Goal: Task Accomplishment & Management: Complete application form

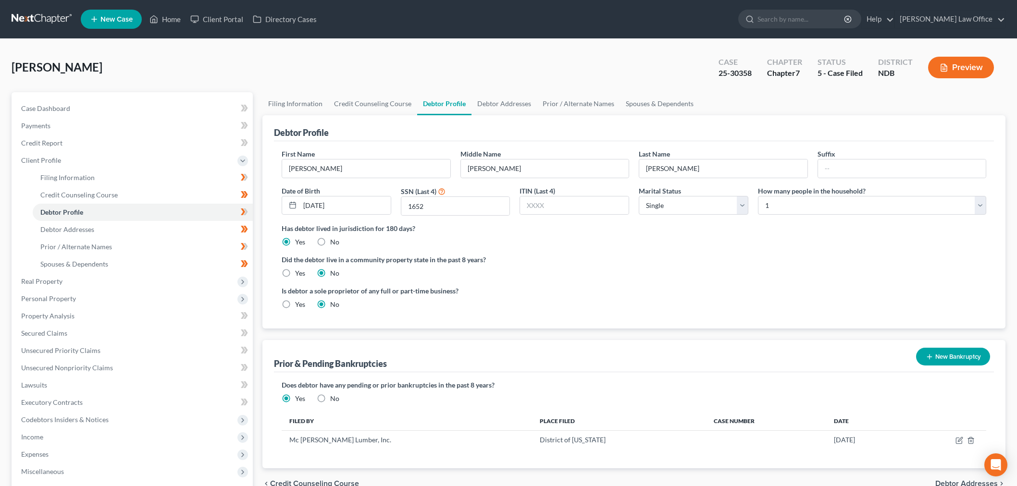
select select "0"
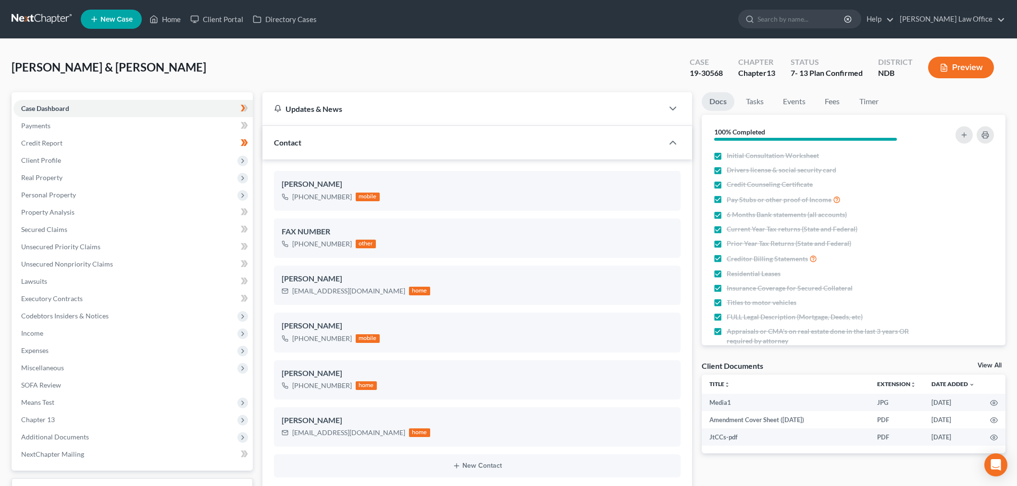
select select "10"
select select "6"
select select "0"
click at [50, 15] on link at bounding box center [43, 19] width 62 height 17
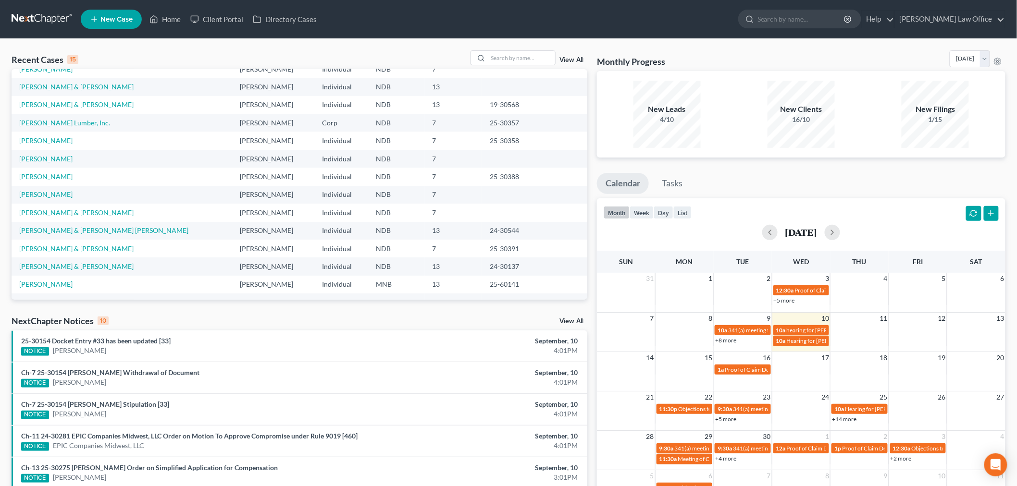
scroll to position [65, 0]
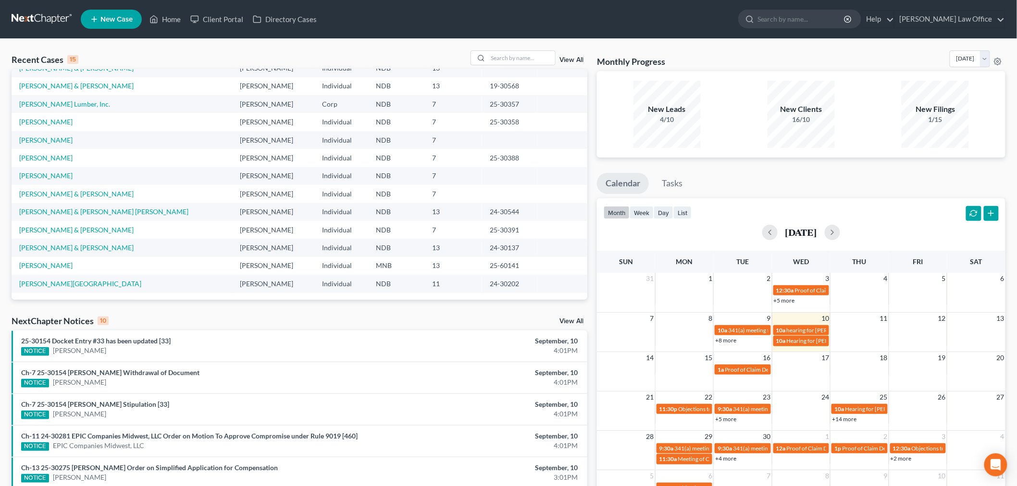
click at [510, 45] on div "Recent Cases 15 View All Name unfold_more expand_more expand_less Attorney unfo…" at bounding box center [508, 356] width 1017 height 635
click at [509, 65] on div at bounding box center [513, 57] width 86 height 15
click at [510, 54] on input "search" at bounding box center [521, 58] width 67 height 14
type input "nelson"
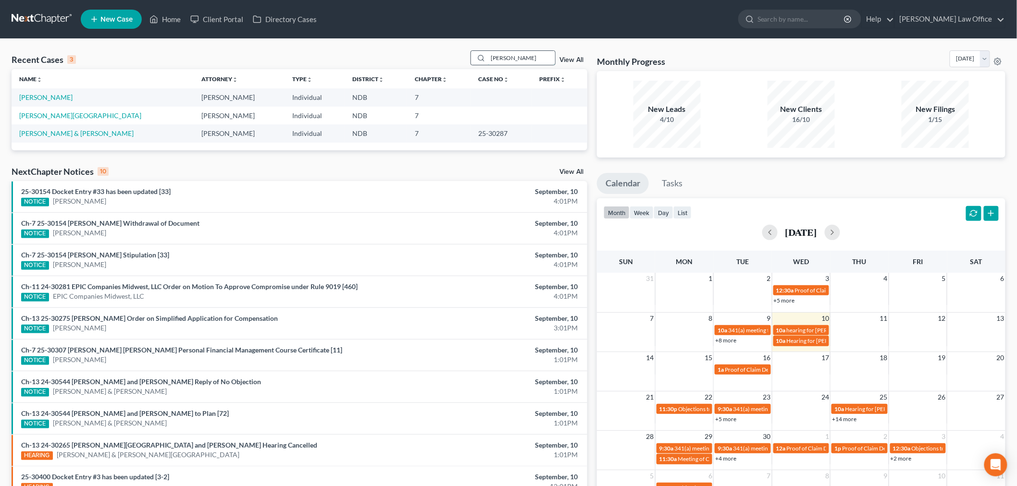
scroll to position [0, 0]
click at [42, 98] on link "[PERSON_NAME]" at bounding box center [45, 97] width 53 height 8
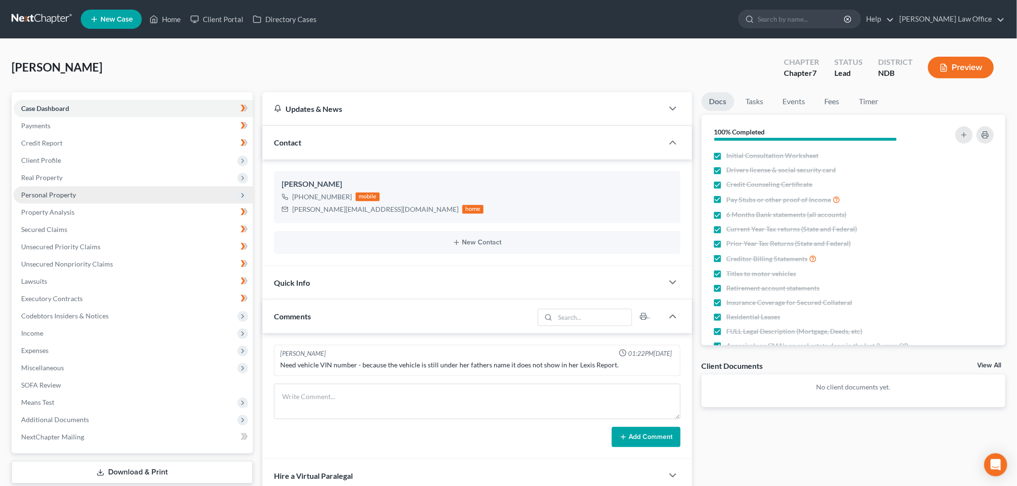
click at [70, 200] on span "Personal Property" at bounding box center [132, 194] width 239 height 17
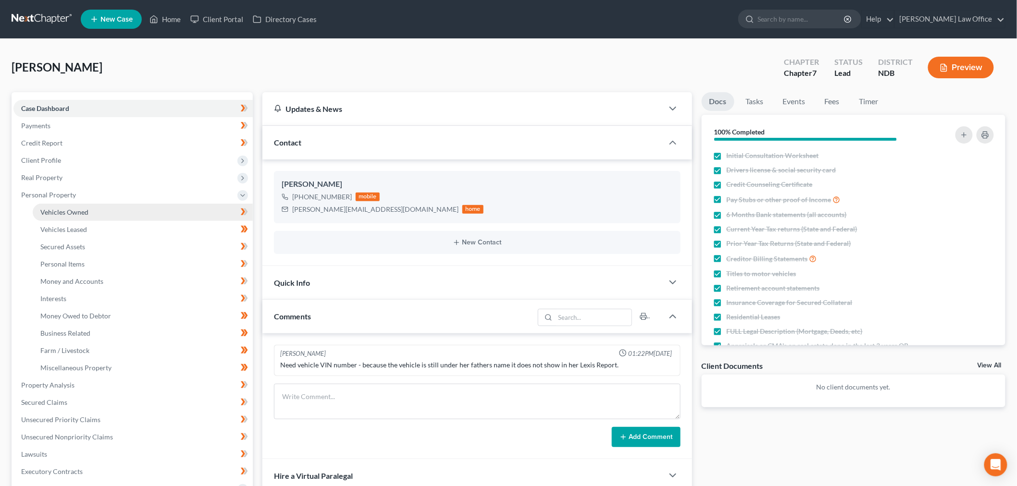
click at [73, 209] on span "Vehicles Owned" at bounding box center [64, 212] width 48 height 8
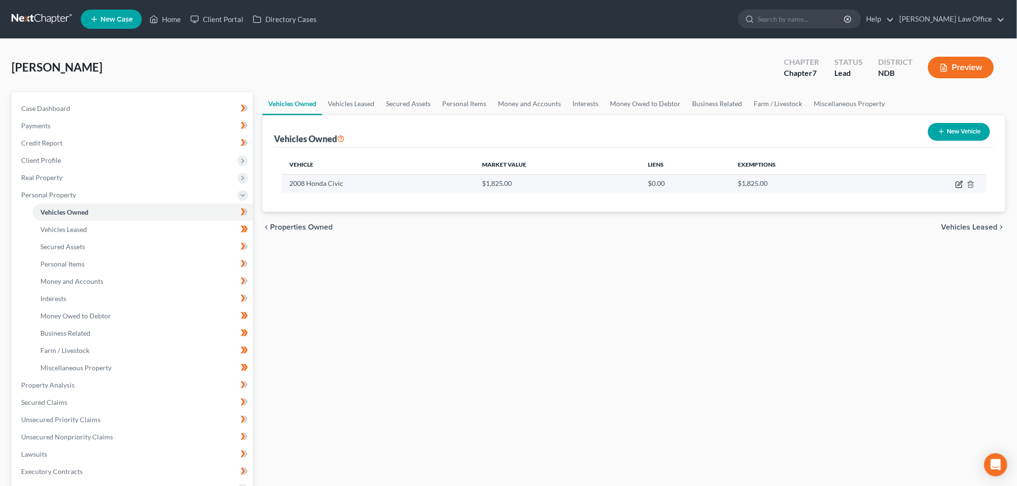
click at [958, 185] on icon "button" at bounding box center [959, 185] width 8 height 8
select select "0"
select select "18"
select select "3"
select select "0"
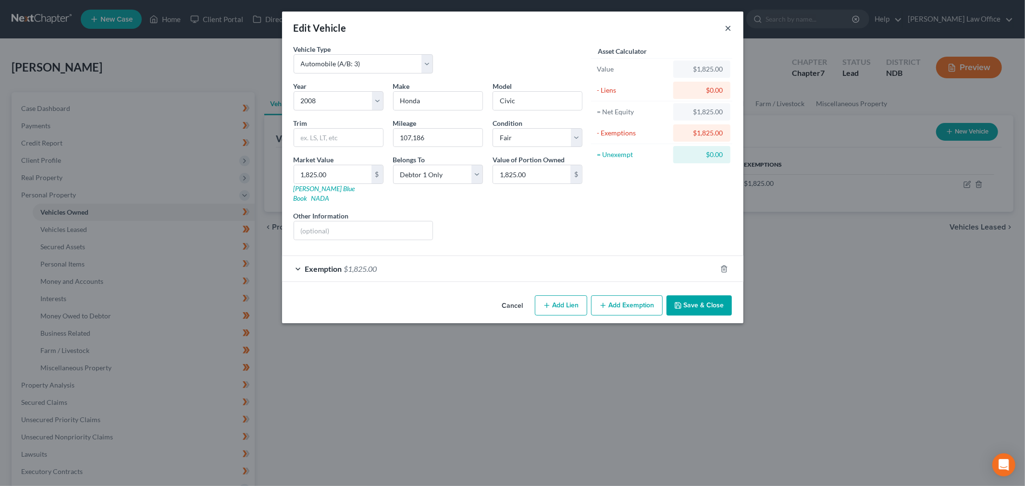
click at [727, 30] on button "×" at bounding box center [728, 28] width 7 height 12
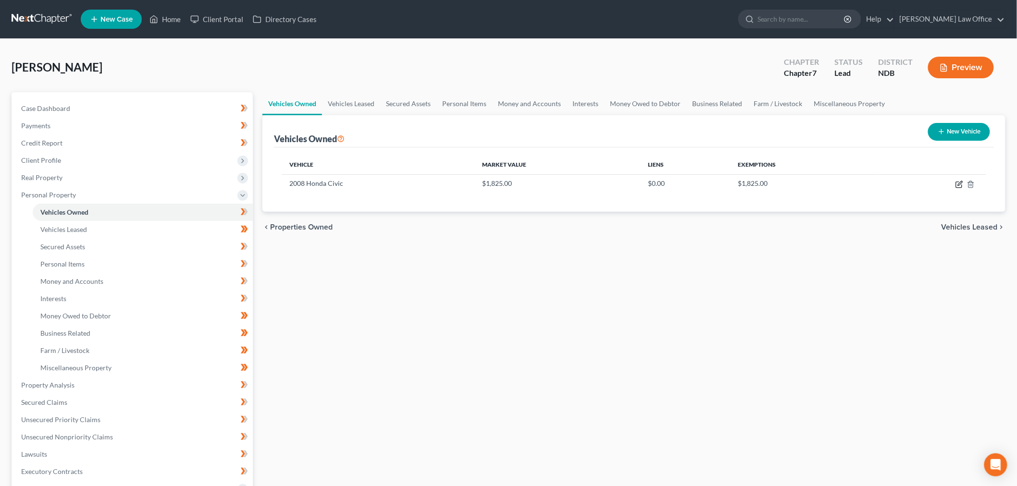
drag, startPoint x: 958, startPoint y: 181, endPoint x: 849, endPoint y: 214, distance: 113.2
click at [958, 181] on icon "button" at bounding box center [959, 185] width 8 height 8
select select "0"
select select "18"
select select "3"
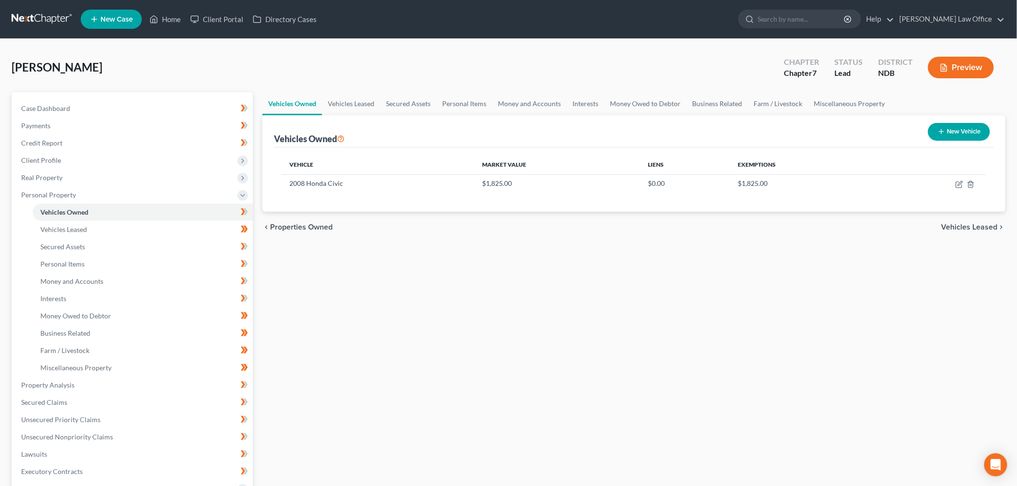
select select "0"
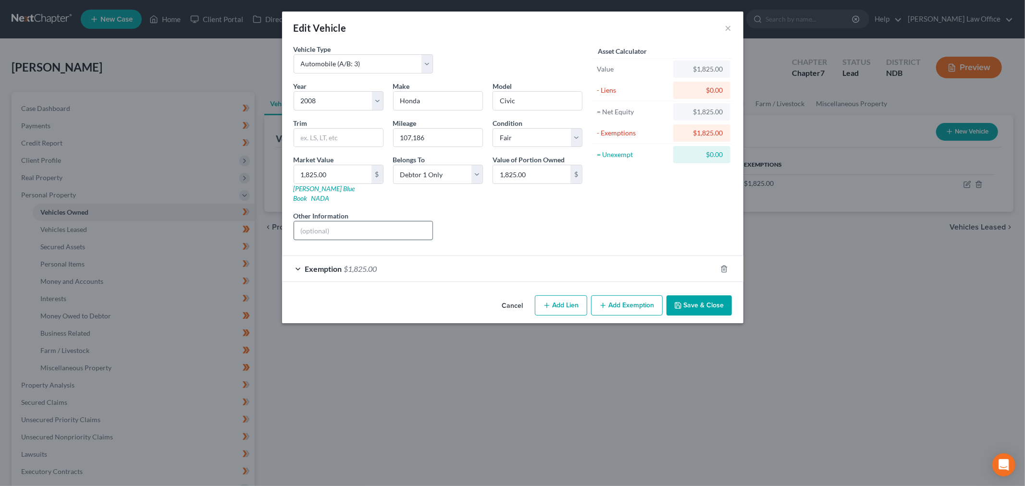
click at [393, 226] on input "text" at bounding box center [363, 231] width 139 height 18
type input "Vehicle is in father's name, but Debtor has insured and used for several years."
click at [684, 302] on button "Save & Close" at bounding box center [698, 305] width 65 height 20
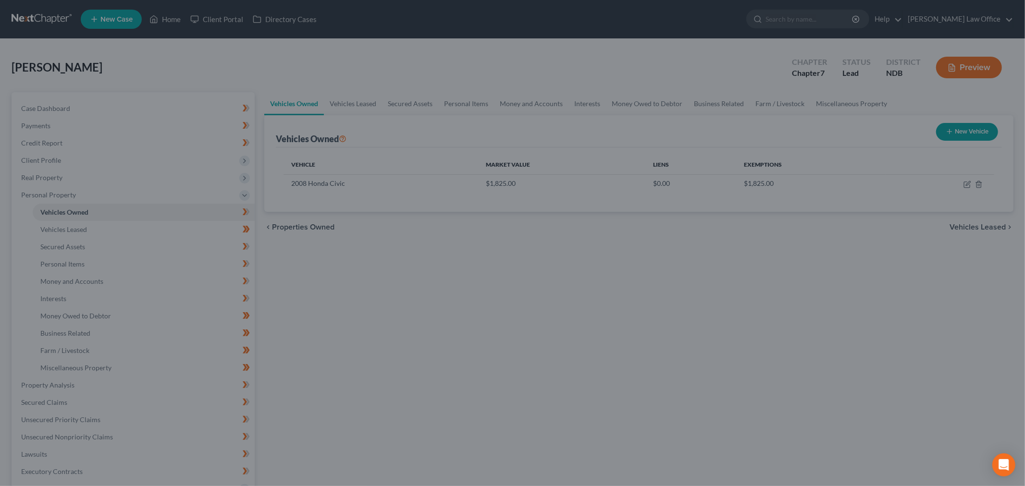
scroll to position [0, 0]
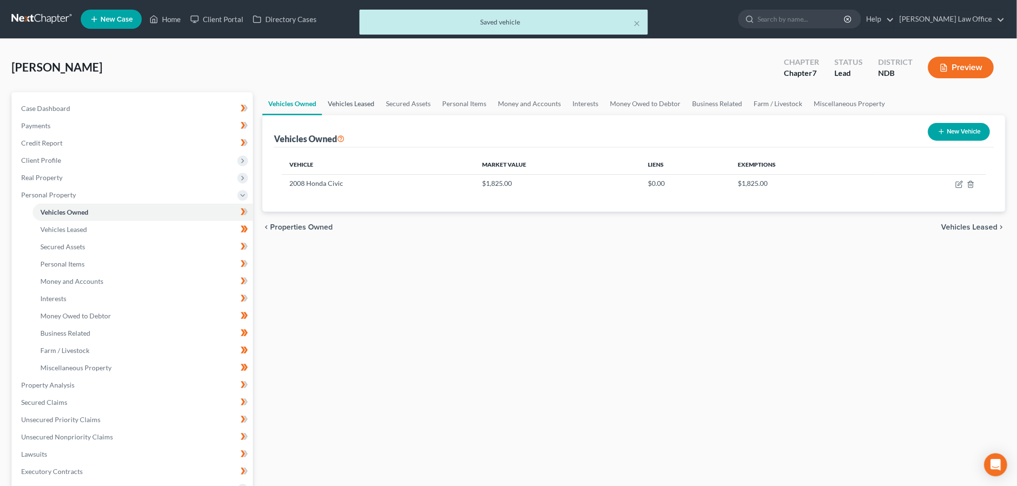
click at [362, 105] on link "Vehicles Leased" at bounding box center [351, 103] width 58 height 23
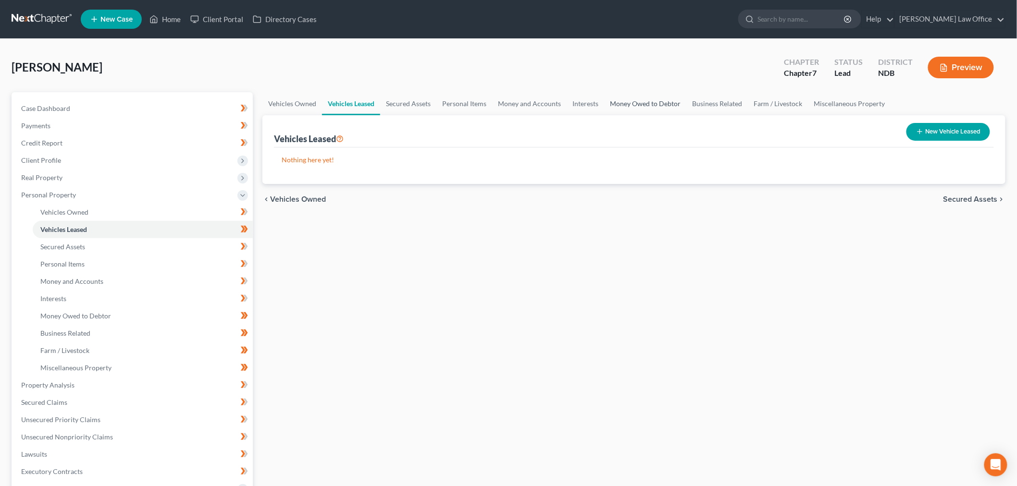
click at [646, 106] on link "Money Owed to Debtor" at bounding box center [645, 103] width 82 height 23
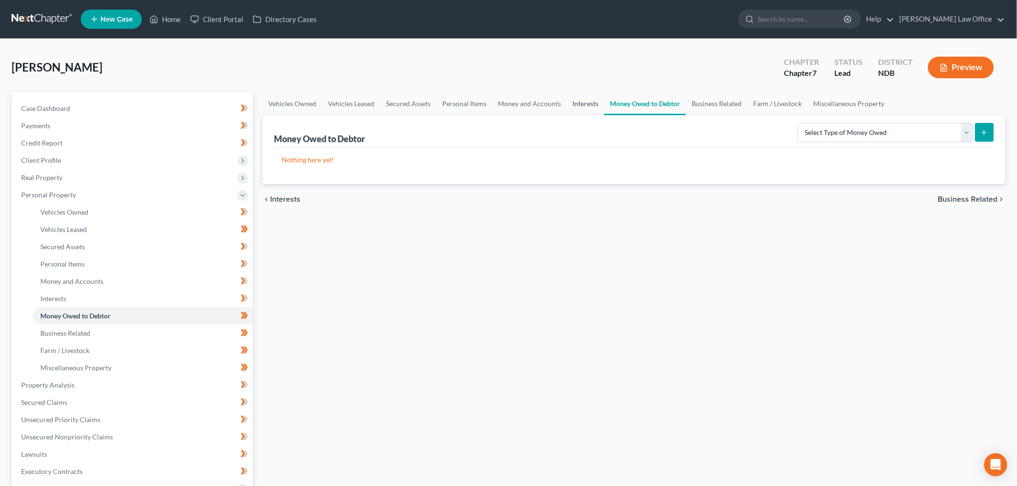
click at [590, 99] on link "Interests" at bounding box center [584, 103] width 37 height 23
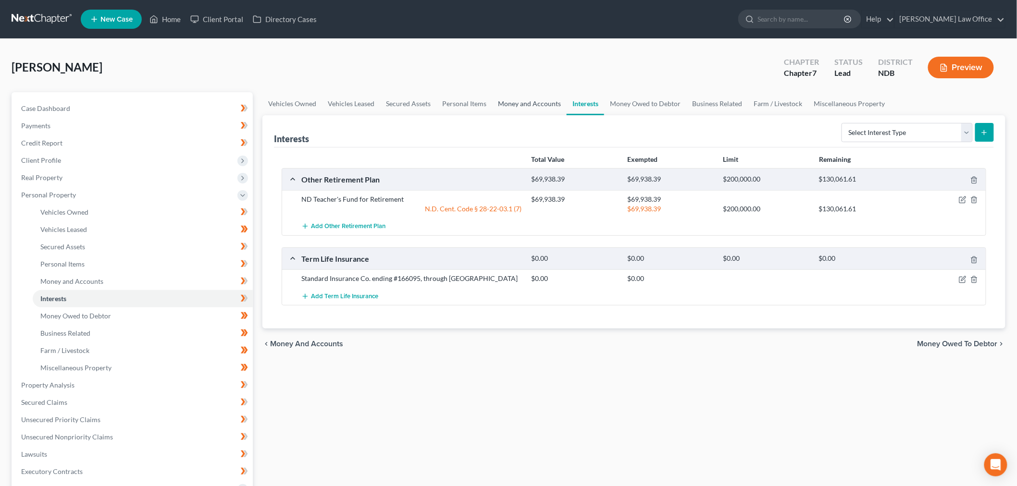
click at [520, 101] on link "Money and Accounts" at bounding box center [529, 103] width 74 height 23
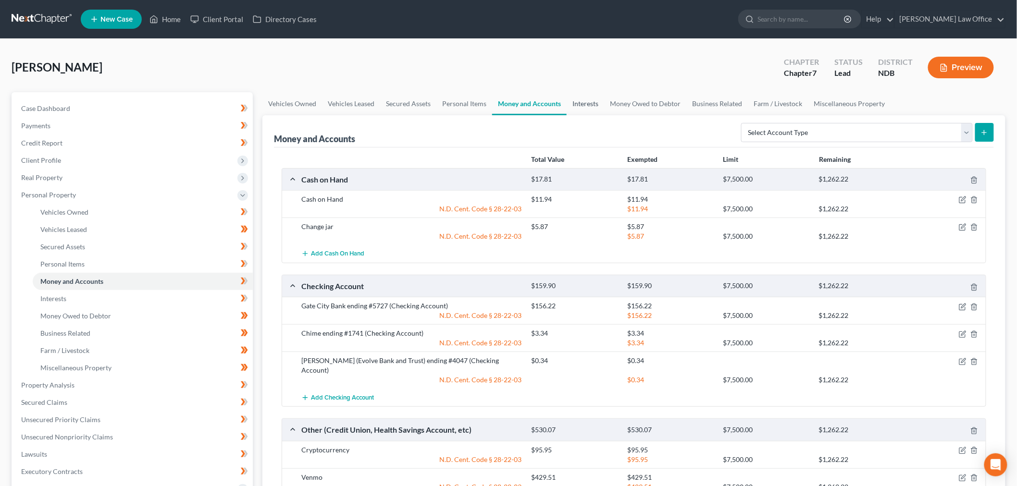
click at [582, 103] on link "Interests" at bounding box center [584, 103] width 37 height 23
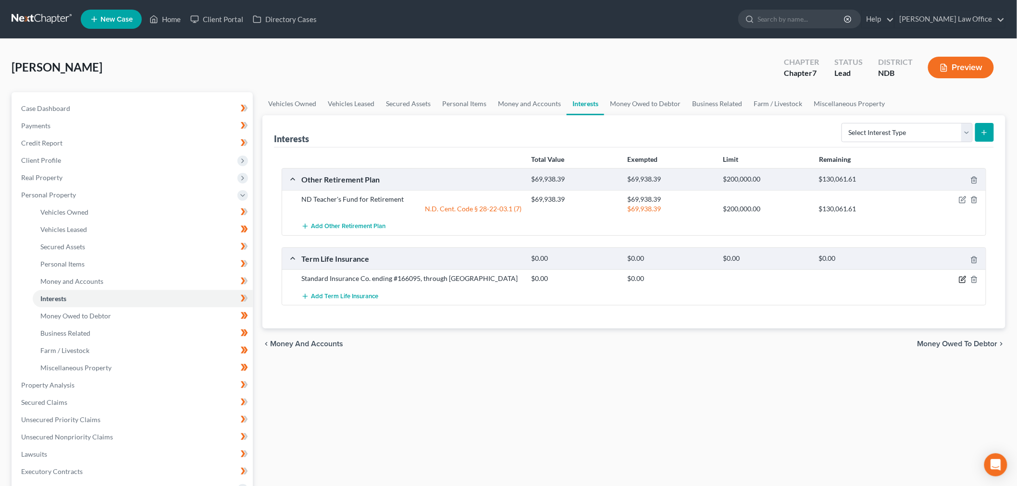
click at [962, 281] on icon "button" at bounding box center [963, 280] width 8 height 8
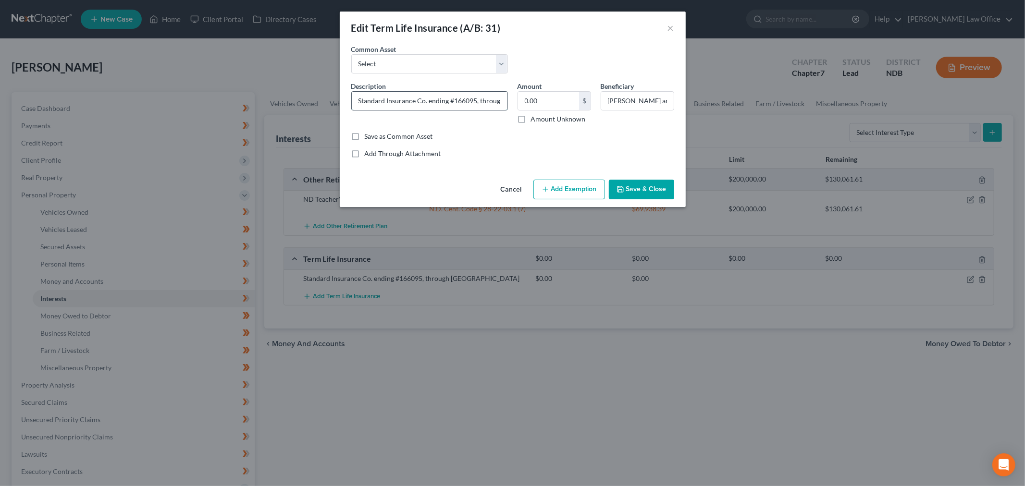
click at [452, 107] on input "Standard Insurance Co. ending #166095, through West Fargo School District" at bounding box center [430, 101] width 156 height 18
type input "Standard Insurance Co. ending #166095, through West Fargo School District; no c…"
click at [618, 184] on button "Save & Close" at bounding box center [641, 190] width 65 height 20
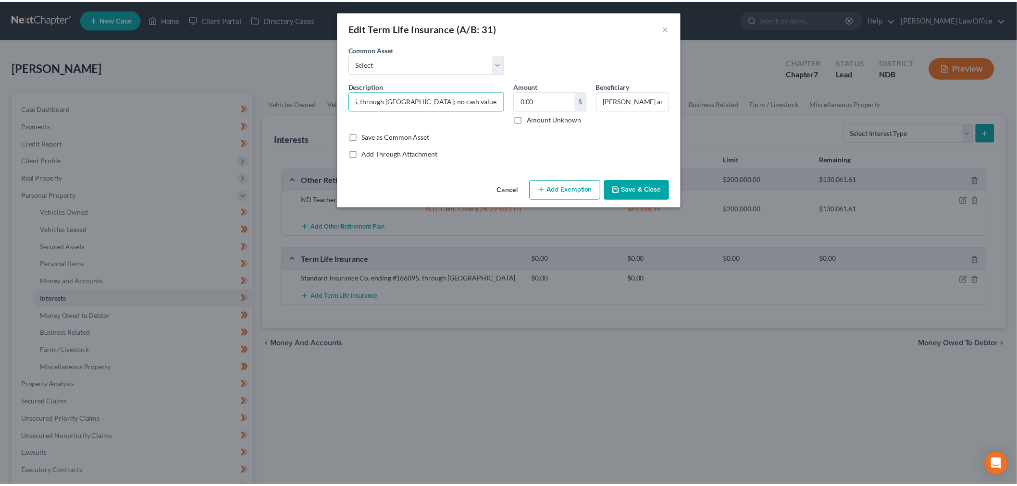
scroll to position [0, 0]
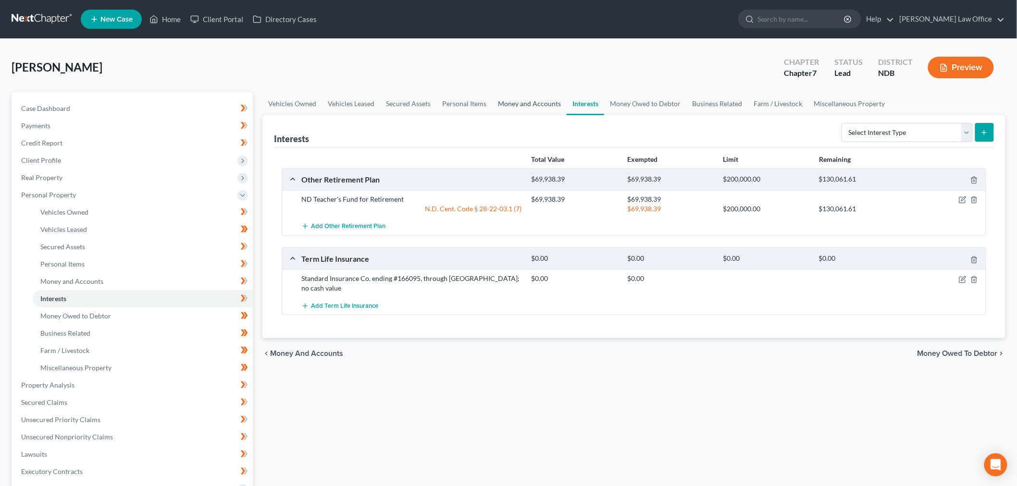
click at [516, 98] on link "Money and Accounts" at bounding box center [529, 103] width 74 height 23
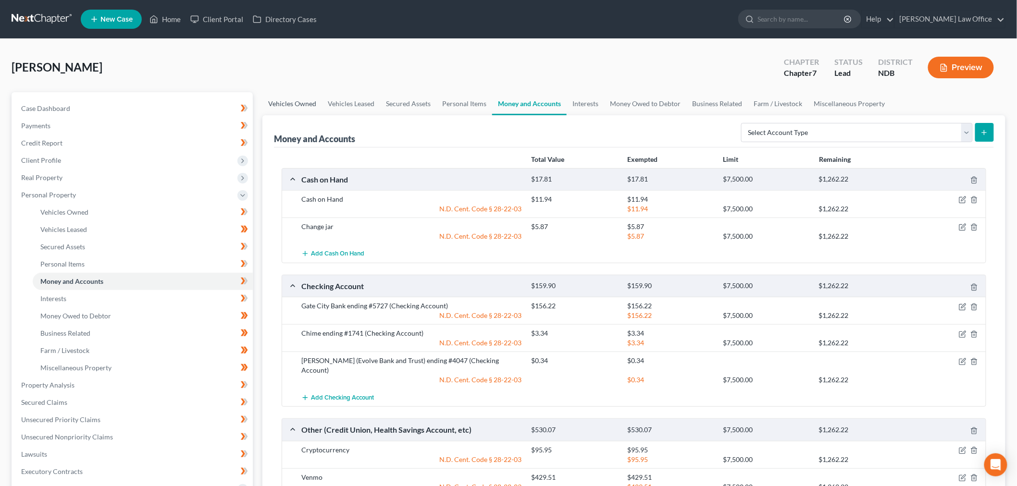
click at [305, 105] on link "Vehicles Owned" at bounding box center [292, 103] width 60 height 23
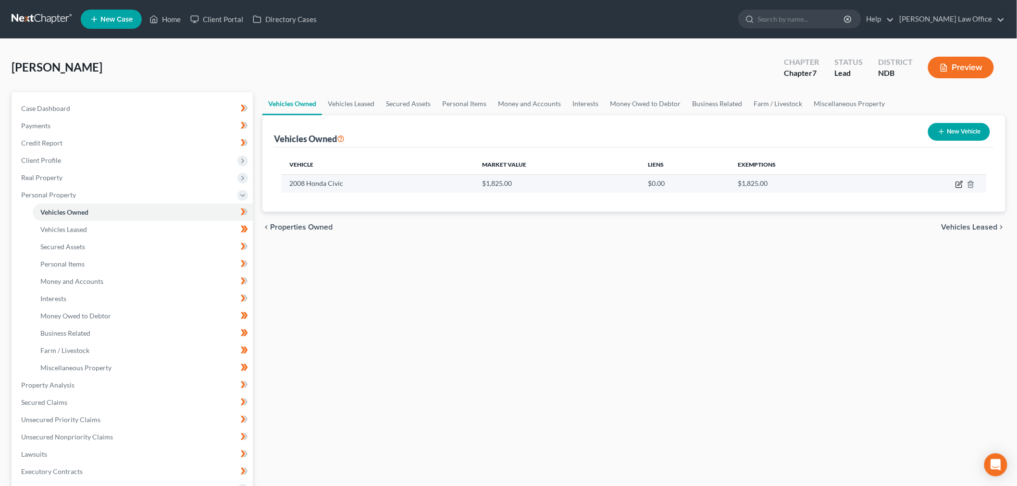
click at [959, 181] on icon "button" at bounding box center [959, 185] width 8 height 8
select select "0"
select select "18"
select select "3"
select select "0"
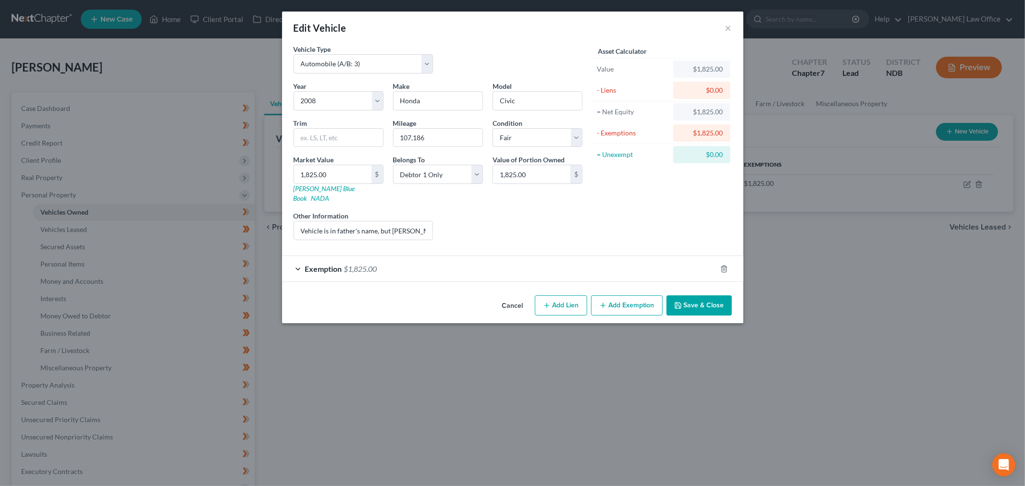
click at [382, 260] on div "Exemption $1,825.00" at bounding box center [499, 268] width 434 height 25
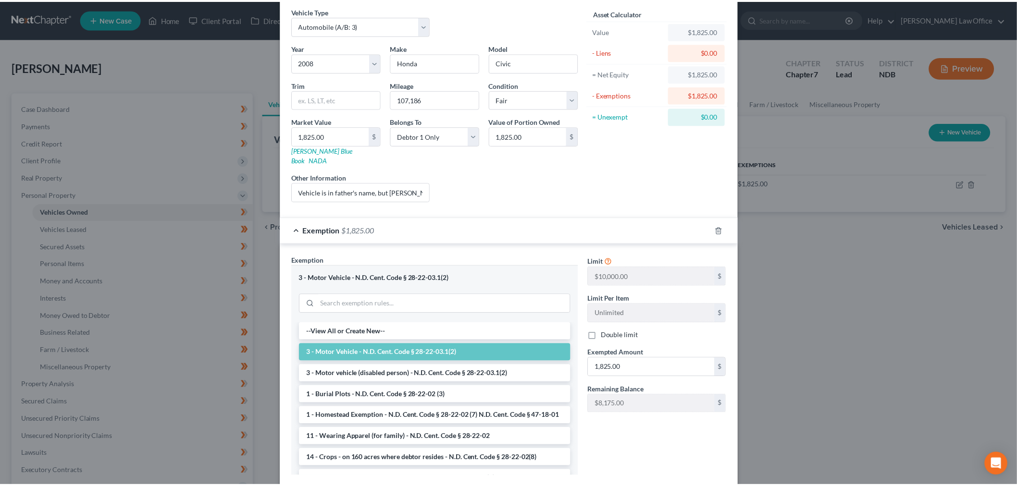
scroll to position [88, 0]
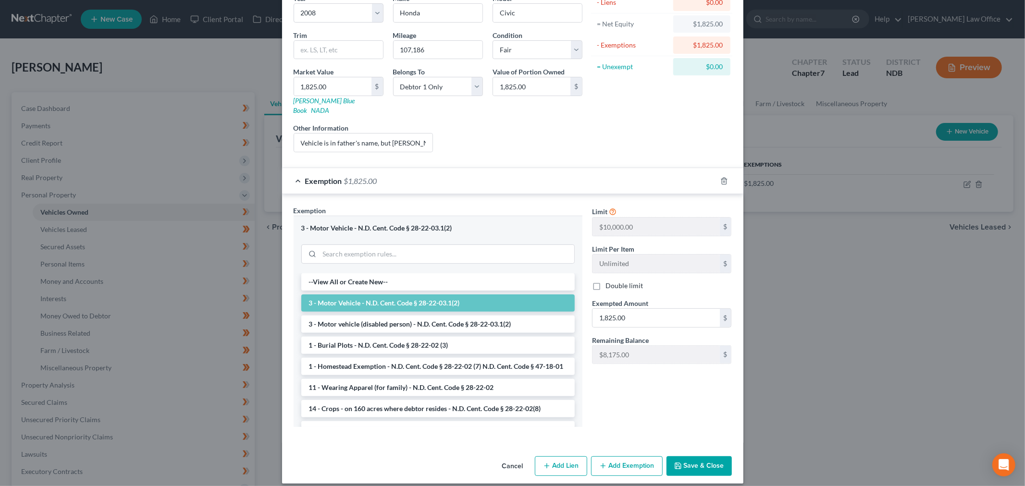
click at [684, 456] on button "Save & Close" at bounding box center [698, 466] width 65 height 20
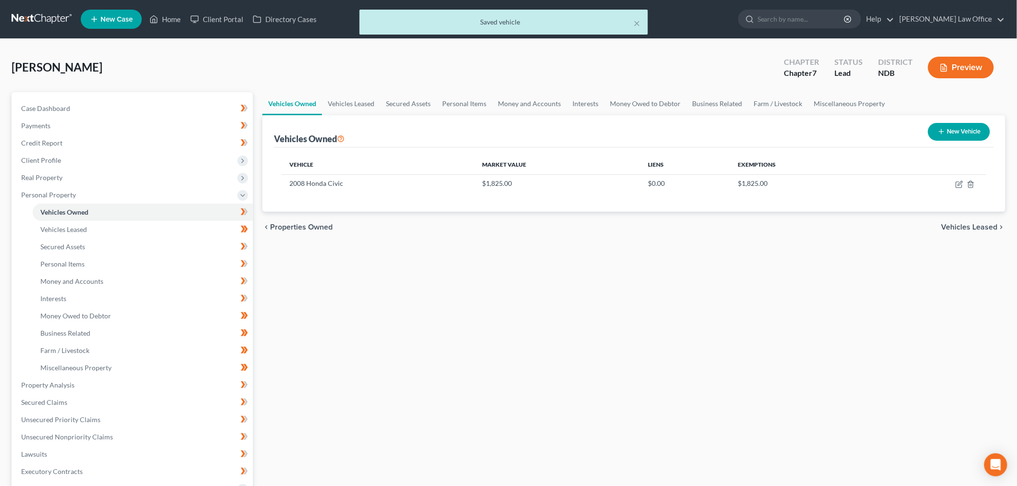
click at [520, 91] on div "Nelson, Leah Upgraded Chapter Chapter 7 Status Lead District NDB Preview" at bounding box center [509, 71] width 994 height 42
click at [522, 108] on link "Money and Accounts" at bounding box center [529, 103] width 74 height 23
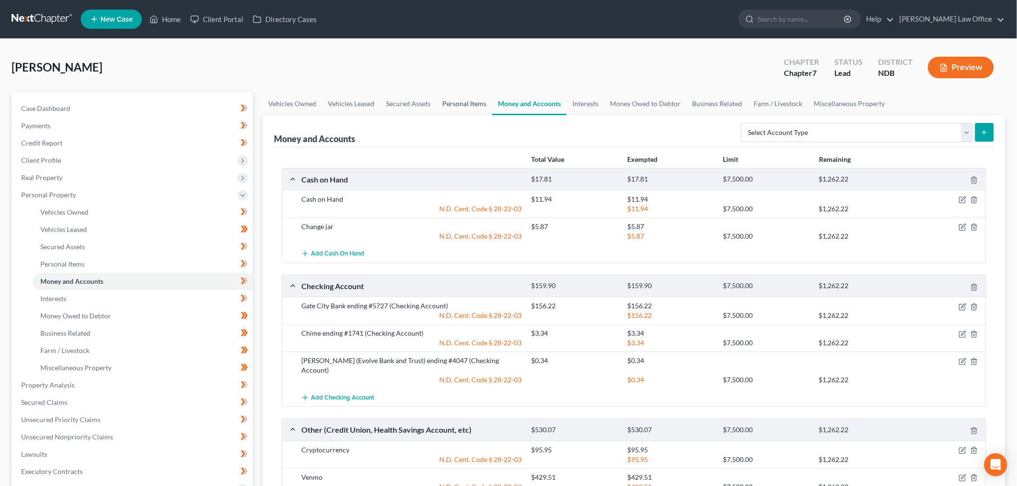
click at [464, 101] on link "Personal Items" at bounding box center [464, 103] width 56 height 23
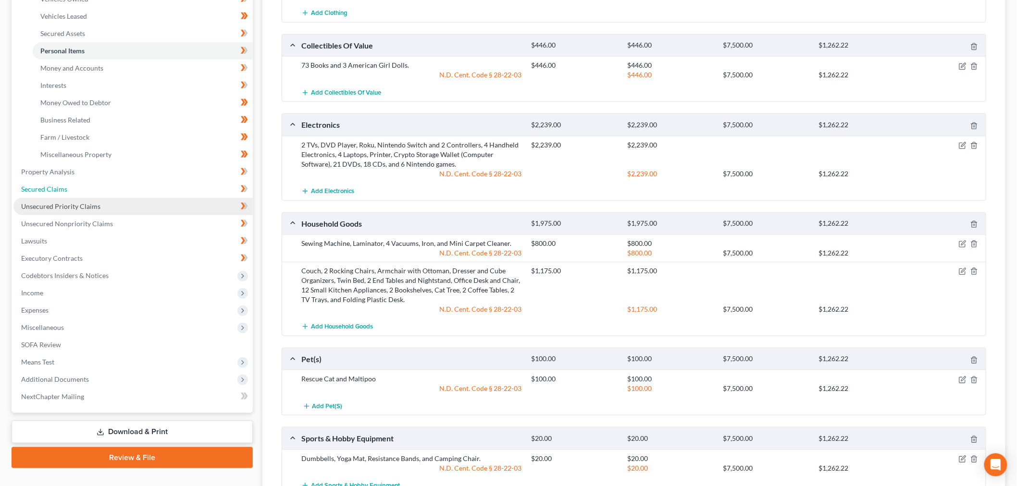
drag, startPoint x: 42, startPoint y: 188, endPoint x: 74, endPoint y: 199, distance: 34.0
click at [42, 188] on span "Secured Claims" at bounding box center [44, 189] width 46 height 8
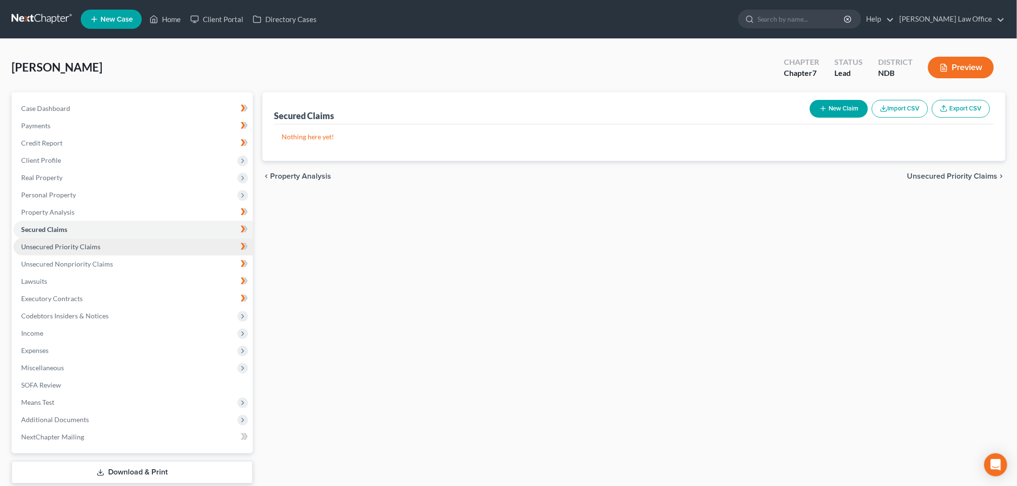
click at [117, 241] on link "Unsecured Priority Claims" at bounding box center [132, 246] width 239 height 17
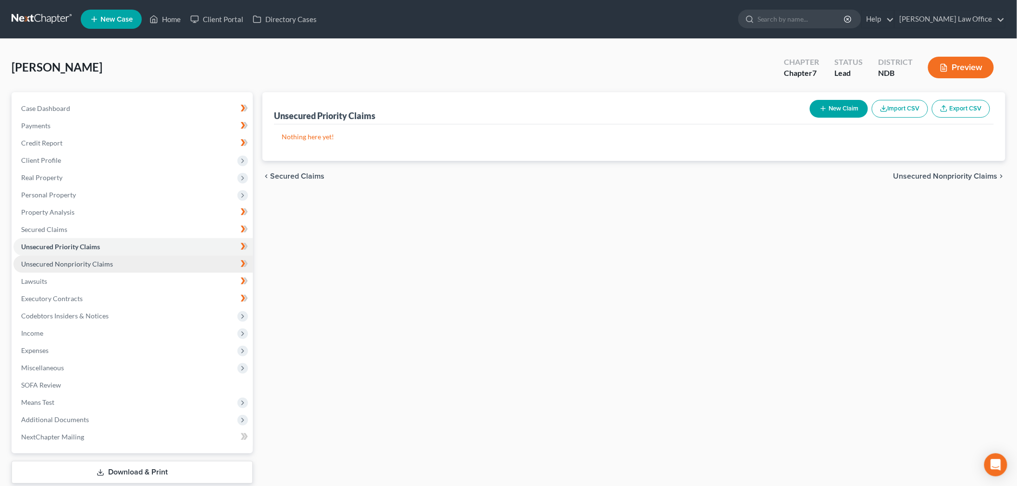
click at [94, 265] on span "Unsecured Nonpriority Claims" at bounding box center [67, 264] width 92 height 8
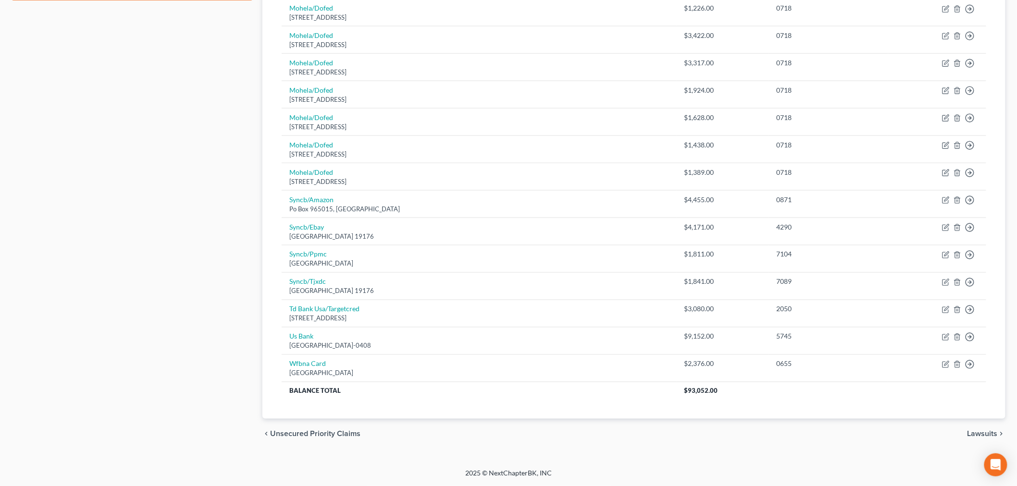
scroll to position [82, 0]
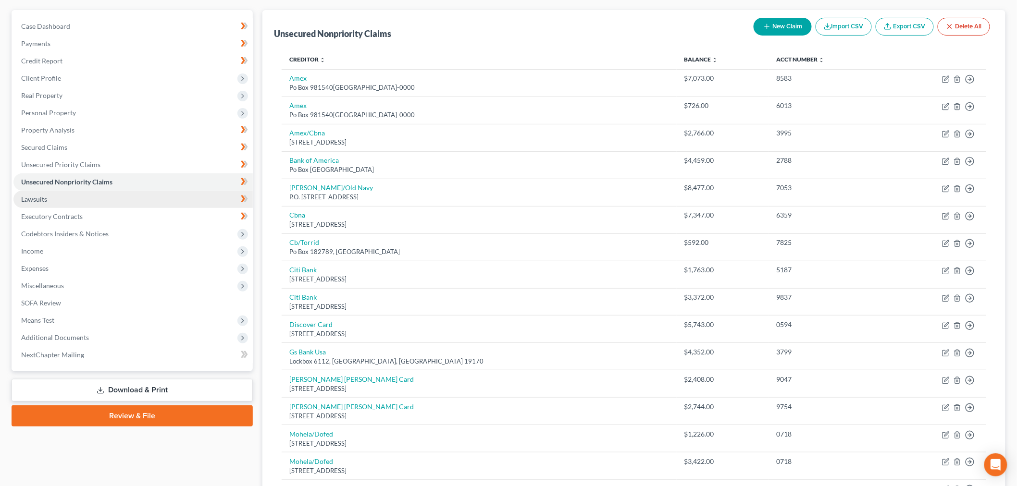
click at [48, 195] on link "Lawsuits" at bounding box center [132, 199] width 239 height 17
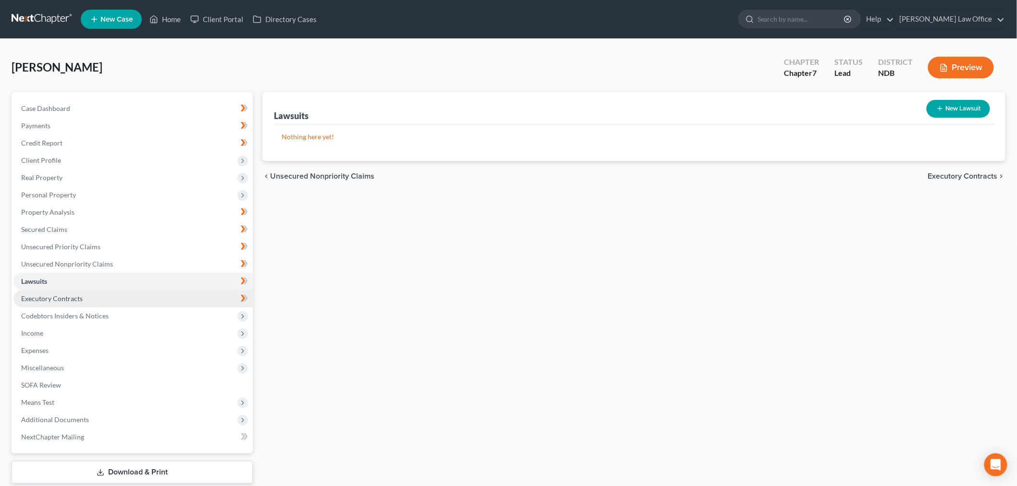
click at [70, 290] on link "Executory Contracts" at bounding box center [132, 298] width 239 height 17
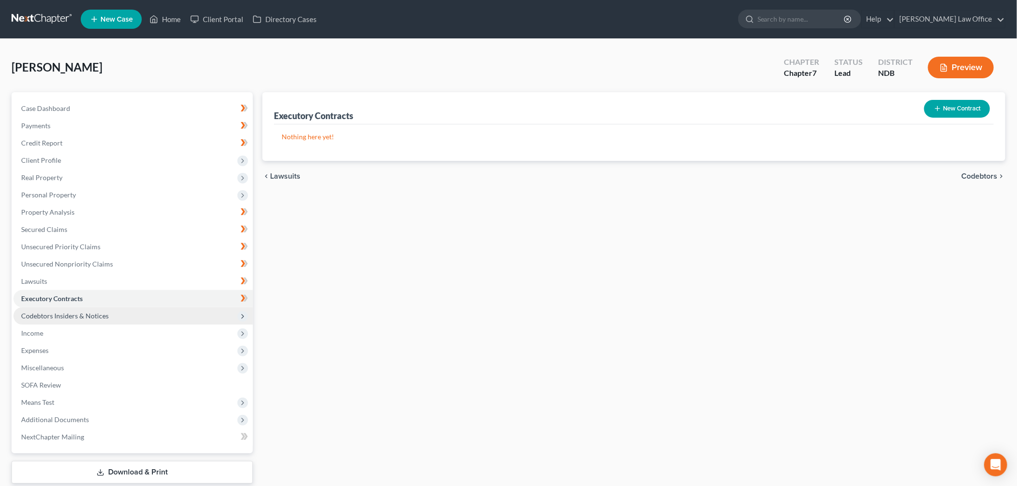
click at [84, 320] on span "Codebtors Insiders & Notices" at bounding box center [132, 316] width 239 height 17
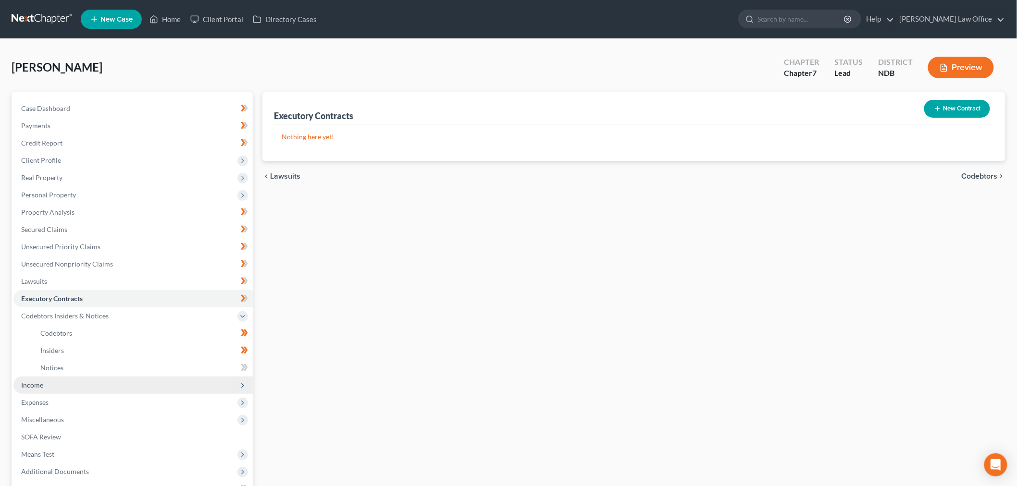
click at [25, 383] on span "Income" at bounding box center [32, 385] width 22 height 8
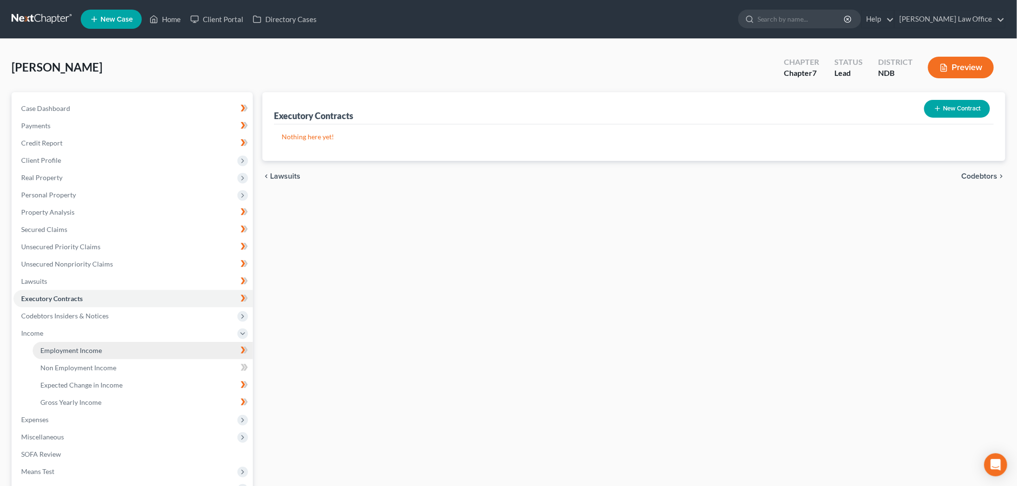
click at [82, 349] on span "Employment Income" at bounding box center [71, 350] width 62 height 8
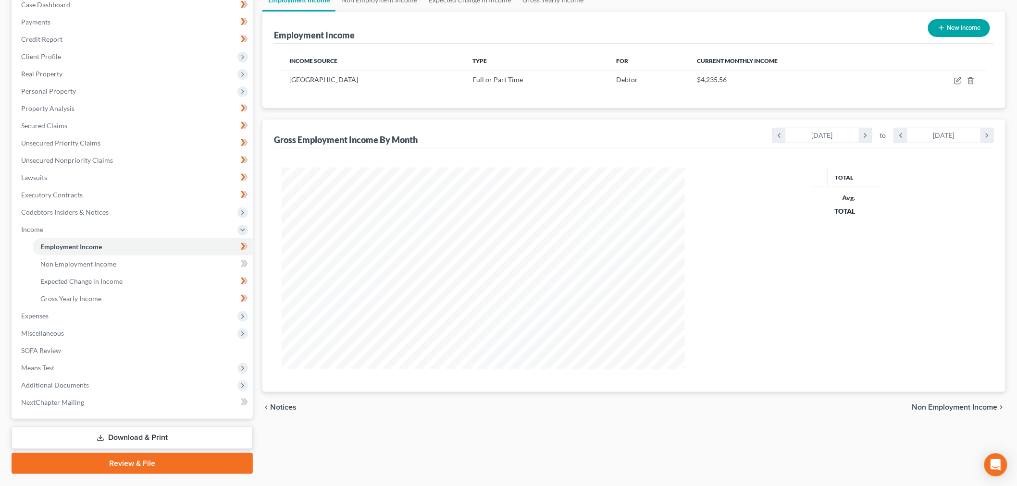
scroll to position [127, 0]
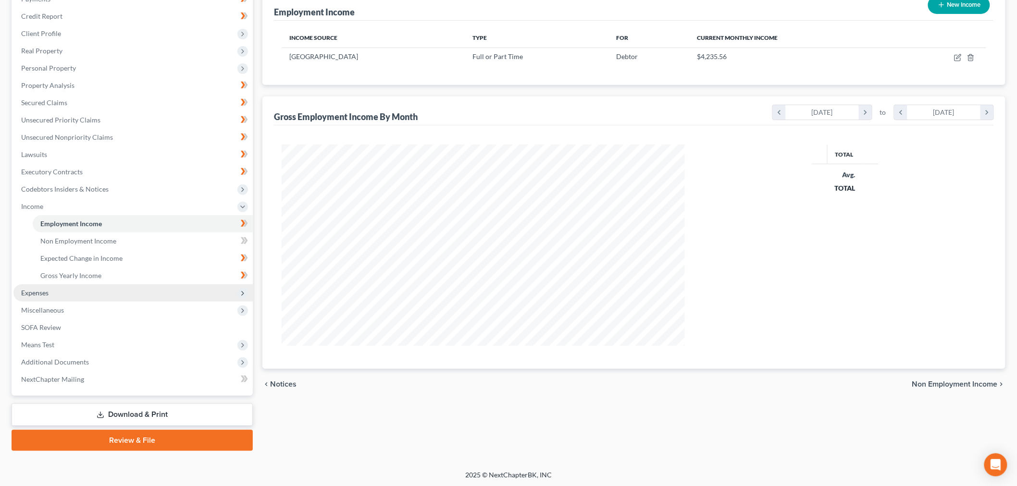
click at [35, 294] on span "Expenses" at bounding box center [34, 293] width 27 height 8
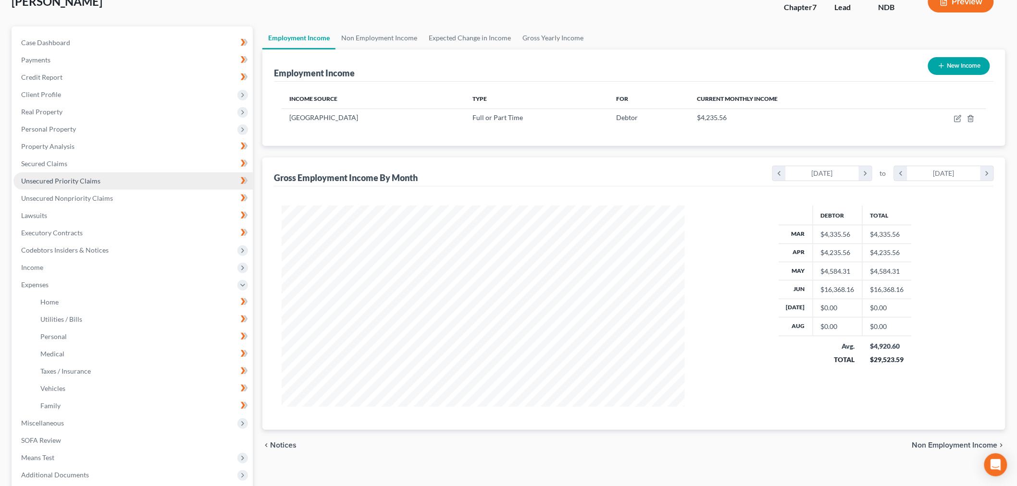
scroll to position [0, 0]
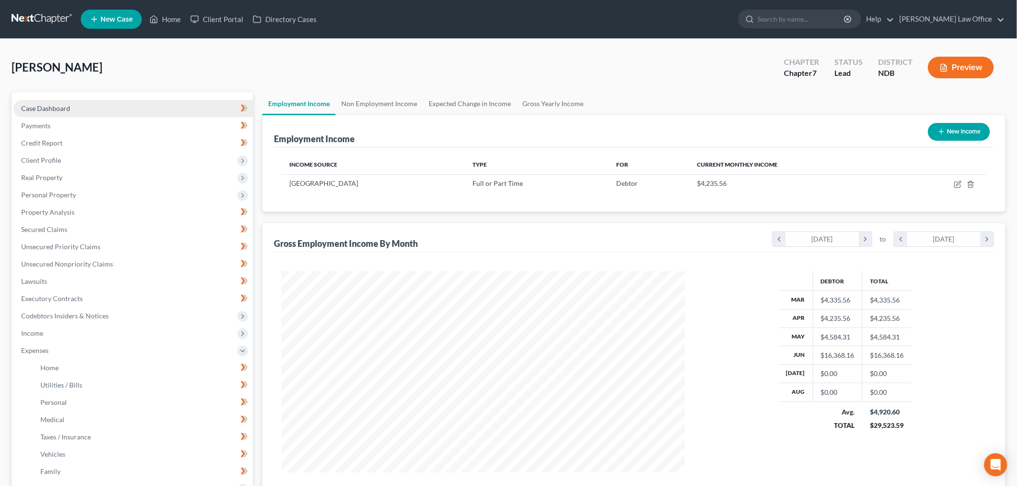
click at [60, 107] on span "Case Dashboard" at bounding box center [45, 108] width 49 height 8
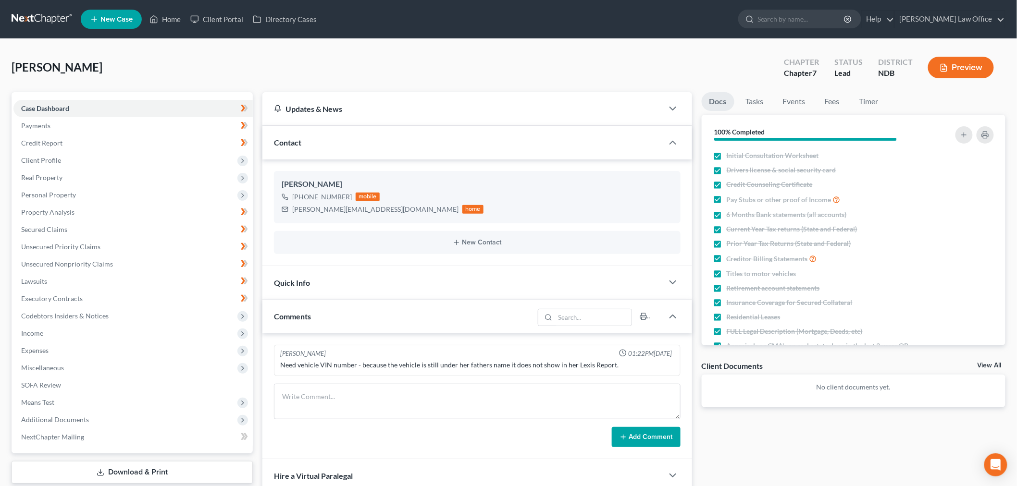
scroll to position [111, 0]
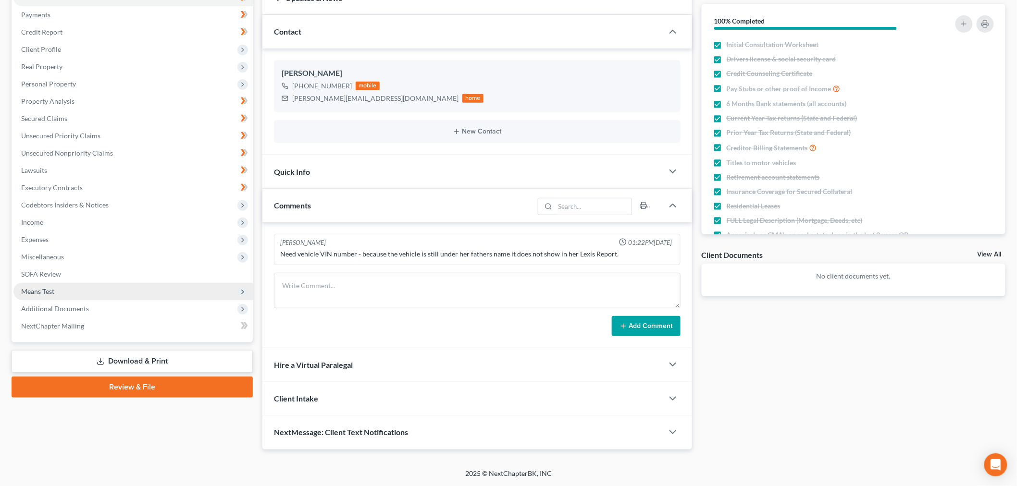
drag, startPoint x: 58, startPoint y: 282, endPoint x: 112, endPoint y: 292, distance: 55.7
click at [58, 283] on span "Means Test" at bounding box center [132, 291] width 239 height 17
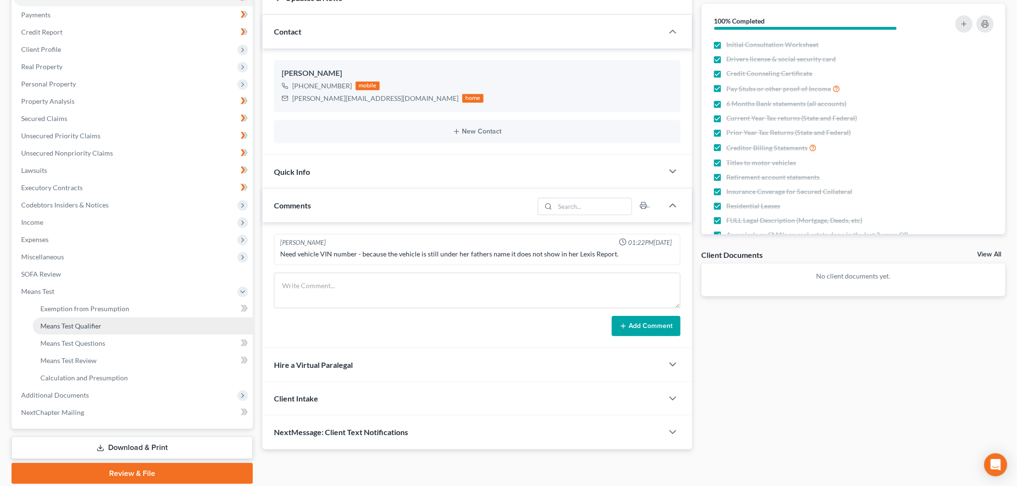
click at [91, 328] on span "Means Test Qualifier" at bounding box center [70, 326] width 61 height 8
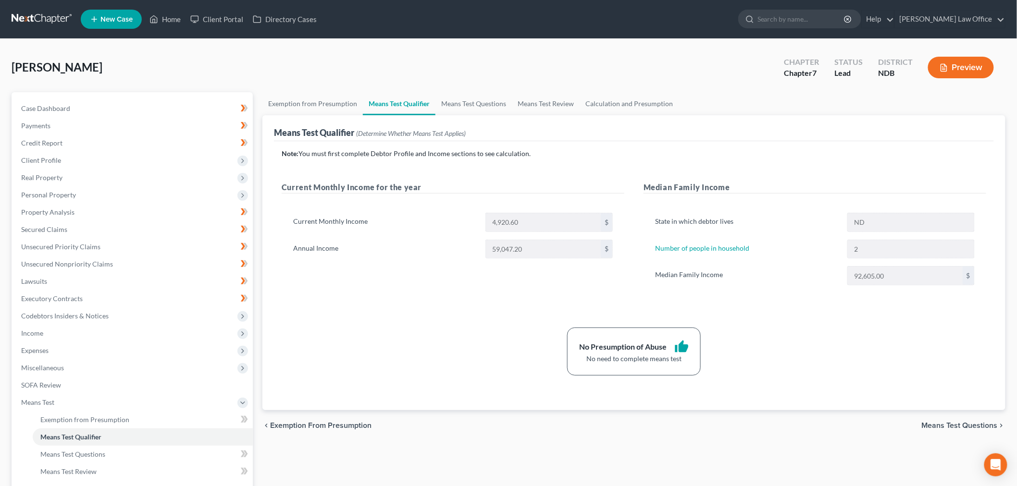
click at [45, 25] on link at bounding box center [43, 19] width 62 height 17
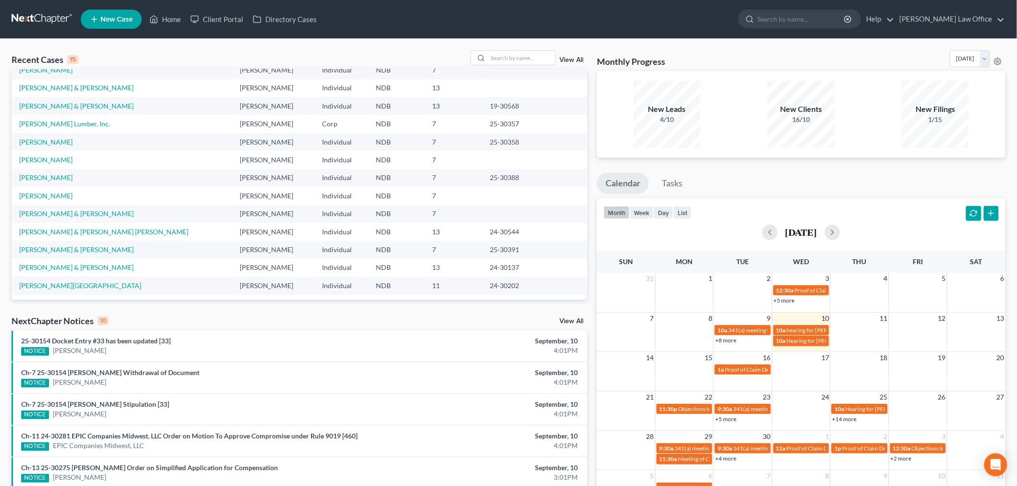
scroll to position [65, 0]
click at [74, 209] on link "DeCoteau, Rhea & Fred" at bounding box center [76, 212] width 114 height 8
select select "0"
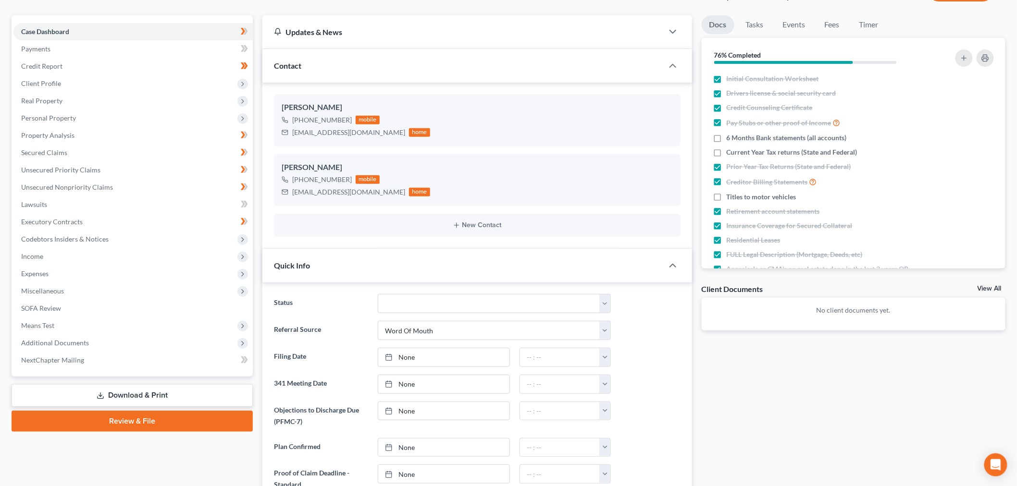
scroll to position [267, 0]
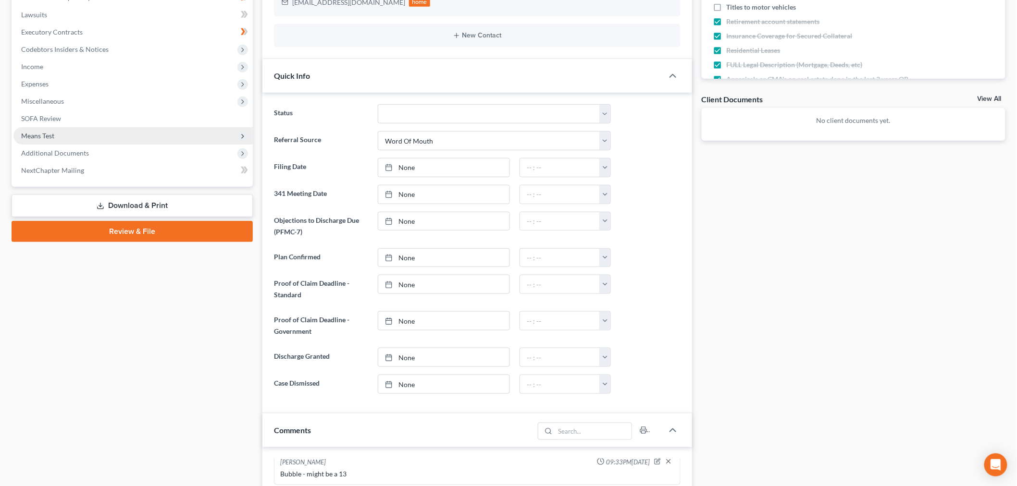
click at [46, 132] on span "Means Test" at bounding box center [37, 136] width 33 height 8
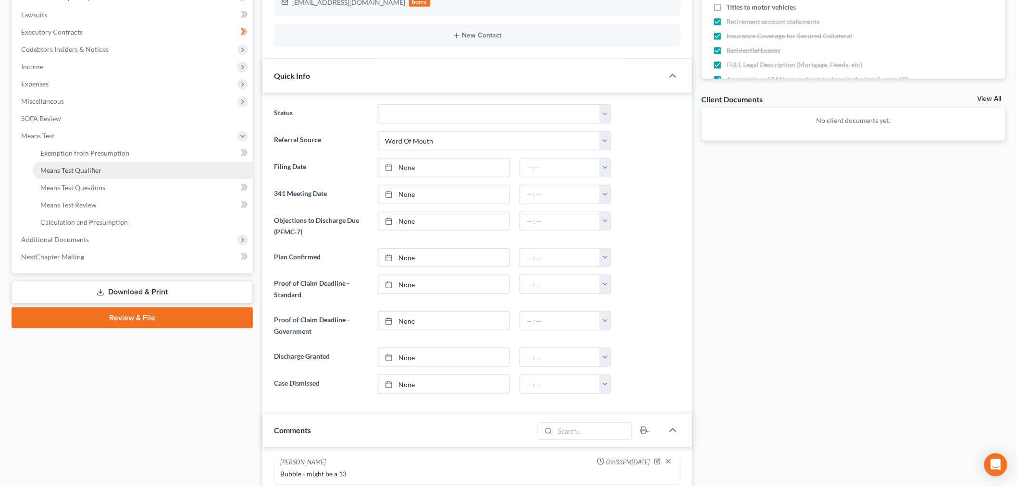
click at [80, 170] on span "Means Test Qualifier" at bounding box center [70, 170] width 61 height 8
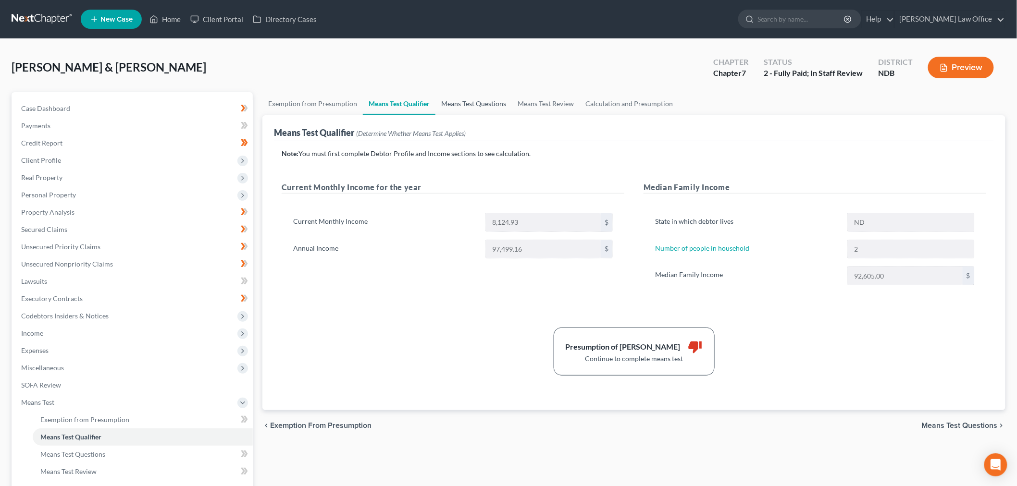
click at [486, 106] on link "Means Test Questions" at bounding box center [473, 103] width 76 height 23
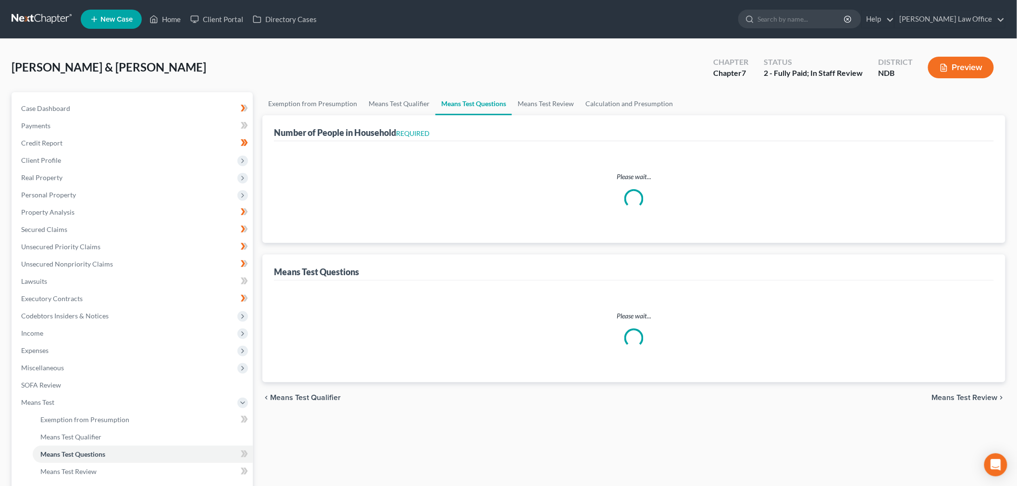
select select "0"
select select "60"
select select "1"
select select "60"
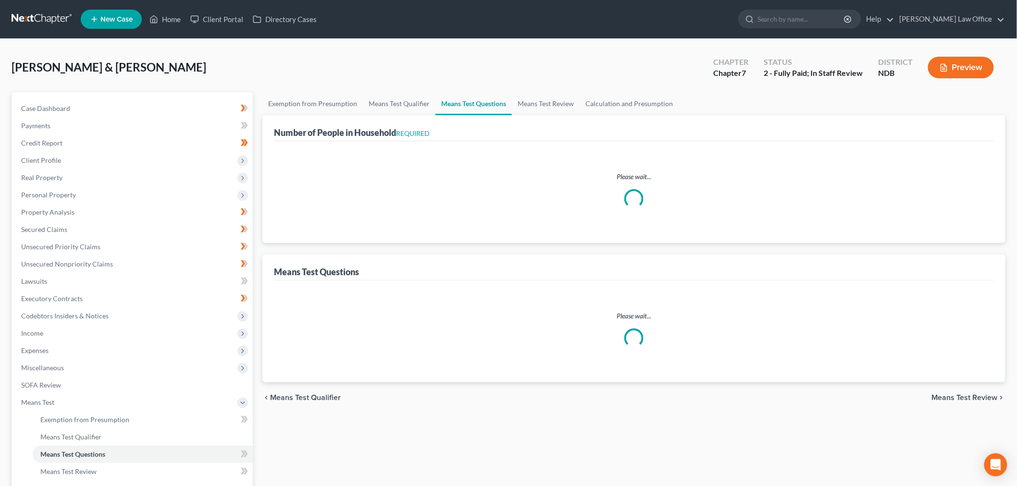
select select "1"
select select "60"
select select "1"
select select "60"
select select "1"
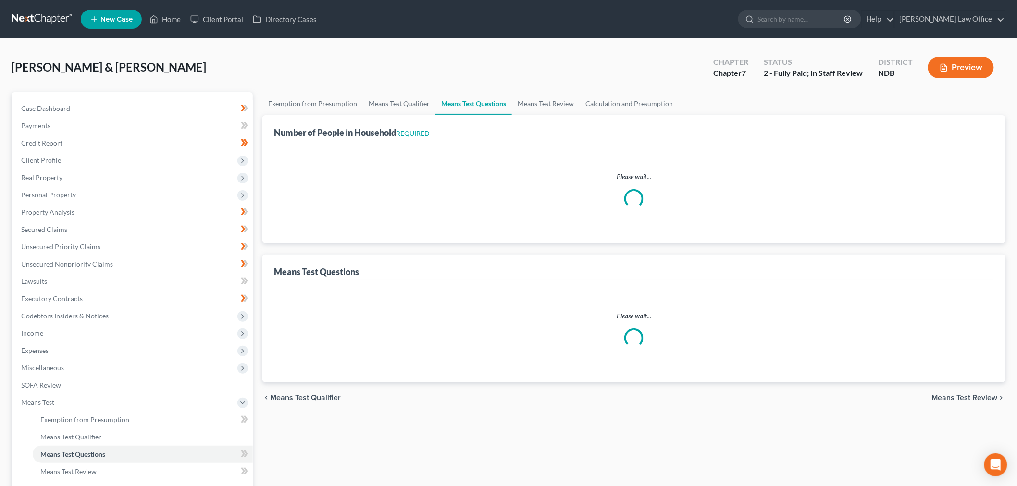
select select "60"
select select "3"
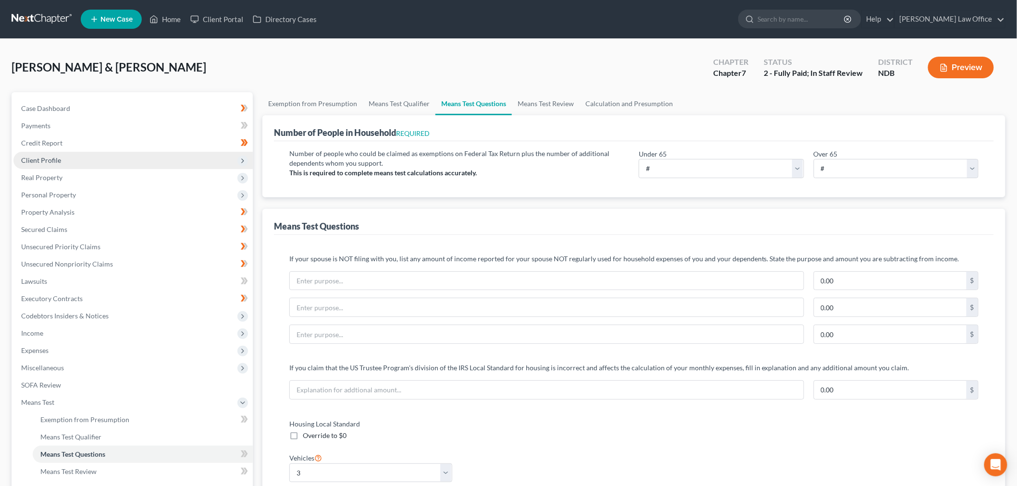
click at [74, 159] on span "Client Profile" at bounding box center [132, 160] width 239 height 17
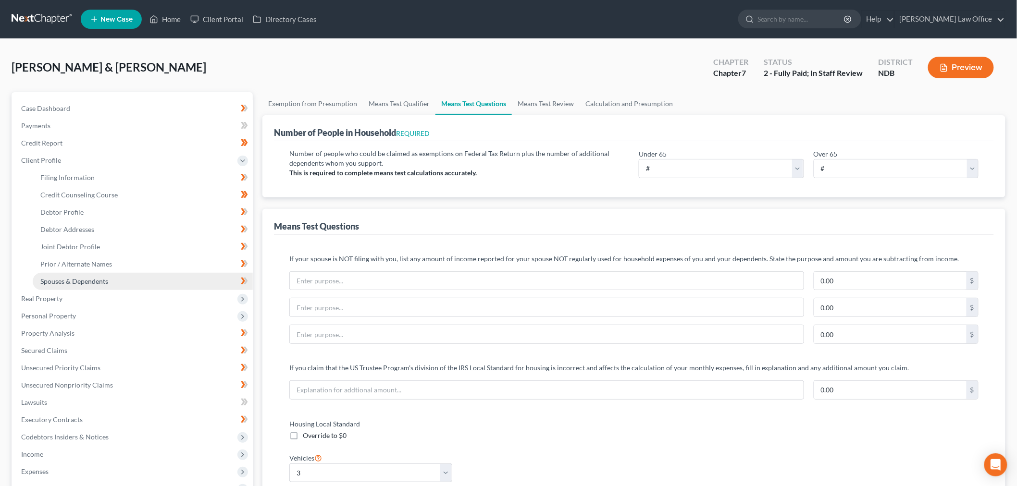
click at [85, 275] on link "Spouses & Dependents" at bounding box center [143, 281] width 220 height 17
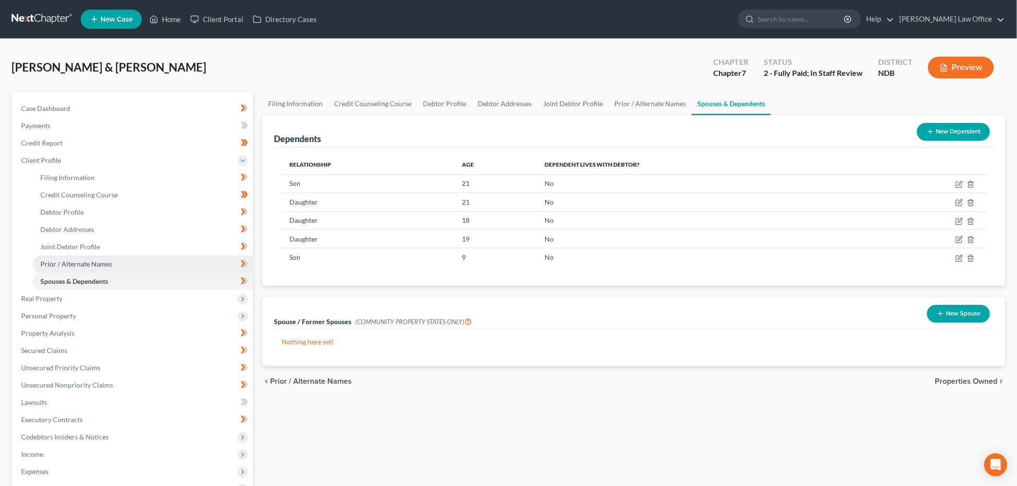
click at [103, 260] on span "Prior / Alternate Names" at bounding box center [76, 264] width 72 height 8
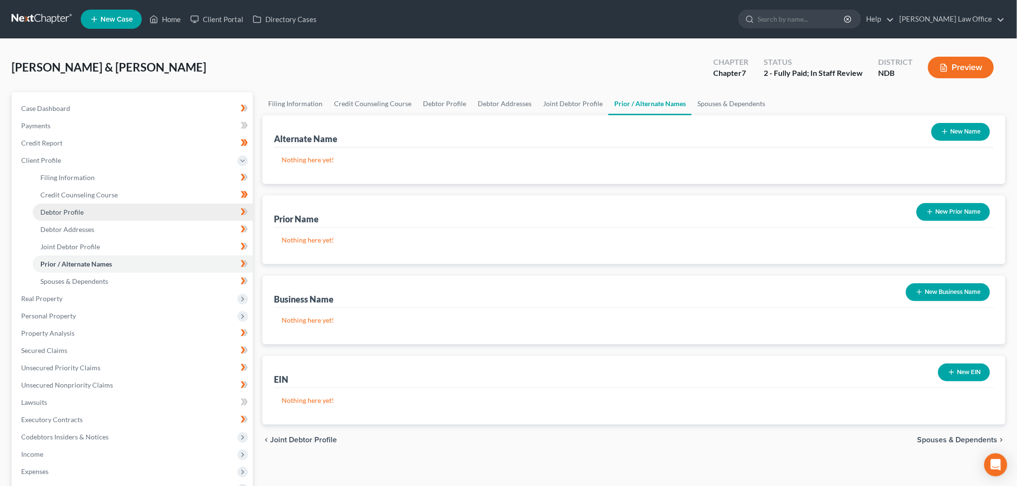
click at [83, 210] on link "Debtor Profile" at bounding box center [143, 212] width 220 height 17
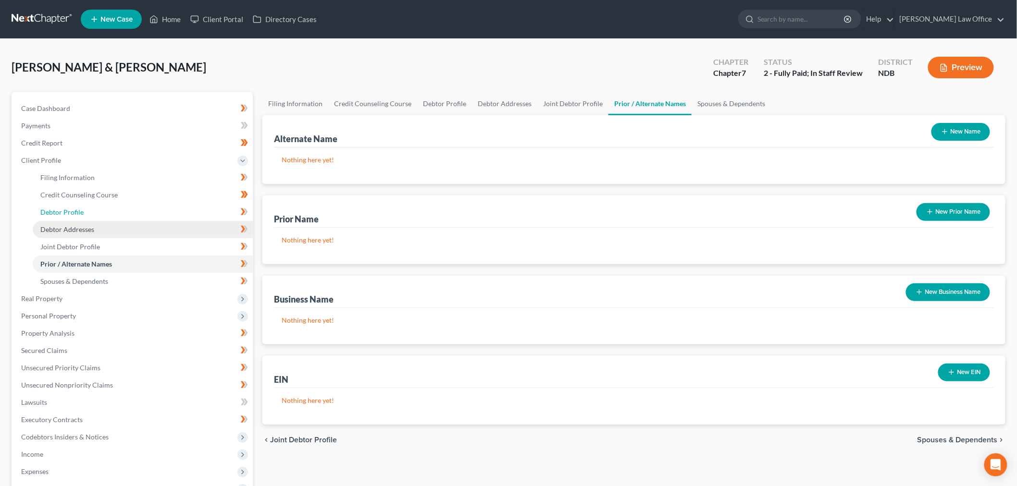
select select "1"
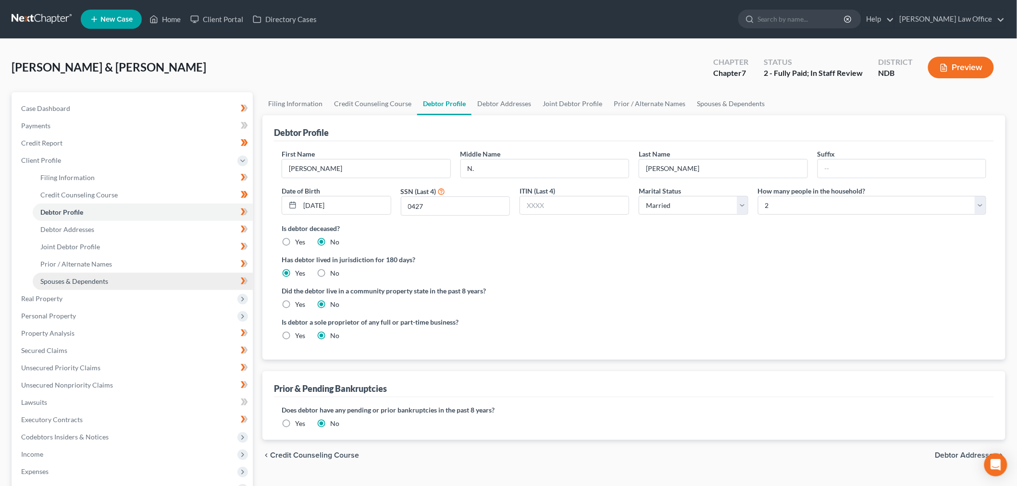
click at [103, 276] on link "Spouses & Dependents" at bounding box center [143, 281] width 220 height 17
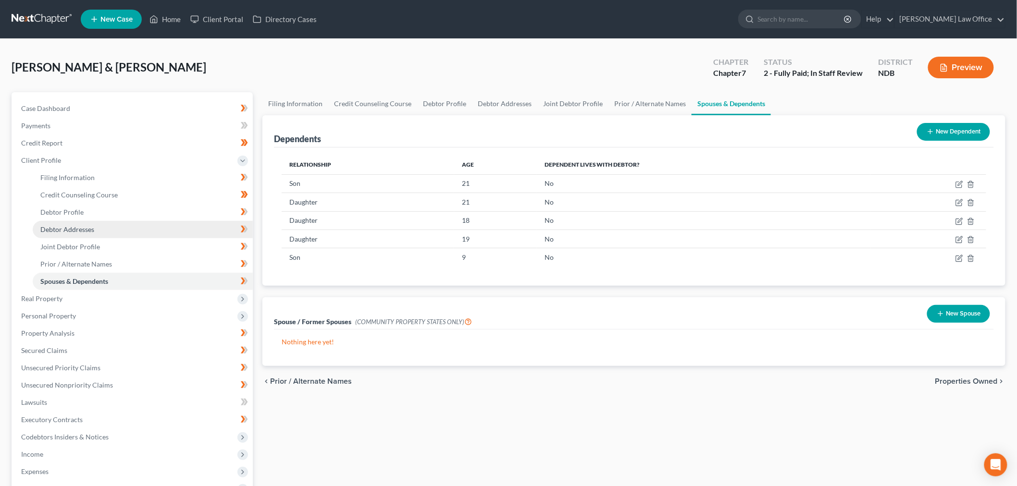
click at [93, 228] on span "Debtor Addresses" at bounding box center [67, 229] width 54 height 8
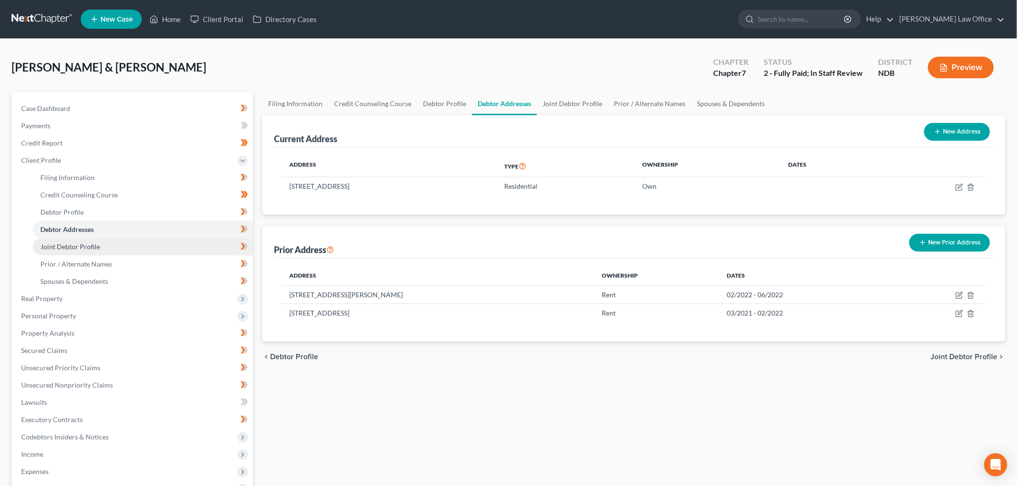
click at [89, 251] on link "Joint Debtor Profile" at bounding box center [143, 246] width 220 height 17
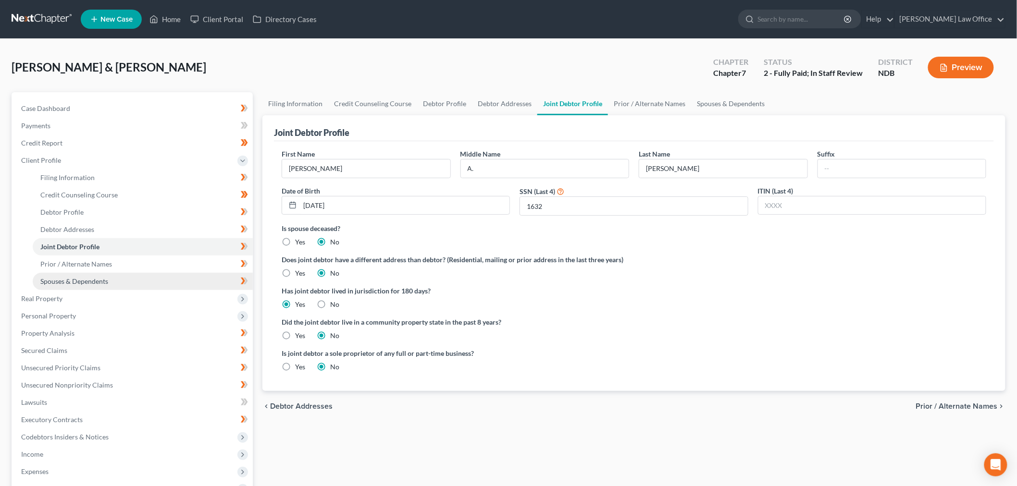
click at [97, 283] on span "Spouses & Dependents" at bounding box center [74, 281] width 68 height 8
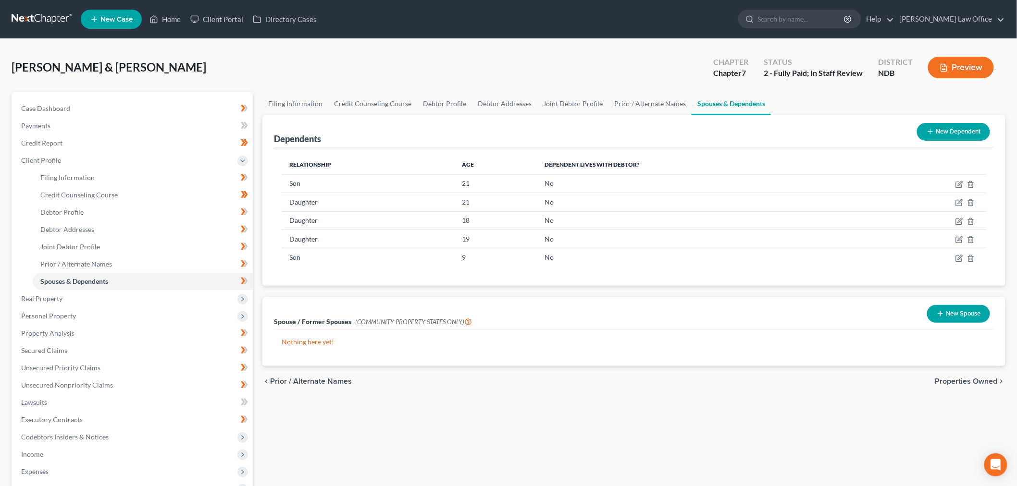
drag, startPoint x: 401, startPoint y: 432, endPoint x: 242, endPoint y: 386, distance: 165.7
click at [394, 435] on div "Filing Information Credit Counseling Course Debtor Profile Debtor Addresses Joi…" at bounding box center [634, 361] width 752 height 538
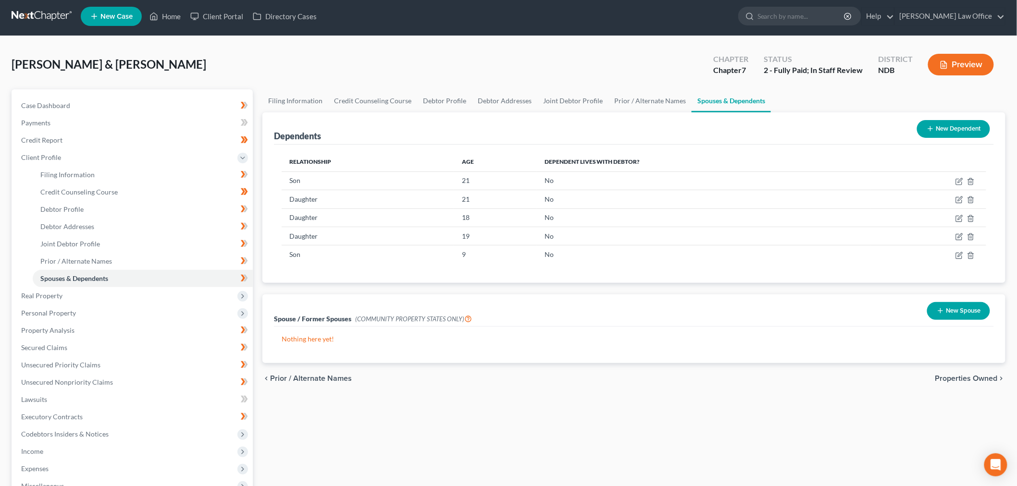
scroll to position [107, 0]
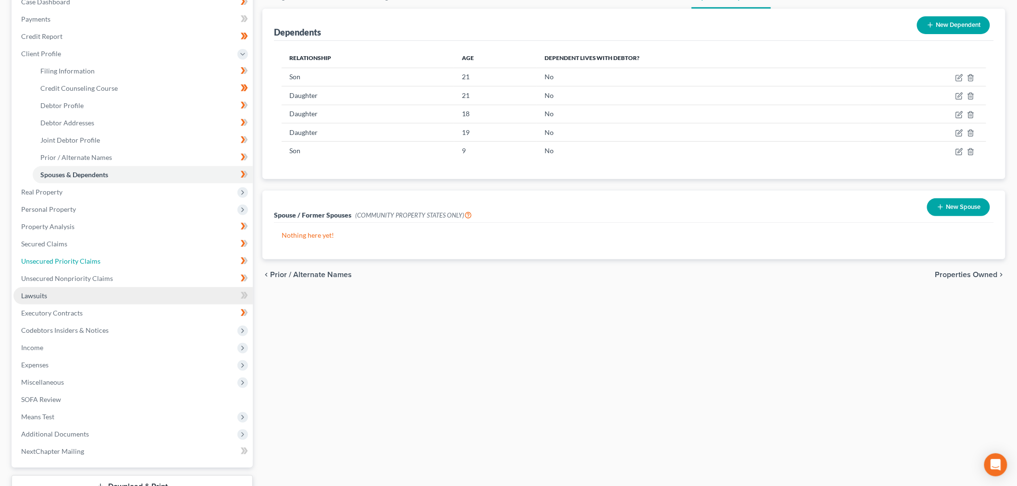
drag, startPoint x: 60, startPoint y: 256, endPoint x: 213, endPoint y: 295, distance: 158.3
click at [60, 257] on span "Unsecured Priority Claims" at bounding box center [60, 261] width 79 height 8
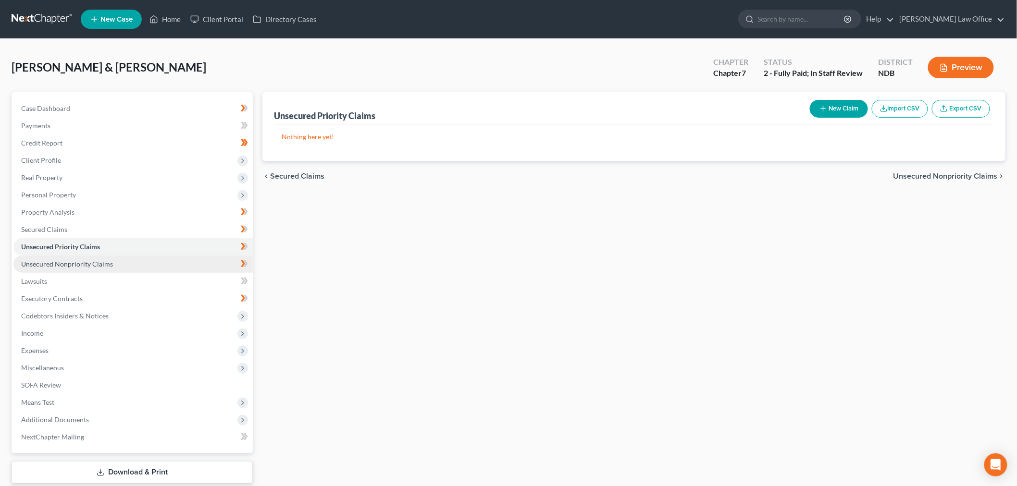
click at [110, 263] on span "Unsecured Nonpriority Claims" at bounding box center [67, 264] width 92 height 8
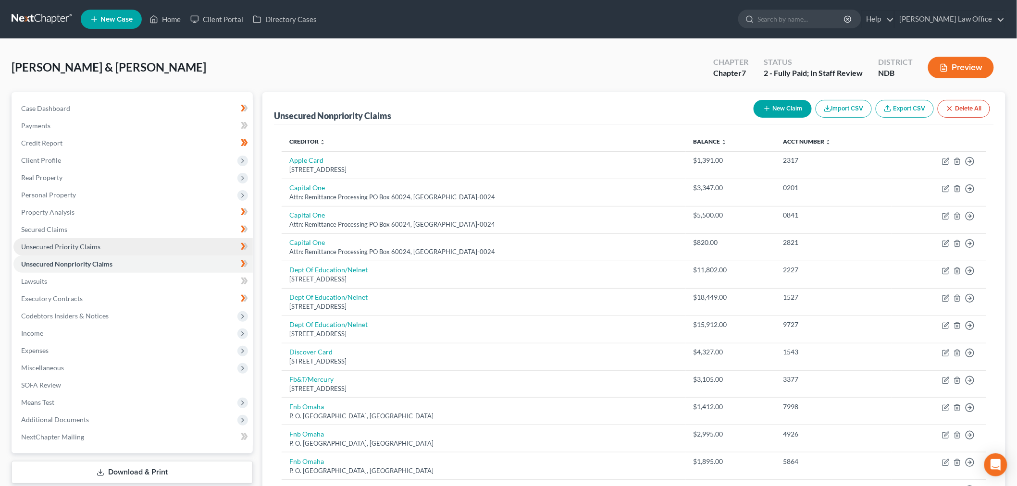
click at [77, 245] on span "Unsecured Priority Claims" at bounding box center [60, 247] width 79 height 8
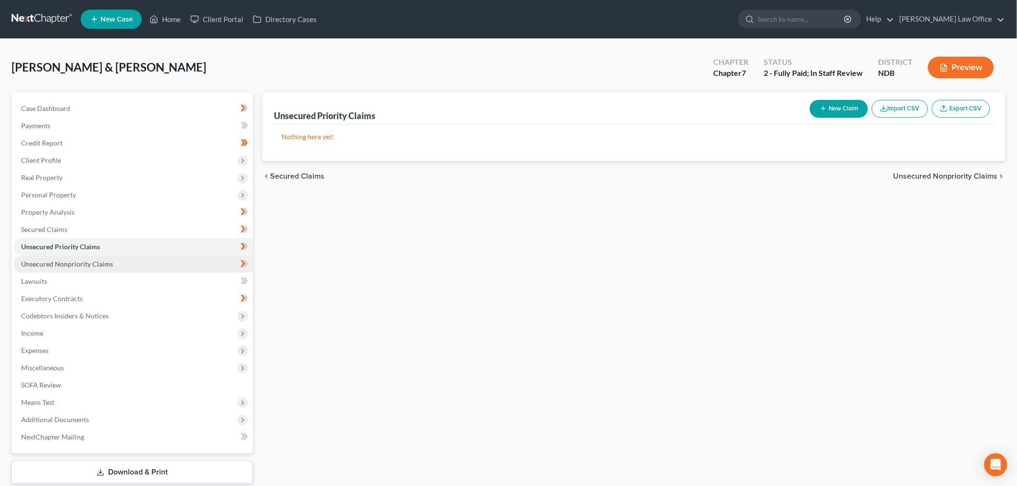
click at [74, 263] on span "Unsecured Nonpriority Claims" at bounding box center [67, 264] width 92 height 8
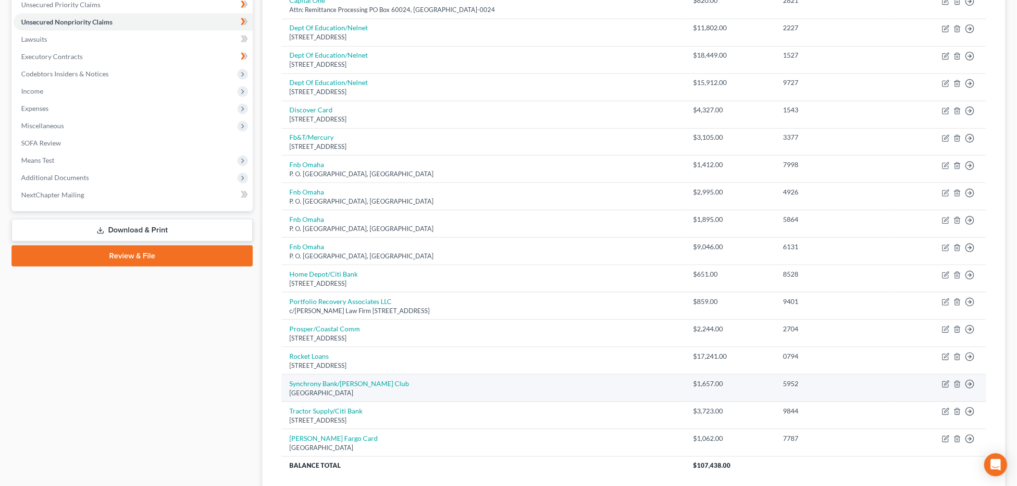
scroll to position [318, 0]
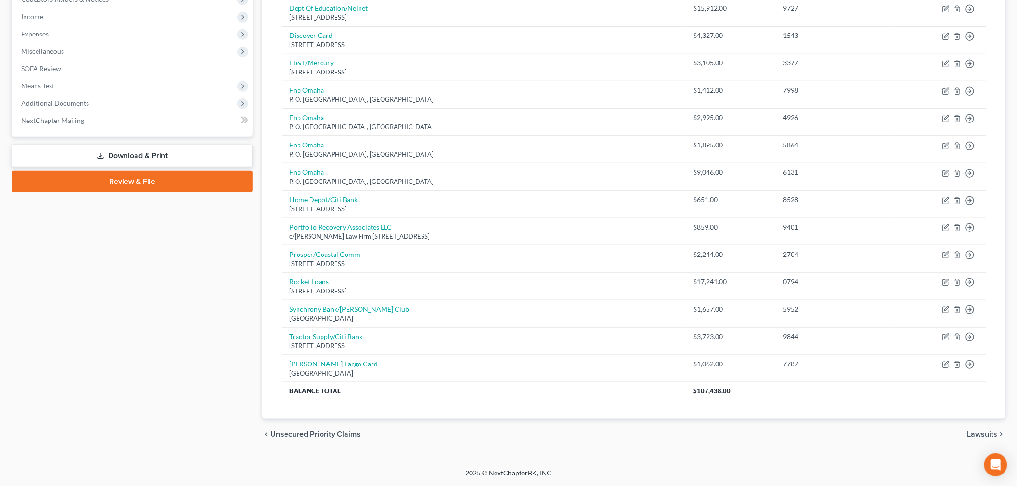
drag, startPoint x: 123, startPoint y: 270, endPoint x: 118, endPoint y: 270, distance: 5.3
click at [122, 270] on div "Case Dashboard Payments Invoices Payments Payments Credit Report Client Profile" at bounding box center [132, 113] width 251 height 674
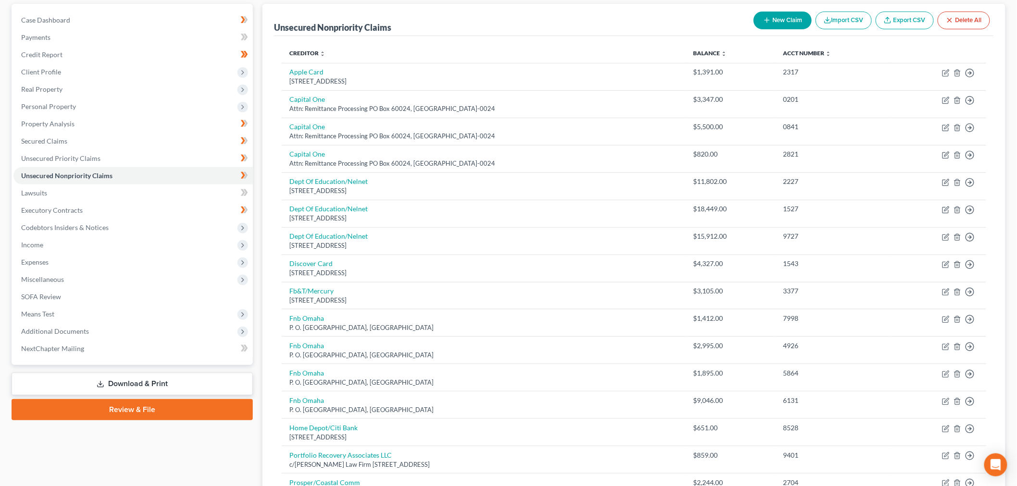
scroll to position [267, 0]
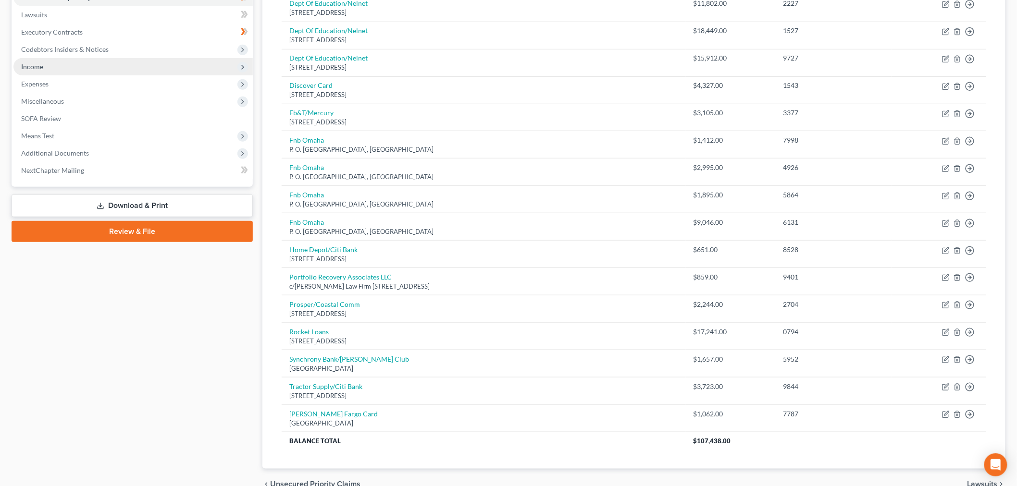
click at [40, 68] on span "Income" at bounding box center [32, 66] width 22 height 8
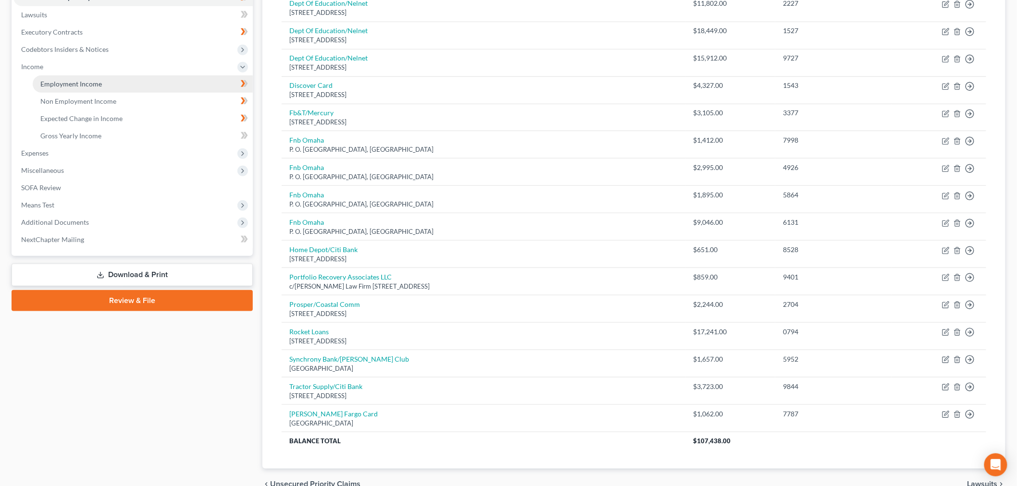
click at [58, 86] on span "Employment Income" at bounding box center [71, 84] width 62 height 8
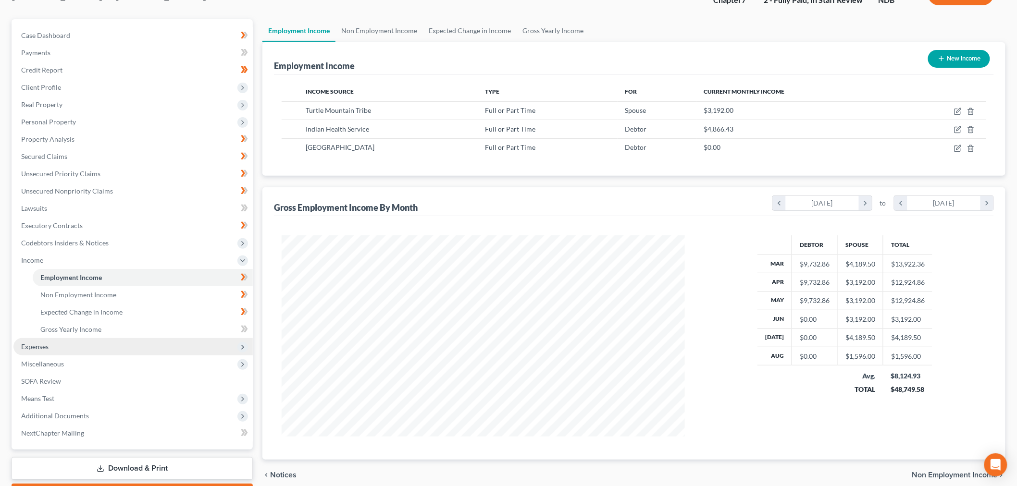
scroll to position [127, 0]
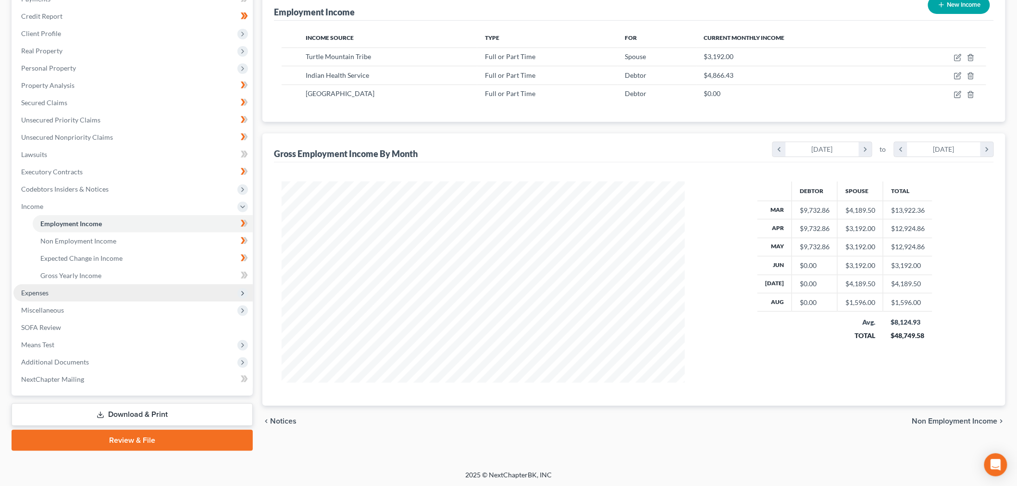
click at [49, 292] on span "Expenses" at bounding box center [132, 292] width 239 height 17
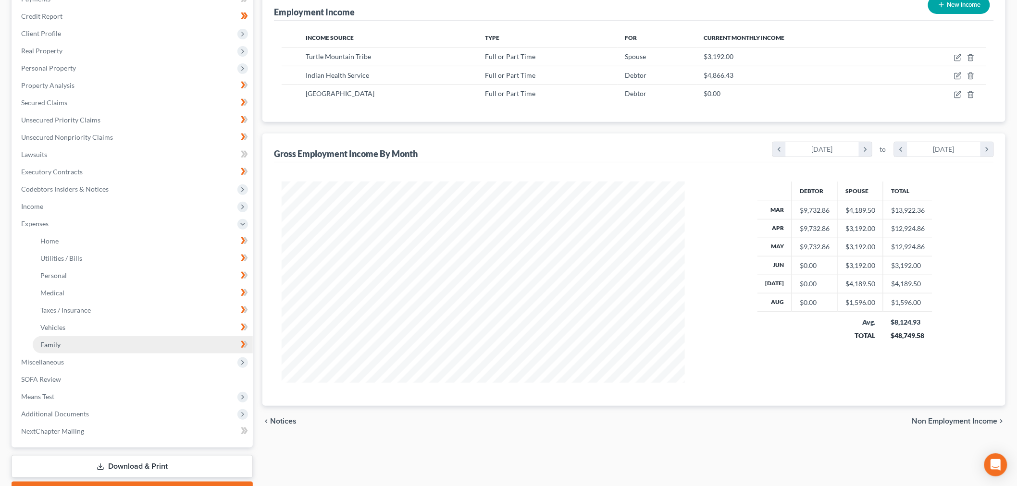
click at [62, 338] on link "Family" at bounding box center [143, 344] width 220 height 17
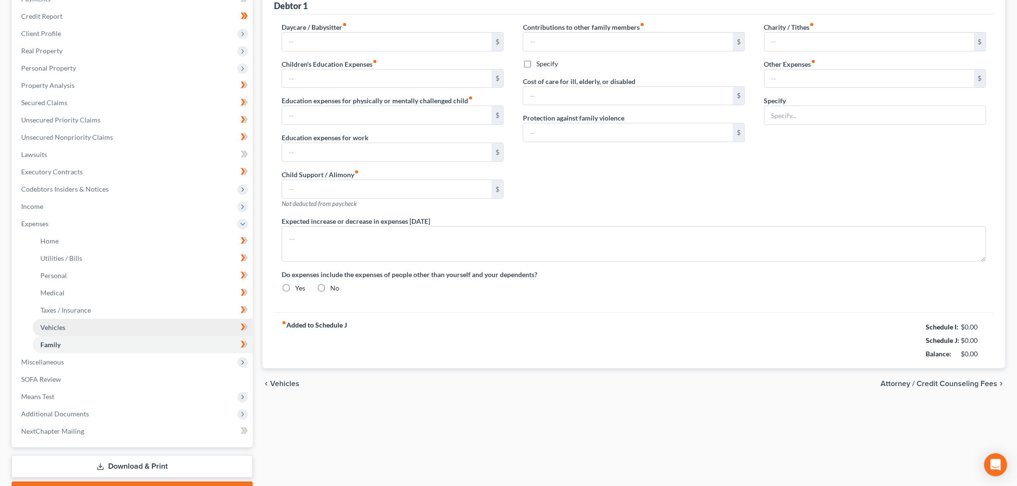
scroll to position [16, 0]
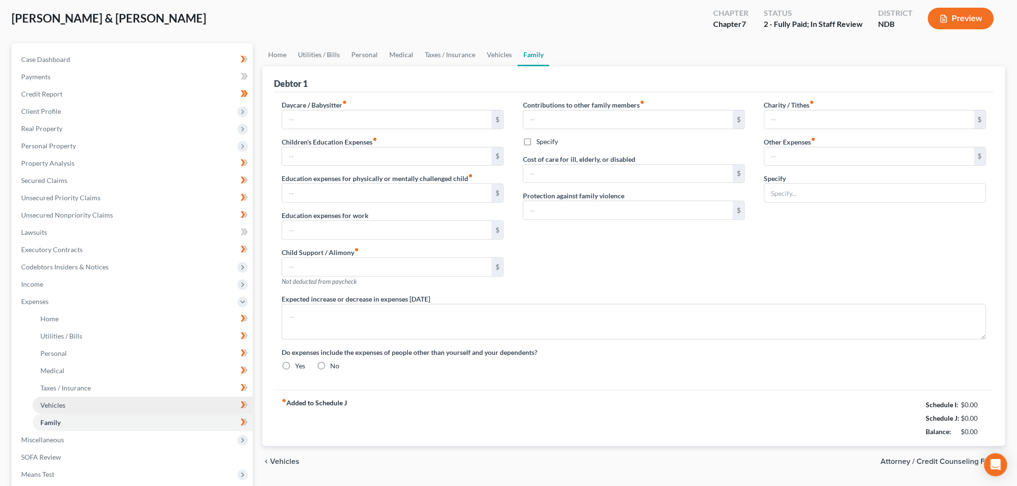
type input "0.00"
type input "110.00"
type input "0.00"
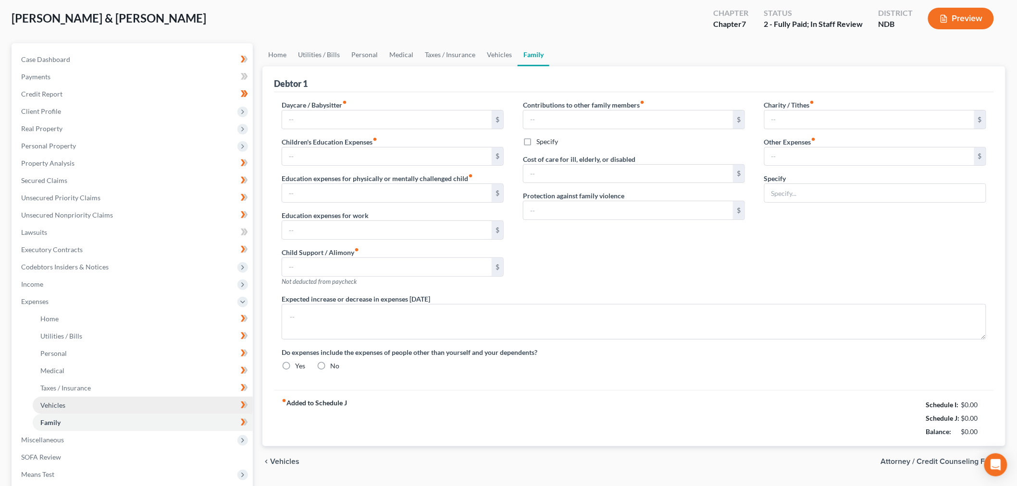
type input "0.00"
type input "65.00"
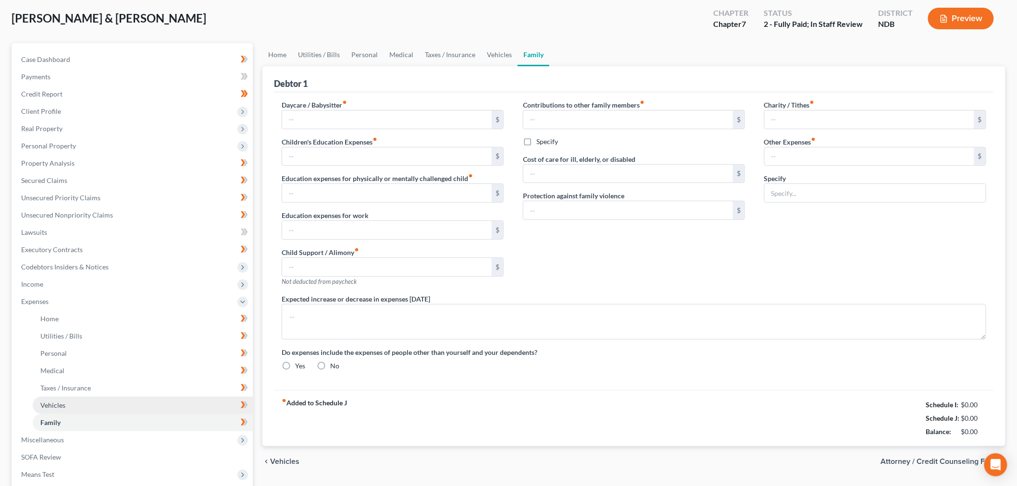
type input "Pet Food ($50); Vet Expenses ($15)"
radio input "true"
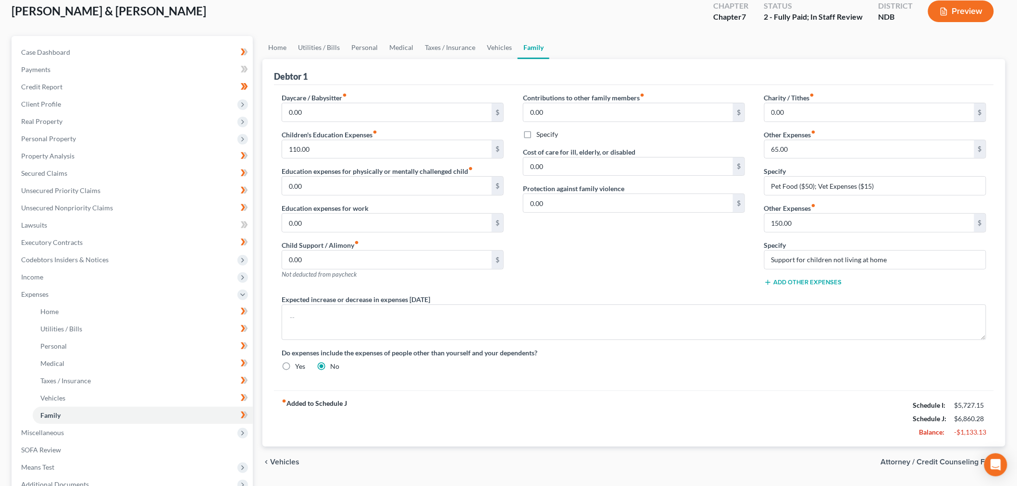
scroll to position [0, 0]
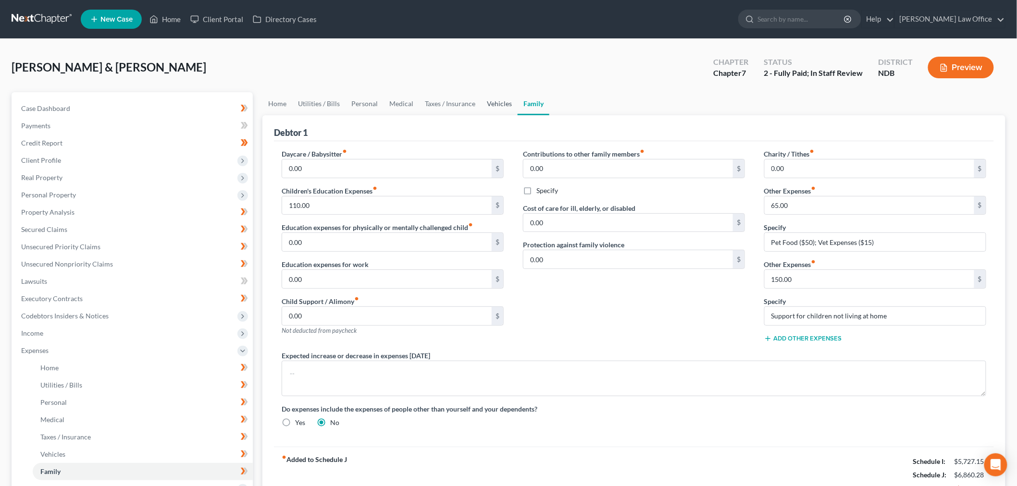
click at [502, 105] on link "Vehicles" at bounding box center [499, 103] width 37 height 23
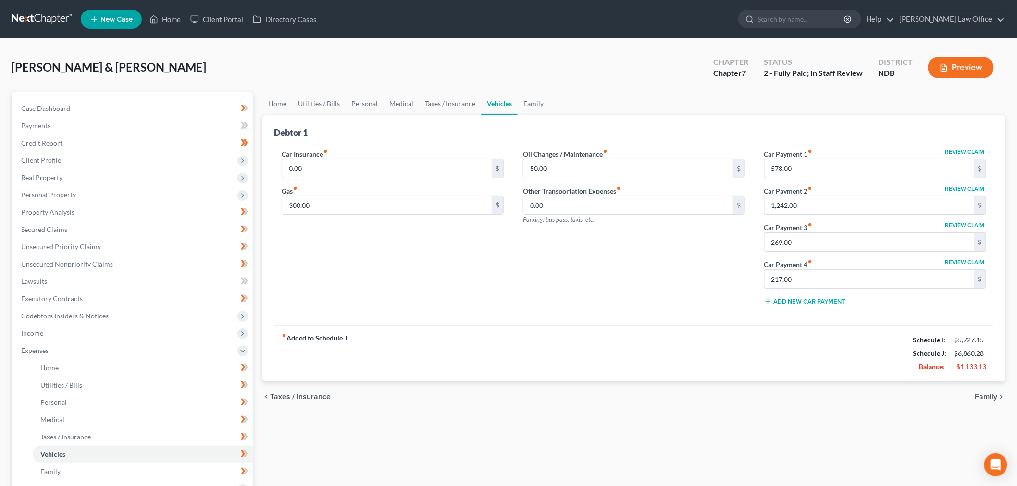
click at [958, 186] on button "Review Claim" at bounding box center [965, 189] width 42 height 6
select select "29"
select select "4"
select select "2"
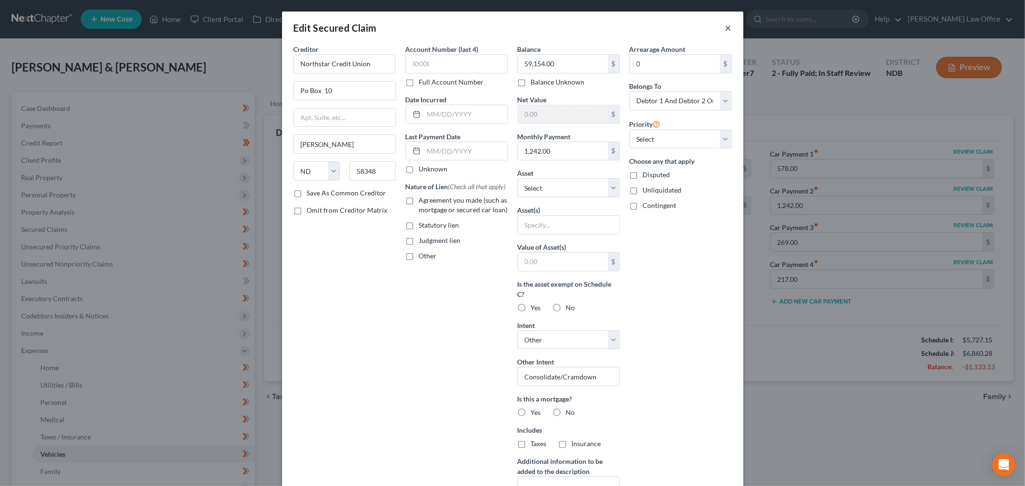
click at [725, 24] on button "×" at bounding box center [728, 28] width 7 height 12
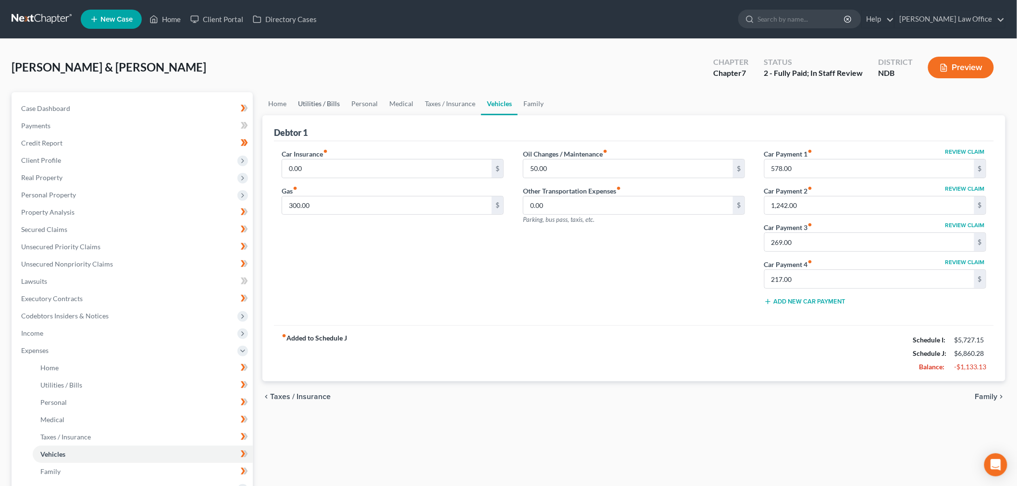
click at [317, 102] on link "Utilities / Bills" at bounding box center [318, 103] width 53 height 23
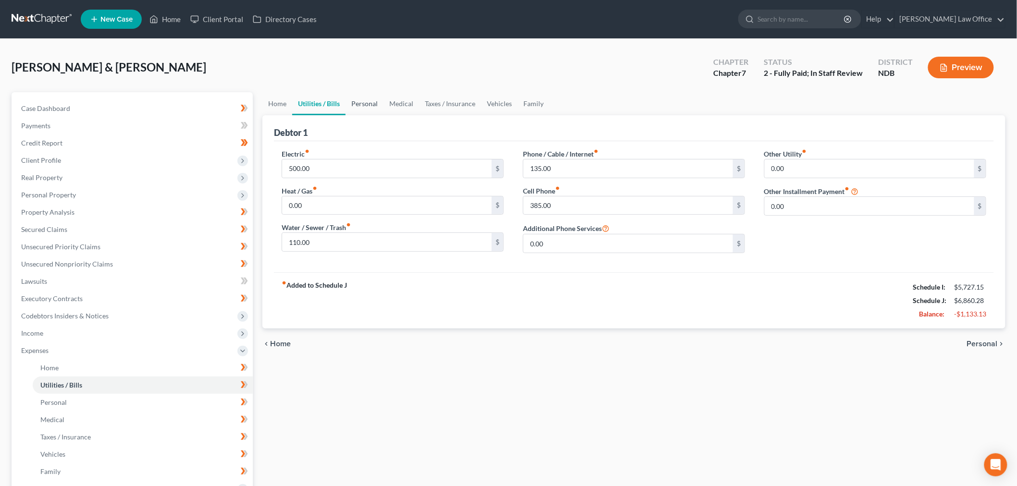
click at [367, 107] on link "Personal" at bounding box center [364, 103] width 38 height 23
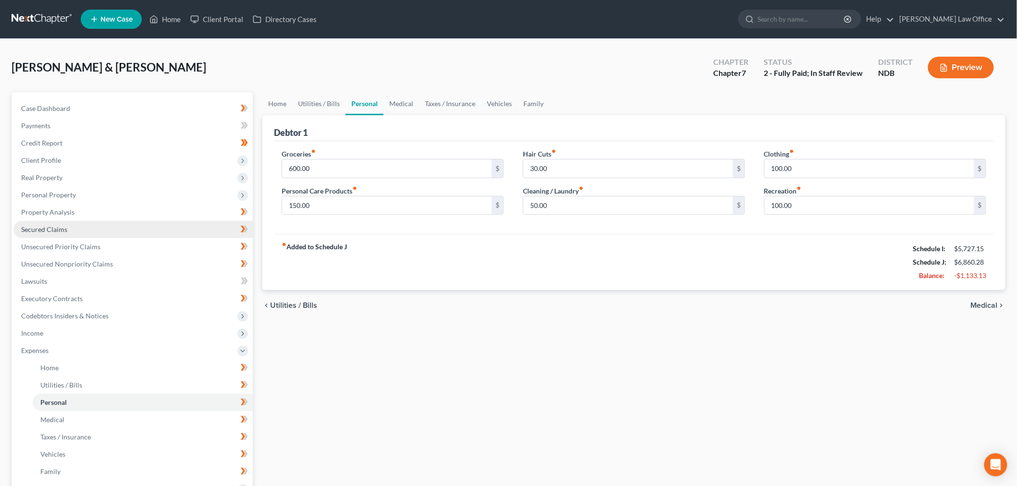
click at [58, 227] on span "Secured Claims" at bounding box center [44, 229] width 46 height 8
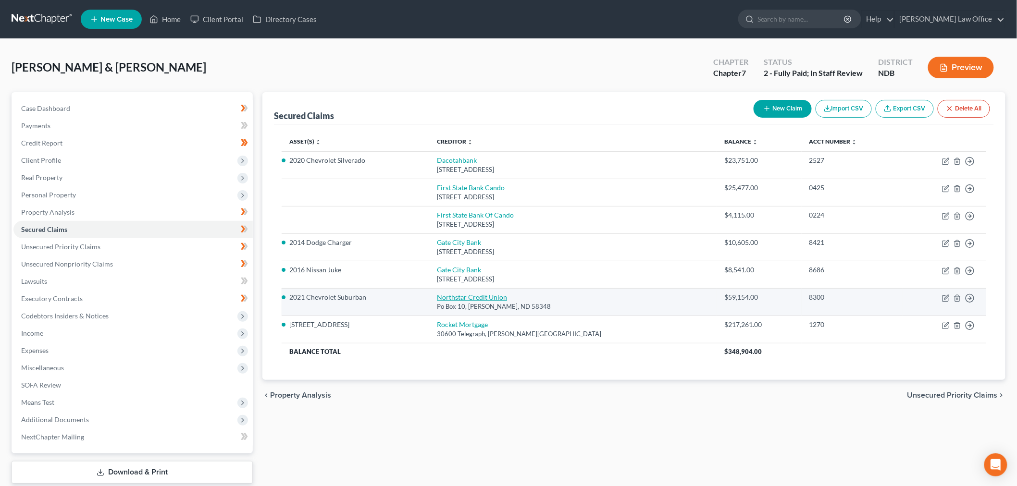
click at [507, 295] on link "Northstar Credit Union" at bounding box center [472, 297] width 70 height 8
select select "29"
select select "4"
select select "2"
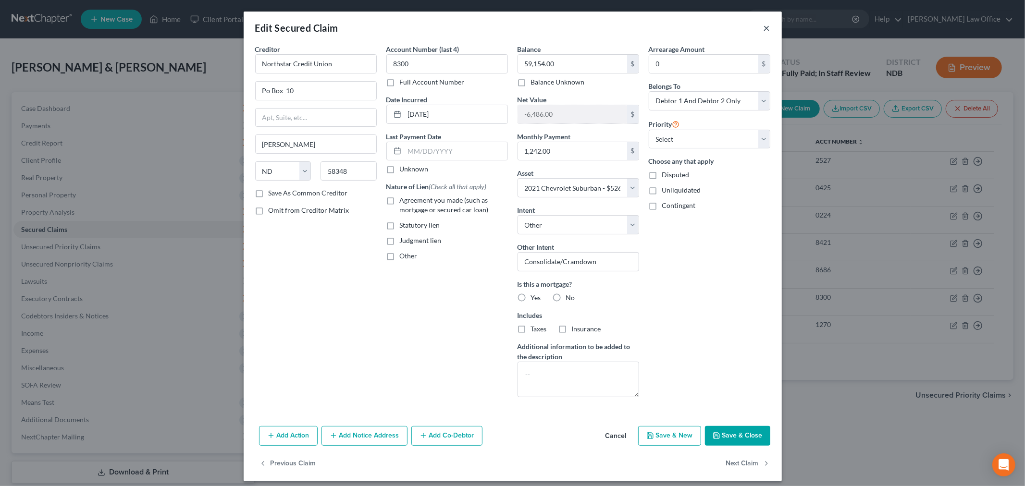
click at [763, 27] on button "×" at bounding box center [766, 28] width 7 height 12
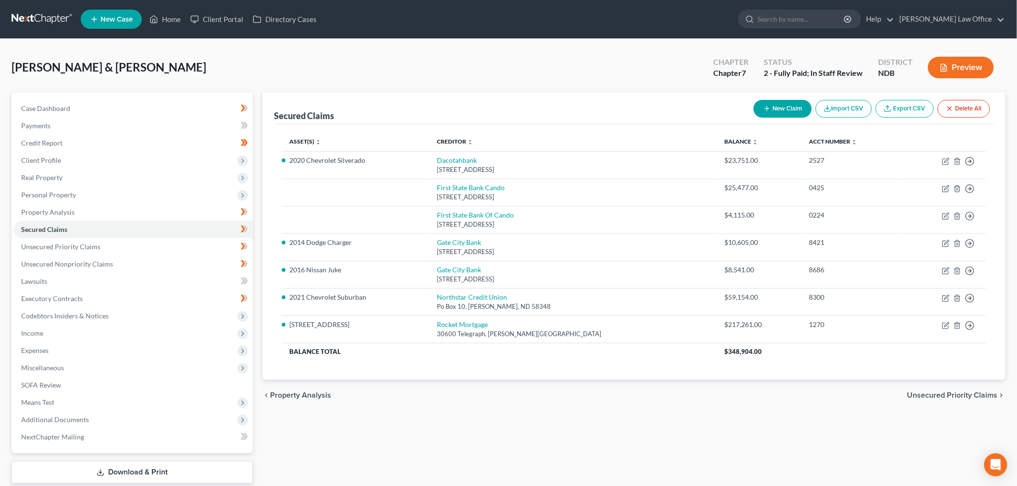
click at [38, 25] on link at bounding box center [43, 19] width 62 height 17
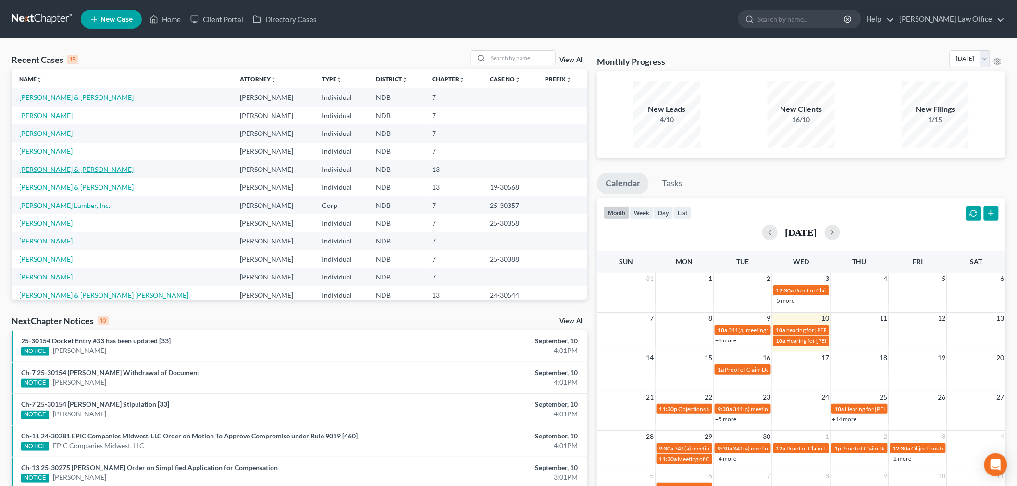
click at [50, 170] on link "[PERSON_NAME] & [PERSON_NAME]" at bounding box center [76, 169] width 114 height 8
select select "4"
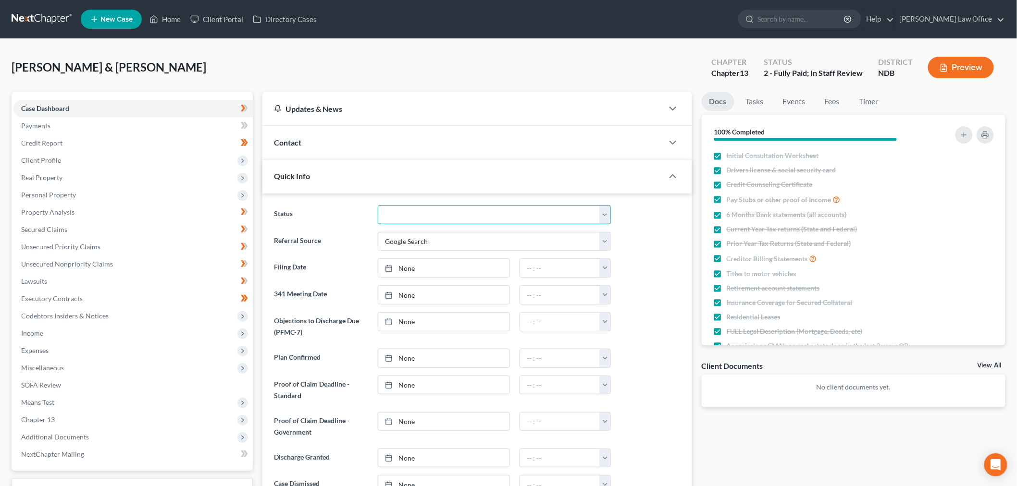
click at [449, 212] on select "10 - Chapter 13 Discharged 11 - Chapter 13 Converted to 7 12 - Debt Settlement/…" at bounding box center [494, 214] width 233 height 19
click at [287, 201] on div "Status 10 - Chapter 13 Discharged 11 - Chapter 13 Converted to 7 12 - Debt Sett…" at bounding box center [477, 354] width 430 height 320
click at [44, 159] on span "Client Profile" at bounding box center [41, 160] width 40 height 8
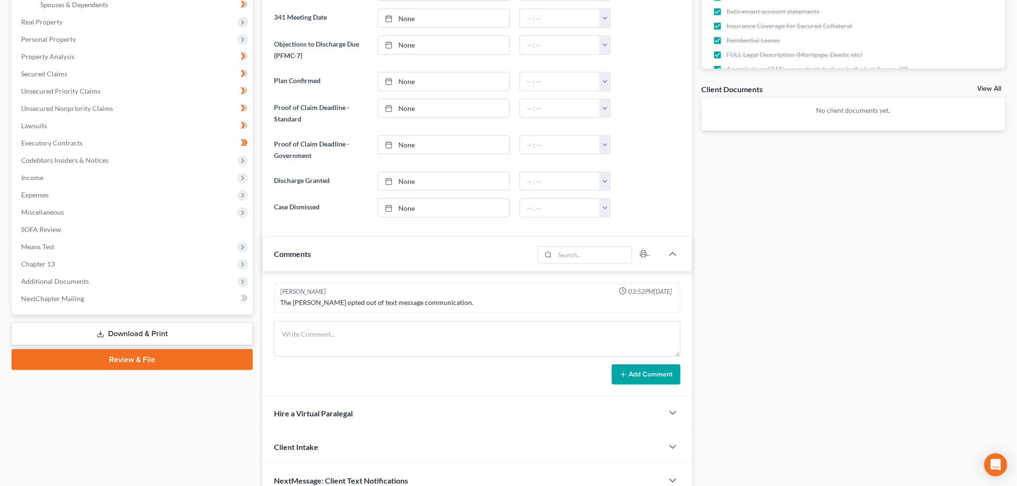
scroll to position [325, 0]
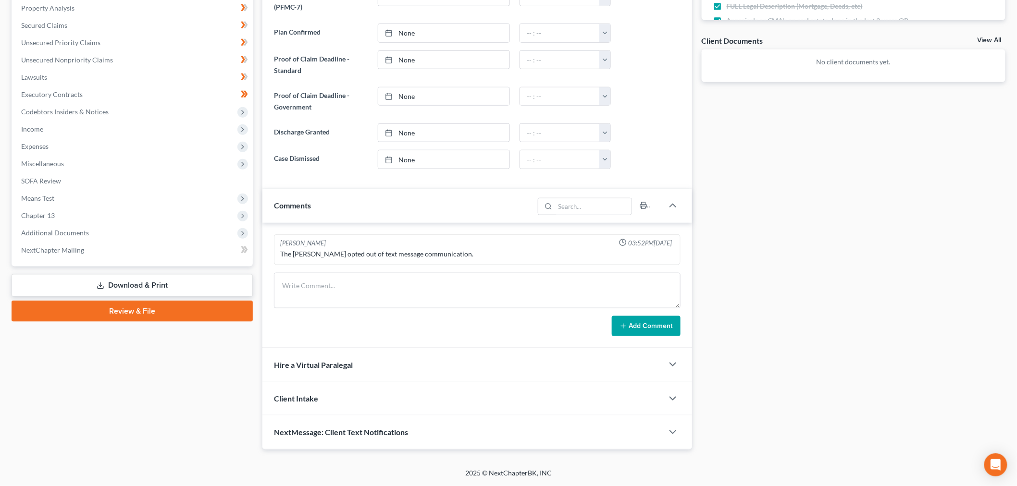
drag, startPoint x: 438, startPoint y: 429, endPoint x: 474, endPoint y: 365, distance: 73.6
click at [437, 429] on div "NextMessage: Client Text Notifications" at bounding box center [462, 432] width 401 height 33
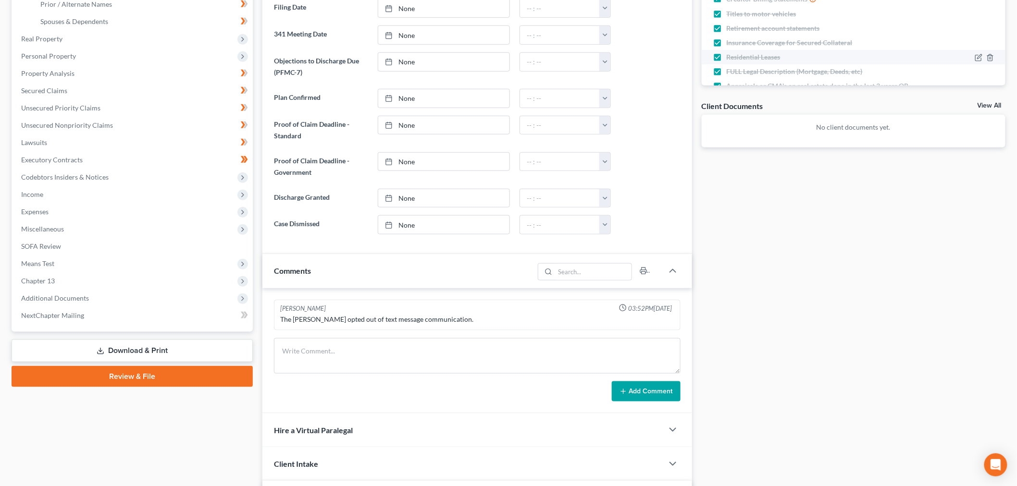
scroll to position [0, 0]
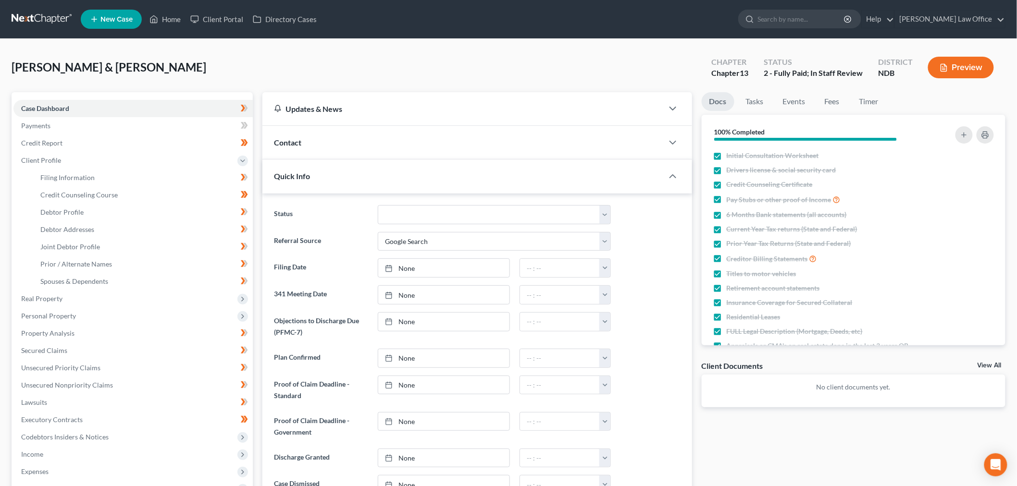
click at [373, 141] on div "Contact" at bounding box center [462, 142] width 401 height 33
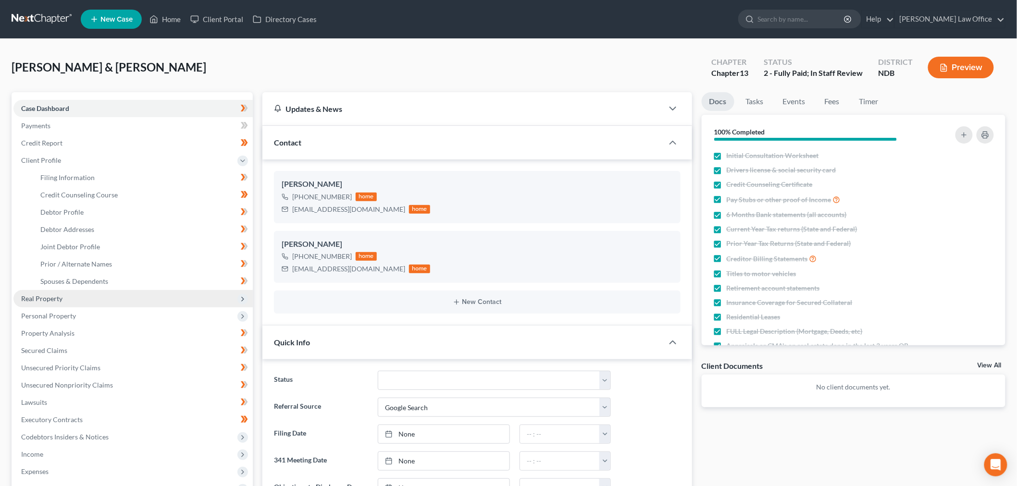
click at [84, 298] on span "Real Property" at bounding box center [132, 298] width 239 height 17
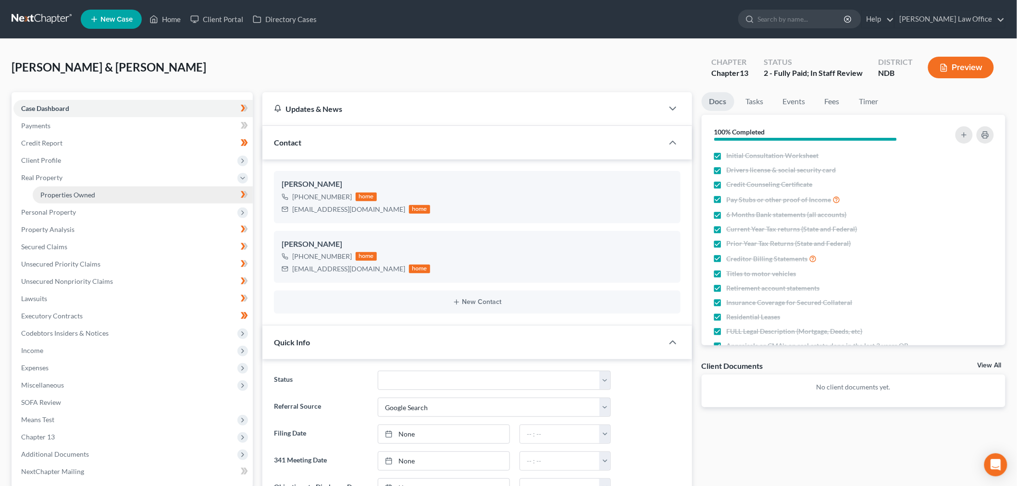
click at [77, 191] on span "Properties Owned" at bounding box center [67, 195] width 55 height 8
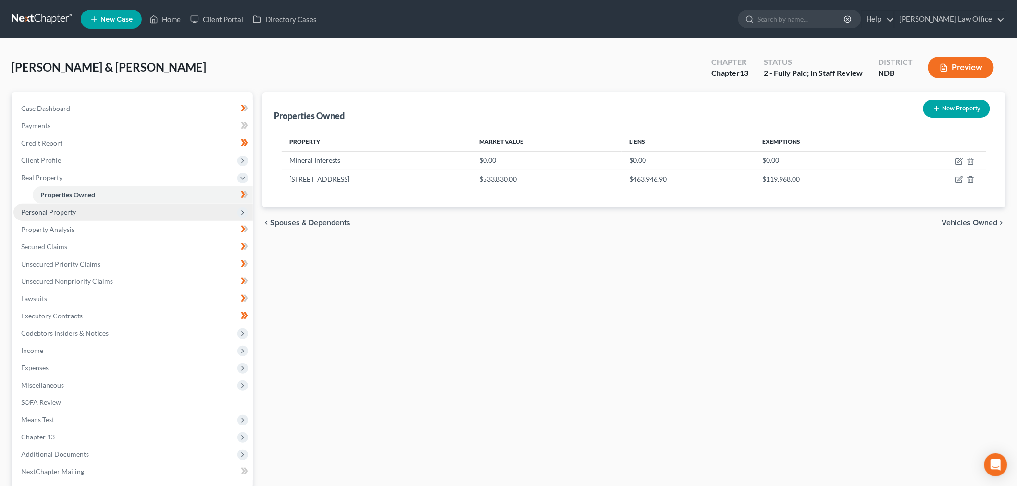
click at [66, 209] on span "Personal Property" at bounding box center [48, 212] width 55 height 8
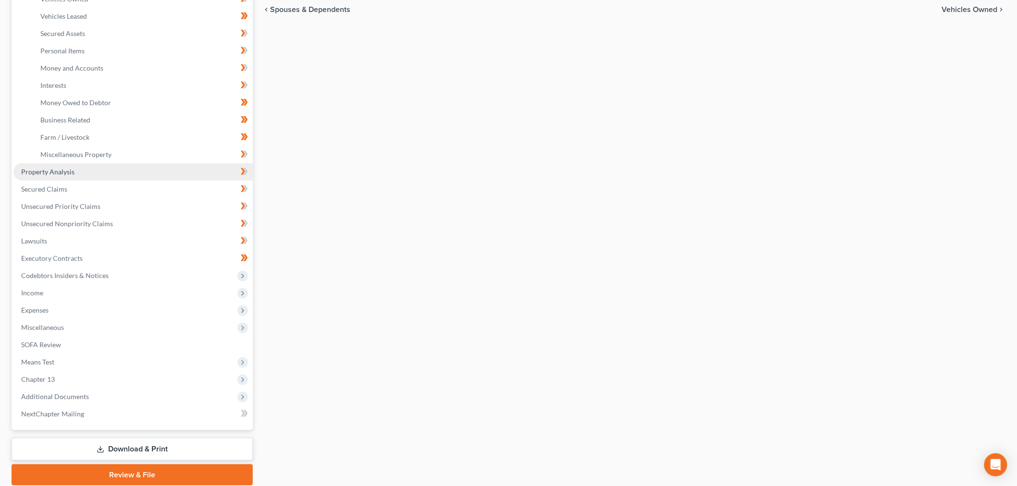
click at [53, 170] on span "Property Analysis" at bounding box center [47, 172] width 53 height 8
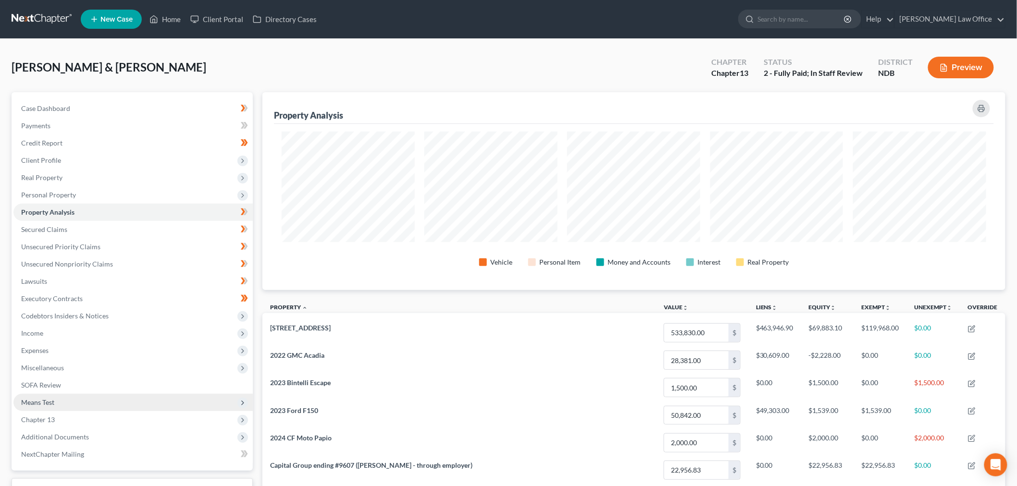
click at [66, 400] on span "Means Test" at bounding box center [132, 402] width 239 height 17
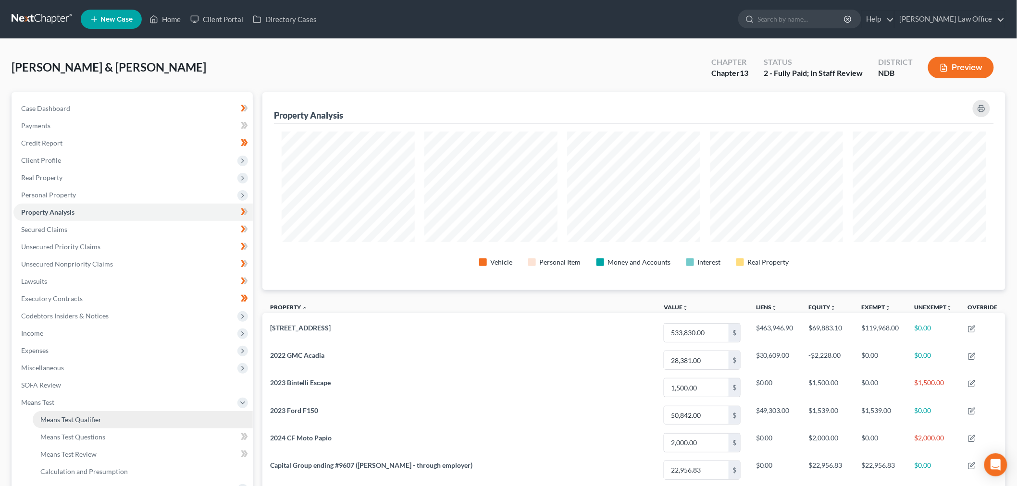
click at [87, 412] on link "Means Test Qualifier" at bounding box center [143, 419] width 220 height 17
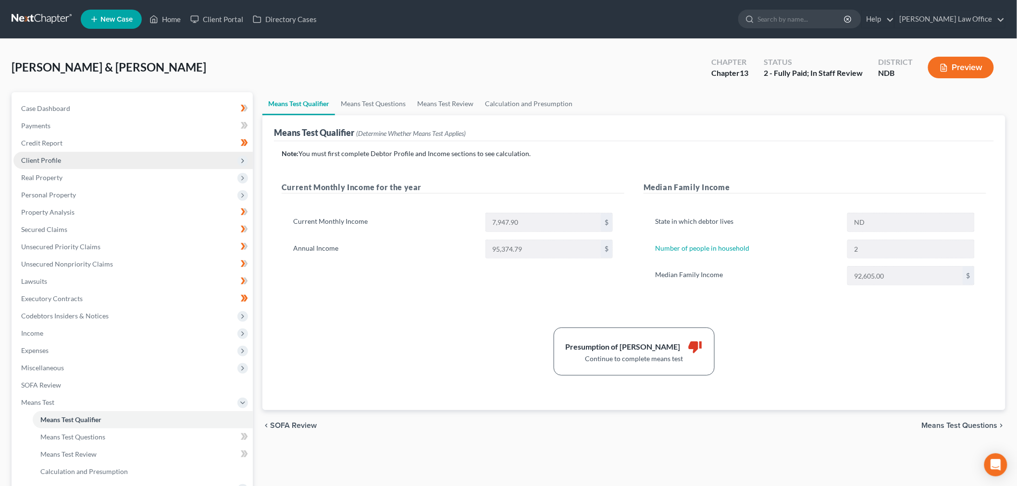
click at [71, 156] on span "Client Profile" at bounding box center [132, 160] width 239 height 17
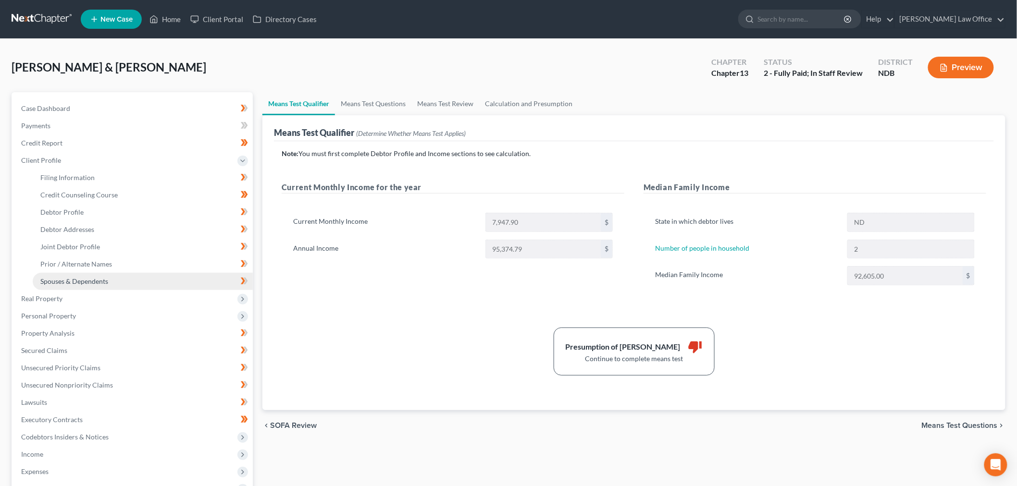
click at [78, 281] on span "Spouses & Dependents" at bounding box center [74, 281] width 68 height 8
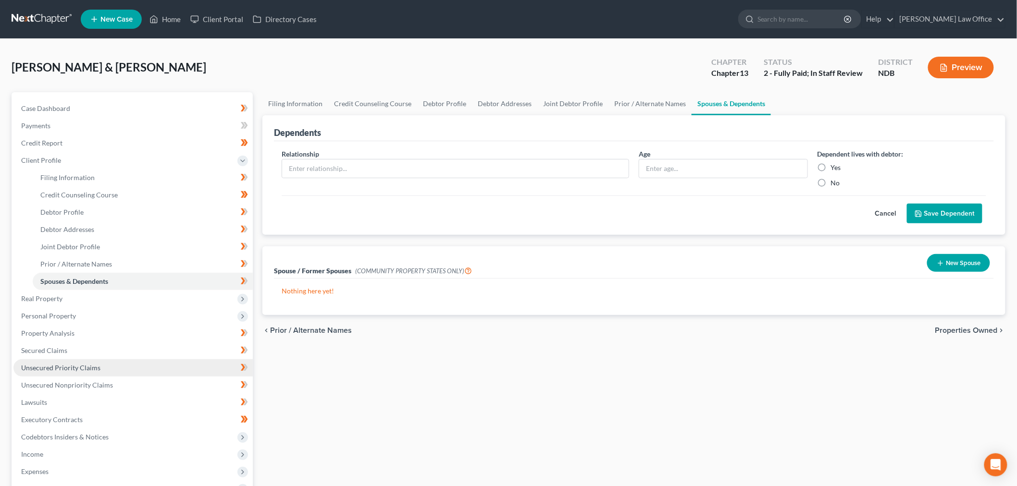
click at [75, 368] on span "Unsecured Priority Claims" at bounding box center [60, 368] width 79 height 8
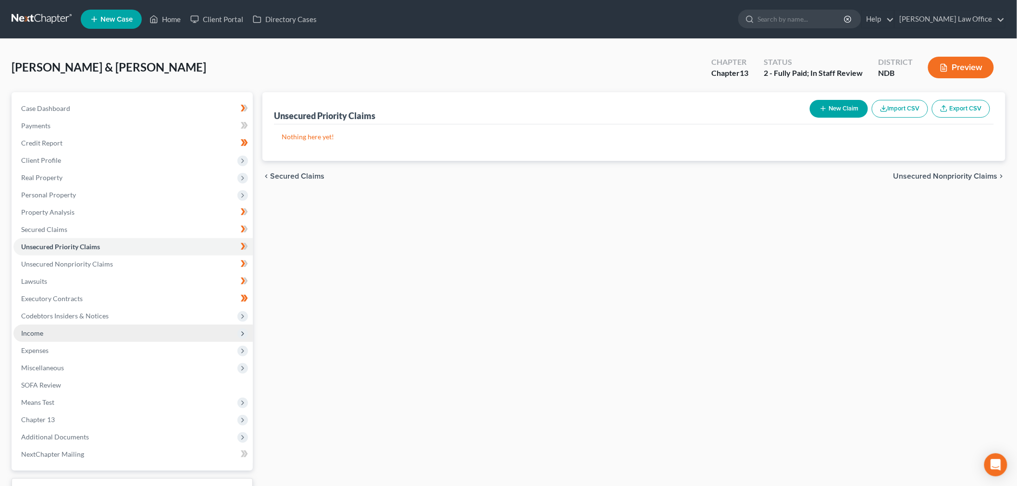
click at [62, 337] on span "Income" at bounding box center [132, 333] width 239 height 17
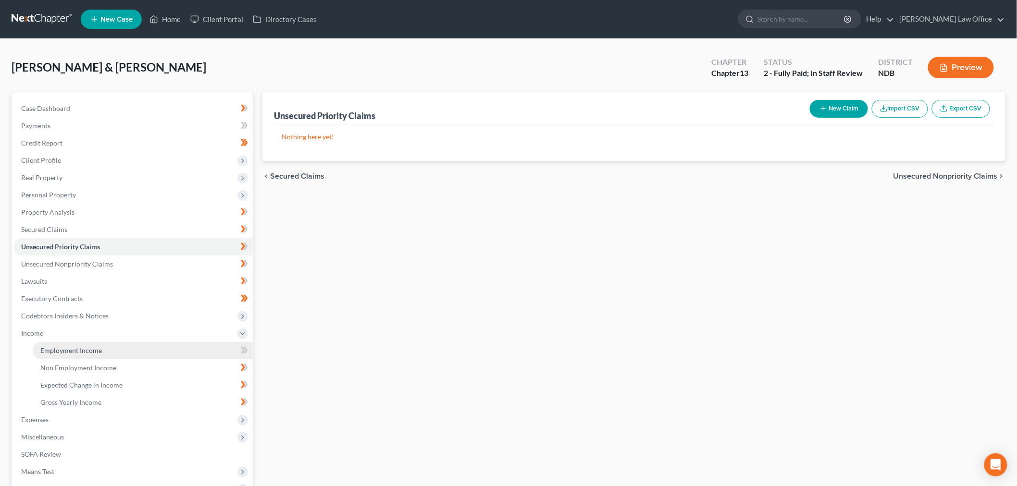
click at [61, 352] on span "Employment Income" at bounding box center [71, 350] width 62 height 8
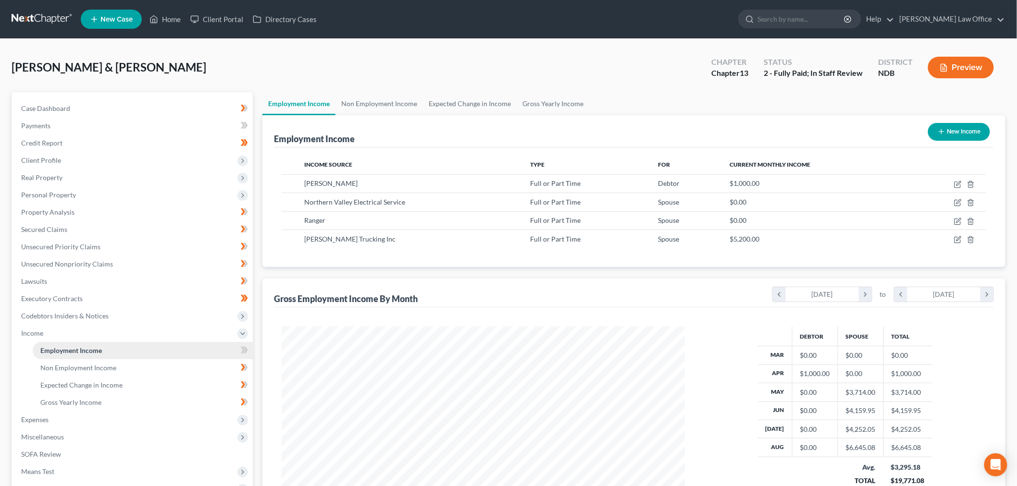
scroll to position [201, 422]
click at [393, 101] on link "Non Employment Income" at bounding box center [378, 103] width 87 height 23
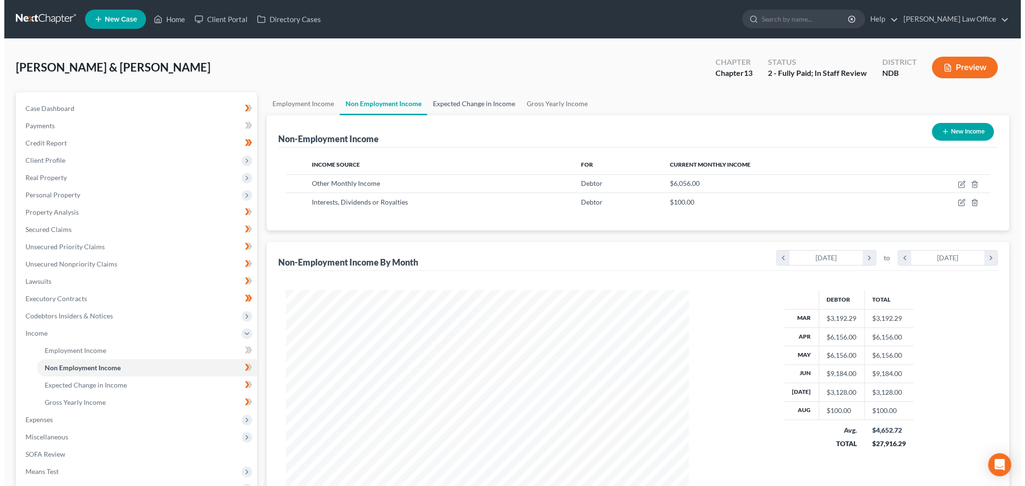
scroll to position [201, 422]
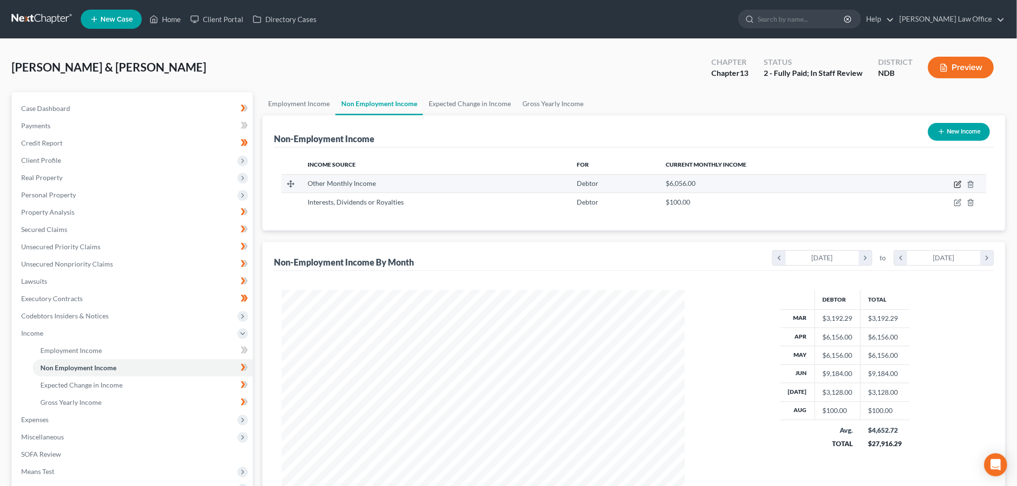
click at [957, 183] on icon "button" at bounding box center [958, 185] width 8 height 8
select select "13"
select select "1"
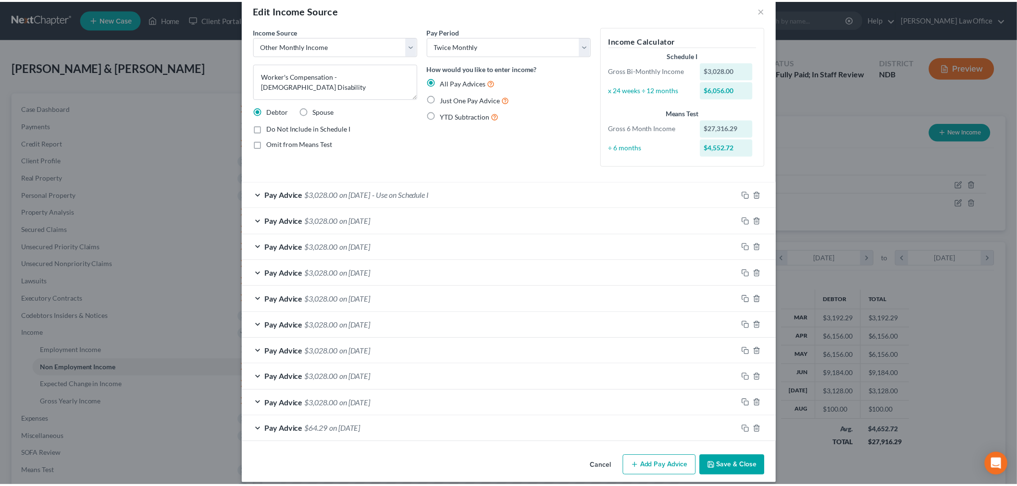
scroll to position [27, 0]
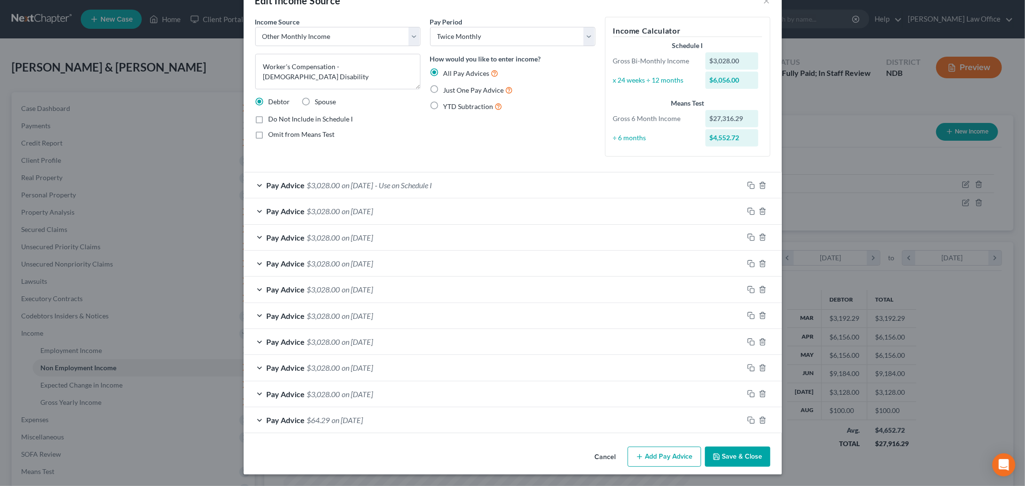
click at [734, 458] on button "Save & Close" at bounding box center [737, 457] width 65 height 20
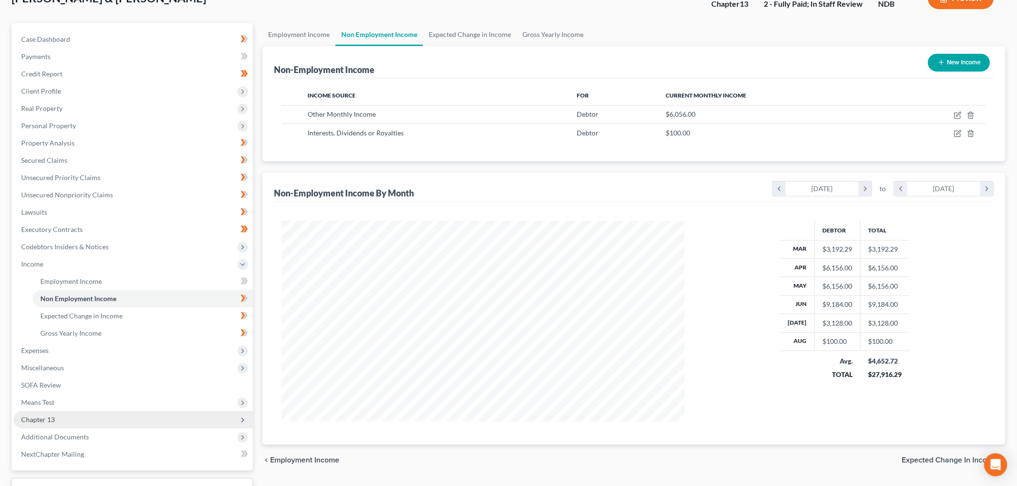
scroll to position [145, 0]
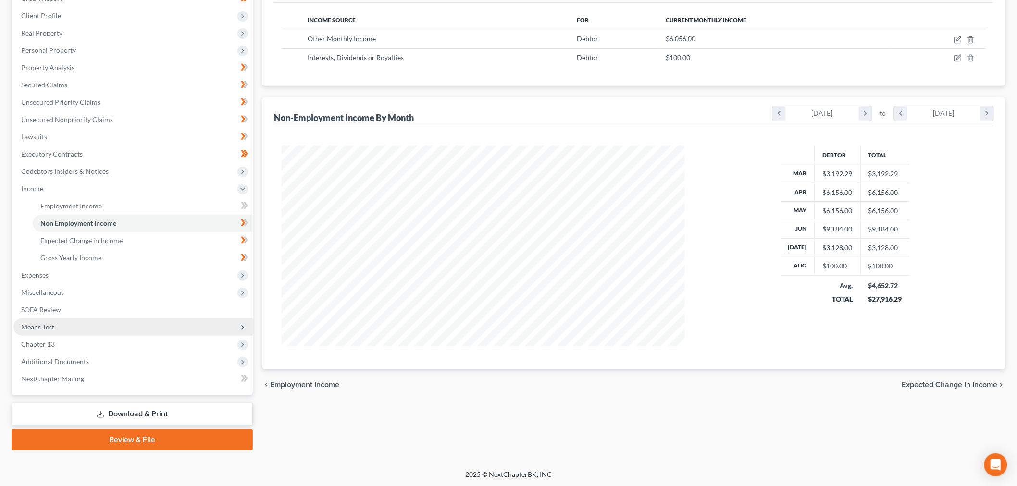
click at [60, 326] on span "Means Test" at bounding box center [132, 327] width 239 height 17
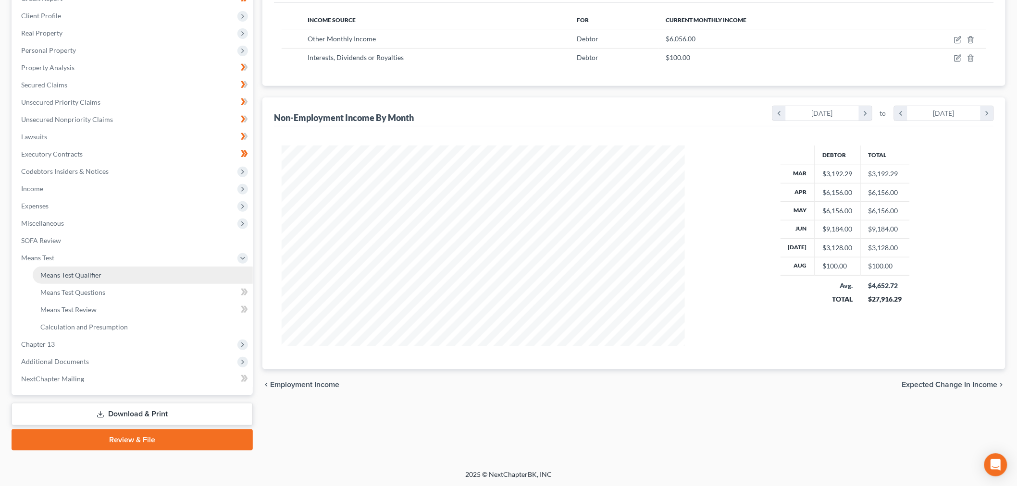
click at [89, 267] on link "Means Test Qualifier" at bounding box center [143, 275] width 220 height 17
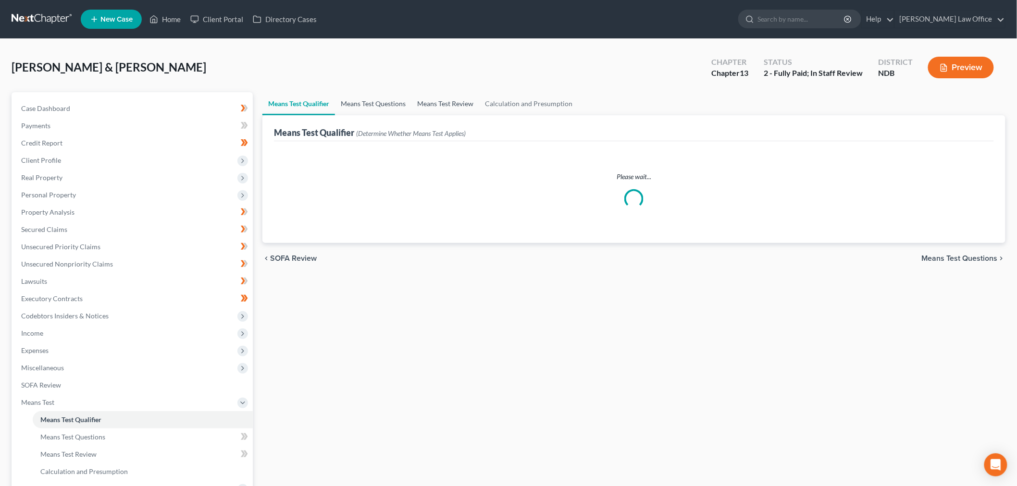
drag, startPoint x: 341, startPoint y: 96, endPoint x: 433, endPoint y: 111, distance: 93.1
click at [340, 96] on link "Means Test Questions" at bounding box center [373, 103] width 76 height 23
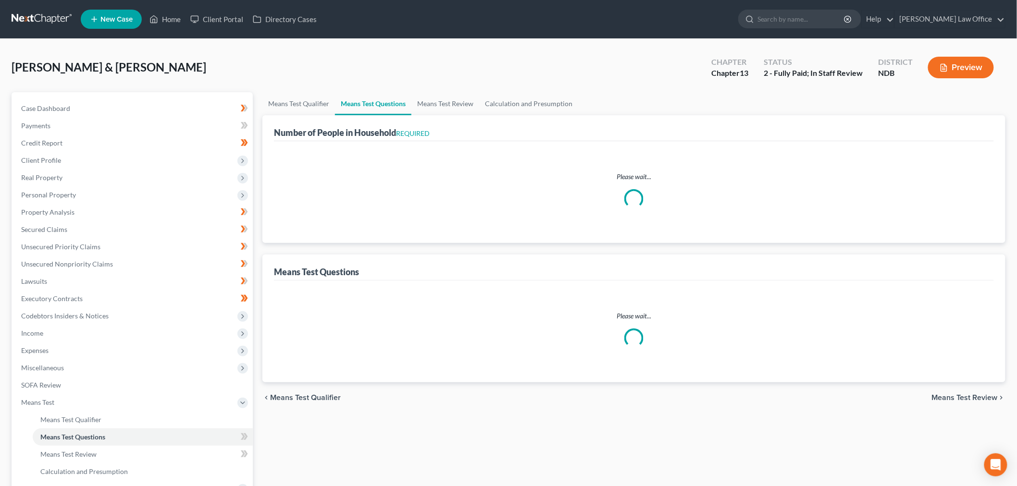
select select "0"
select select "60"
select select "0"
select select "60"
select select "1"
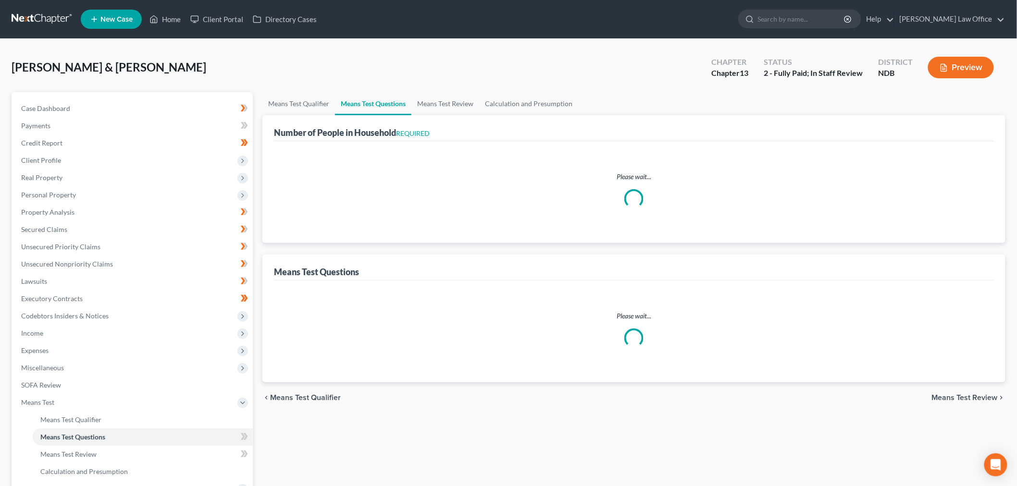
select select "60"
select select "1"
select select "60"
select select "0"
select select "60"
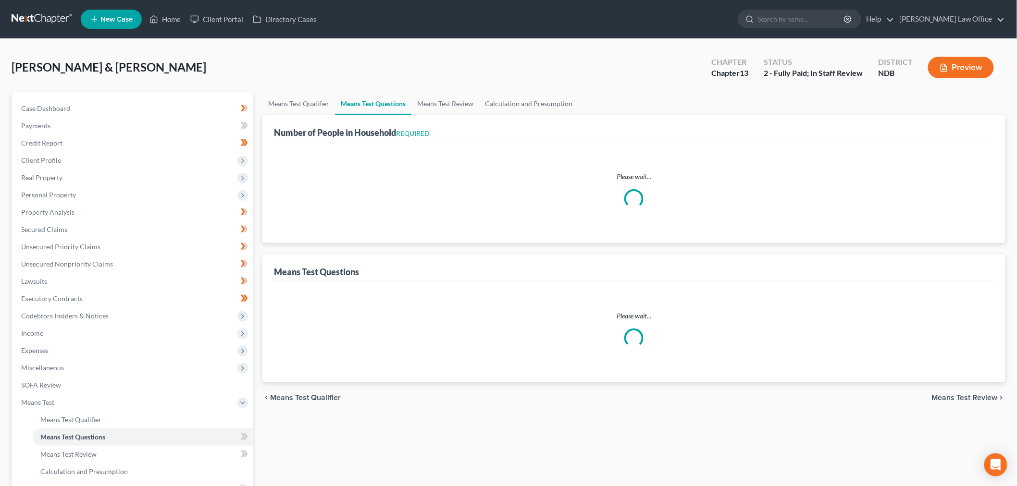
select select "4"
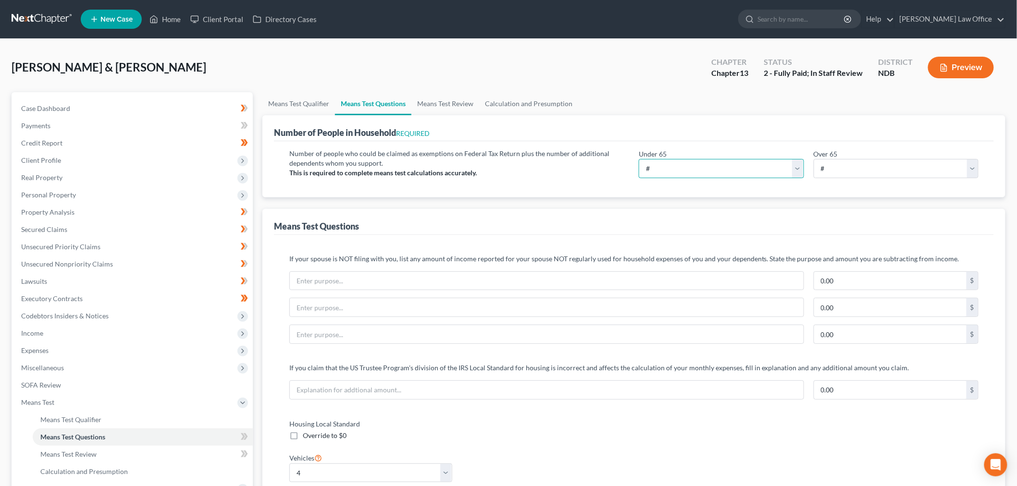
click at [683, 165] on select "# 0 1 2 3 4 5 6 7 8 9 10" at bounding box center [721, 168] width 165 height 19
select select "2"
click at [639, 159] on select "# 0 1 2 3 4 5 6 7 8 9 10" at bounding box center [721, 168] width 165 height 19
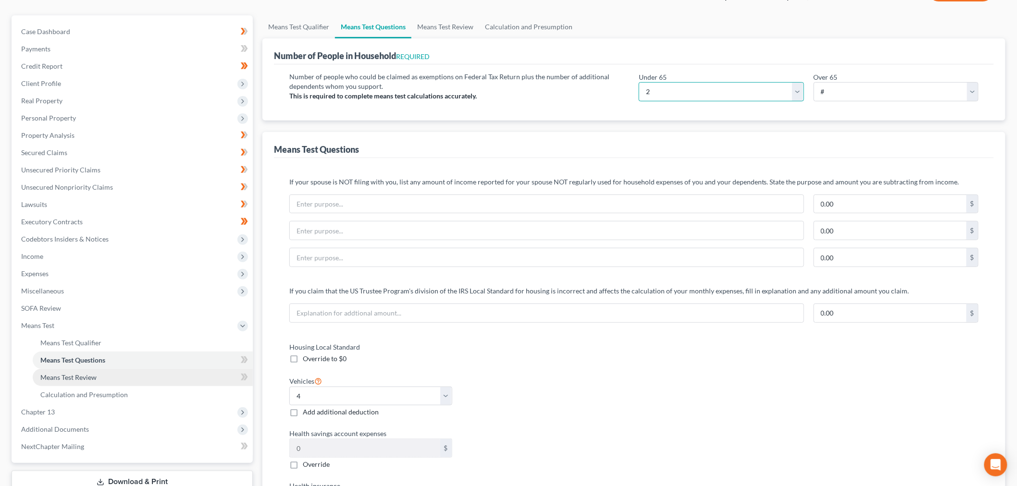
scroll to position [160, 0]
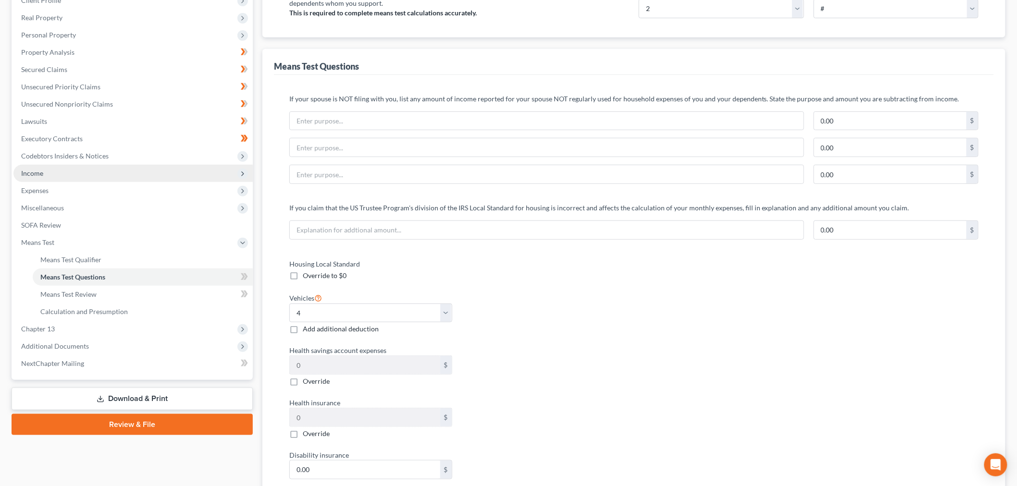
click at [66, 175] on span "Income" at bounding box center [132, 173] width 239 height 17
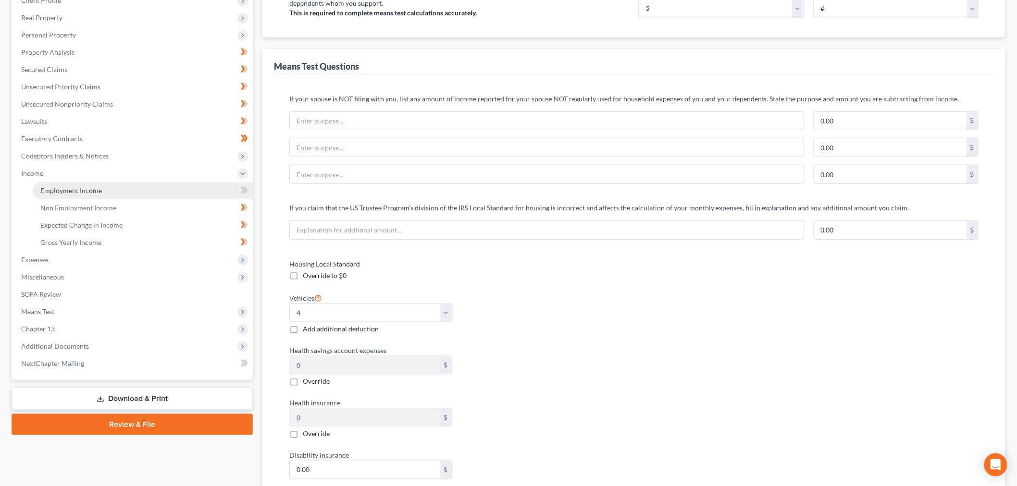
click at [62, 184] on link "Employment Income" at bounding box center [143, 190] width 220 height 17
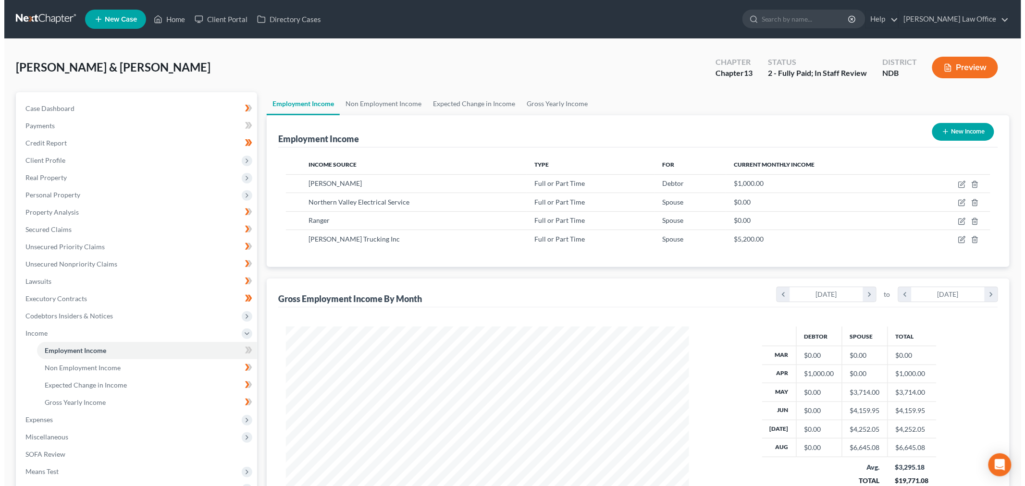
scroll to position [201, 422]
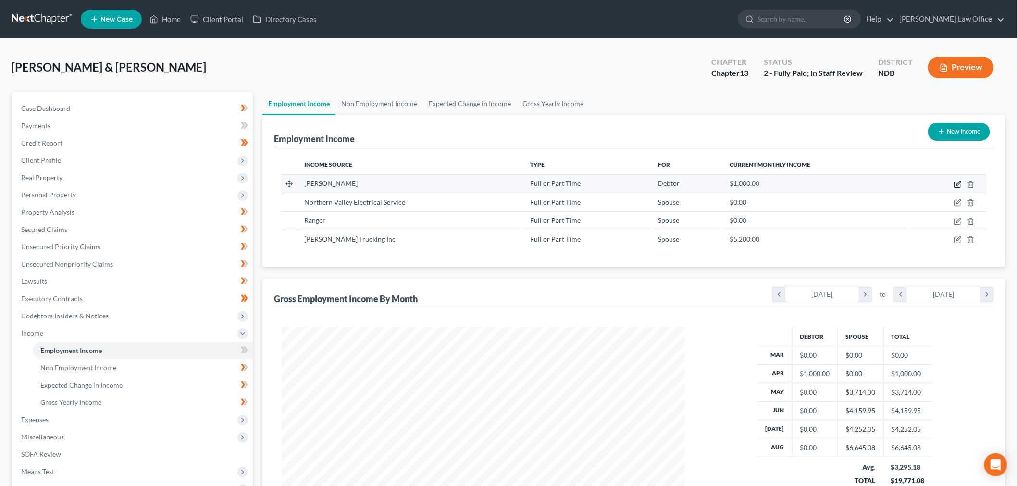
click at [955, 184] on icon "button" at bounding box center [958, 185] width 8 height 8
select select "0"
select select "45"
select select "0"
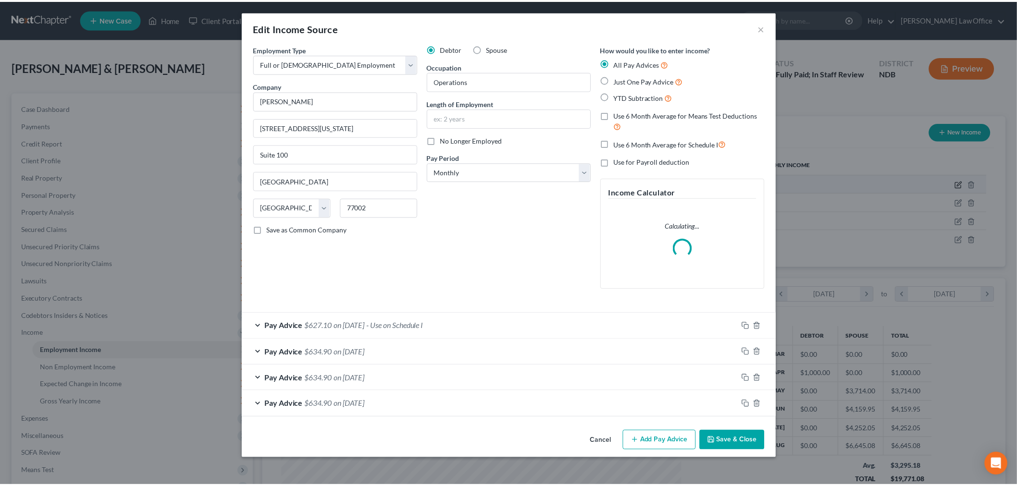
scroll to position [203, 426]
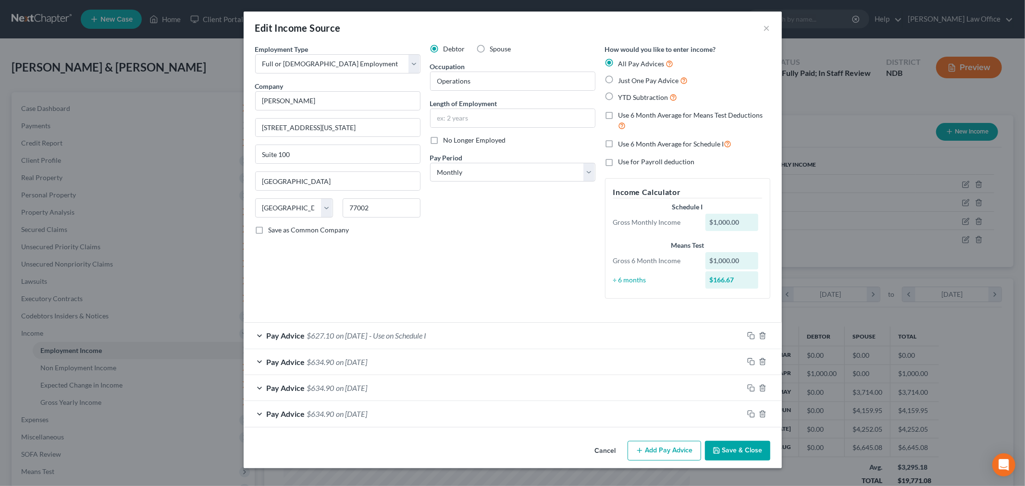
click at [731, 450] on button "Save & Close" at bounding box center [737, 451] width 65 height 20
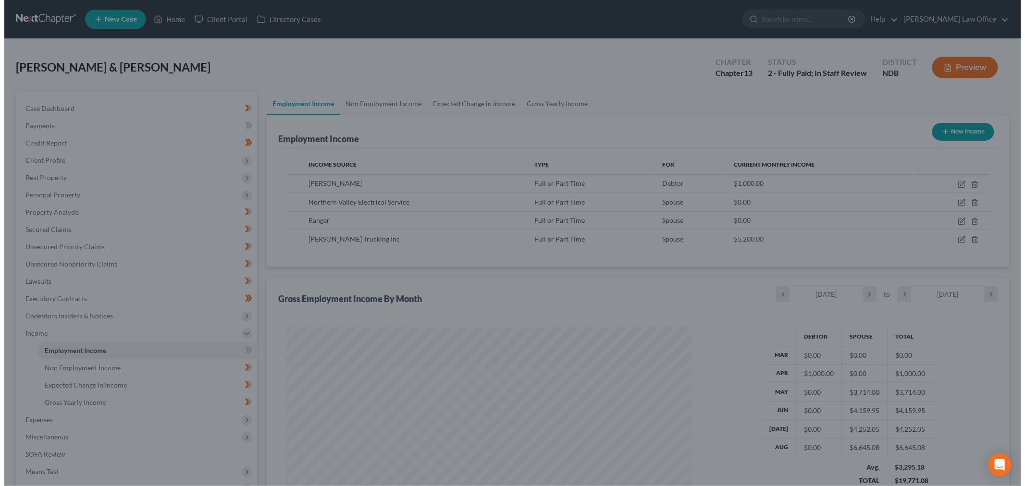
scroll to position [480283, 480062]
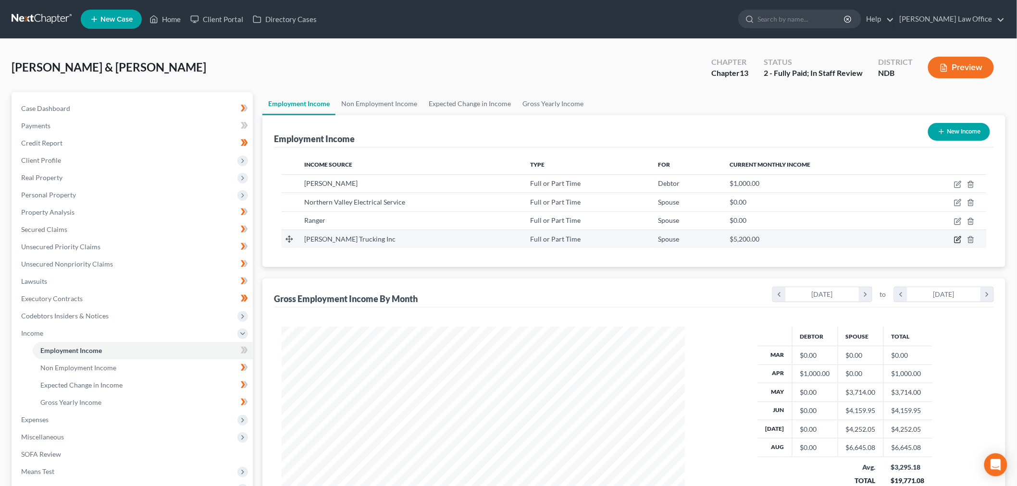
click at [957, 241] on icon "button" at bounding box center [958, 240] width 8 height 8
select select "0"
select select "29"
select select "2"
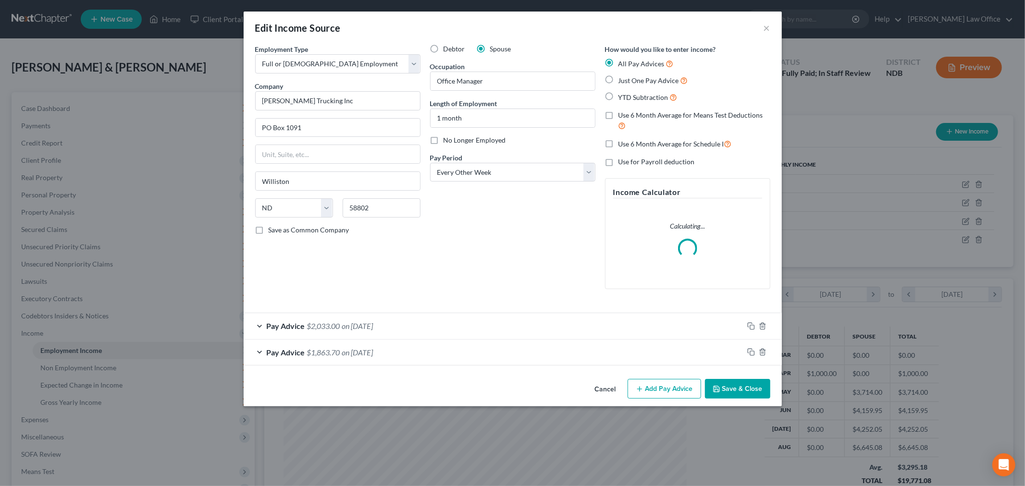
scroll to position [203, 426]
click at [373, 328] on span "on 08/21/2025" at bounding box center [357, 325] width 31 height 9
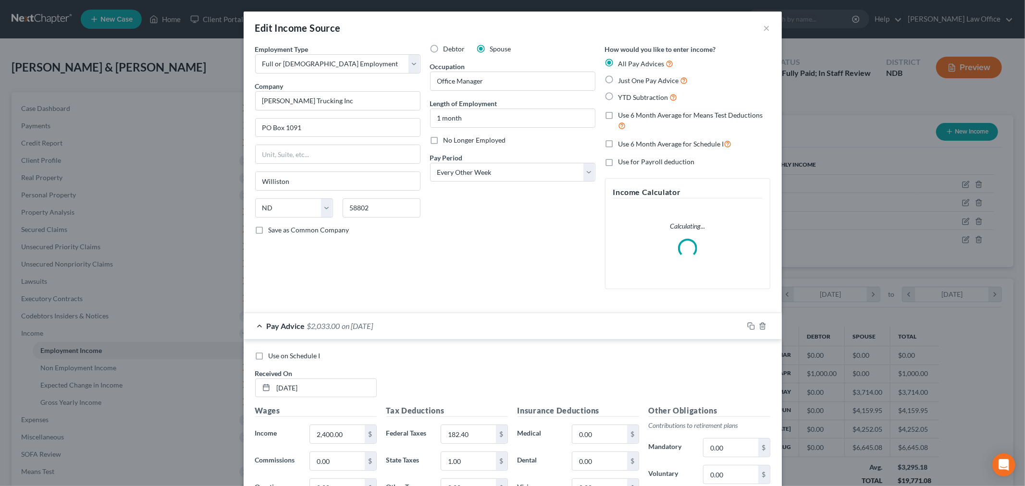
click at [440, 317] on div "Pay Advice $2,033.00 on 08/21/2025" at bounding box center [494, 325] width 500 height 25
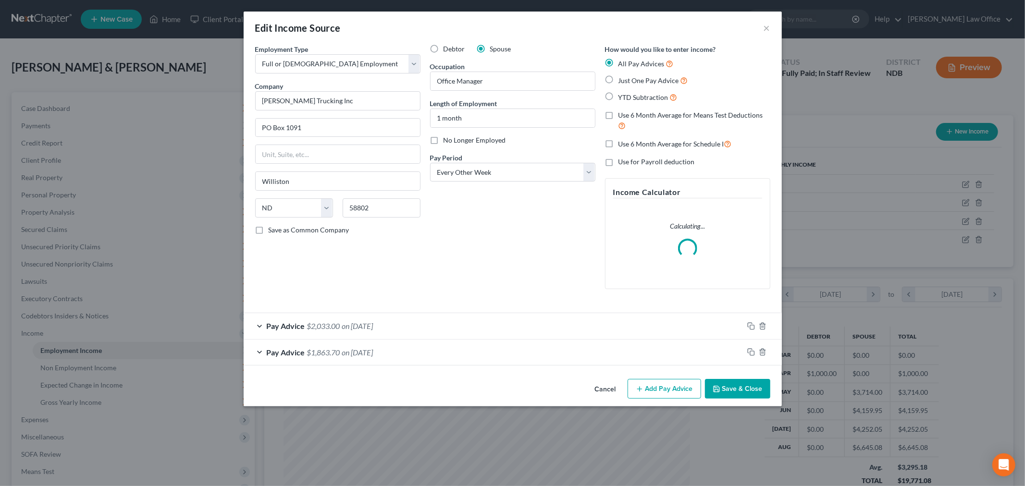
click at [443, 353] on div "Pay Advice $1,863.70 on 08/07/2025" at bounding box center [494, 352] width 500 height 25
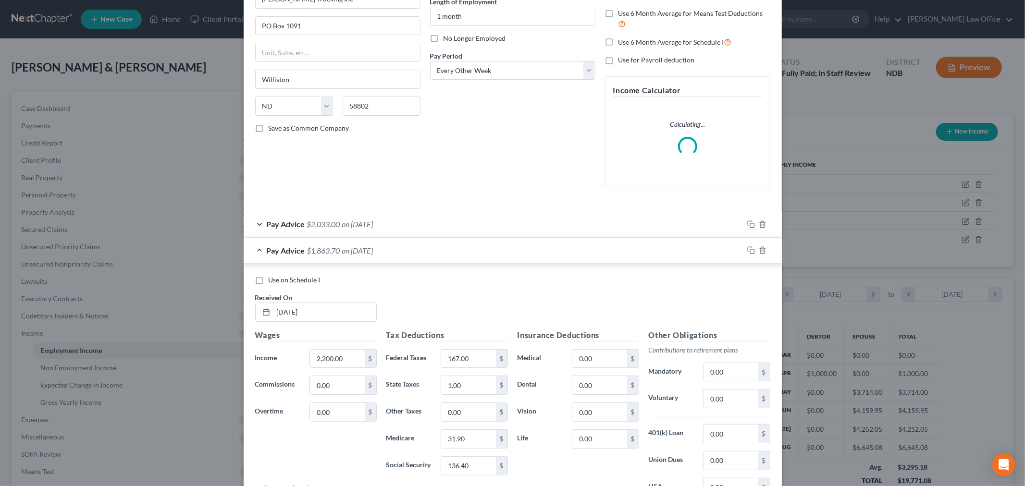
scroll to position [222, 0]
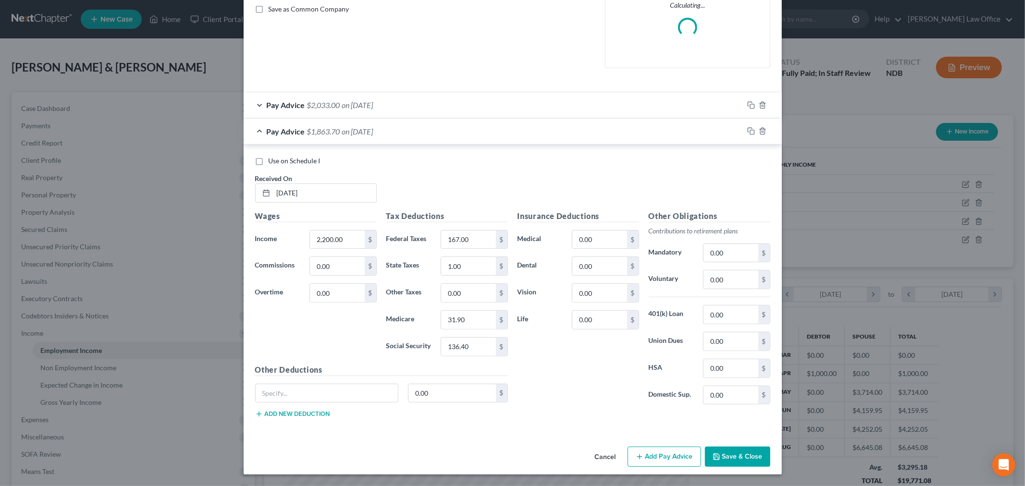
click at [410, 109] on div "Pay Advice $2,033.00 on 08/21/2025" at bounding box center [494, 104] width 500 height 25
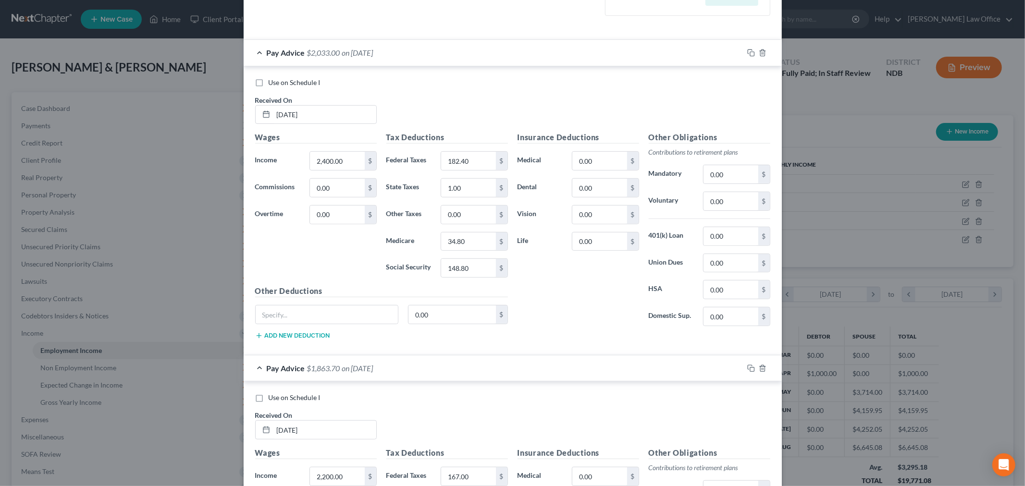
scroll to position [62, 0]
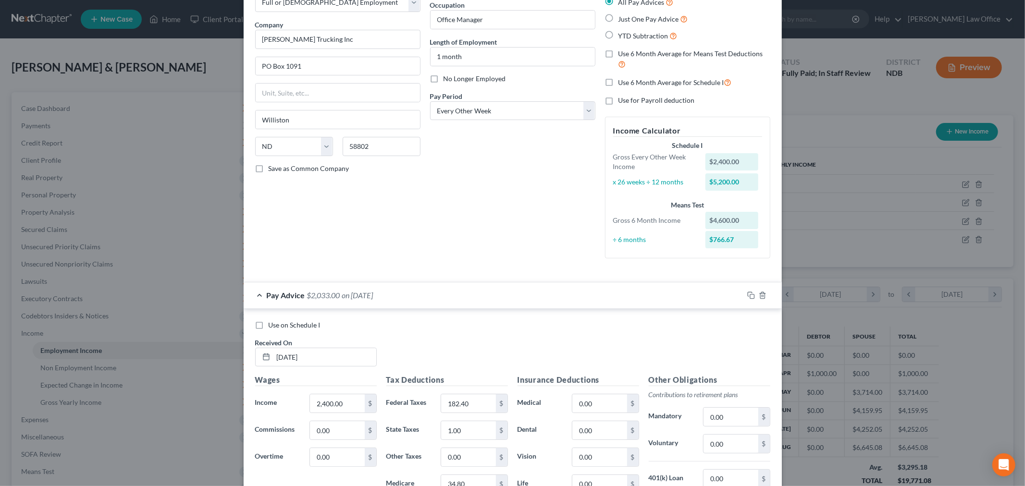
click at [833, 97] on div "Edit Income Source × Employment Type * Select Full or Part Time Employment Self…" at bounding box center [512, 243] width 1025 height 486
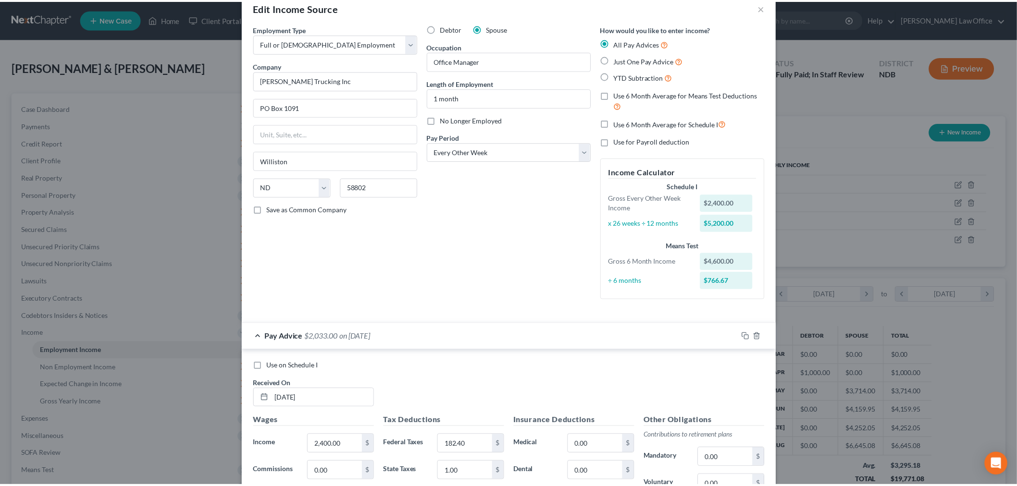
scroll to position [0, 0]
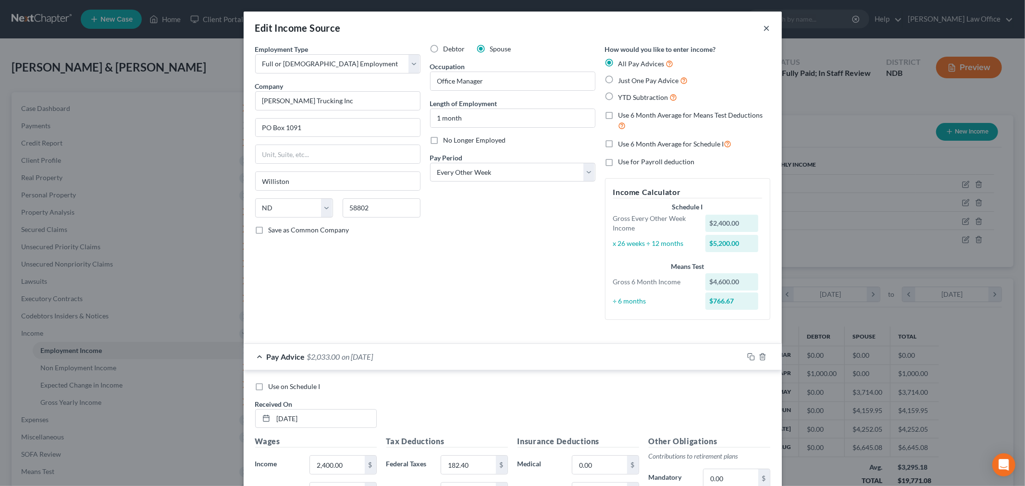
click at [763, 27] on button "×" at bounding box center [766, 28] width 7 height 12
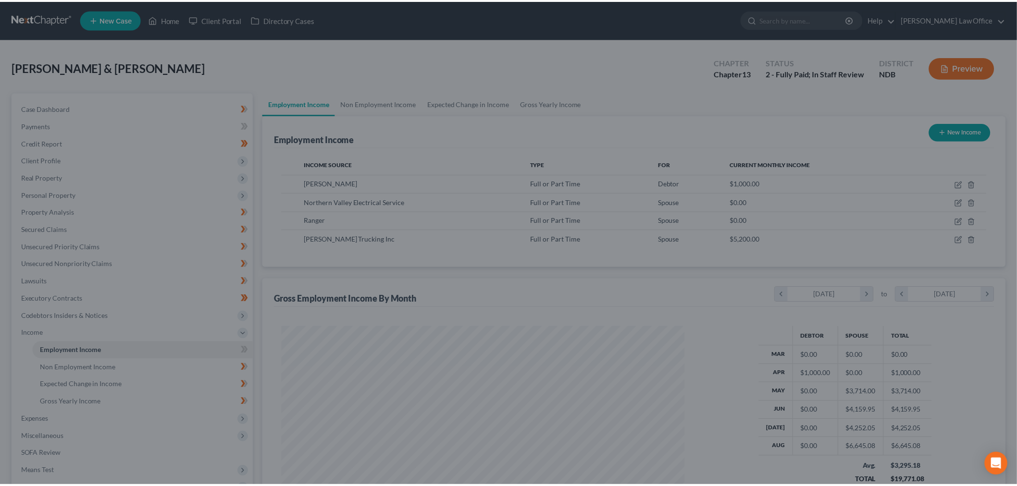
scroll to position [480283, 480062]
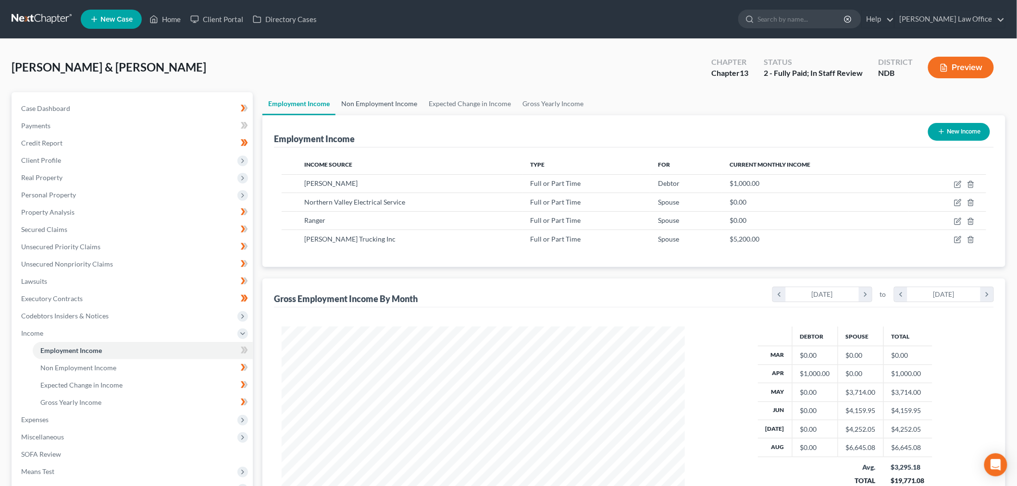
click at [410, 104] on link "Non Employment Income" at bounding box center [378, 103] width 87 height 23
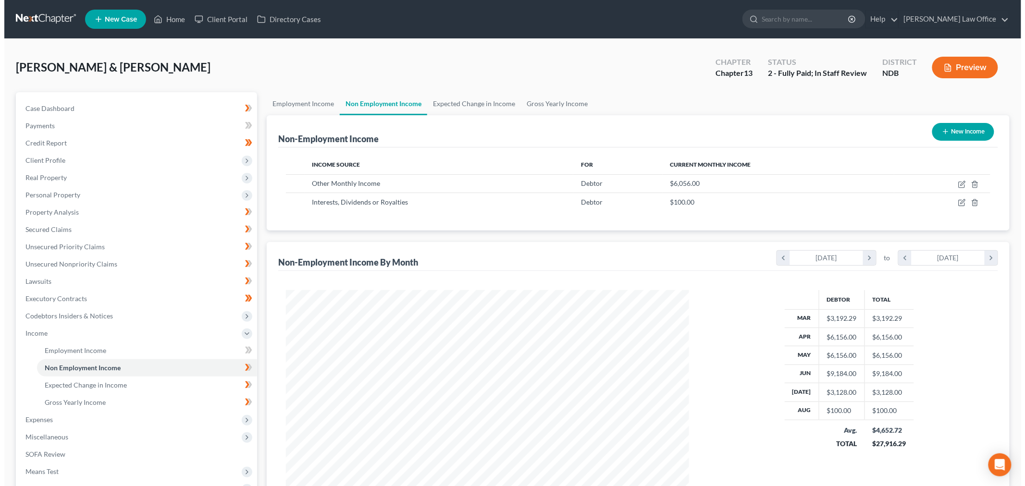
scroll to position [201, 422]
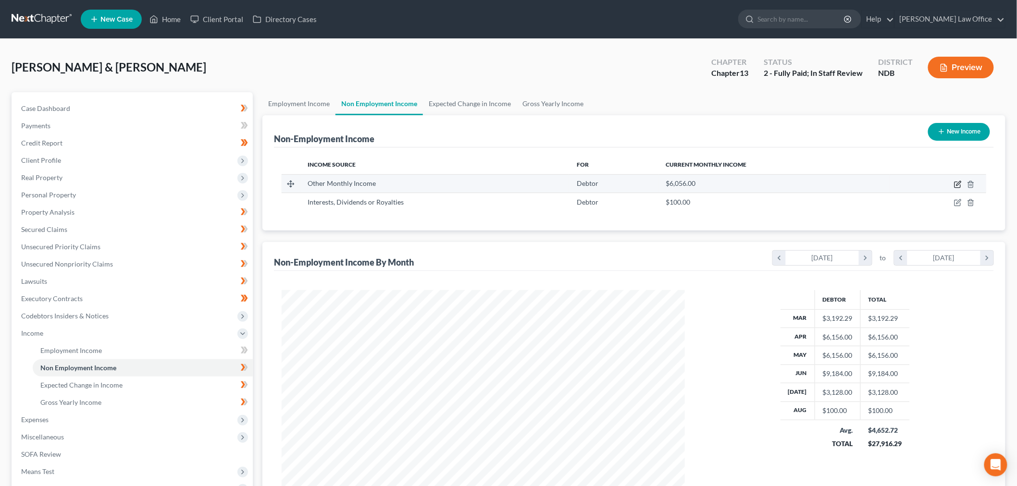
click at [957, 184] on icon "button" at bounding box center [958, 185] width 8 height 8
select select "13"
select select "1"
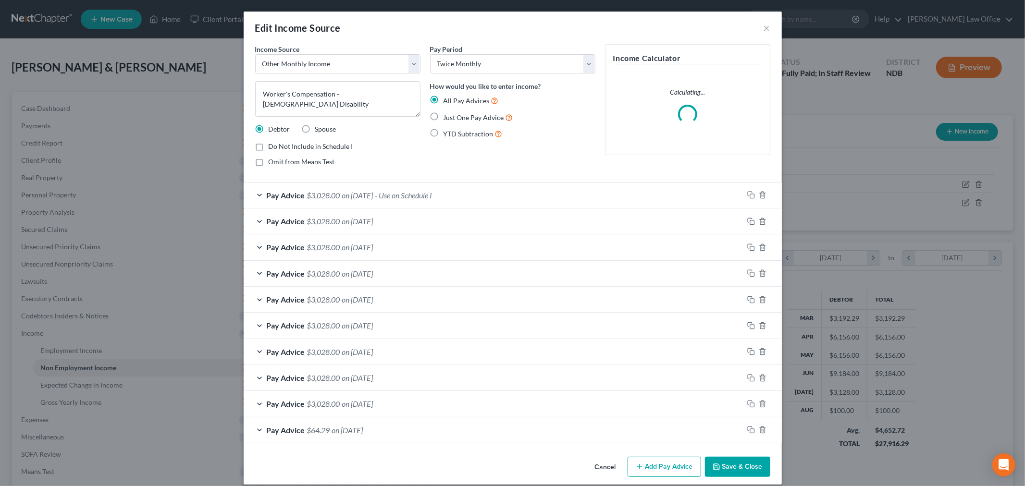
scroll to position [203, 426]
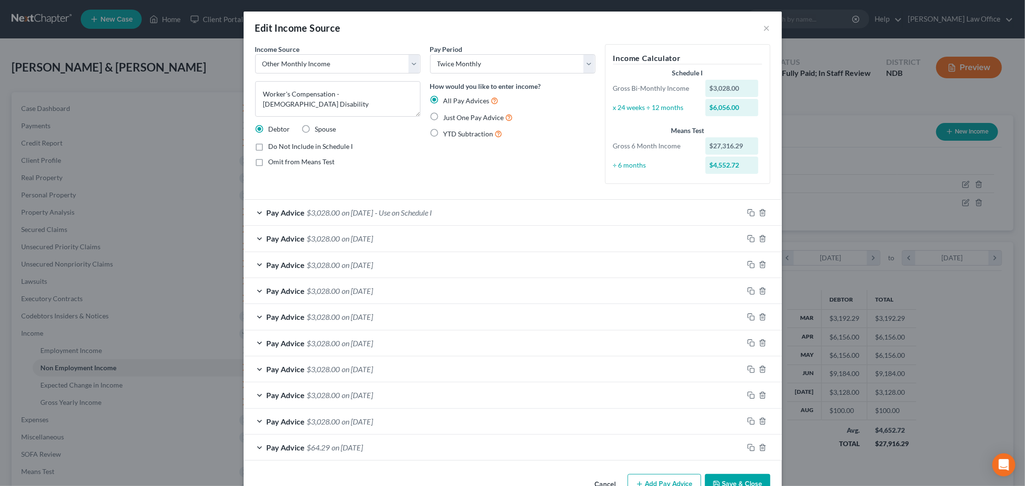
drag, startPoint x: 385, startPoint y: 207, endPoint x: 383, endPoint y: 213, distance: 6.1
click at [385, 209] on div "Pay Advice $3,028.00 on 07/15/2025 - Use on Schedule I" at bounding box center [494, 212] width 500 height 25
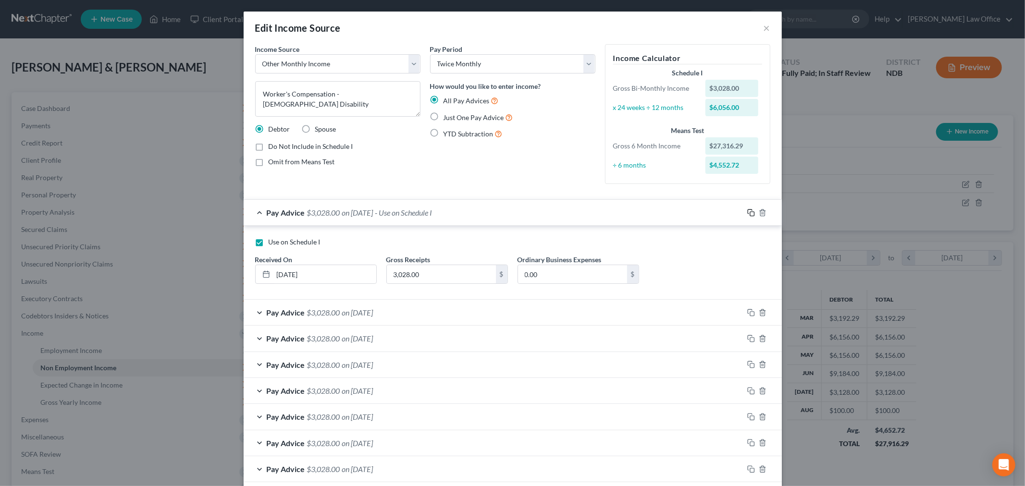
click at [747, 213] on icon "button" at bounding box center [751, 213] width 8 height 8
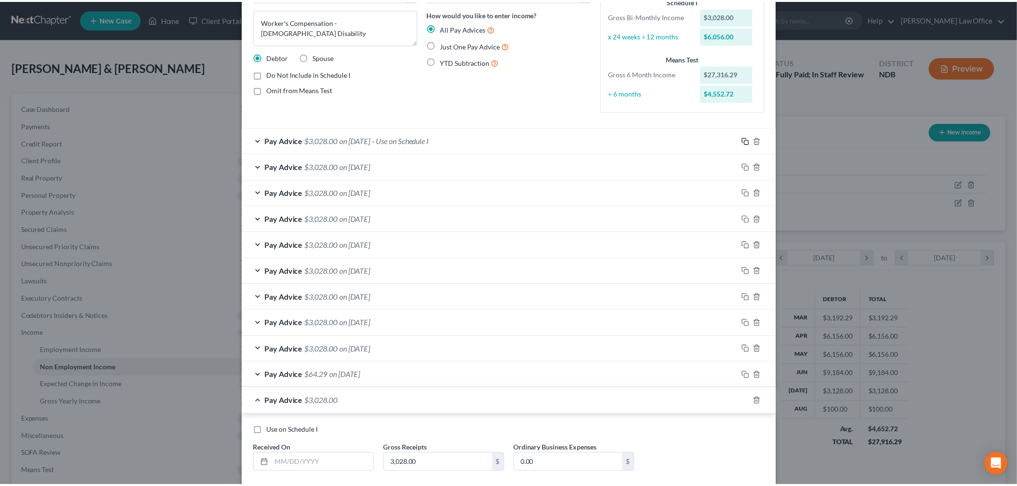
scroll to position [127, 0]
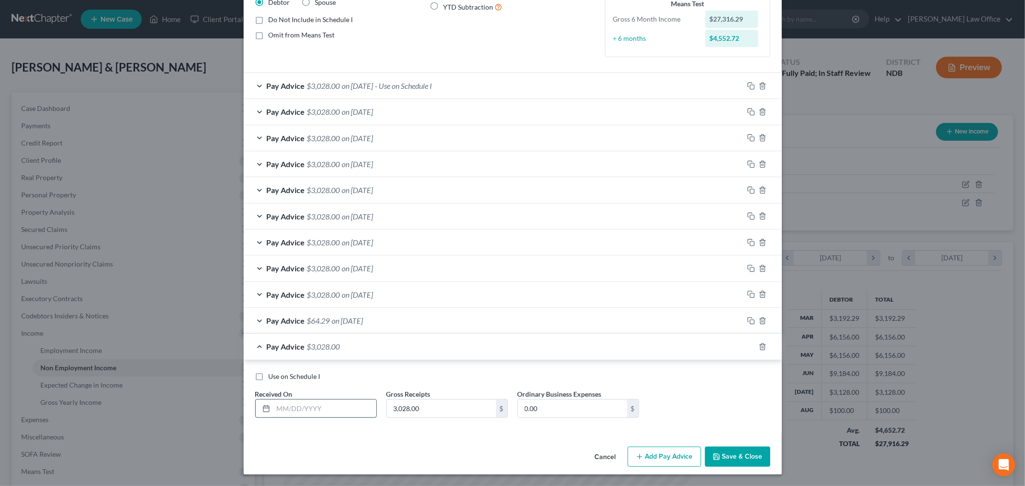
click at [351, 409] on input "text" at bounding box center [324, 409] width 103 height 18
type input "08/15/25"
click at [720, 451] on button "Save & Close" at bounding box center [737, 457] width 65 height 20
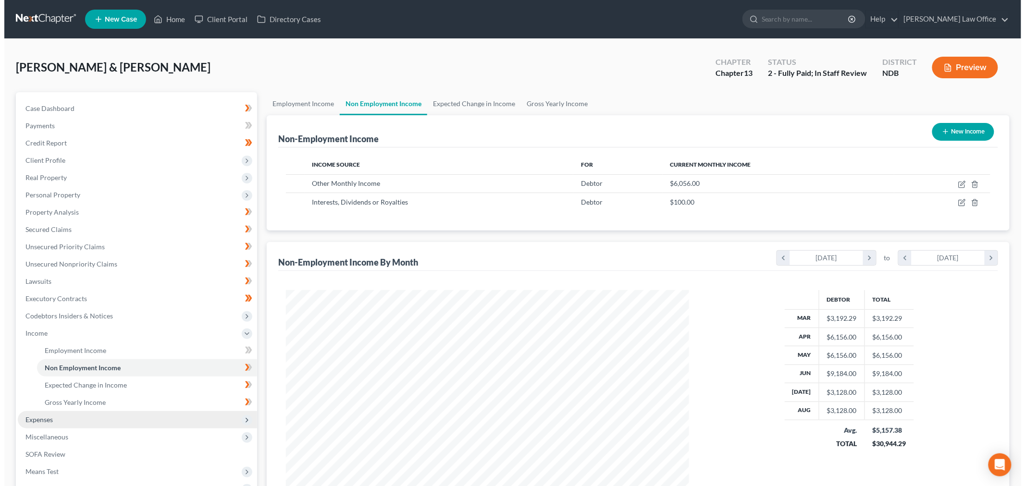
scroll to position [53, 0]
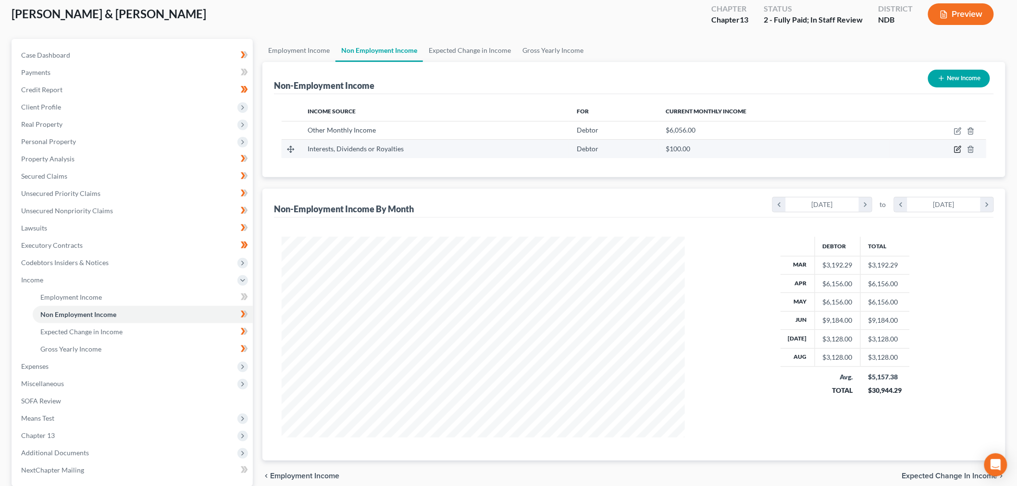
click at [958, 147] on icon "button" at bounding box center [958, 150] width 8 height 8
select select "6"
select select "0"
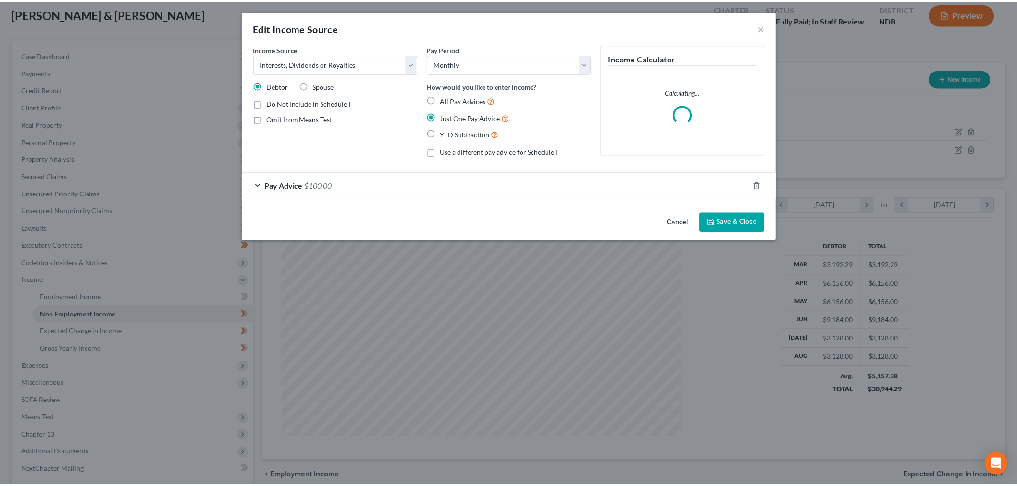
scroll to position [203, 426]
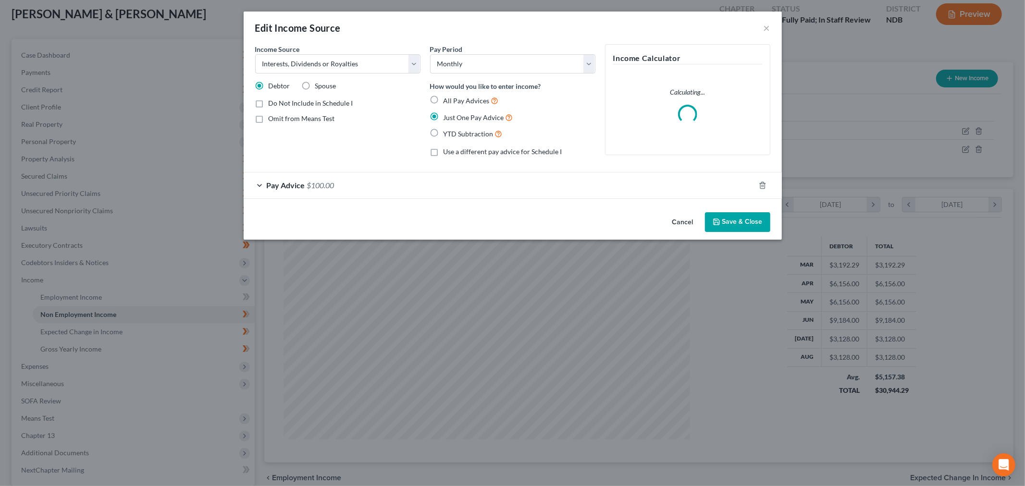
click at [315, 86] on span "Spouse" at bounding box center [325, 86] width 21 height 8
click at [319, 86] on input "Spouse" at bounding box center [322, 84] width 6 height 6
radio input "true"
click at [742, 223] on button "Save & Close" at bounding box center [737, 222] width 65 height 20
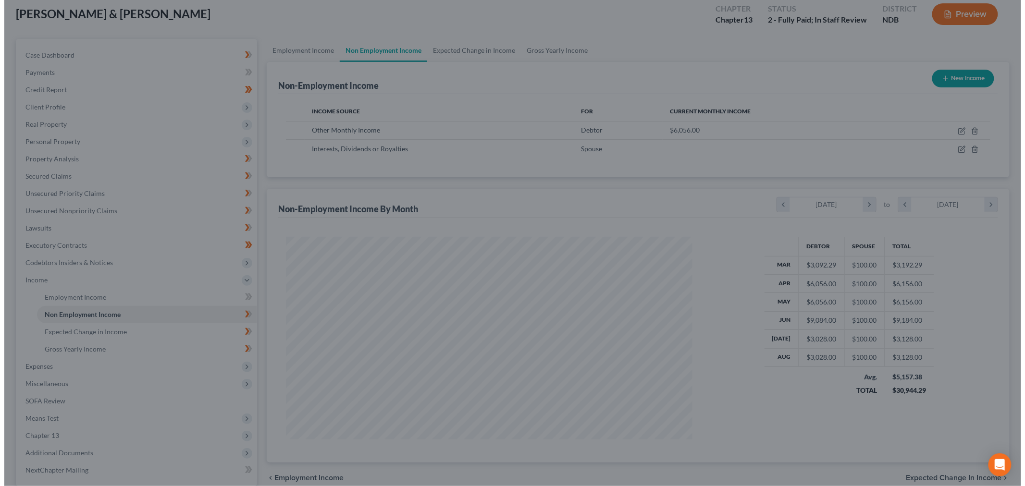
scroll to position [480283, 480062]
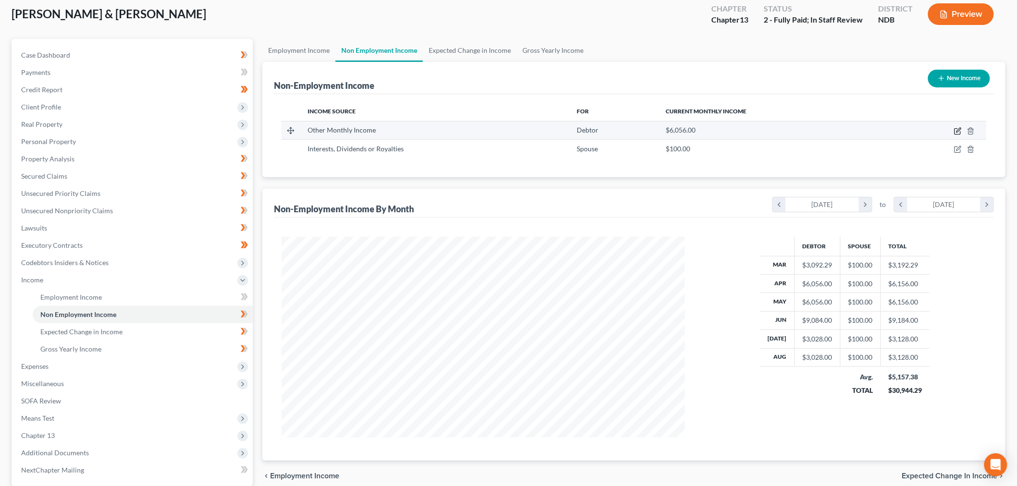
click at [957, 131] on icon "button" at bounding box center [958, 130] width 4 height 4
select select "13"
select select "1"
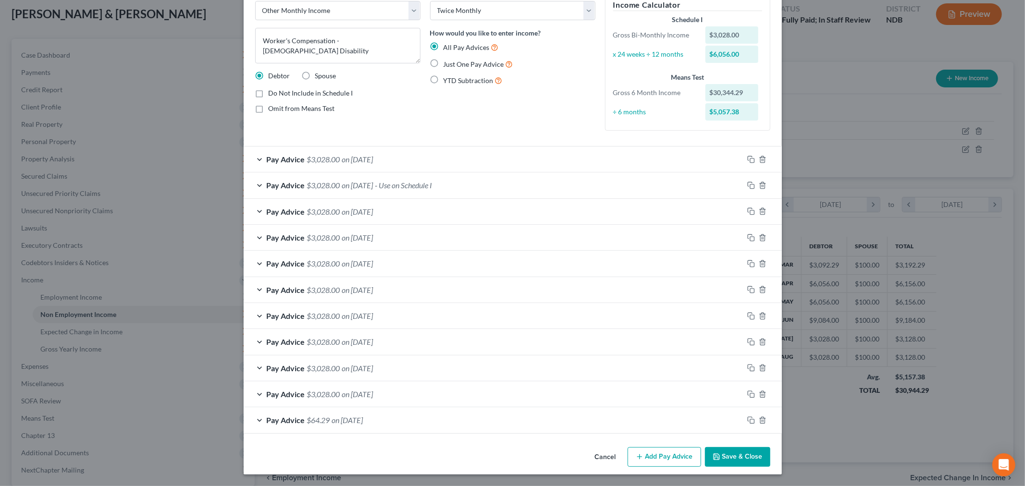
scroll to position [54, 0]
click at [432, 182] on span "- Use on Schedule I" at bounding box center [403, 185] width 57 height 9
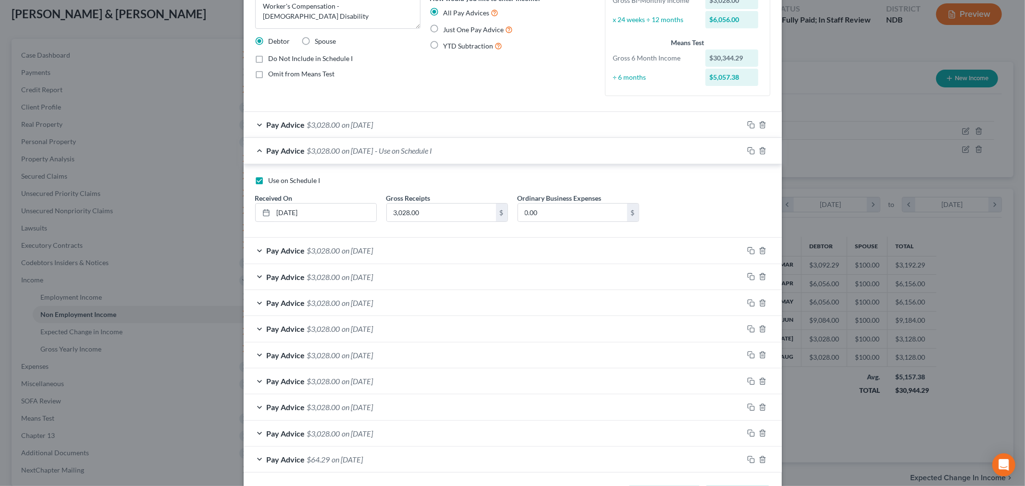
scroll to position [128, 0]
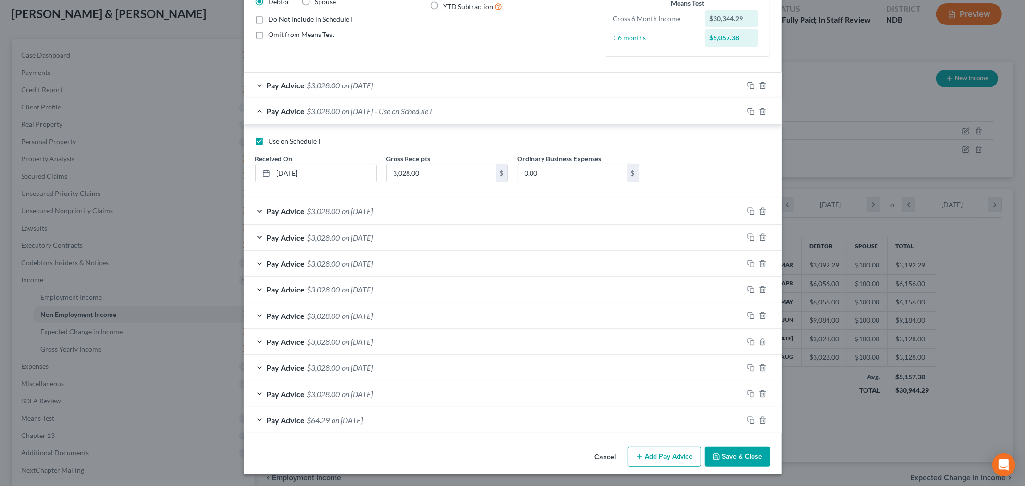
click at [269, 145] on label "Use on Schedule I" at bounding box center [295, 141] width 52 height 10
click at [272, 143] on input "Use on Schedule I" at bounding box center [275, 139] width 6 height 6
checkbox input "false"
click at [747, 109] on icon "button" at bounding box center [751, 112] width 8 height 8
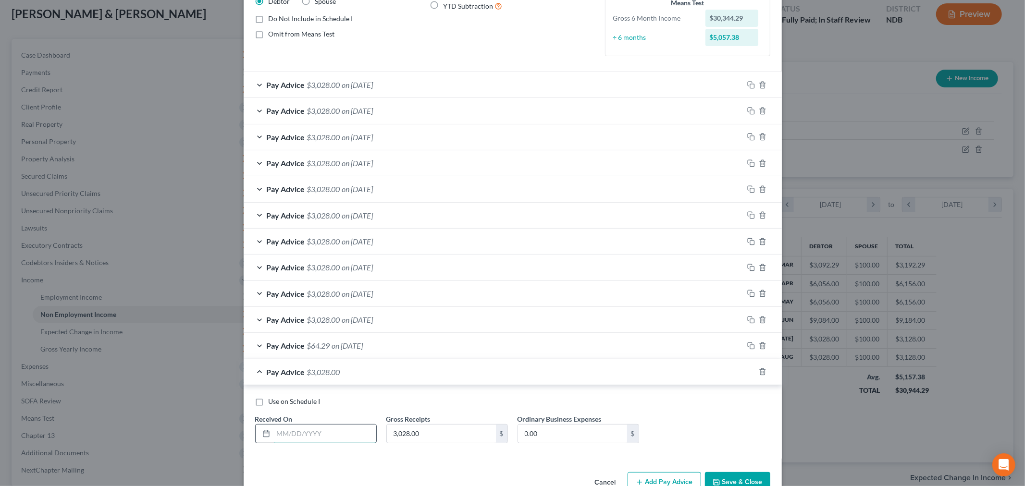
click at [319, 433] on input "text" at bounding box center [324, 434] width 103 height 18
type input "07/30/25"
click at [373, 83] on span "on 08/15/2025" at bounding box center [357, 84] width 31 height 9
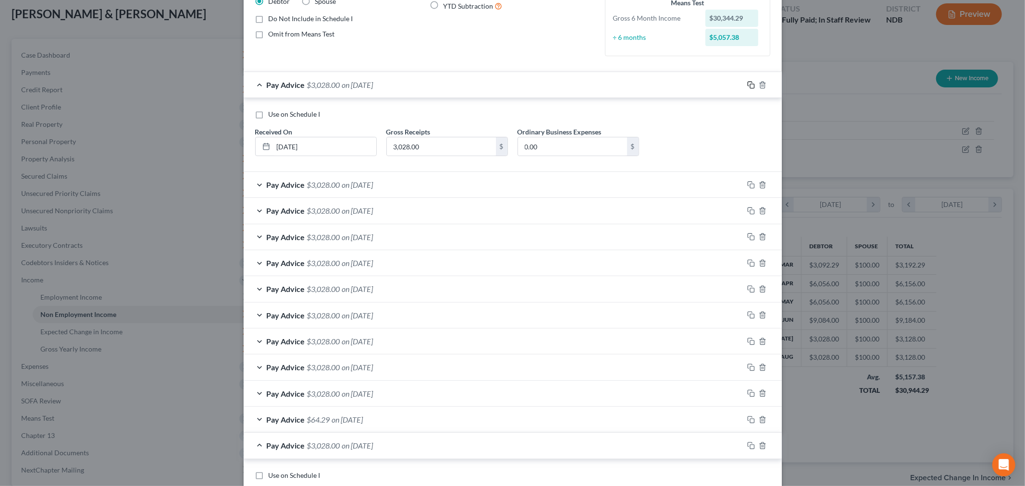
click at [750, 84] on rect "button" at bounding box center [752, 86] width 4 height 4
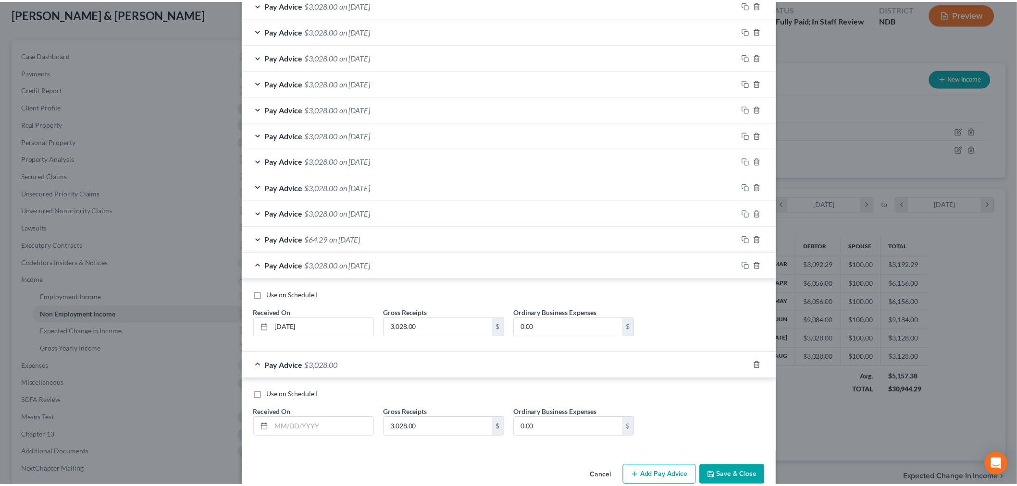
scroll to position [234, 0]
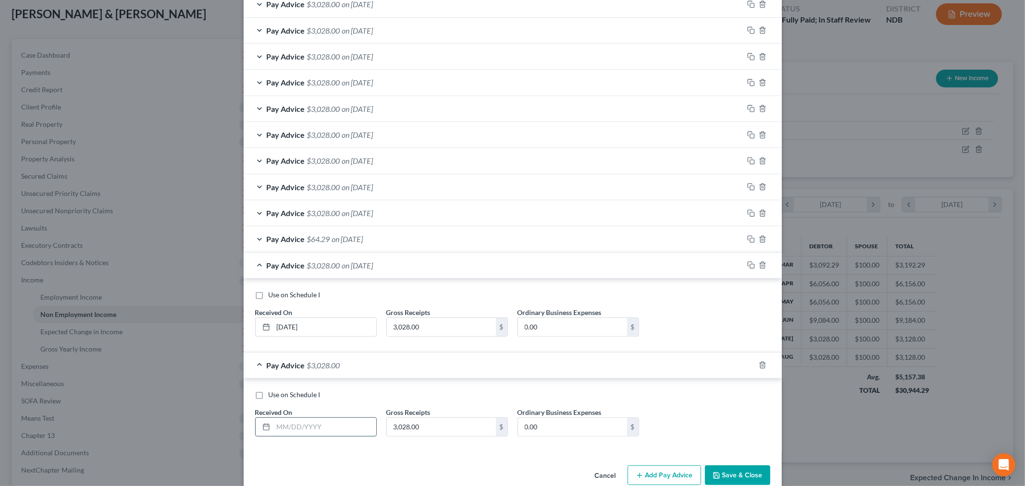
click at [299, 433] on input "text" at bounding box center [324, 427] width 103 height 18
type input "08/30/25"
click at [737, 474] on button "Save & Close" at bounding box center [737, 476] width 65 height 20
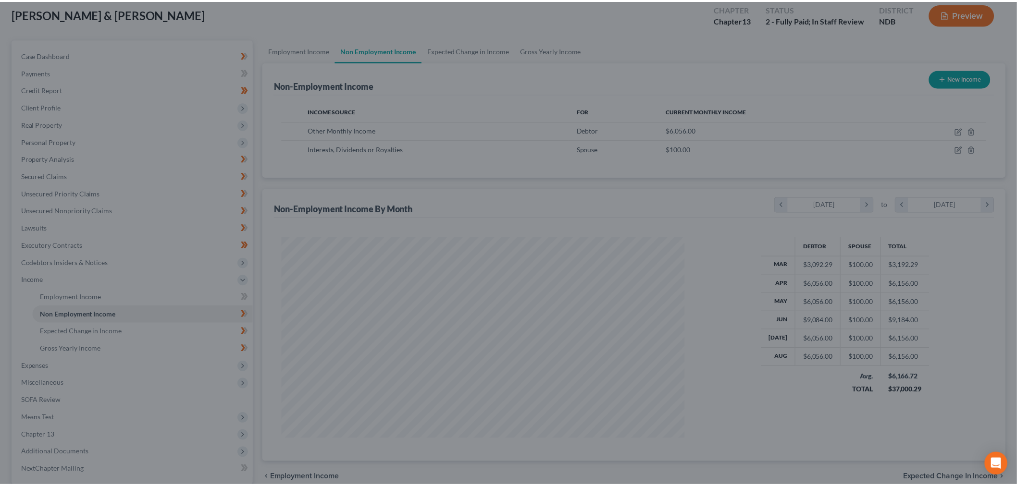
scroll to position [480283, 480062]
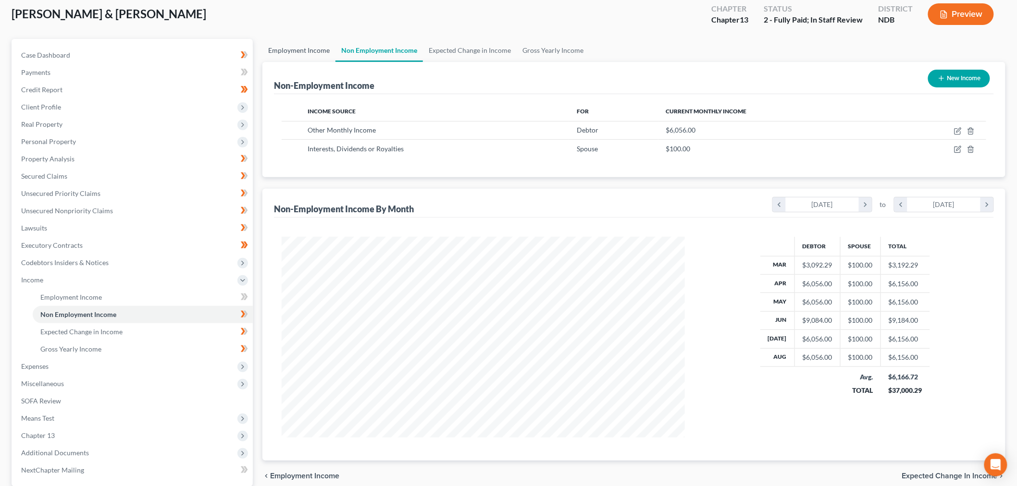
click at [298, 45] on link "Employment Income" at bounding box center [298, 50] width 73 height 23
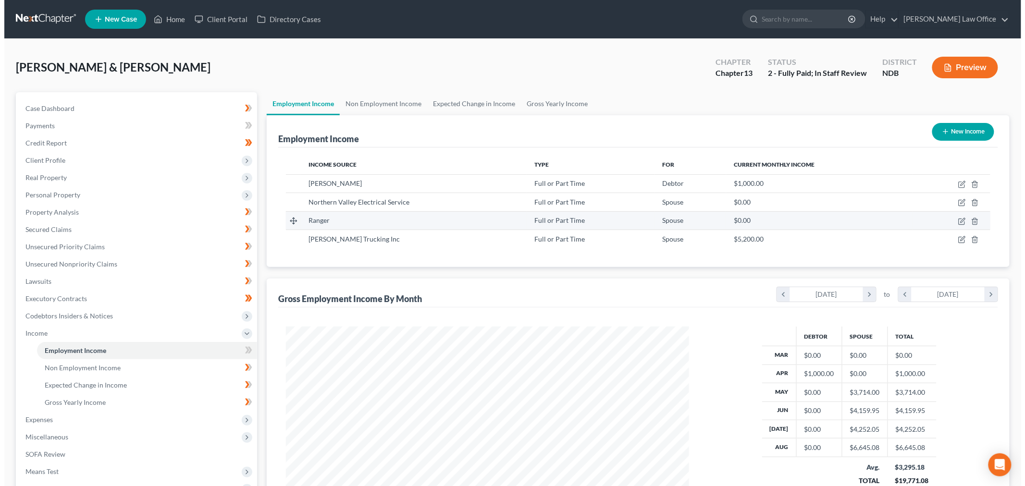
scroll to position [201, 422]
click at [958, 219] on icon "button" at bounding box center [958, 220] width 4 height 4
select select "0"
select select "45"
select select "1"
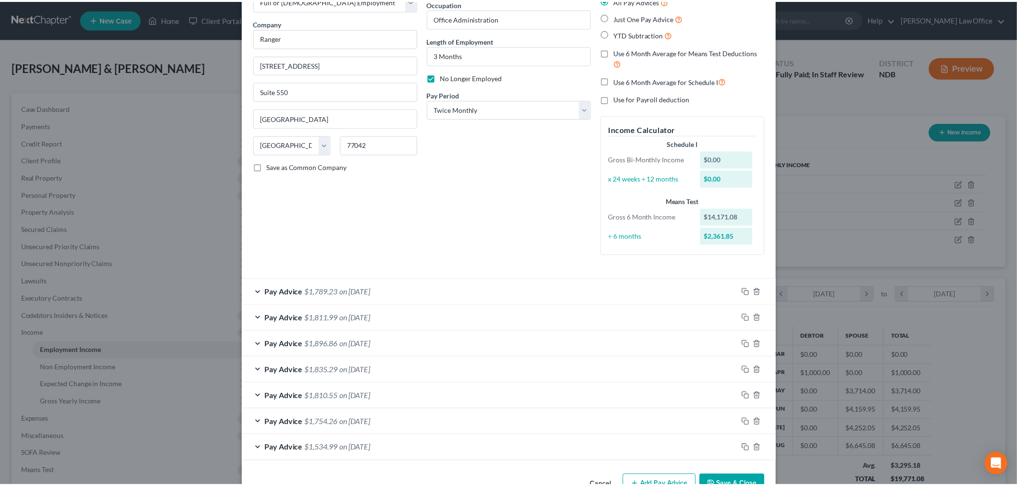
scroll to position [92, 0]
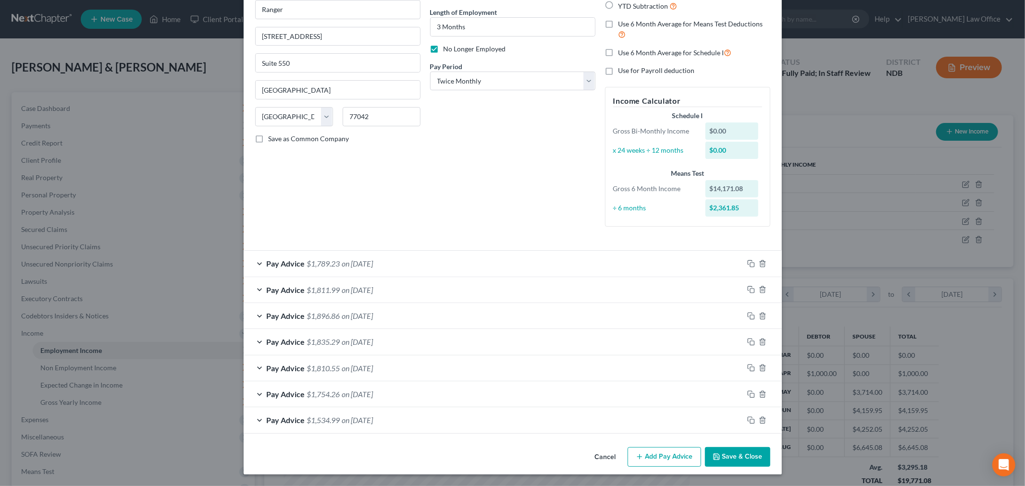
click at [764, 453] on button "Save & Close" at bounding box center [737, 457] width 65 height 20
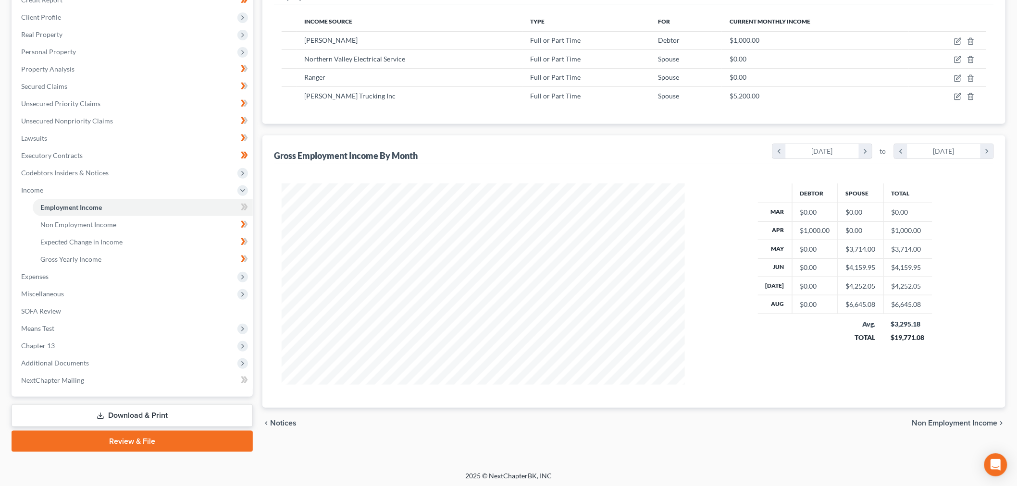
scroll to position [145, 0]
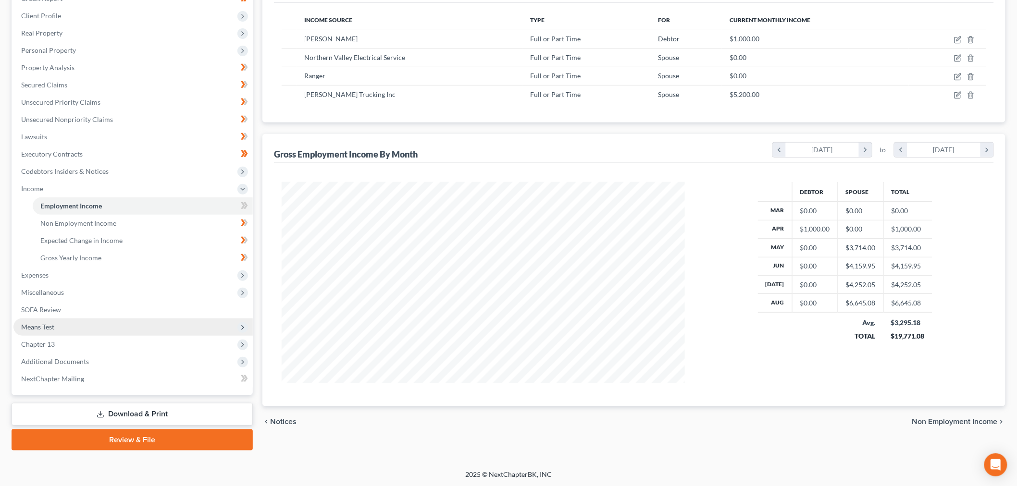
click at [112, 324] on span "Means Test" at bounding box center [132, 327] width 239 height 17
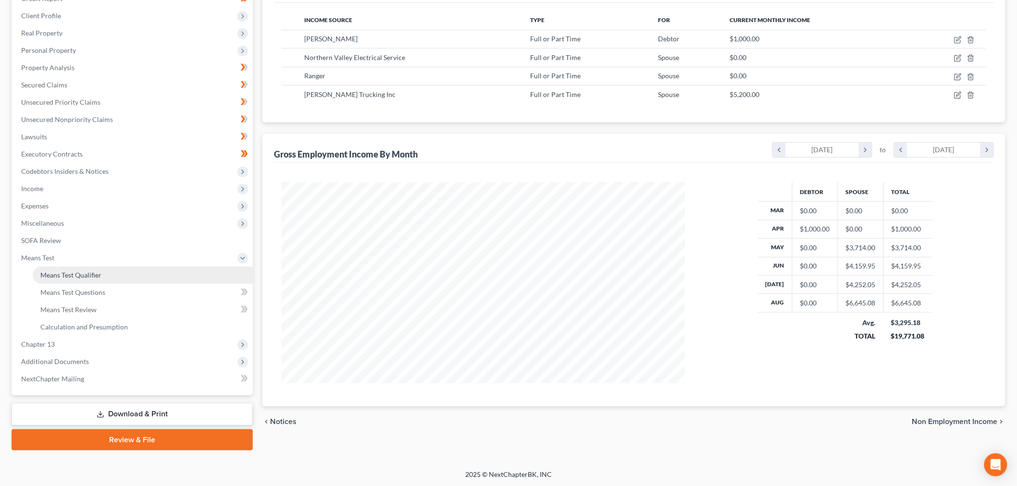
click at [117, 273] on link "Means Test Qualifier" at bounding box center [143, 275] width 220 height 17
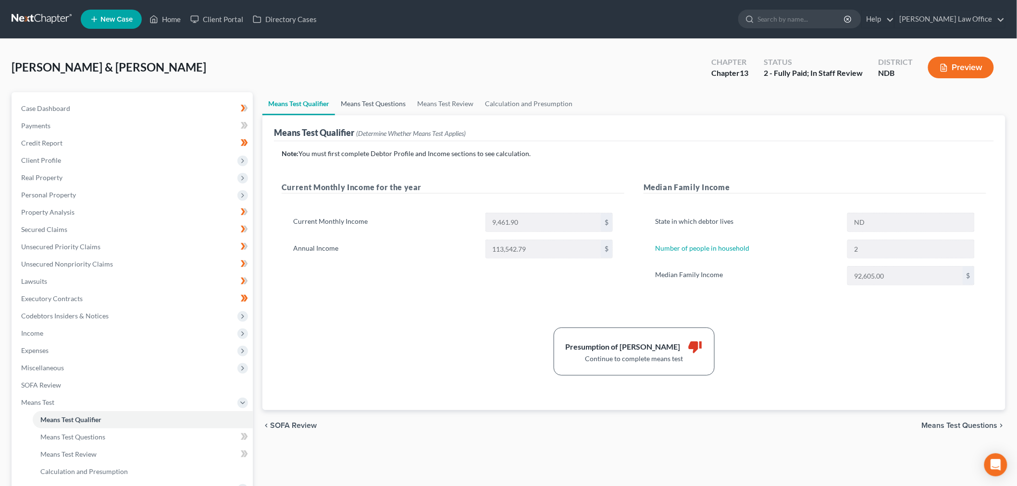
click at [370, 101] on link "Means Test Questions" at bounding box center [373, 103] width 76 height 23
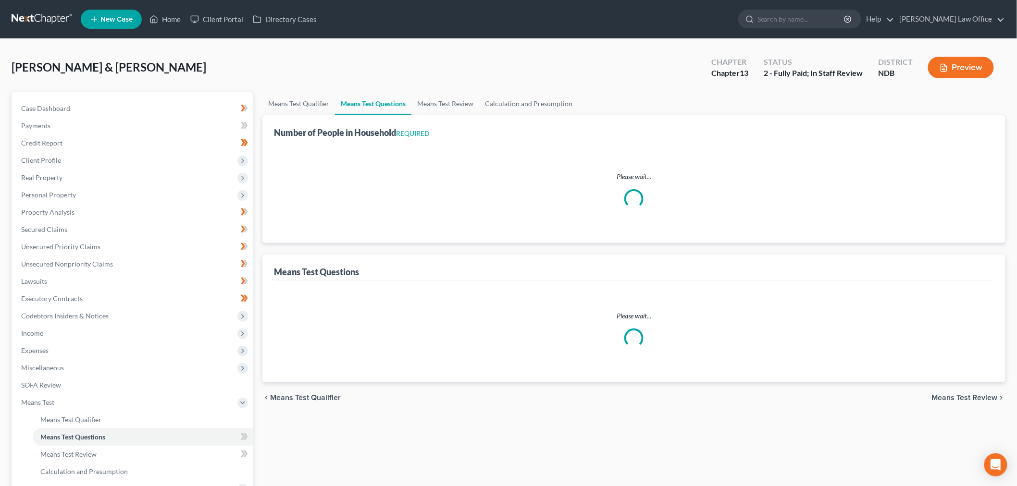
select select "0"
select select "60"
select select "0"
select select "60"
select select "1"
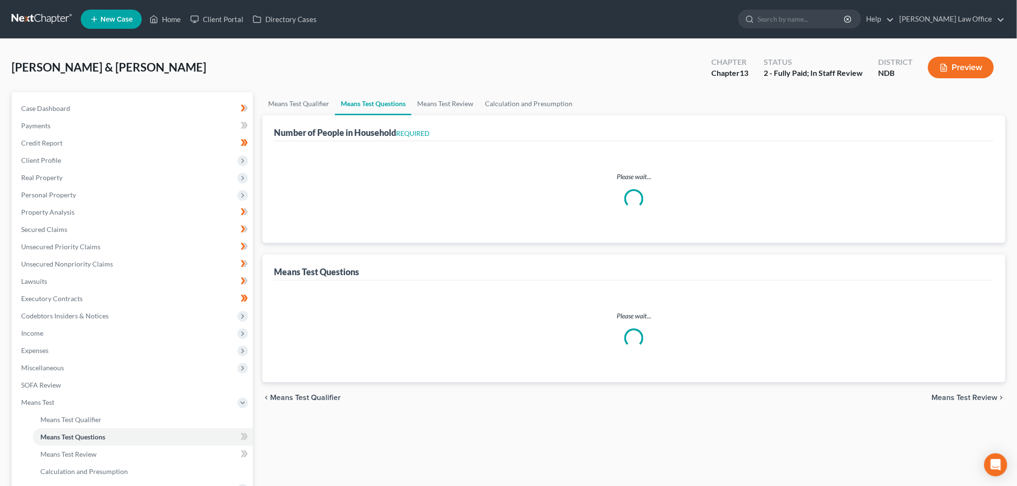
select select "60"
select select "1"
select select "60"
select select "0"
select select "60"
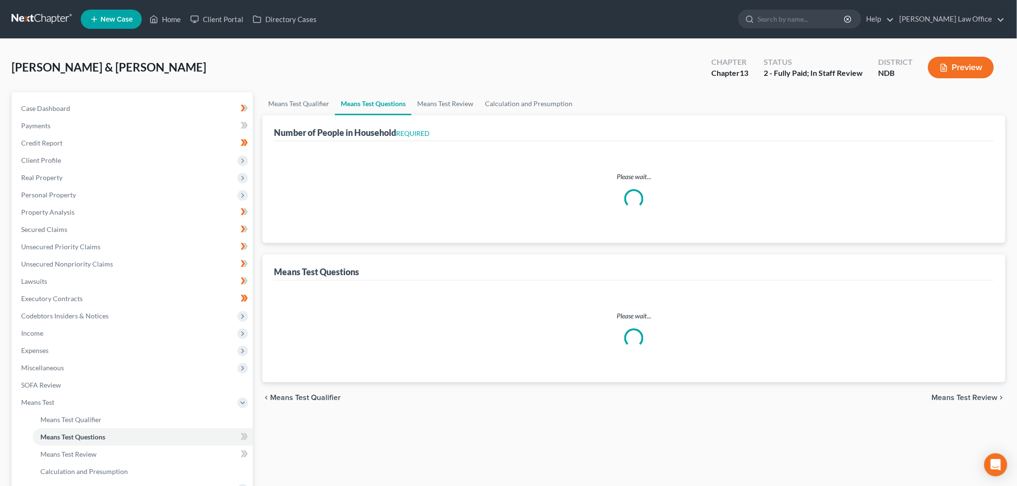
select select "2"
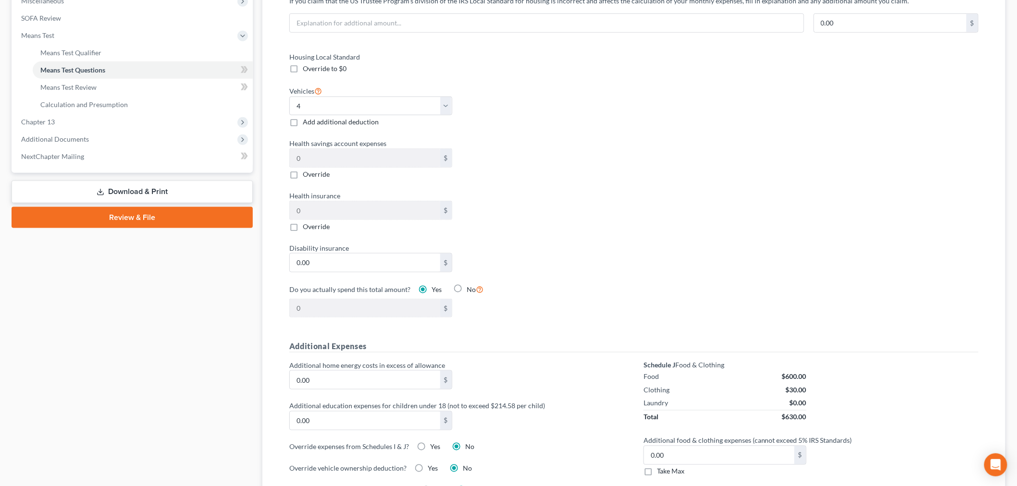
scroll to position [427, 0]
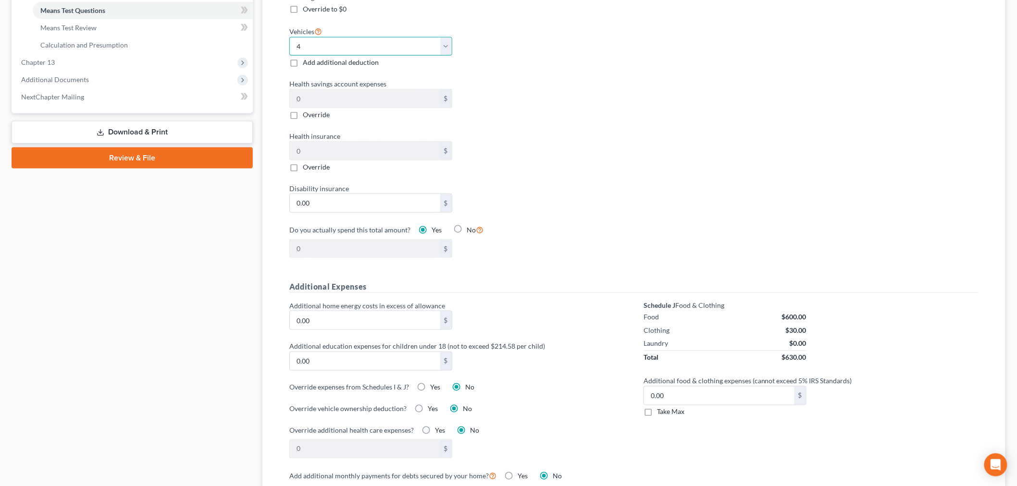
click at [342, 49] on select "Select 0 1 2 3 4 5" at bounding box center [370, 46] width 163 height 19
select select "2"
click at [289, 37] on select "Select 0 1 2 3 4 5" at bounding box center [370, 46] width 163 height 19
click at [574, 145] on div "Health insurance 0 $ Override" at bounding box center [456, 151] width 345 height 41
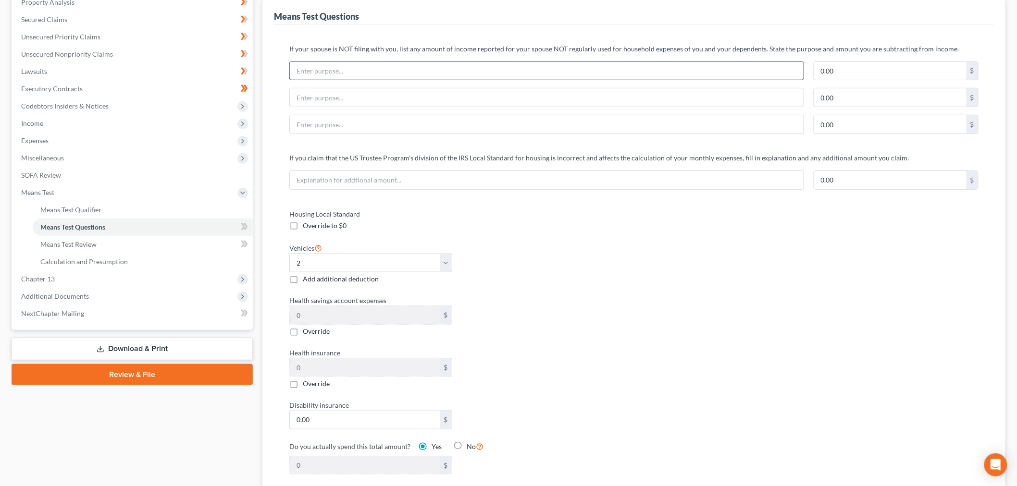
scroll to position [0, 0]
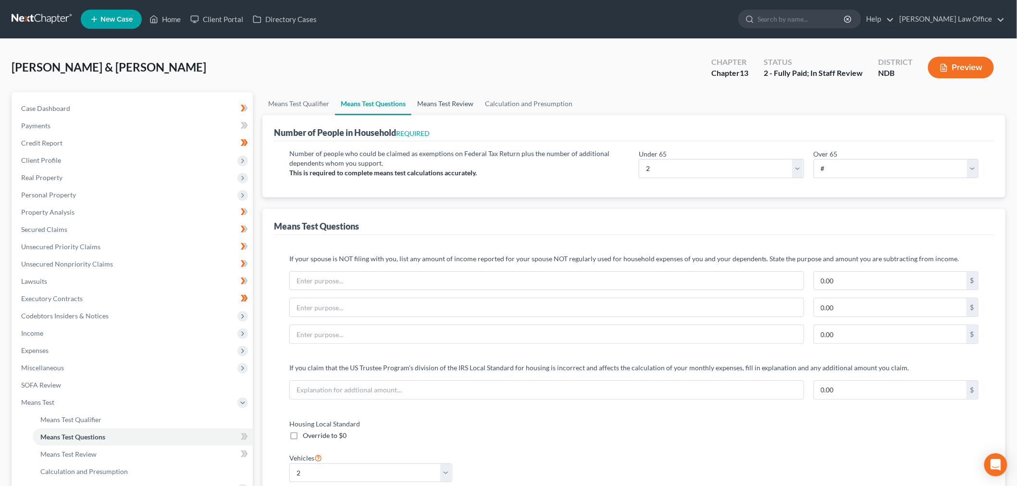
click at [444, 104] on link "Means Test Review" at bounding box center [445, 103] width 68 height 23
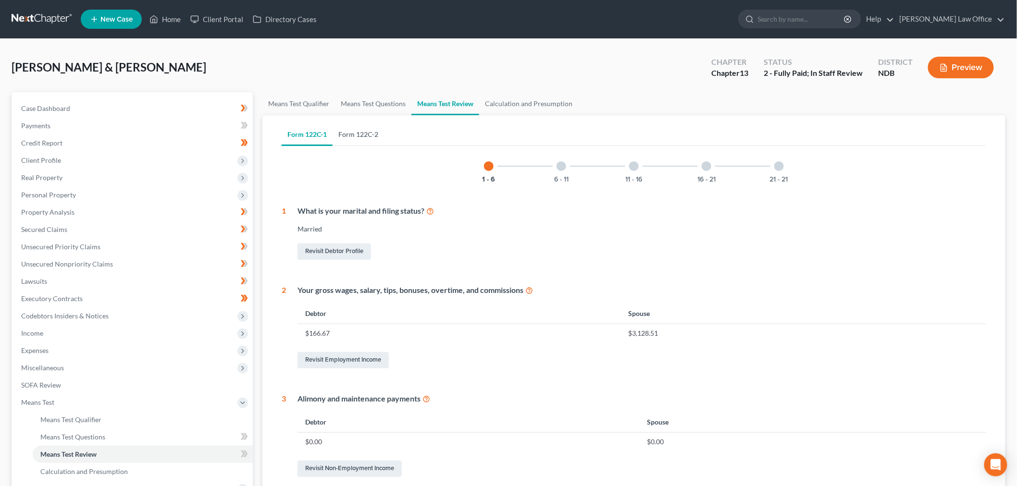
click at [353, 127] on link "Form 122C-2" at bounding box center [357, 134] width 51 height 23
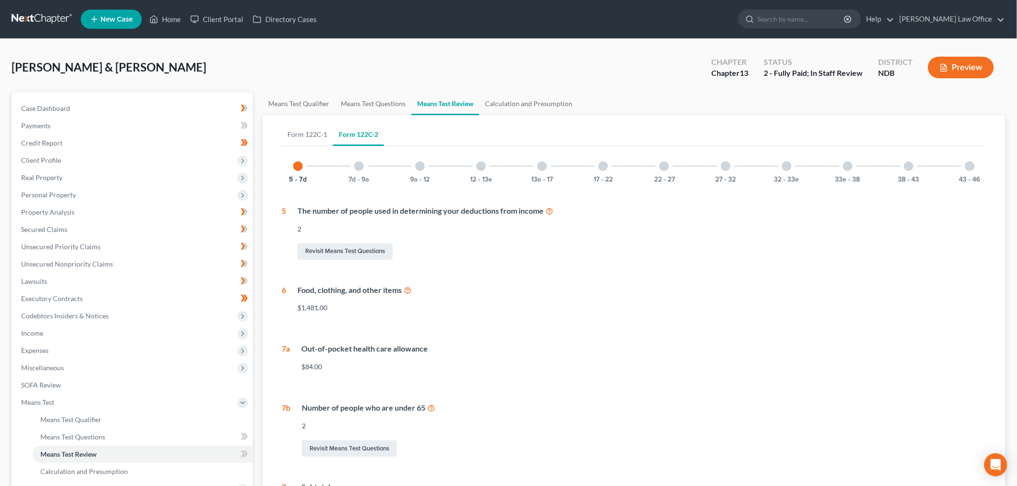
click at [357, 170] on div at bounding box center [359, 166] width 10 height 10
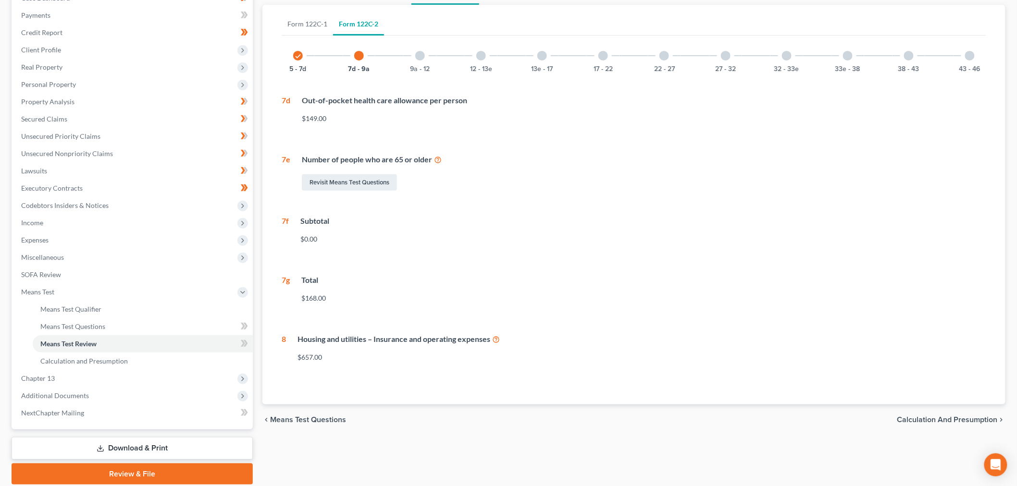
scroll to position [91, 0]
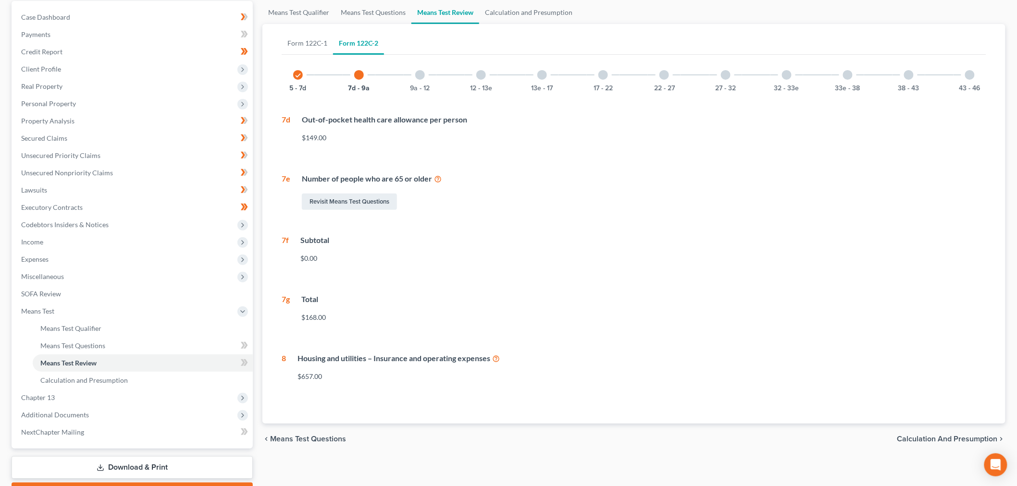
click at [427, 80] on div "9a - 12" at bounding box center [420, 75] width 33 height 33
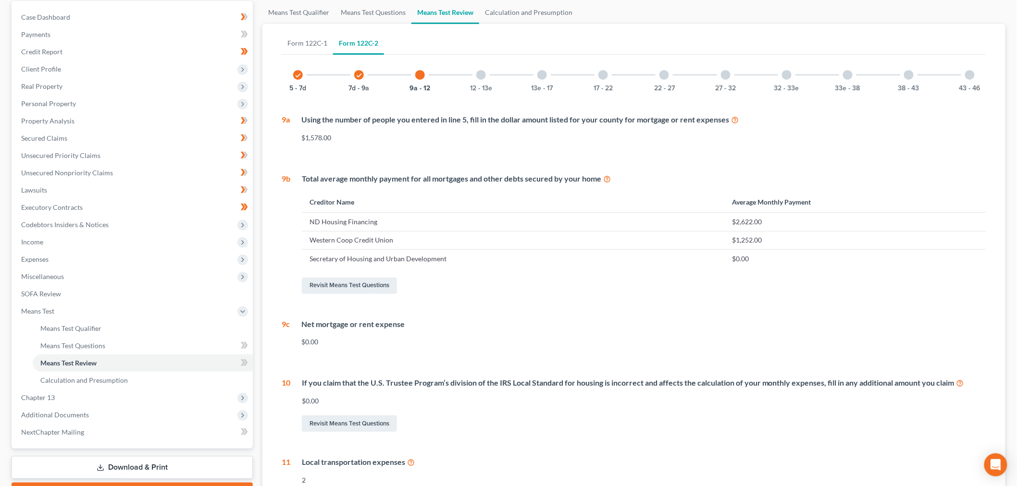
click at [483, 81] on div "12 - 13e" at bounding box center [481, 75] width 33 height 33
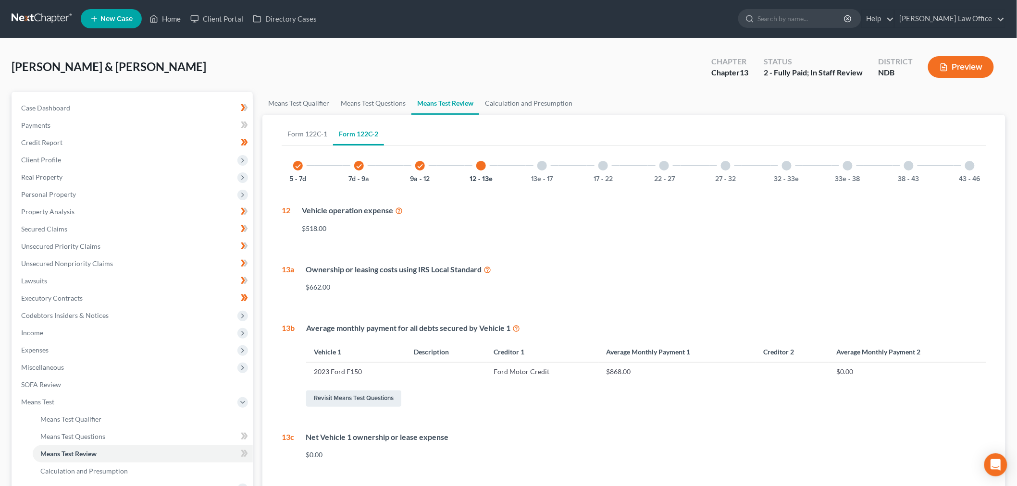
scroll to position [0, 0]
click at [532, 94] on link "Calculation and Presumption" at bounding box center [528, 103] width 99 height 23
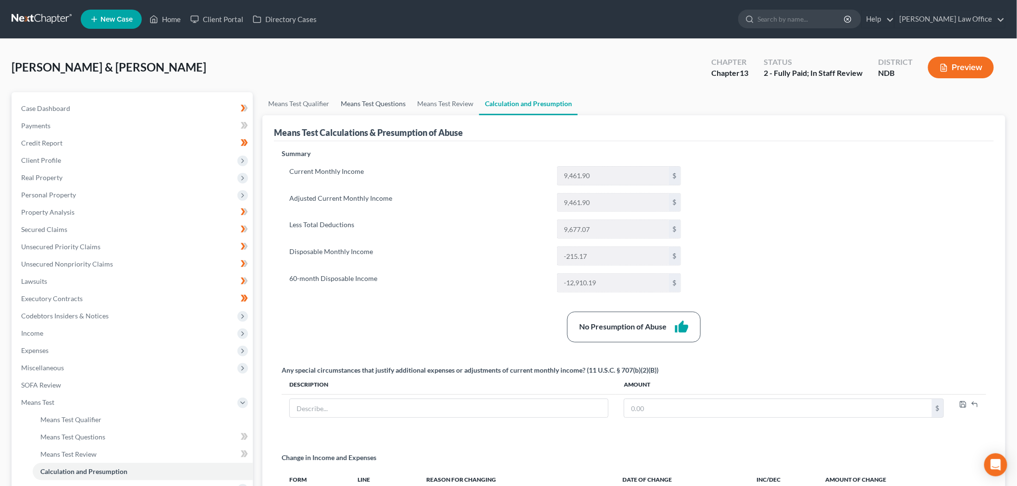
click at [363, 99] on link "Means Test Questions" at bounding box center [373, 103] width 76 height 23
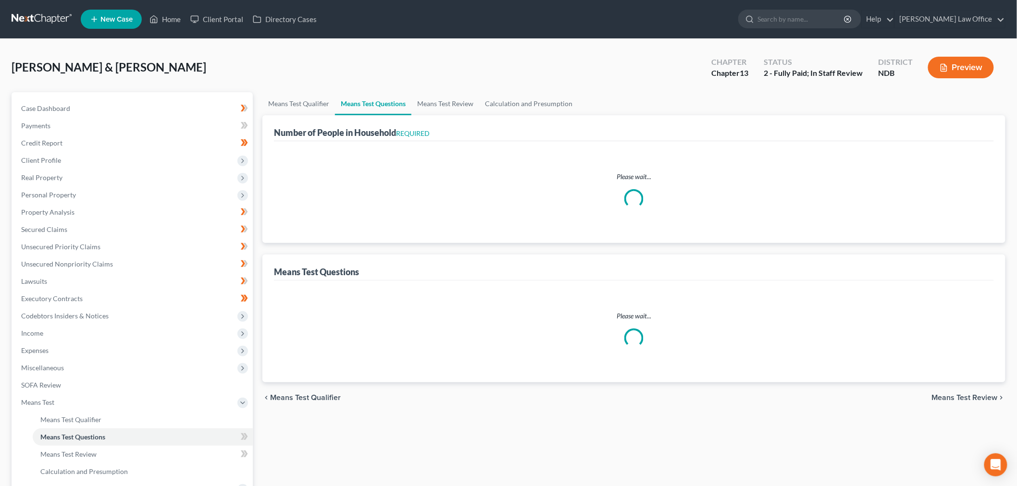
select select "0"
select select "60"
select select "0"
select select "60"
select select "1"
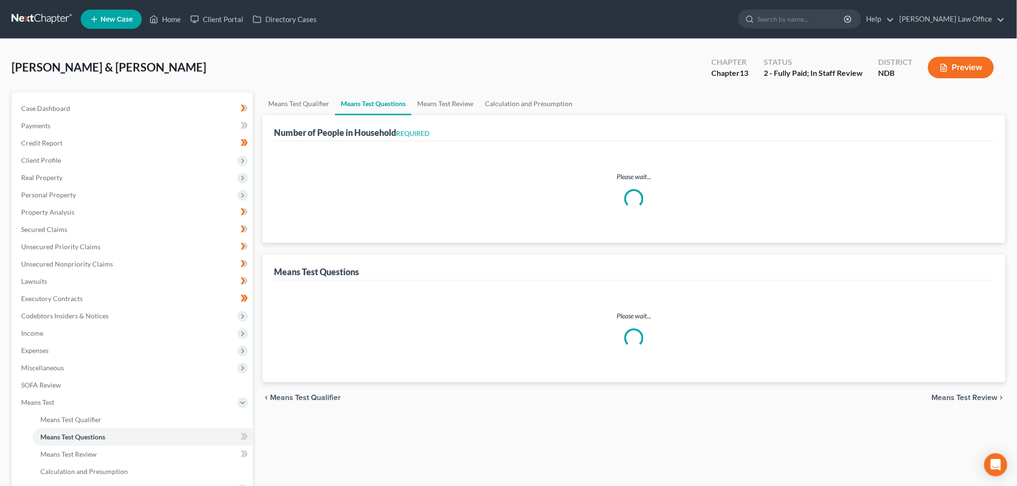
select select "60"
select select "1"
select select "60"
select select "0"
select select "60"
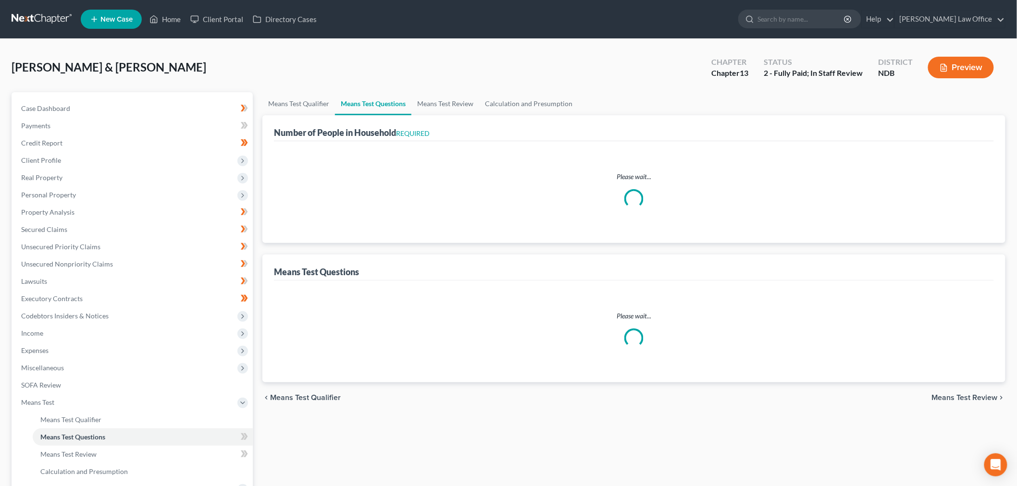
select select "2"
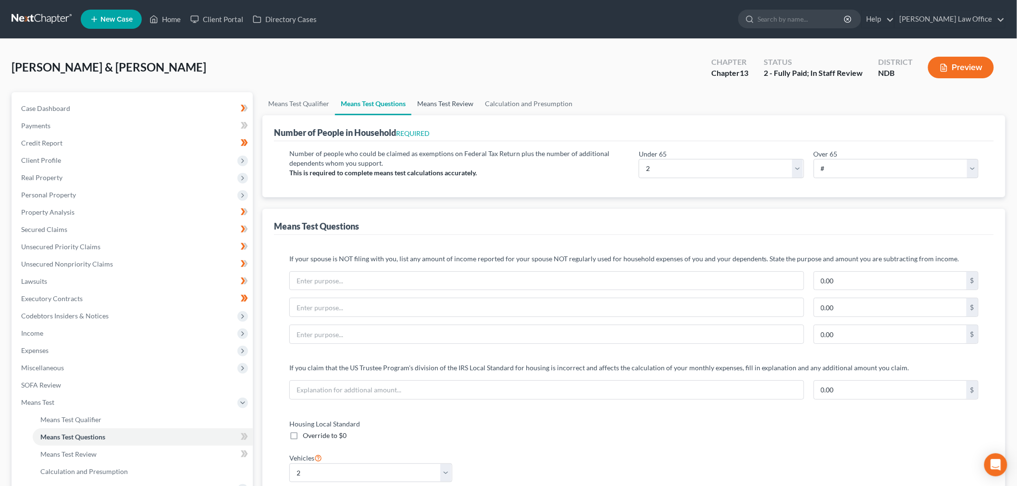
click at [453, 95] on link "Means Test Review" at bounding box center [445, 103] width 68 height 23
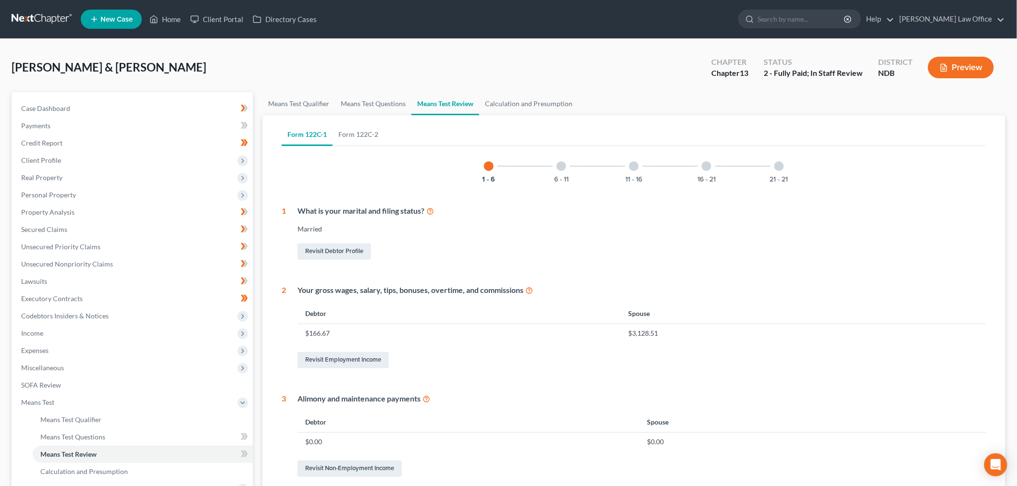
click at [385, 89] on div "Friddle, Justin & Lori Upgraded Chapter Chapter 13 Status 2 - Fully Paid; In St…" at bounding box center [509, 71] width 994 height 42
click at [382, 98] on link "Means Test Questions" at bounding box center [373, 103] width 76 height 23
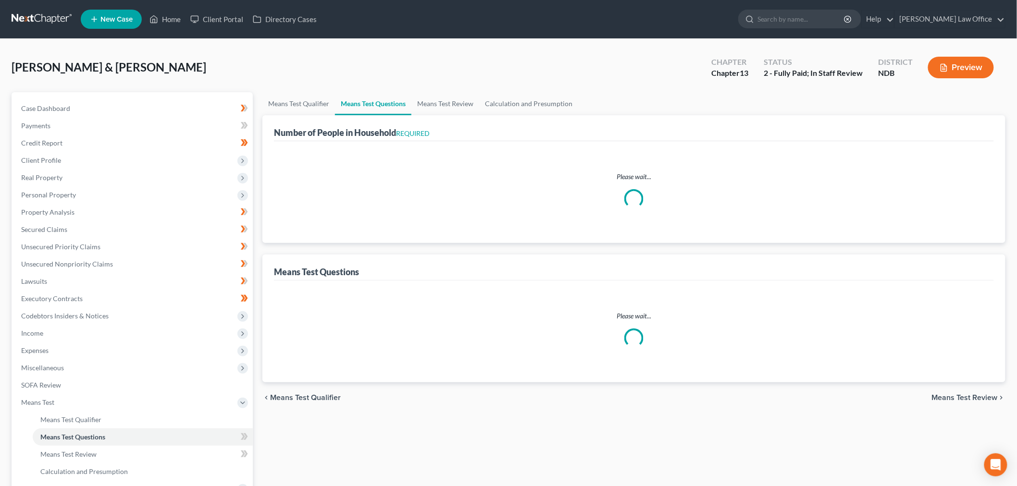
select select "0"
select select "60"
select select "0"
select select "60"
select select "1"
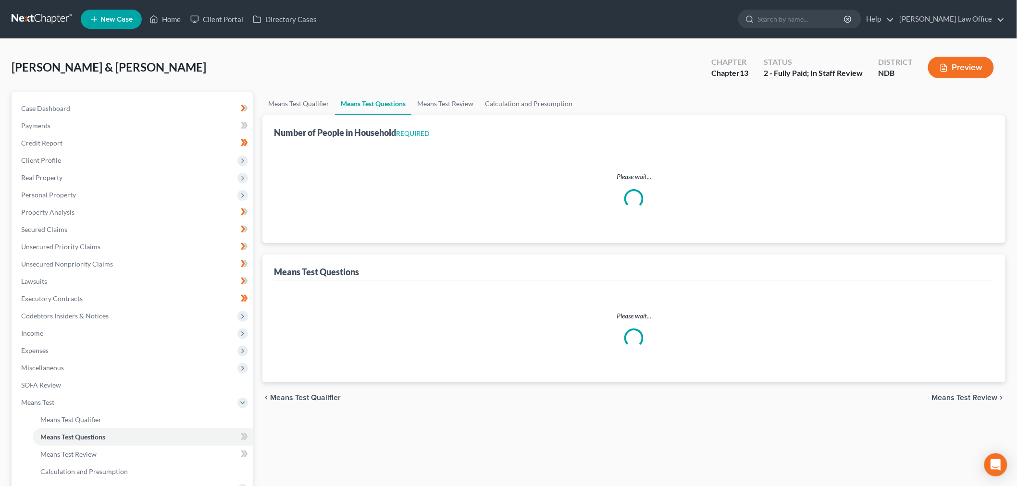
select select "60"
select select "1"
select select "60"
select select "0"
select select "60"
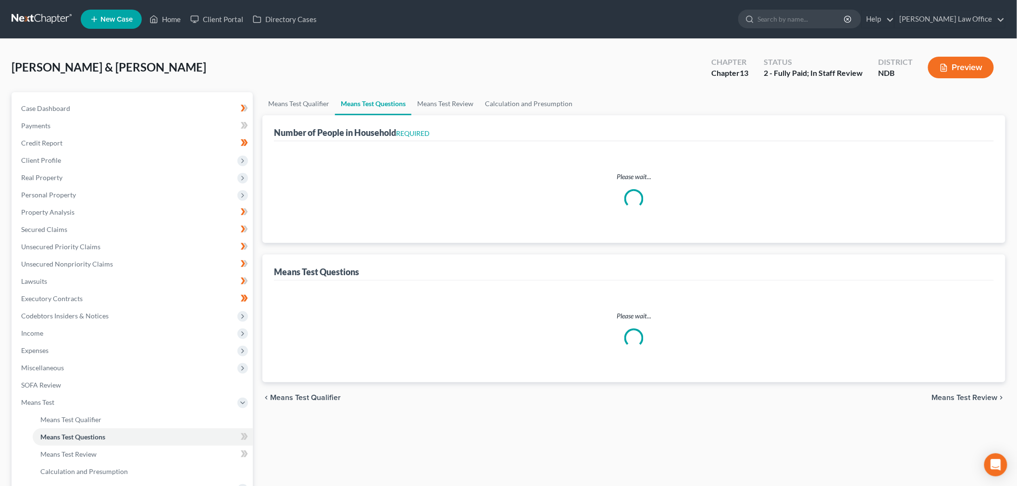
select select "2"
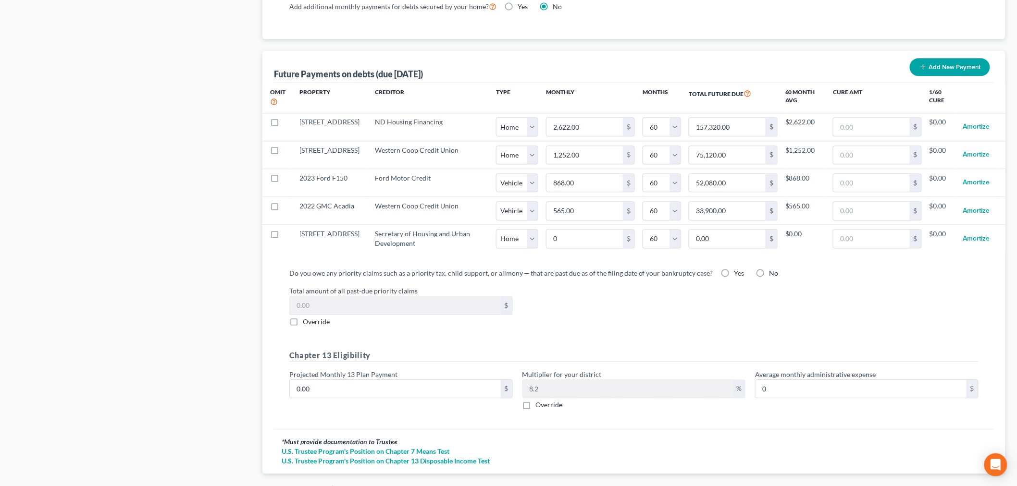
scroll to position [954, 0]
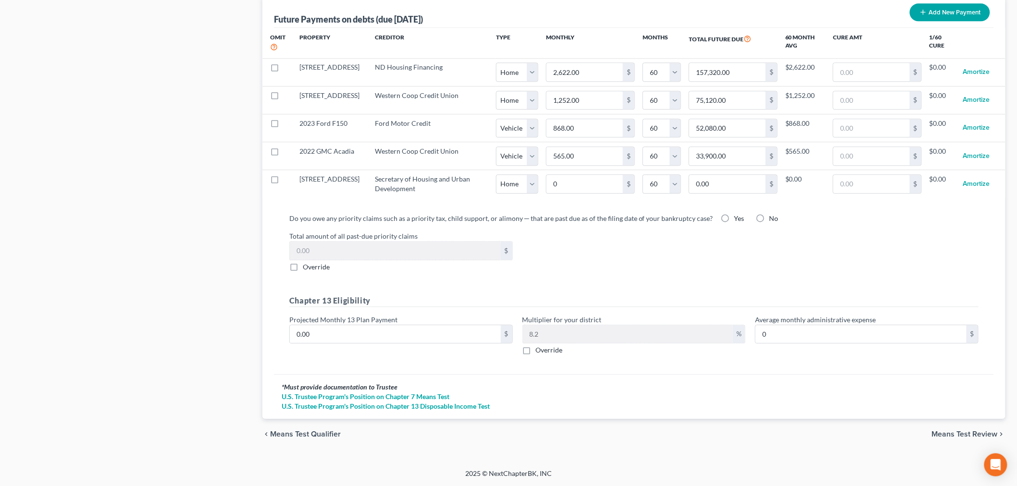
click at [734, 215] on label "Yes" at bounding box center [739, 219] width 10 height 10
click at [738, 215] on input "Yes" at bounding box center [741, 217] width 6 height 6
radio input "true"
click at [959, 434] on span "Means Test Review" at bounding box center [965, 435] width 66 height 8
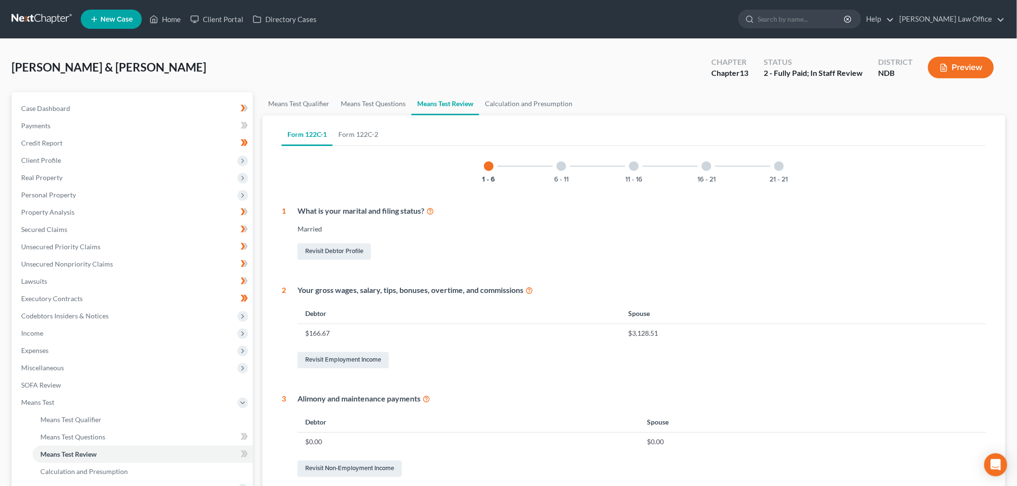
click at [43, 83] on div "Friddle, Justin & Lori Upgraded Chapter Chapter 13 Status 2 - Fully Paid; In St…" at bounding box center [509, 71] width 994 height 42
click at [369, 141] on link "Form 122C-2" at bounding box center [357, 134] width 51 height 23
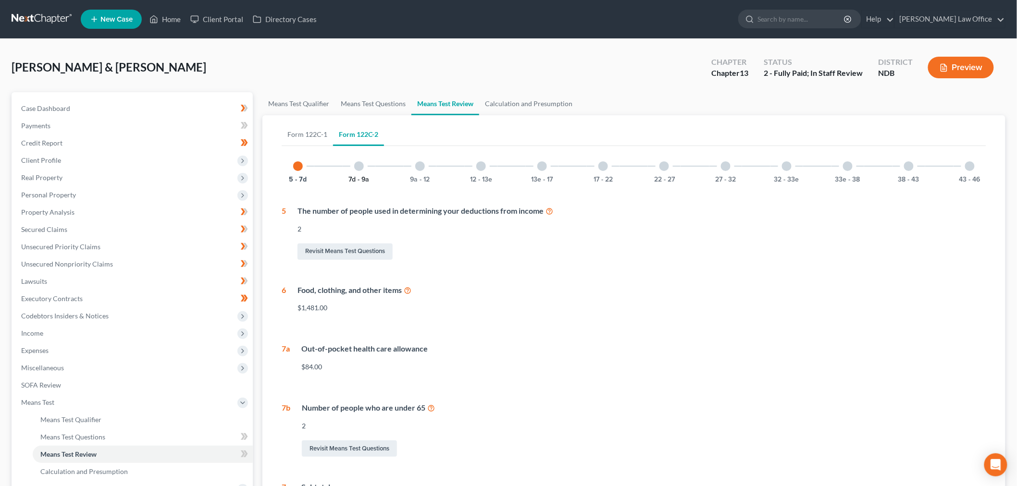
click at [359, 181] on button "7d - 9a" at bounding box center [359, 179] width 21 height 7
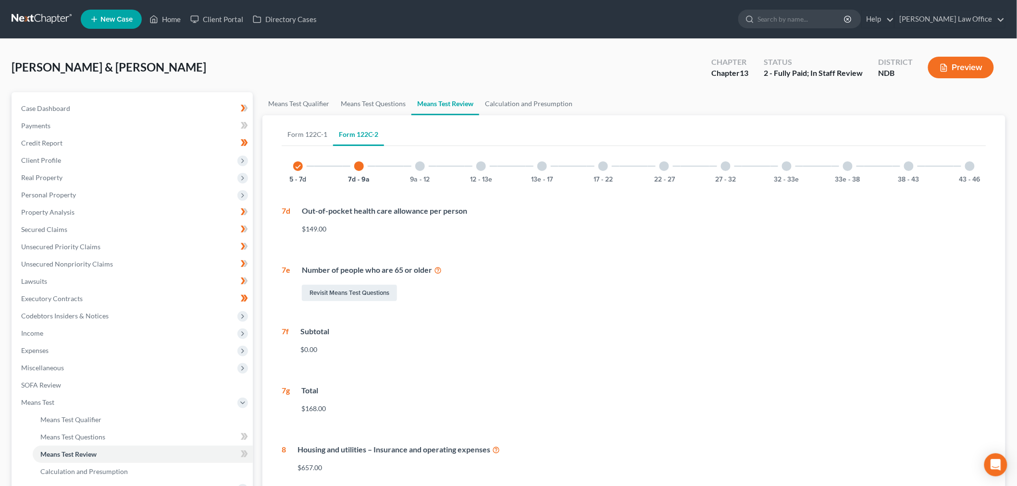
click at [431, 165] on div "9a - 12" at bounding box center [420, 166] width 33 height 33
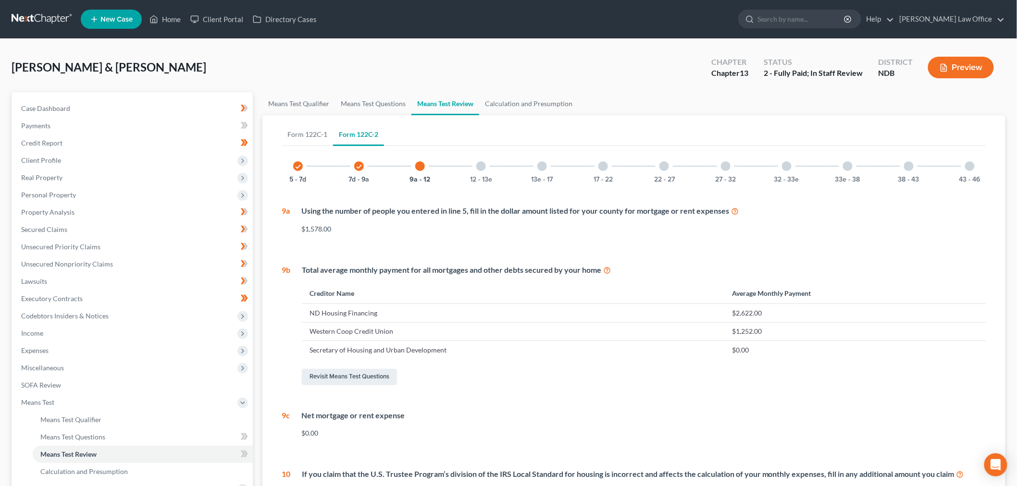
click at [479, 167] on div at bounding box center [481, 166] width 10 height 10
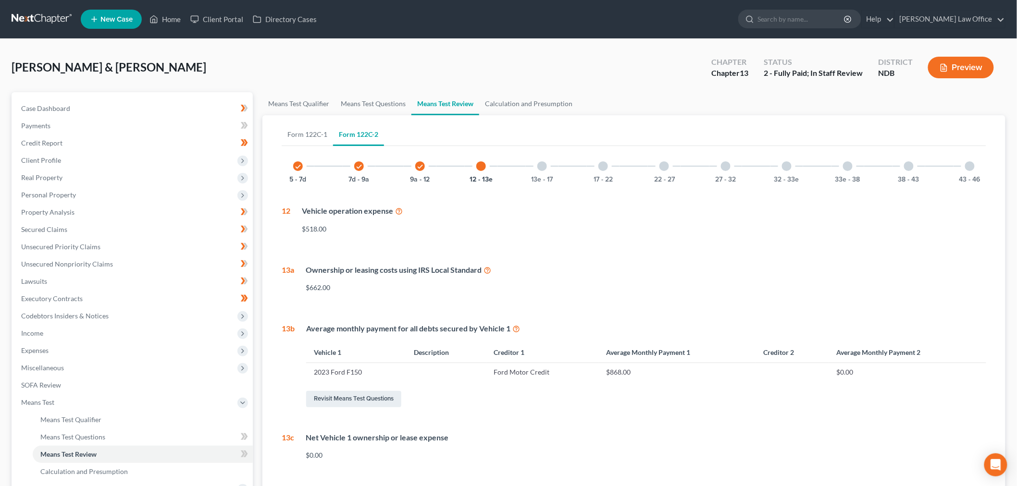
click at [538, 173] on div "13e - 17" at bounding box center [542, 166] width 33 height 33
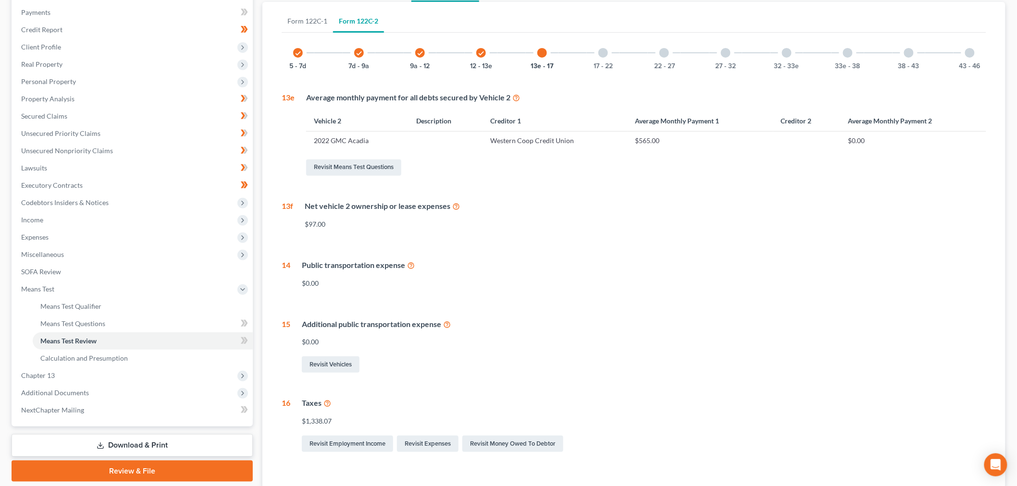
scroll to position [22, 0]
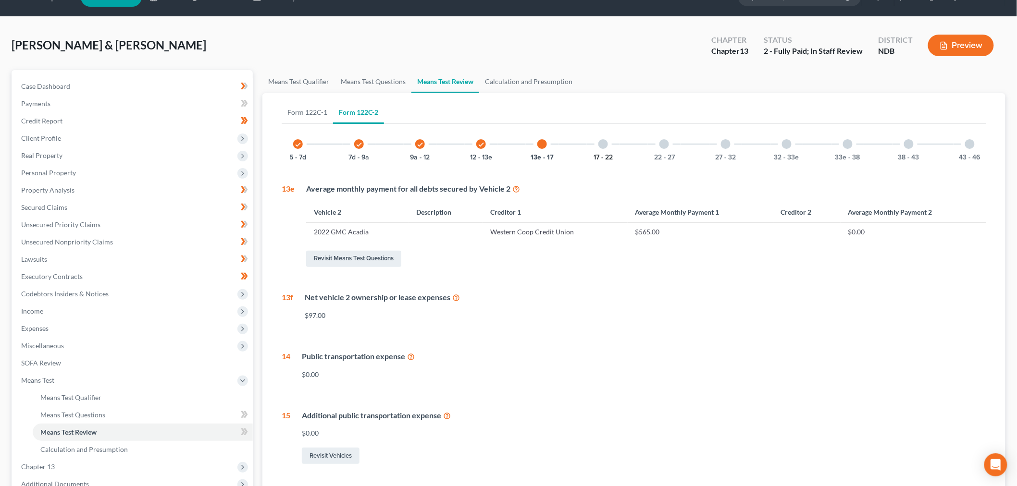
click at [602, 154] on button "17 - 22" at bounding box center [602, 157] width 19 height 7
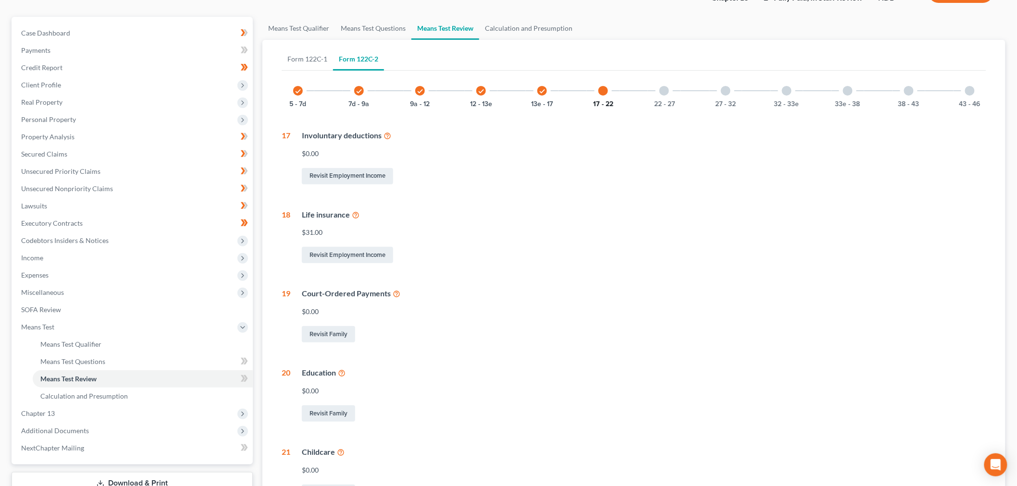
scroll to position [0, 0]
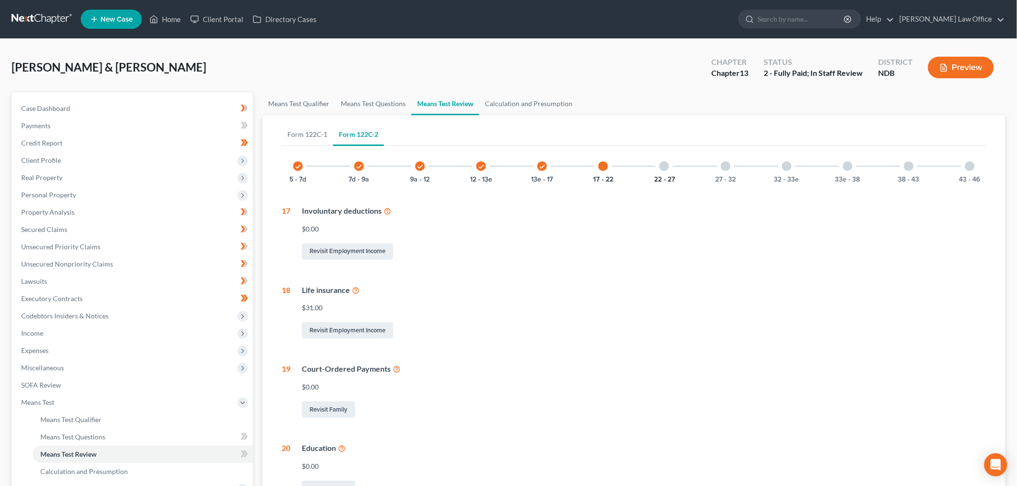
click at [673, 176] on button "22 - 27" at bounding box center [664, 179] width 21 height 7
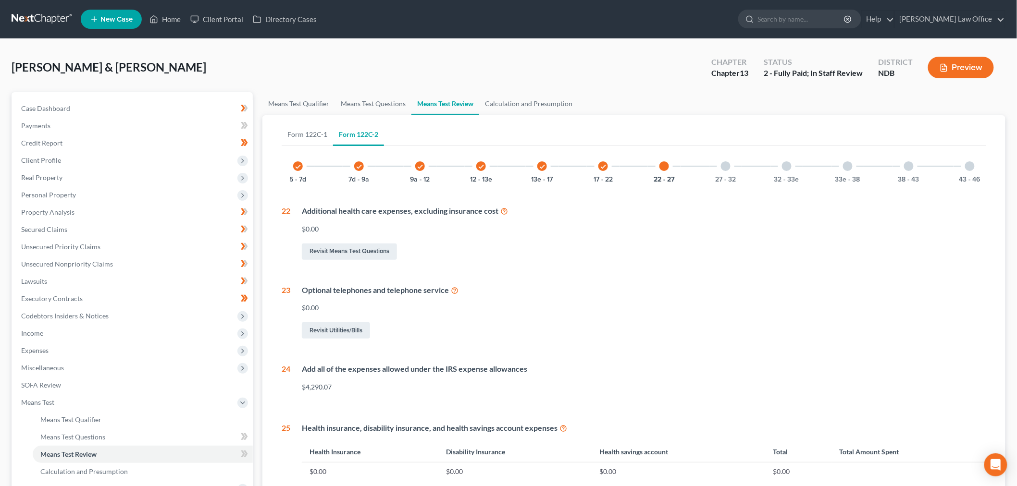
click at [722, 166] on div at bounding box center [726, 166] width 10 height 10
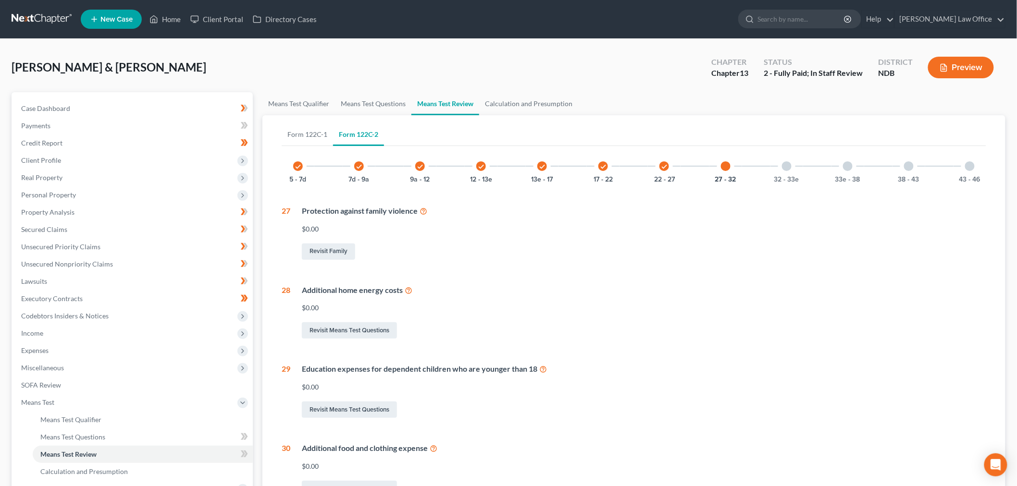
click at [782, 172] on div "32 - 33e" at bounding box center [786, 166] width 33 height 33
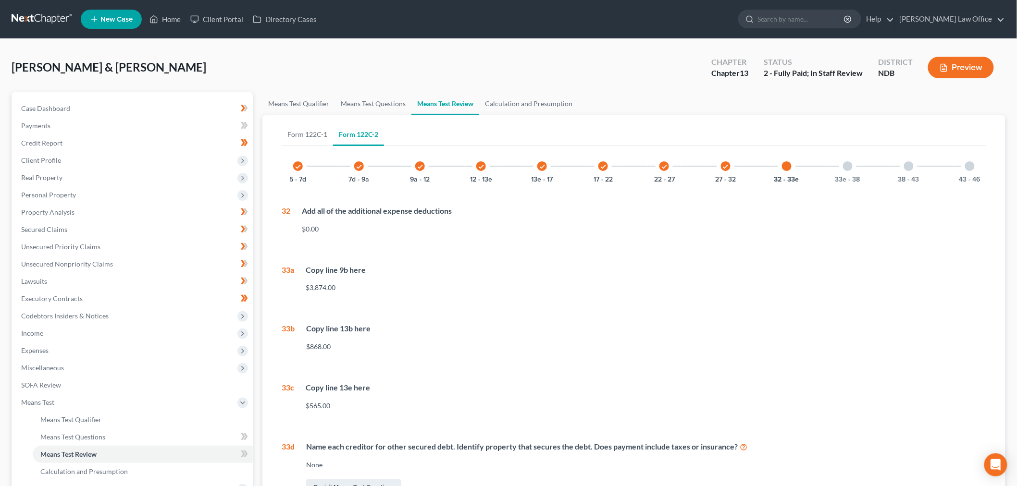
click at [492, 167] on div "check 12 - 13e" at bounding box center [481, 166] width 33 height 33
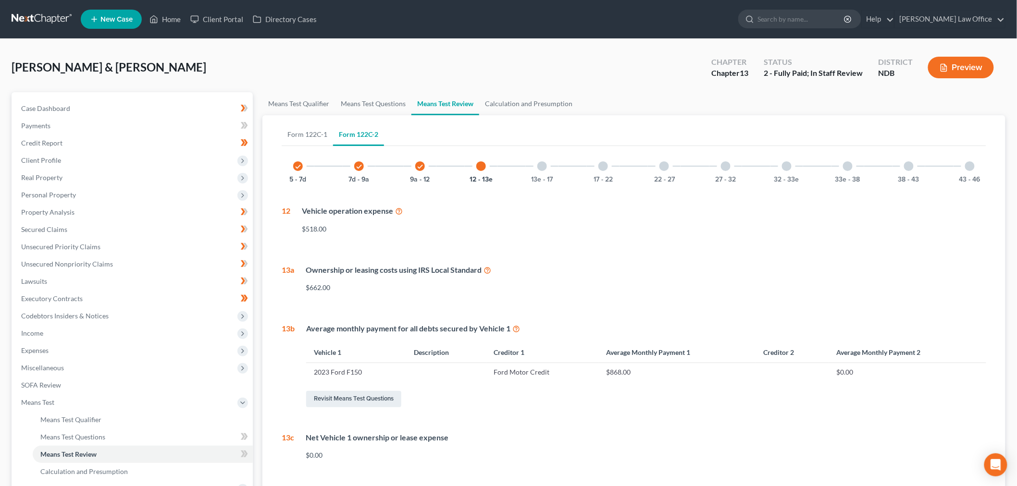
click at [532, 169] on div "13e - 17" at bounding box center [542, 166] width 33 height 33
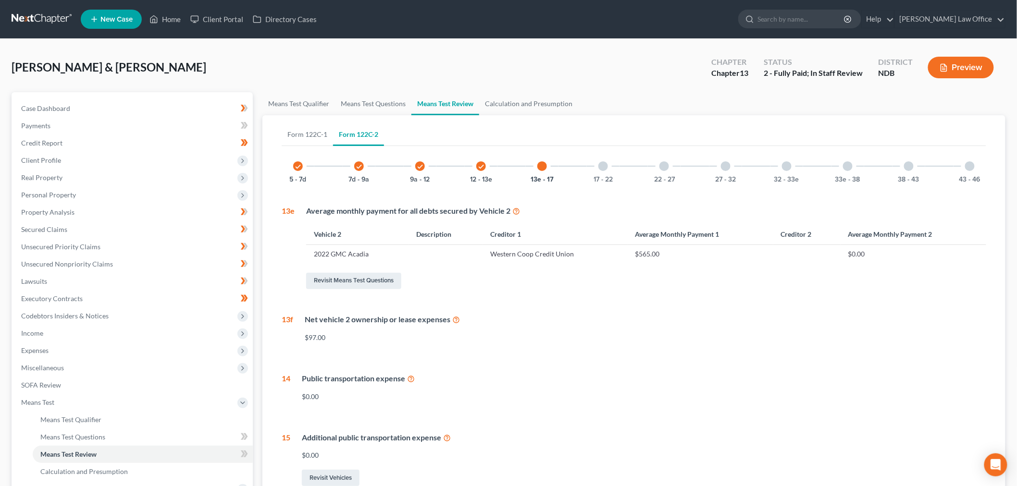
click at [597, 169] on div "17 - 22" at bounding box center [603, 166] width 33 height 33
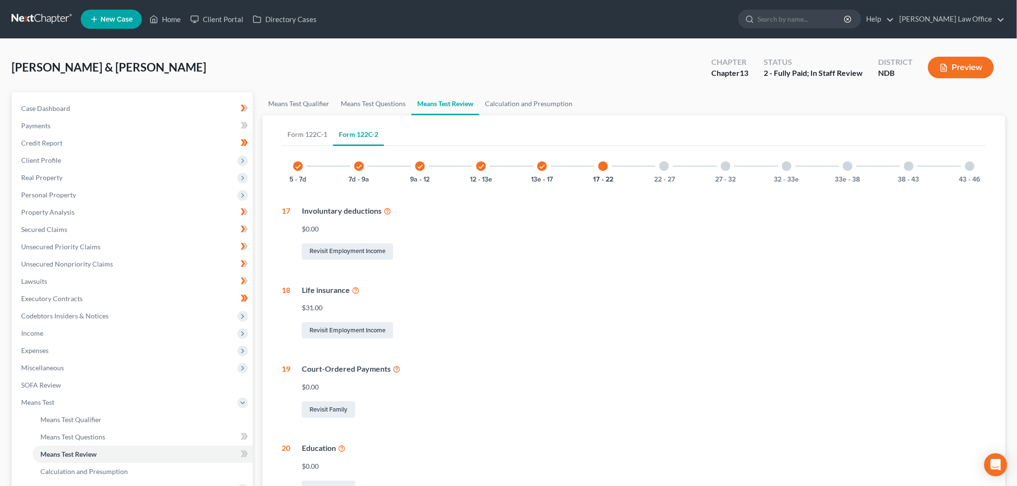
click at [662, 169] on div at bounding box center [664, 166] width 10 height 10
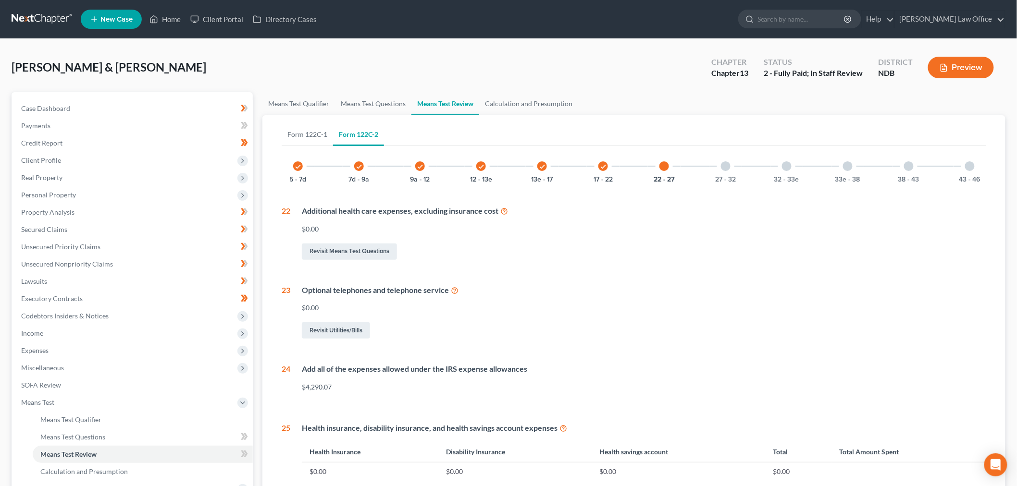
click at [364, 167] on div "check 7d - 9a" at bounding box center [359, 166] width 33 height 33
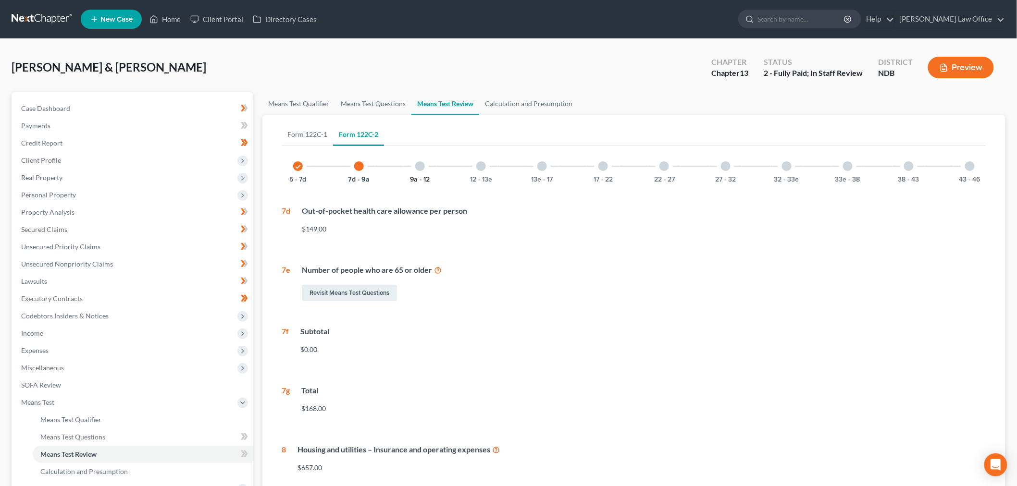
click at [415, 177] on button "9a - 12" at bounding box center [420, 179] width 20 height 7
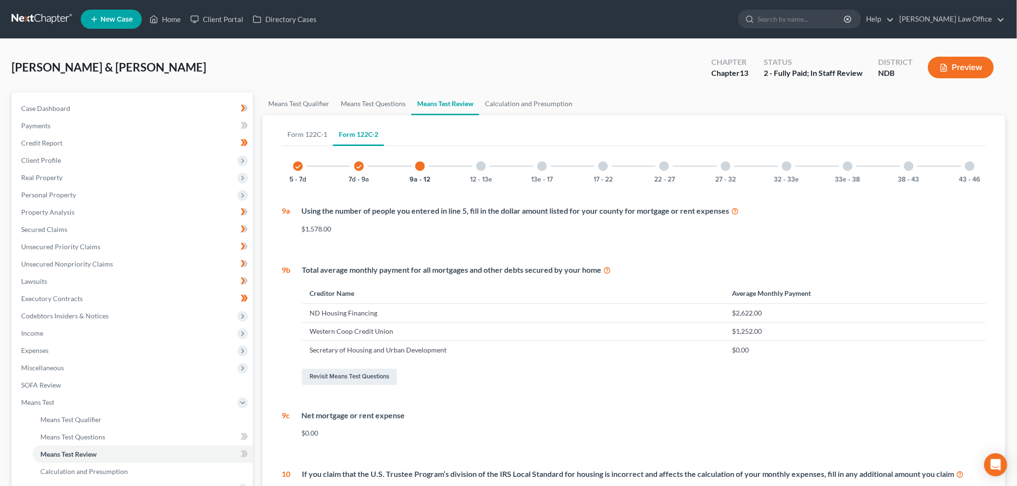
click at [482, 166] on div at bounding box center [481, 166] width 10 height 10
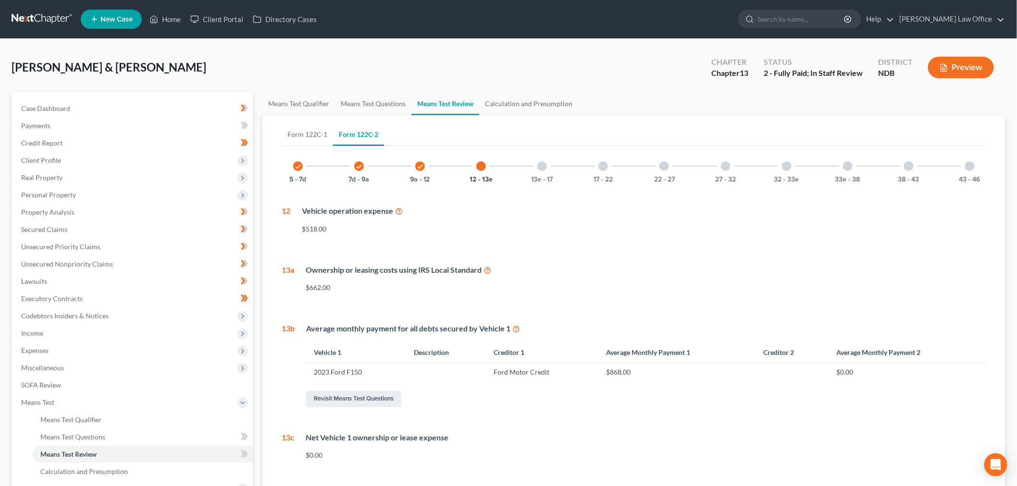
click at [537, 172] on div "13e - 17" at bounding box center [542, 166] width 33 height 33
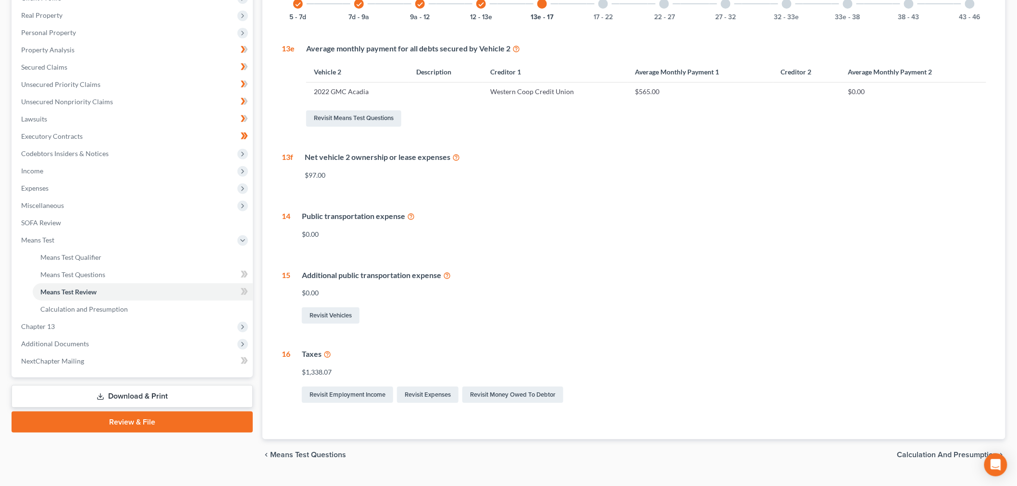
scroll to position [51, 0]
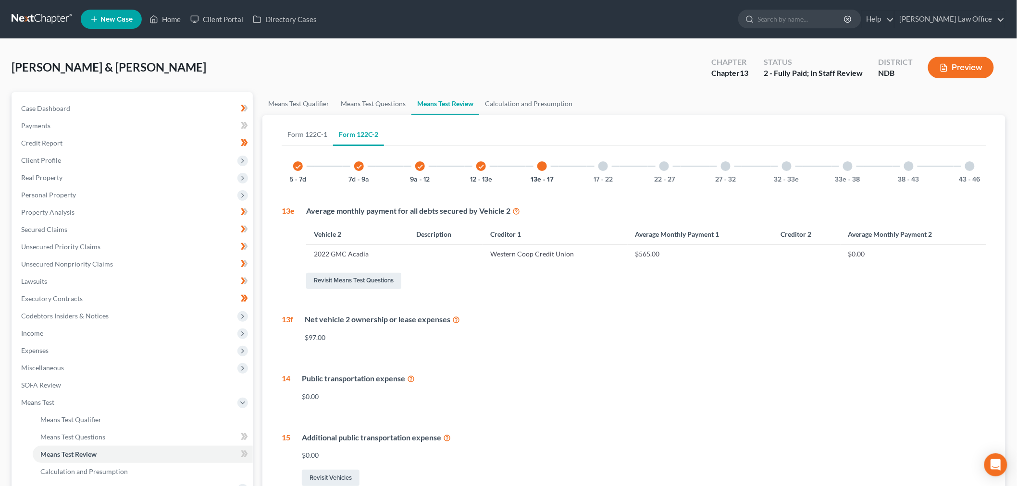
click at [604, 183] on div "check 5 - 7d check 7d - 9a check 9a - 12 check 12 - 13e 13e - 17 17 - 22 22 - 2…" at bounding box center [634, 359] width 704 height 418
click at [599, 176] on button "17 - 22" at bounding box center [602, 179] width 19 height 7
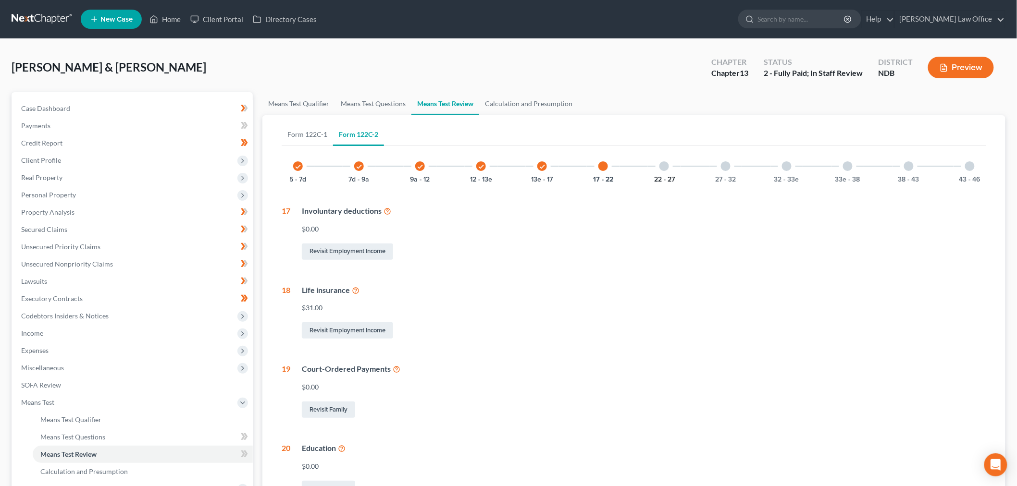
click at [670, 176] on button "22 - 27" at bounding box center [664, 179] width 21 height 7
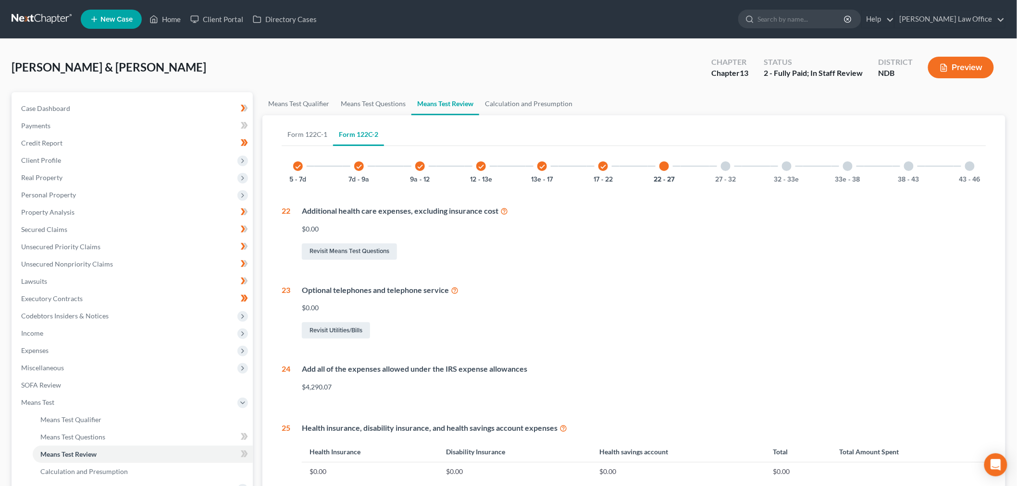
click at [726, 172] on div "27 - 32" at bounding box center [725, 166] width 33 height 33
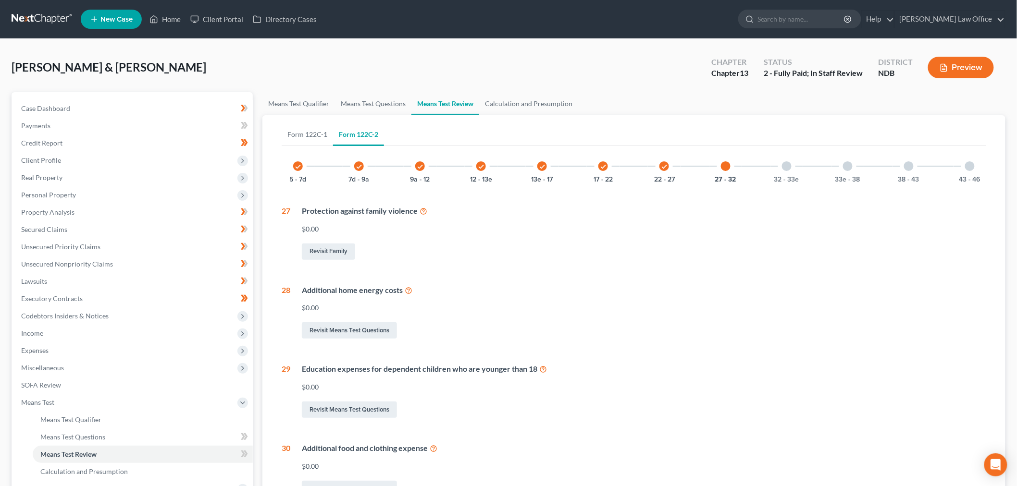
click at [789, 166] on div at bounding box center [787, 166] width 10 height 10
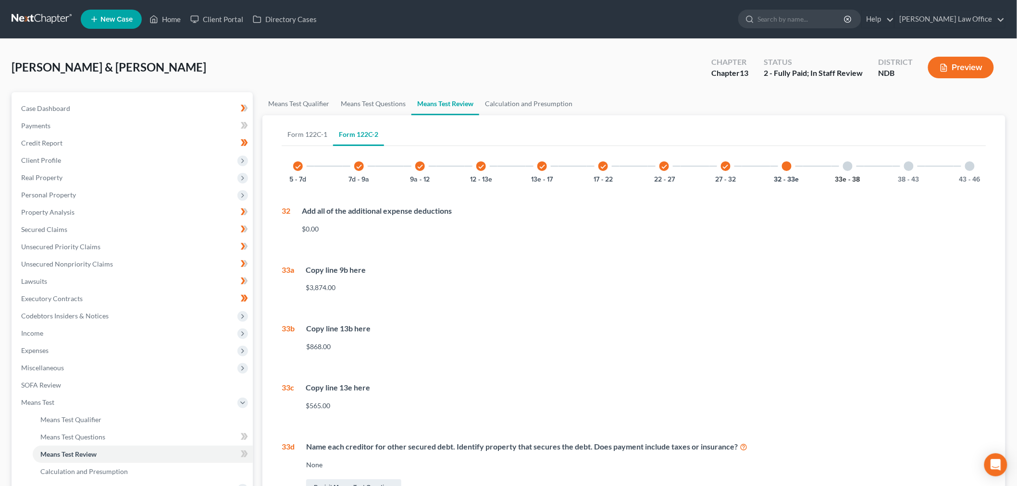
click at [852, 178] on button "33e - 38" at bounding box center [847, 179] width 25 height 7
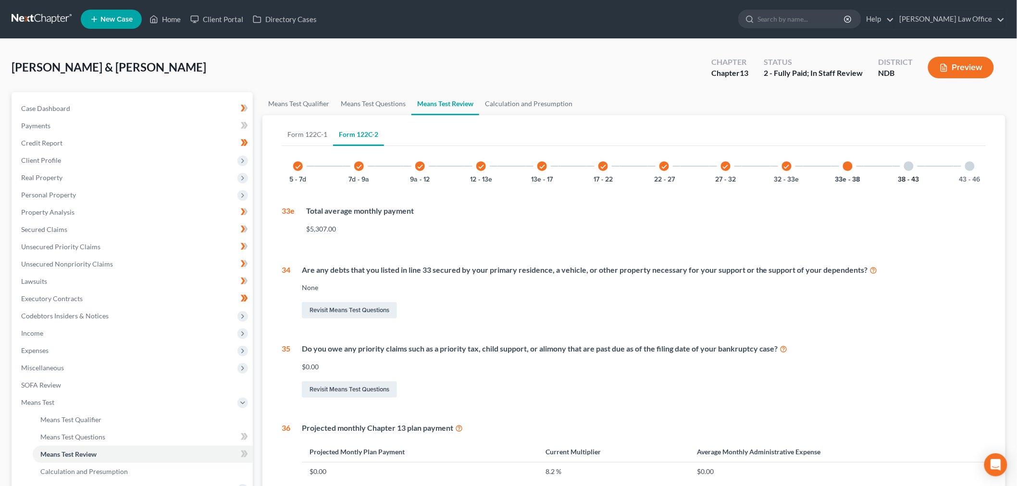
click at [916, 178] on button "38 - 43" at bounding box center [908, 179] width 21 height 7
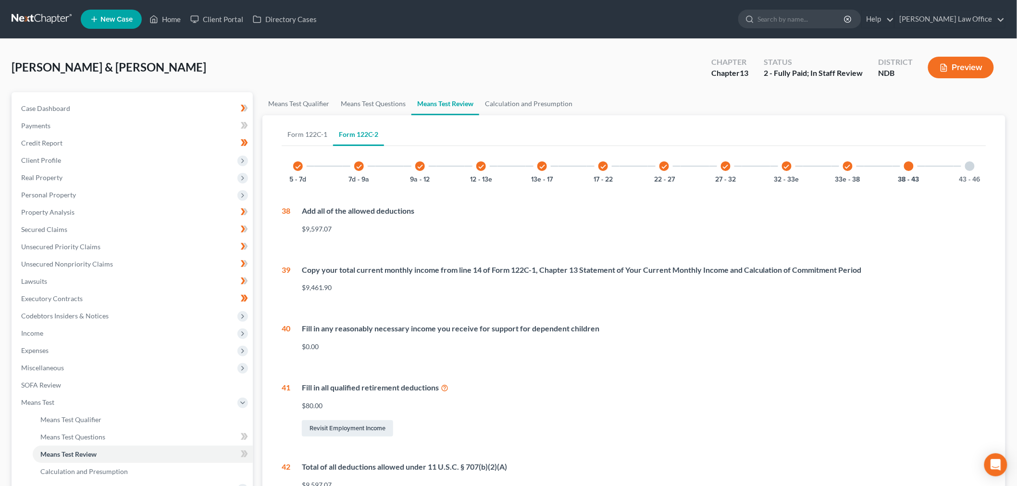
click at [972, 169] on div at bounding box center [970, 166] width 10 height 10
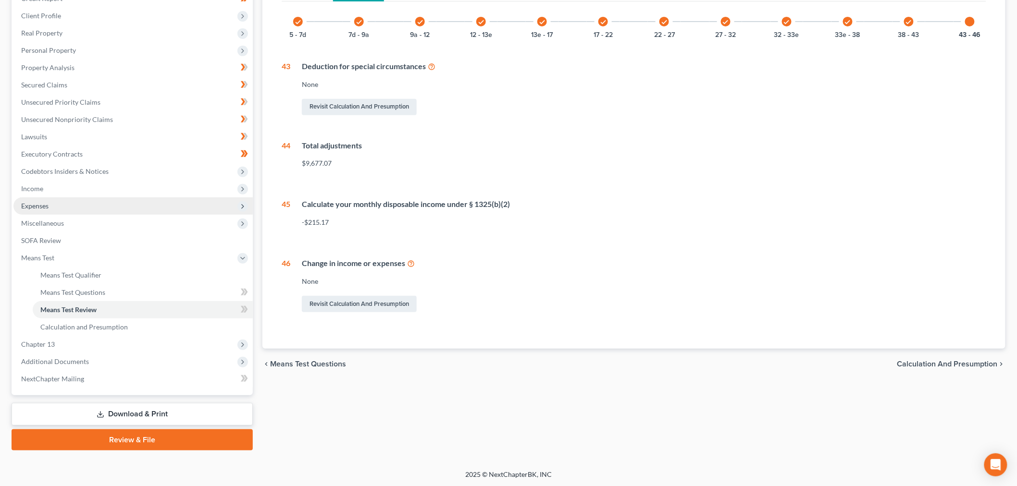
click at [40, 212] on span "Expenses" at bounding box center [132, 205] width 239 height 17
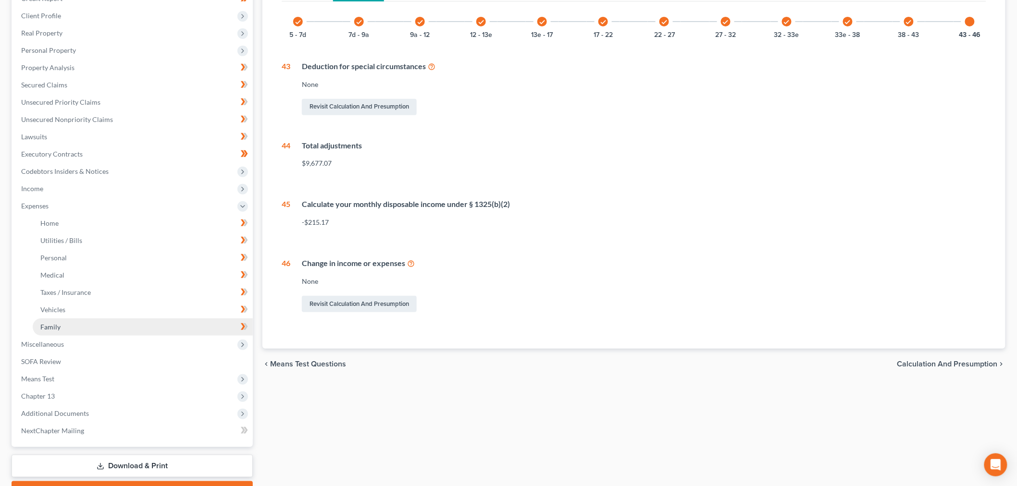
click at [69, 323] on link "Family" at bounding box center [143, 327] width 220 height 17
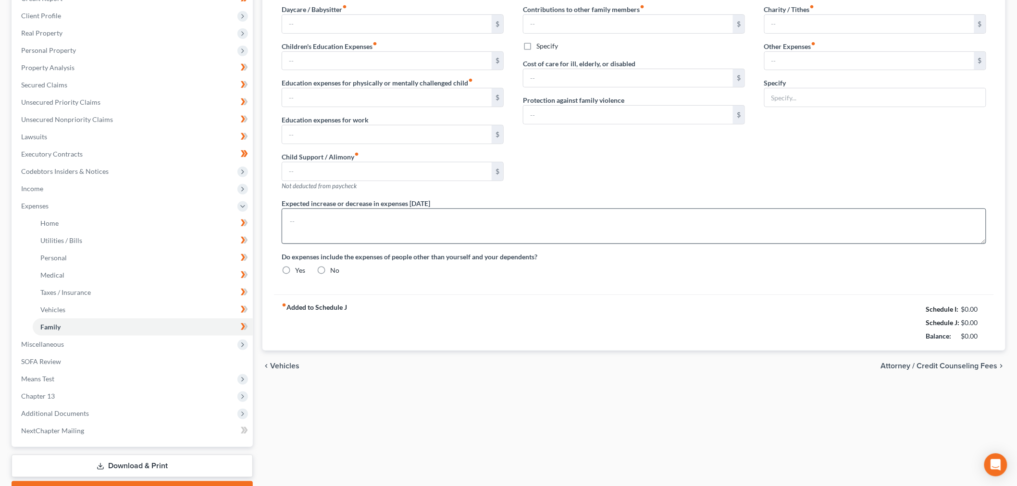
type input "0.00"
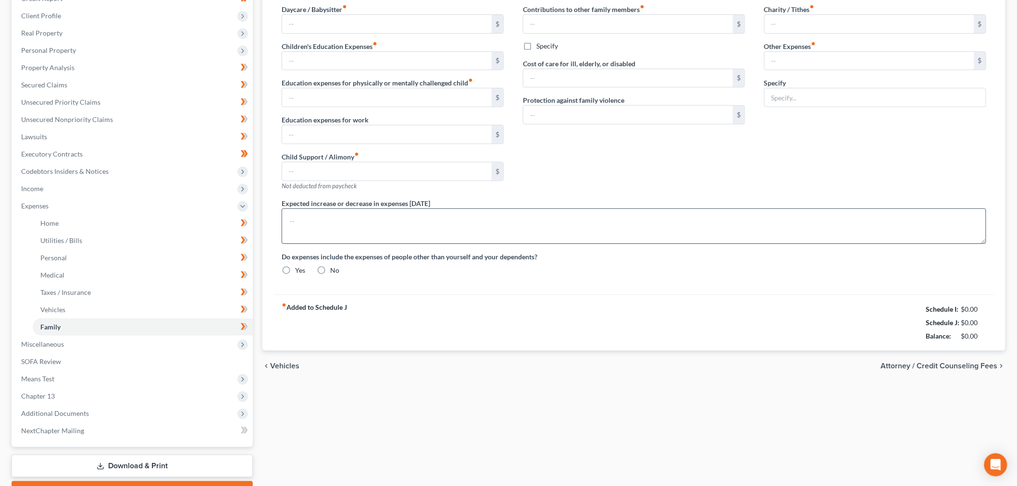
type input "0.00"
type input "50.00"
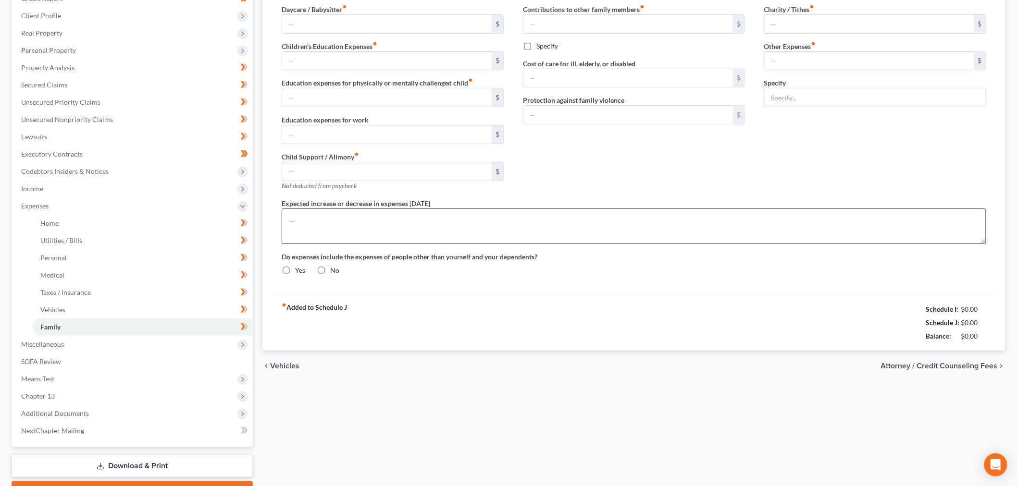
type input "Pet Food"
radio input "true"
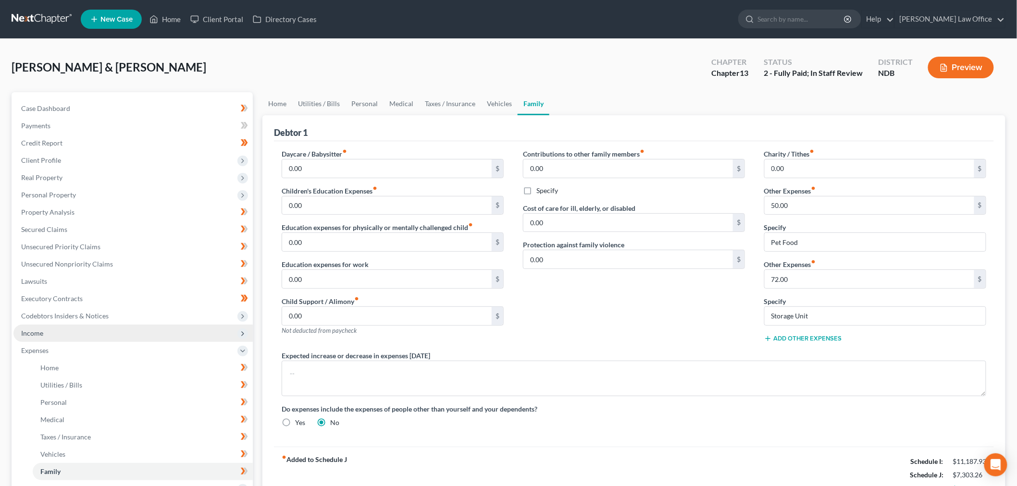
click at [41, 332] on span "Income" at bounding box center [32, 333] width 22 height 8
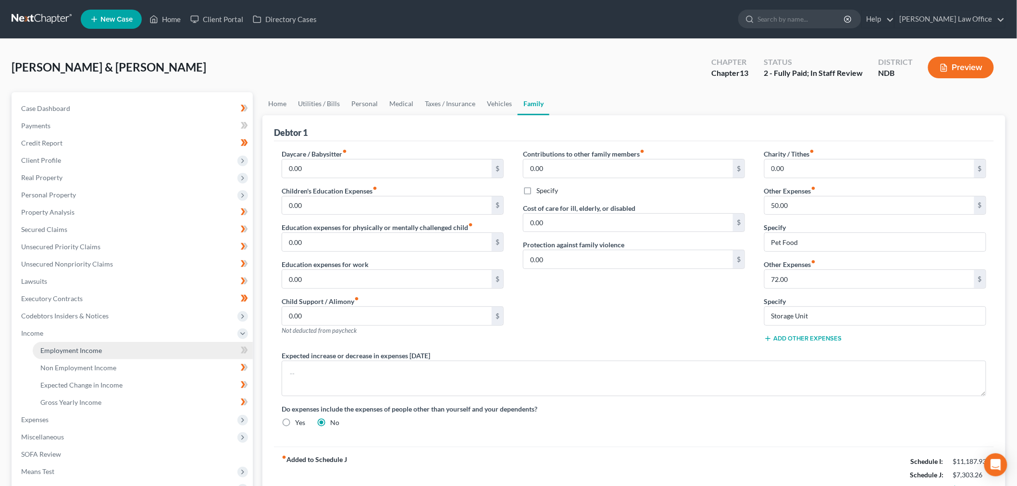
click at [82, 349] on span "Employment Income" at bounding box center [71, 350] width 62 height 8
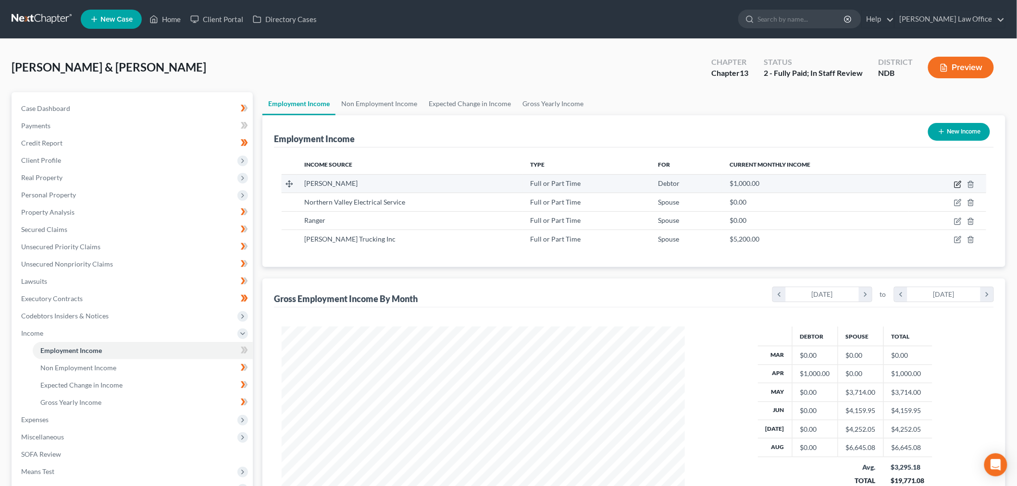
click at [957, 184] on icon "button" at bounding box center [958, 185] width 8 height 8
select select "0"
select select "45"
select select "0"
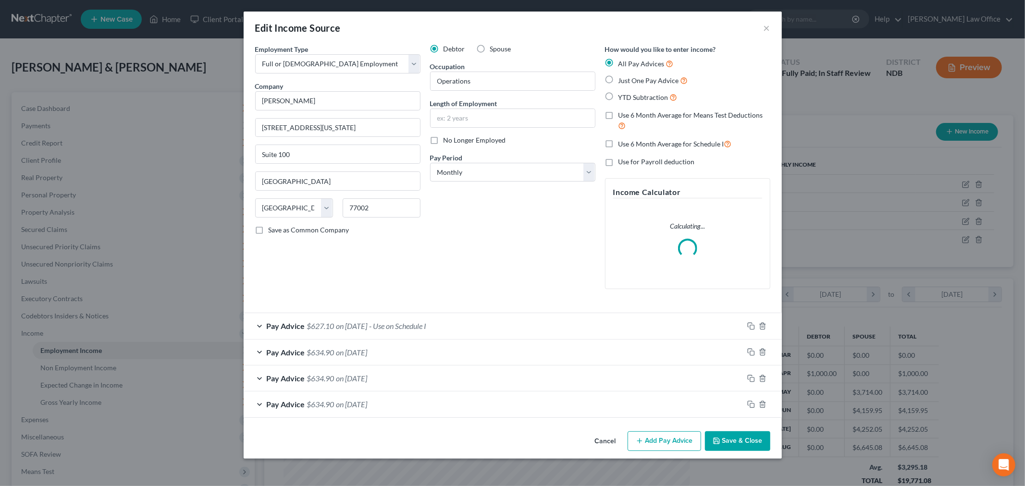
click at [443, 138] on label "No Longer Employed" at bounding box center [474, 140] width 62 height 10
click at [447, 138] on input "No Longer Employed" at bounding box center [450, 138] width 6 height 6
checkbox input "true"
drag, startPoint x: 731, startPoint y: 443, endPoint x: 721, endPoint y: 452, distance: 13.3
click at [732, 443] on button "Save & Close" at bounding box center [737, 441] width 65 height 20
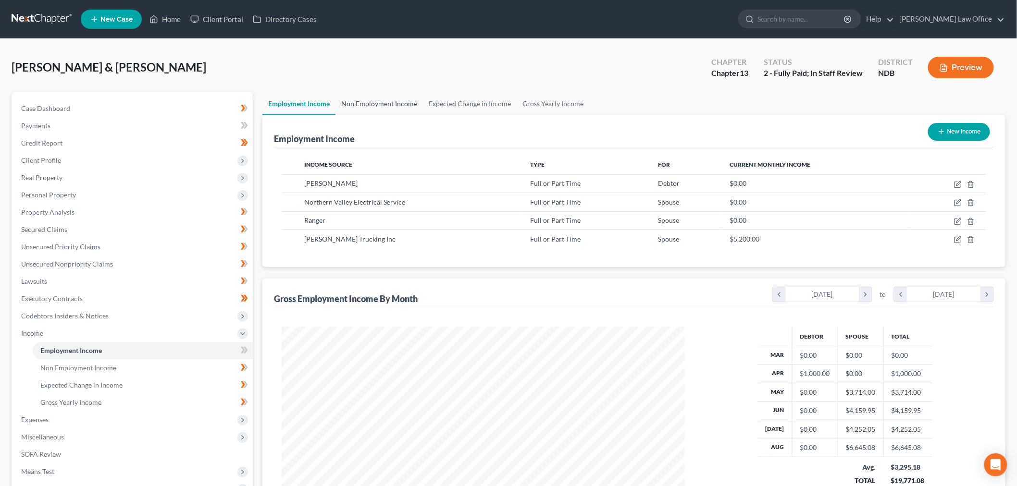
click at [399, 101] on link "Non Employment Income" at bounding box center [378, 103] width 87 height 23
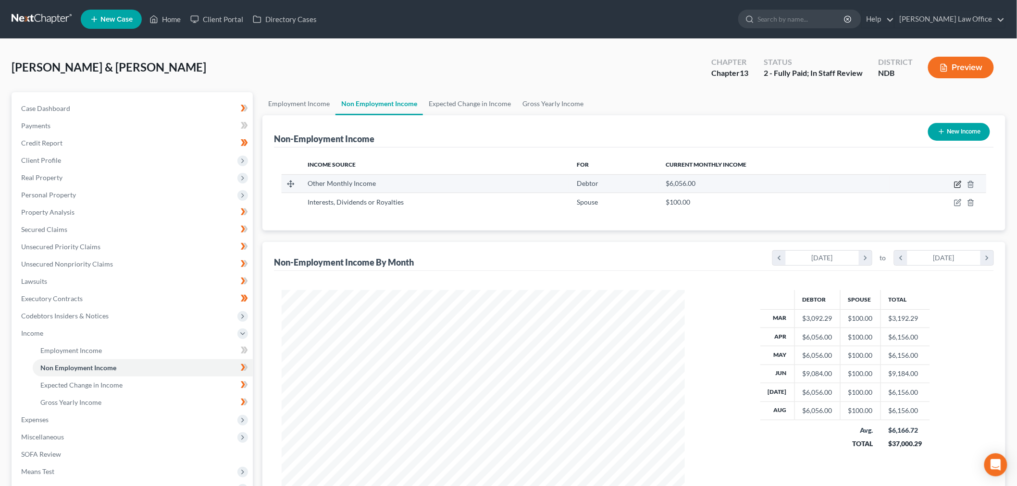
click at [956, 184] on icon "button" at bounding box center [958, 185] width 8 height 8
select select "13"
select select "1"
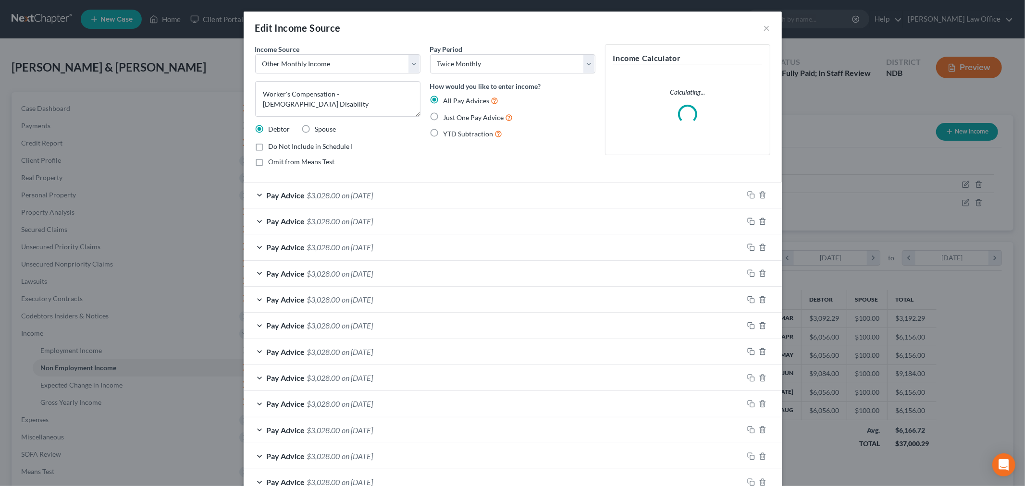
click at [766, 25] on div "Edit Income Source ×" at bounding box center [513, 28] width 538 height 33
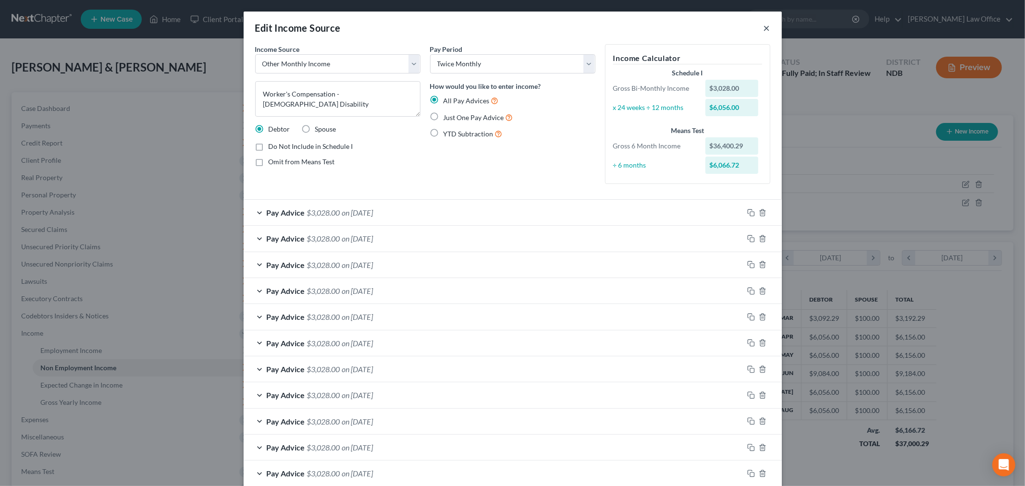
click at [763, 29] on button "×" at bounding box center [766, 28] width 7 height 12
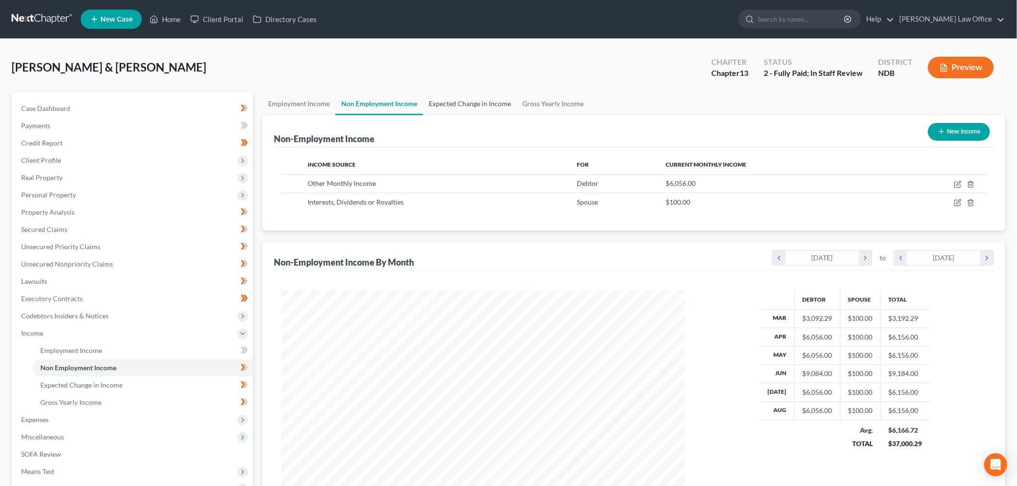
click at [449, 101] on link "Expected Change in Income" at bounding box center [470, 103] width 94 height 23
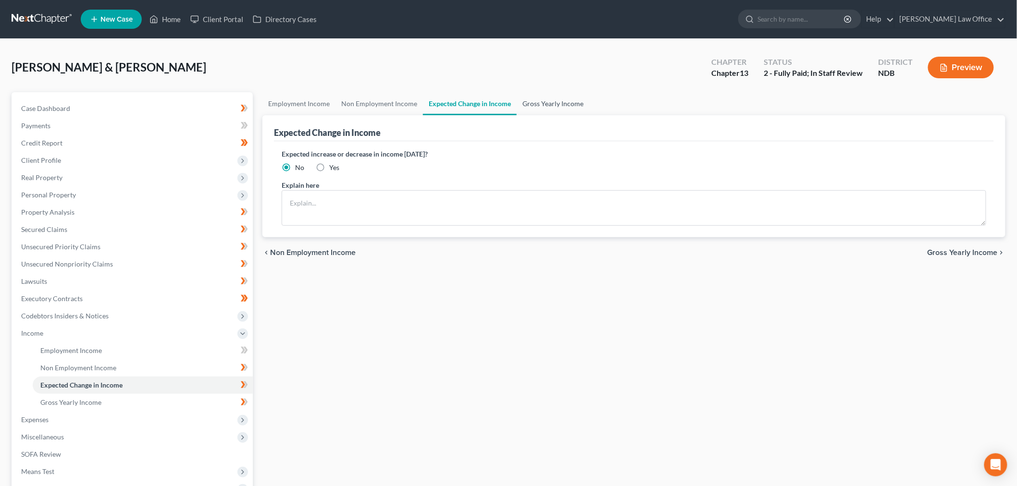
click at [547, 98] on link "Gross Yearly Income" at bounding box center [553, 103] width 73 height 23
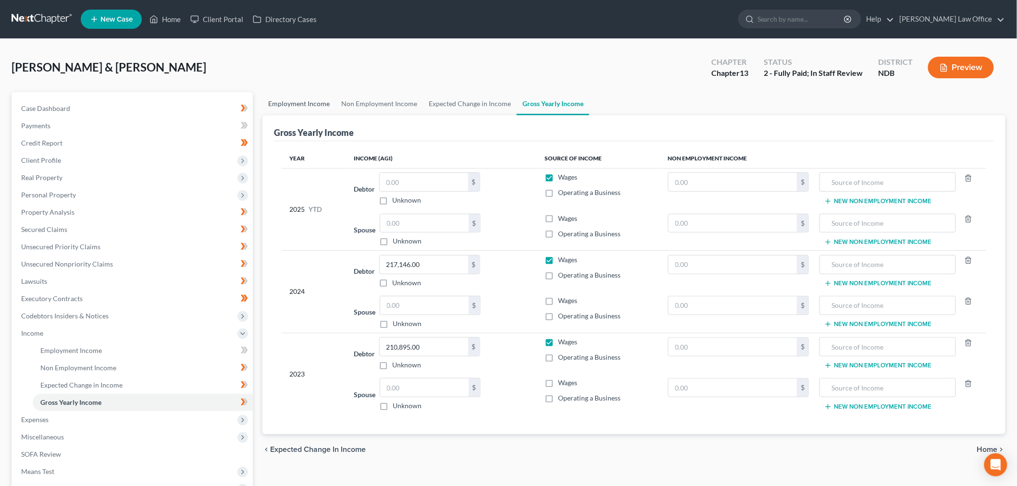
click at [301, 97] on link "Employment Income" at bounding box center [298, 103] width 73 height 23
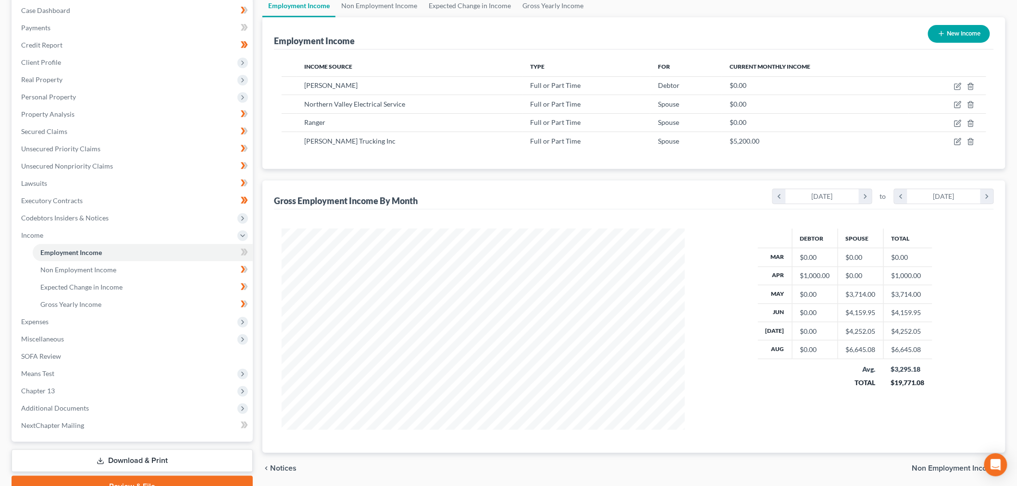
scroll to position [1, 0]
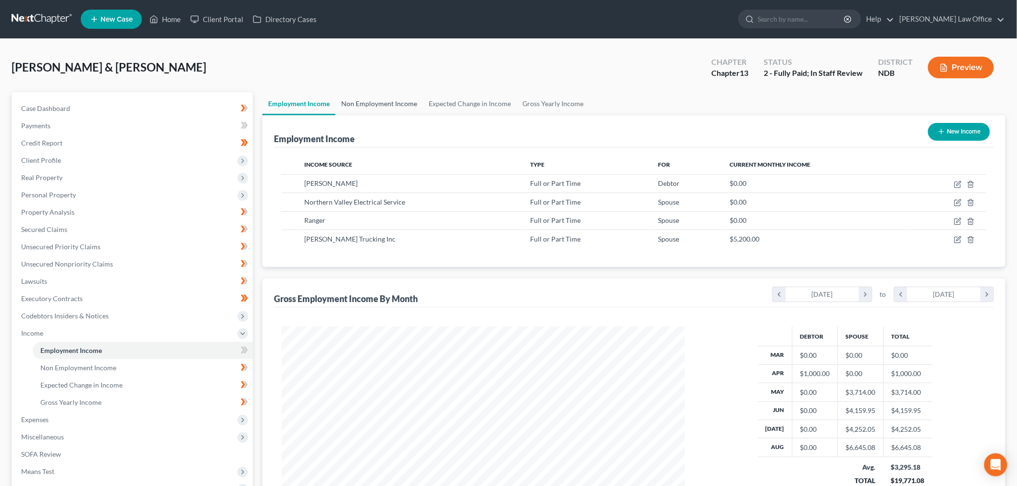
click at [390, 104] on link "Non Employment Income" at bounding box center [378, 103] width 87 height 23
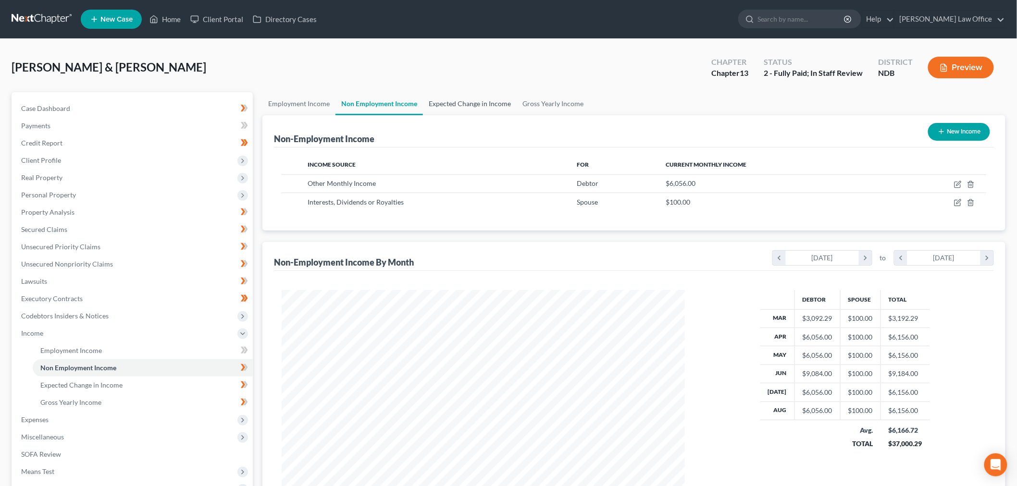
scroll to position [480283, 480062]
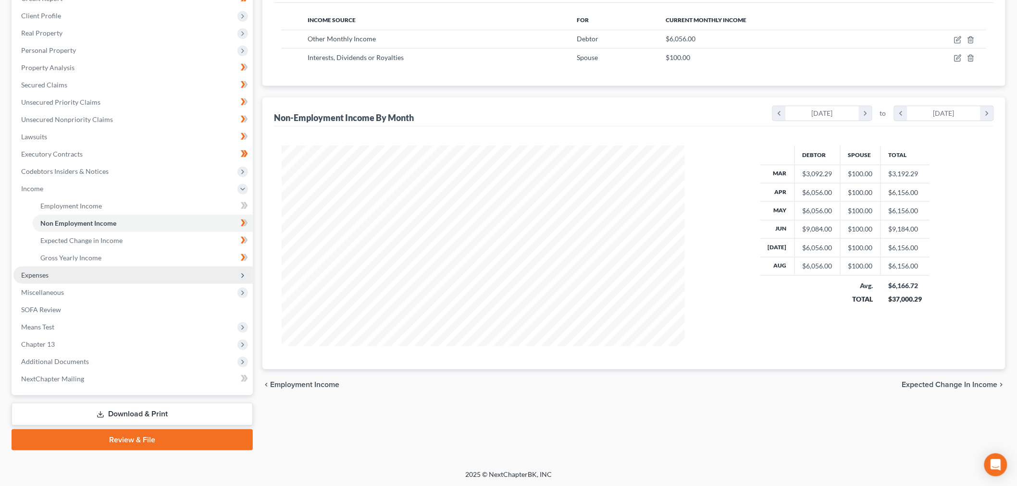
click at [37, 271] on span "Expenses" at bounding box center [34, 275] width 27 height 8
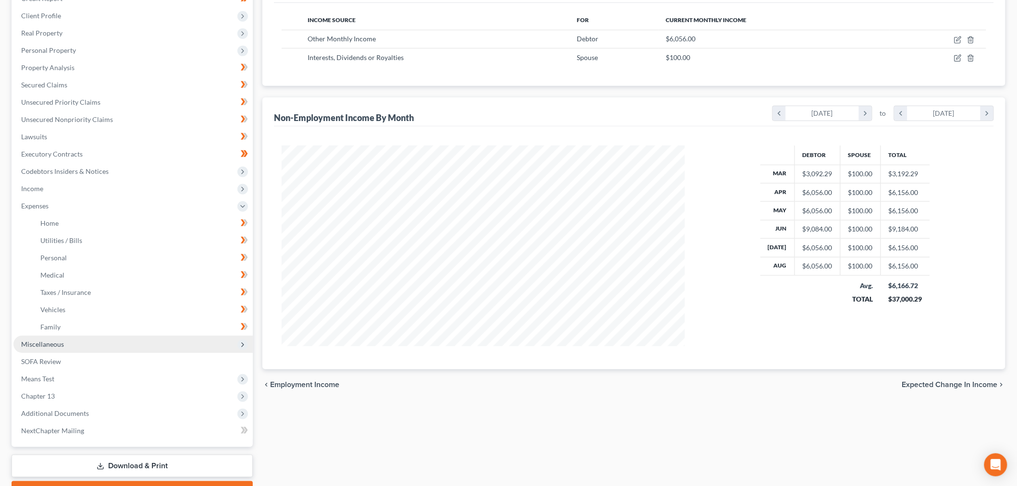
click at [36, 343] on span "Miscellaneous" at bounding box center [42, 344] width 43 height 8
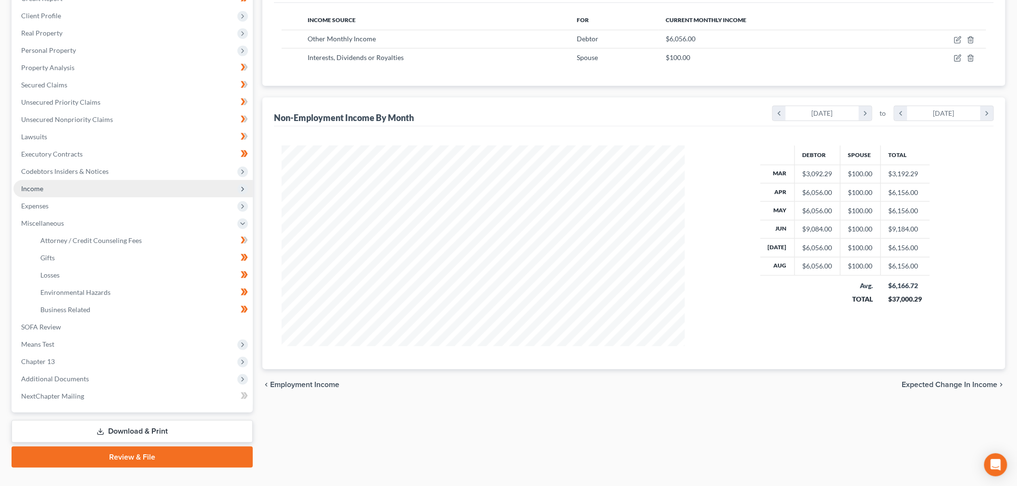
click at [37, 194] on span "Income" at bounding box center [132, 188] width 239 height 17
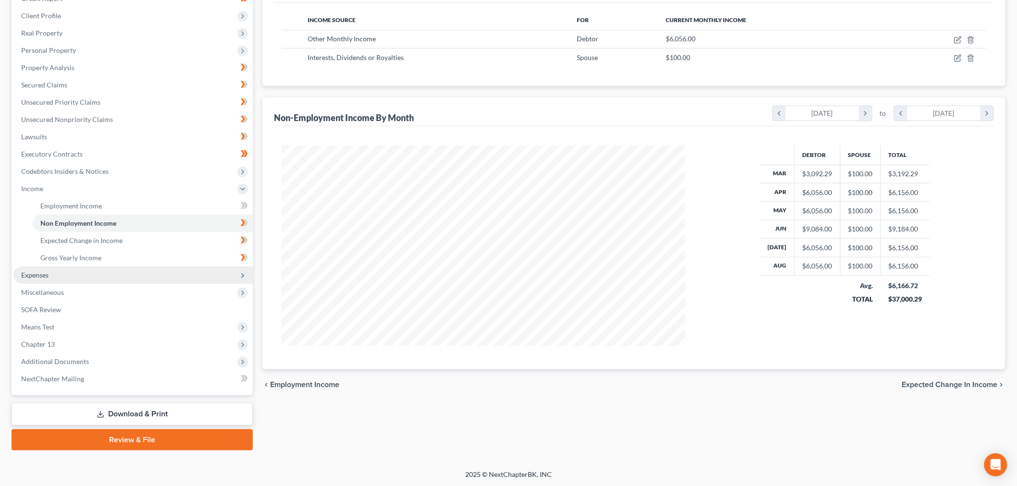
click at [44, 274] on span "Expenses" at bounding box center [34, 275] width 27 height 8
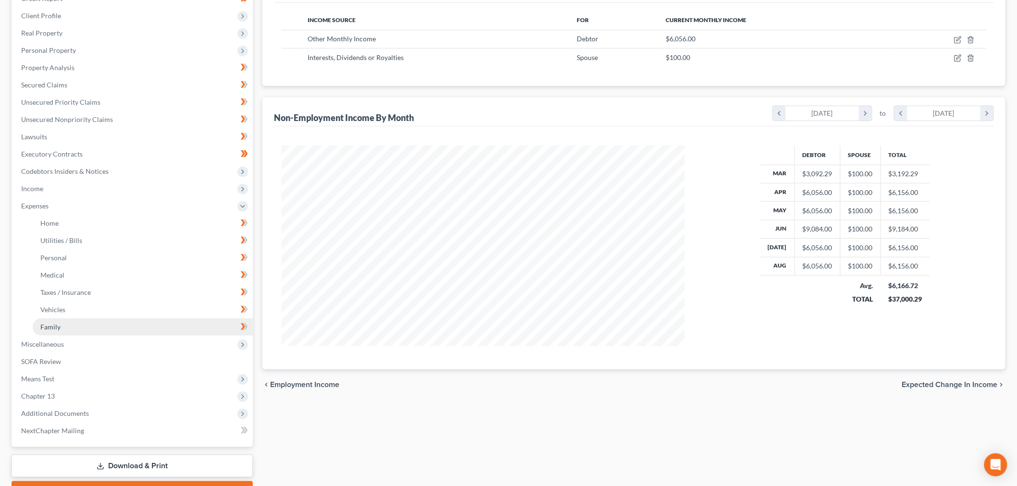
click at [55, 327] on span "Family" at bounding box center [50, 327] width 20 height 8
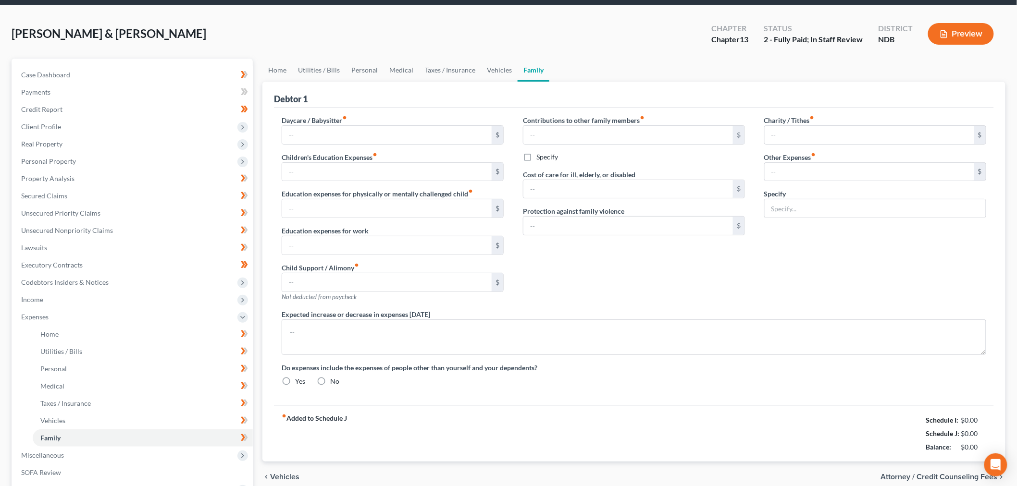
type input "0.00"
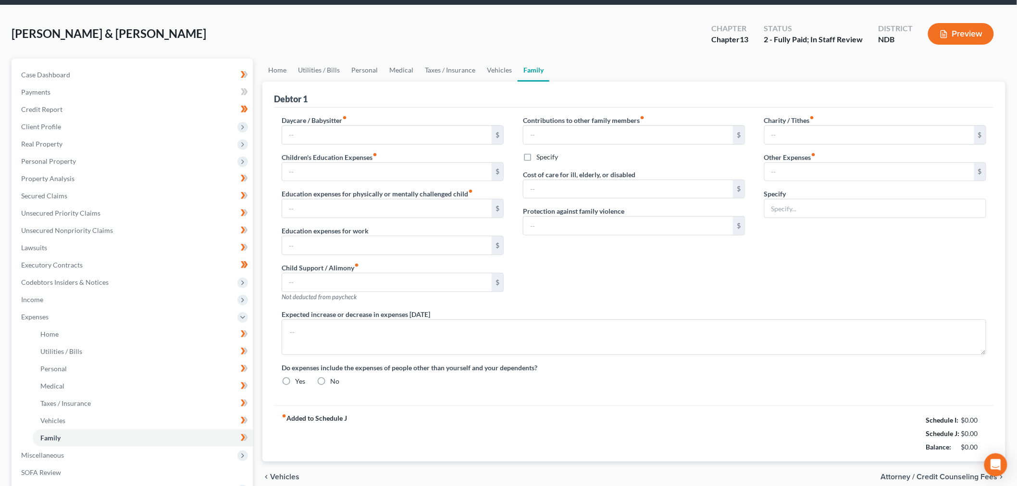
type input "0.00"
type input "50.00"
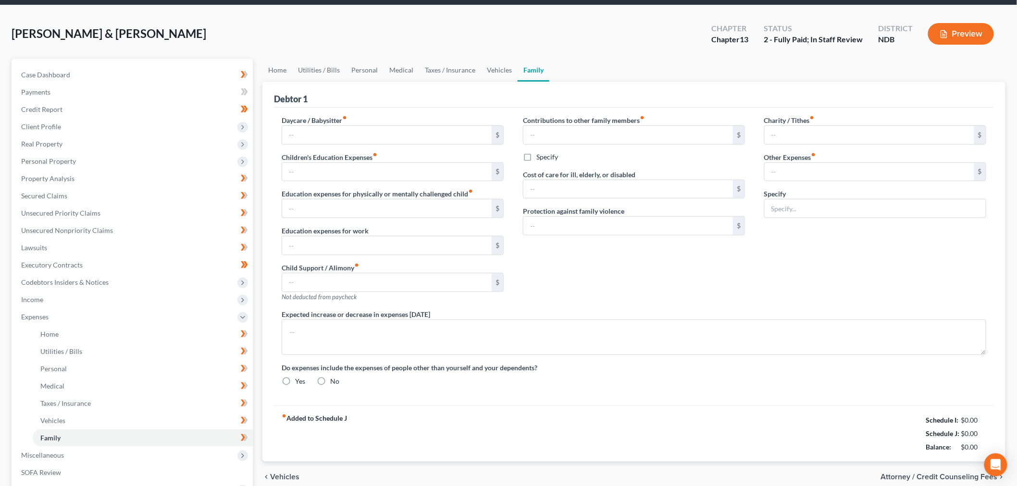
type input "Pet Food"
radio input "true"
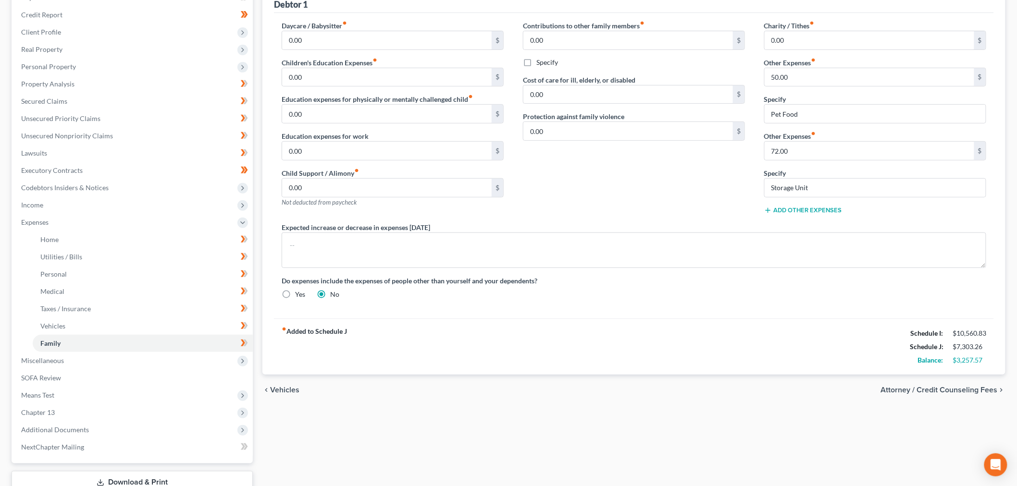
scroll to position [196, 0]
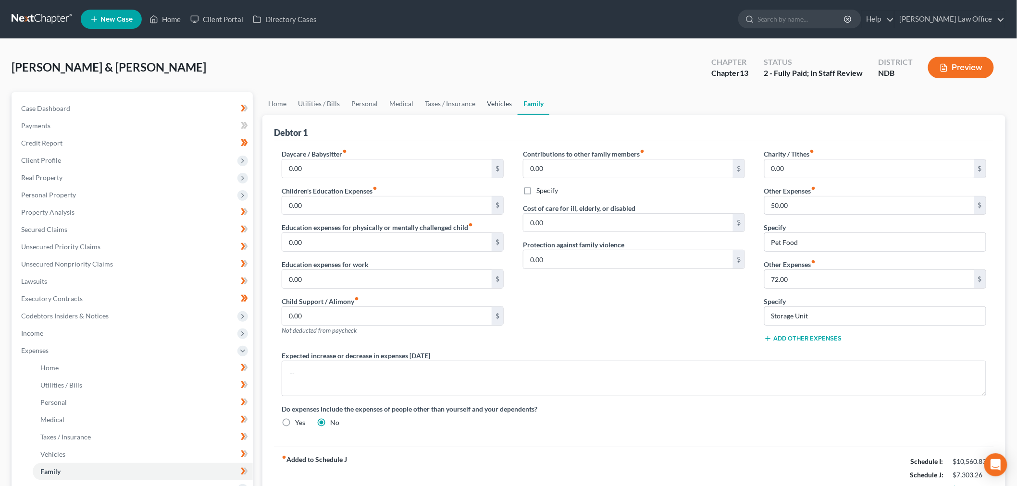
click at [495, 111] on link "Vehicles" at bounding box center [499, 103] width 37 height 23
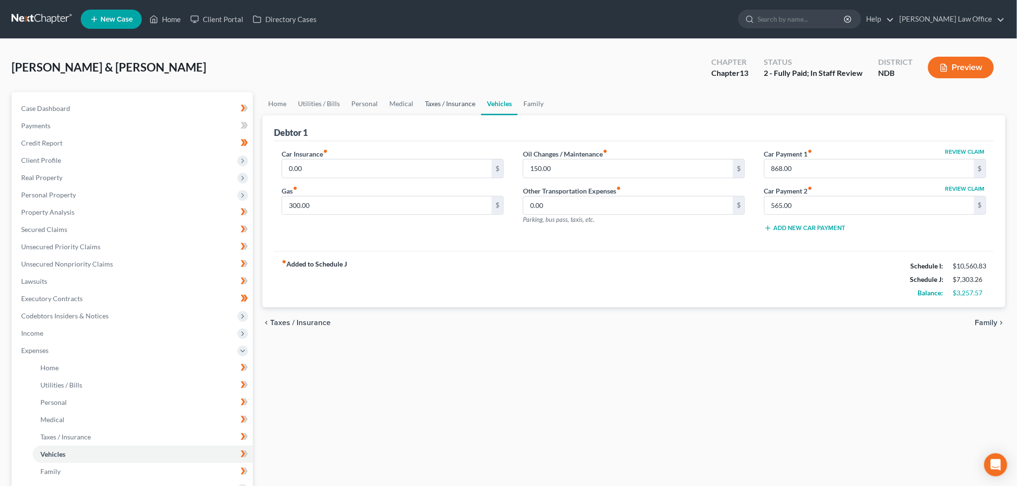
click at [445, 106] on link "Taxes / Insurance" at bounding box center [450, 103] width 62 height 23
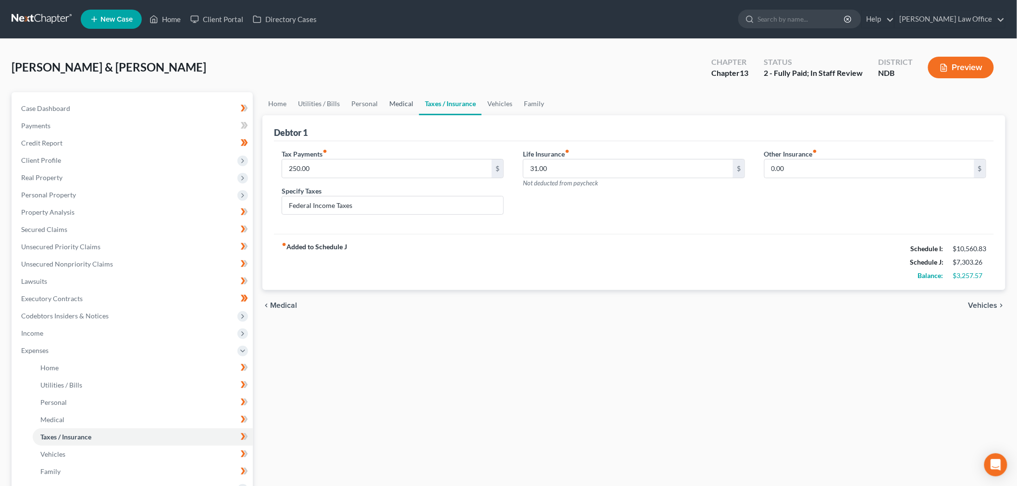
click at [403, 99] on link "Medical" at bounding box center [401, 103] width 36 height 23
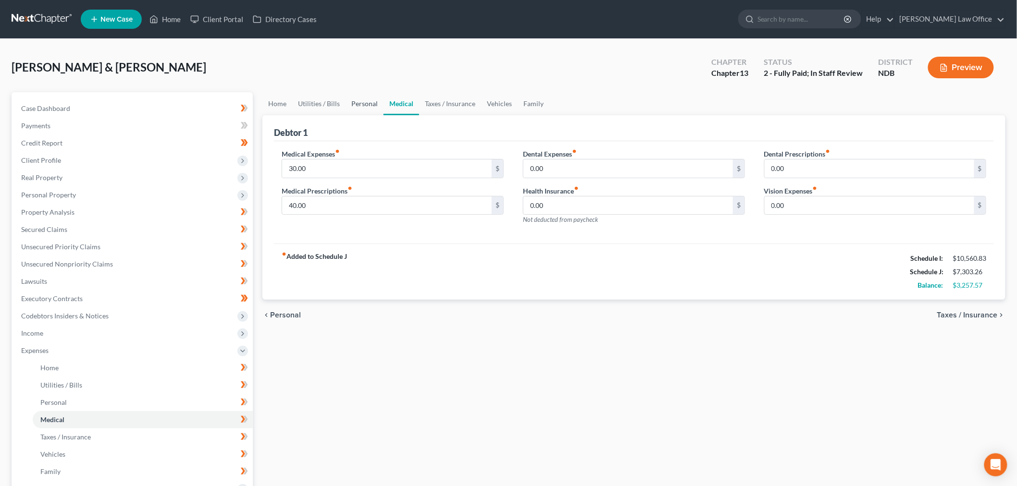
click at [363, 104] on link "Personal" at bounding box center [364, 103] width 38 height 23
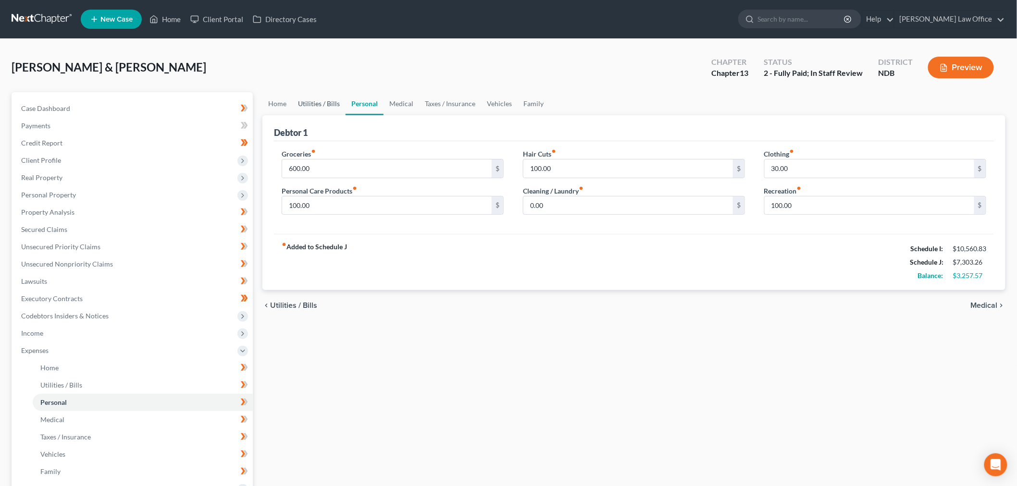
click at [317, 102] on link "Utilities / Bills" at bounding box center [318, 103] width 53 height 23
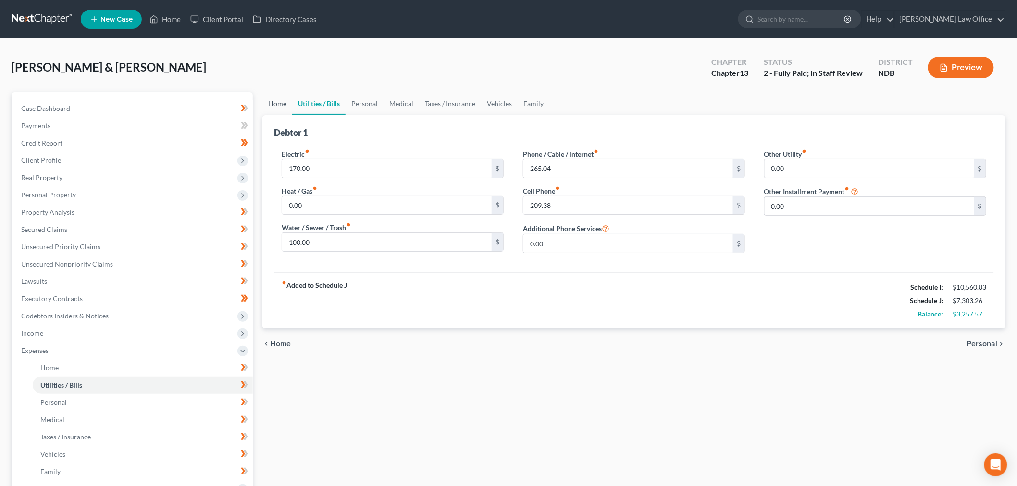
click at [276, 97] on link "Home" at bounding box center [277, 103] width 30 height 23
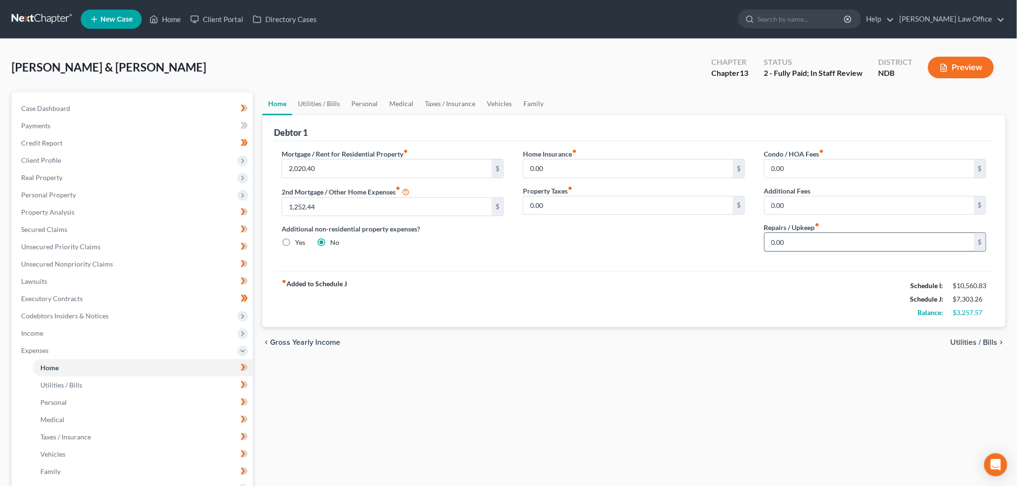
click at [854, 241] on input "0.00" at bounding box center [868, 242] width 209 height 18
type input "200"
click at [320, 102] on link "Utilities / Bills" at bounding box center [318, 103] width 53 height 23
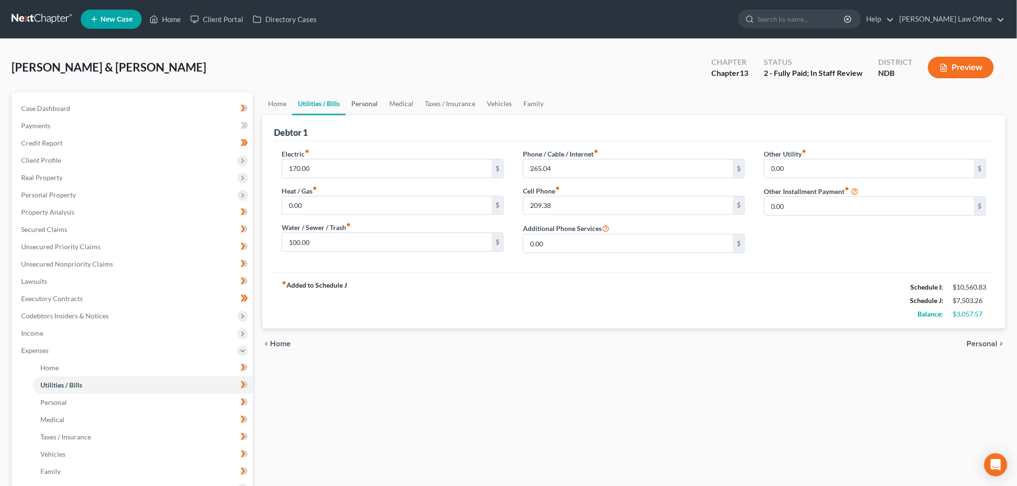
click at [353, 108] on link "Personal" at bounding box center [364, 103] width 38 height 23
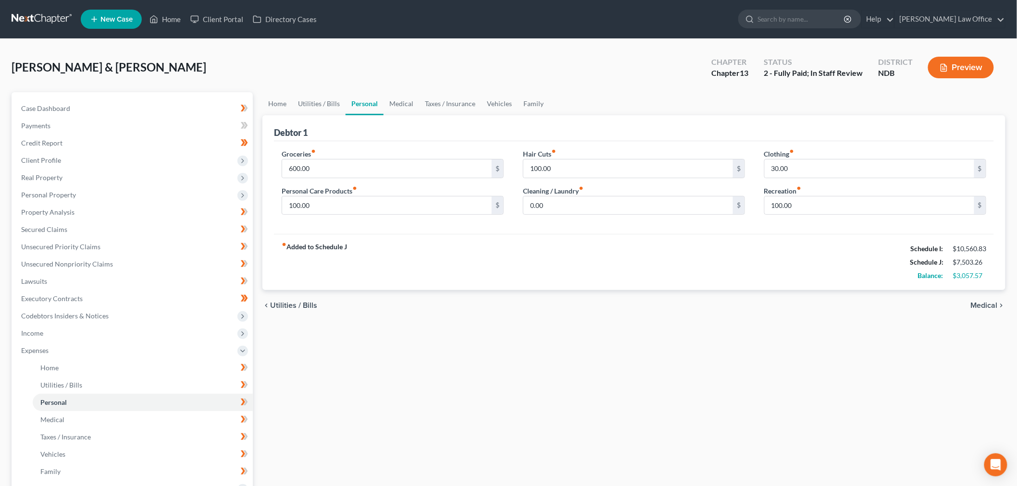
click at [899, 157] on div "Clothing fiber_manual_record 30.00 $" at bounding box center [875, 163] width 222 height 29
click at [853, 173] on input "30.00" at bounding box center [868, 169] width 209 height 18
type input "150"
drag, startPoint x: 709, startPoint y: 396, endPoint x: 694, endPoint y: 382, distance: 20.4
click at [709, 395] on div "Home Utilities / Bills Personal Medical Taxes / Insurance Vehicles Family Debto…" at bounding box center [634, 369] width 752 height 555
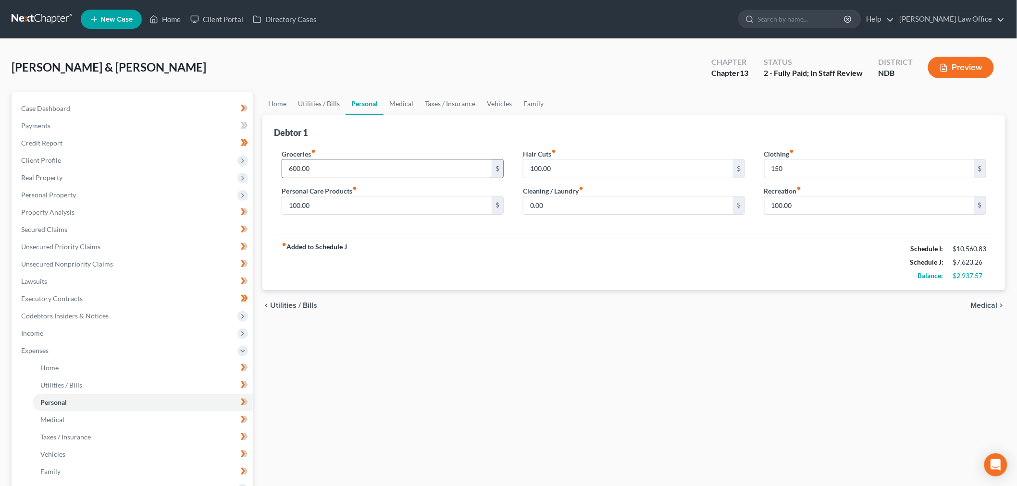
click at [459, 164] on input "600.00" at bounding box center [386, 169] width 209 height 18
type input "850"
drag, startPoint x: 545, startPoint y: 310, endPoint x: 525, endPoint y: 303, distance: 21.0
click at [537, 303] on div "chevron_left Utilities / Bills Medical chevron_right" at bounding box center [633, 305] width 743 height 31
click at [404, 97] on link "Medical" at bounding box center [401, 103] width 36 height 23
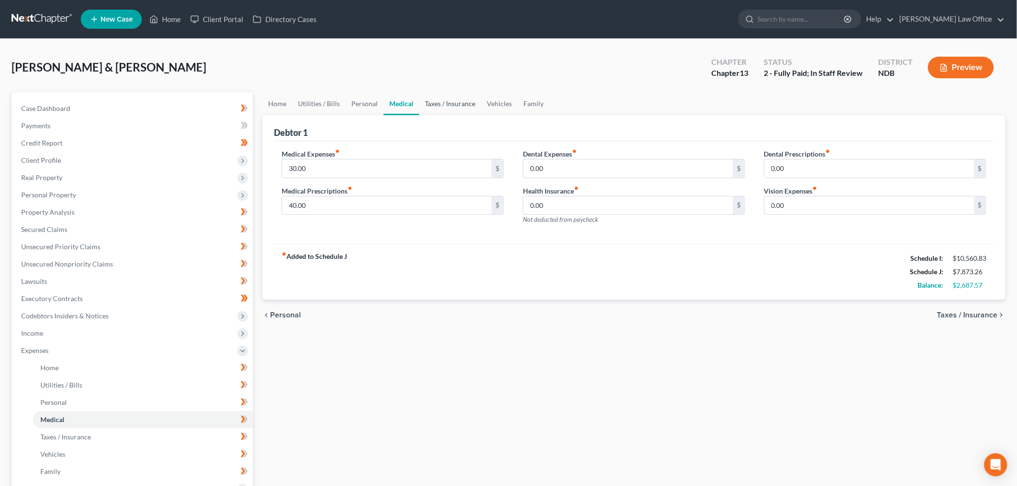
drag, startPoint x: 453, startPoint y: 98, endPoint x: 477, endPoint y: 98, distance: 24.0
click at [453, 98] on link "Taxes / Insurance" at bounding box center [450, 103] width 62 height 23
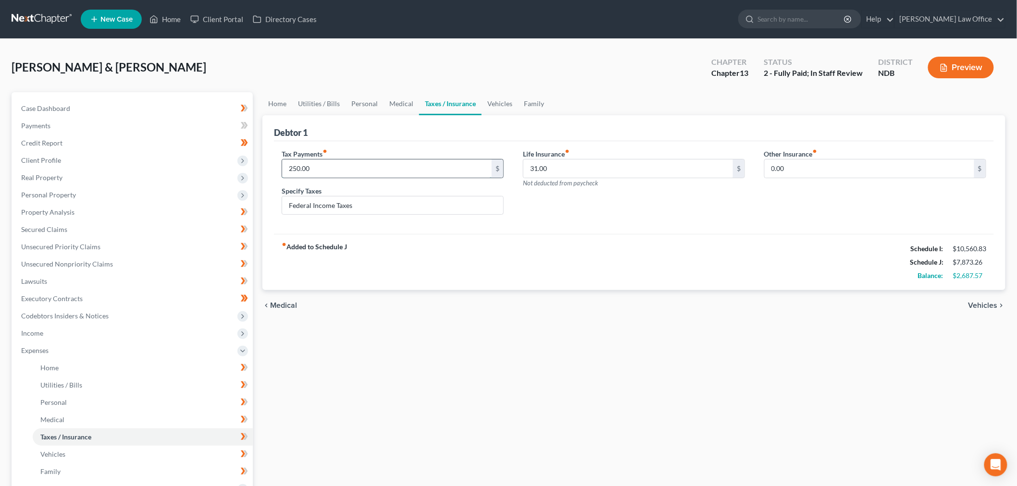
click at [361, 169] on input "250.00" at bounding box center [386, 169] width 209 height 18
click at [395, 195] on div "Specify Taxes Federal Income Taxes" at bounding box center [393, 200] width 222 height 29
click at [382, 224] on div "Tax Payments fiber_manual_record $ Specify Taxes Federal Income Taxes Life Insu…" at bounding box center [634, 187] width 720 height 93
drag, startPoint x: 387, startPoint y: 204, endPoint x: 255, endPoint y: 207, distance: 131.7
click at [255, 207] on div "Petition Navigation Case Dashboard Payments Invoices Payments Payments Credit R…" at bounding box center [508, 369] width 1003 height 555
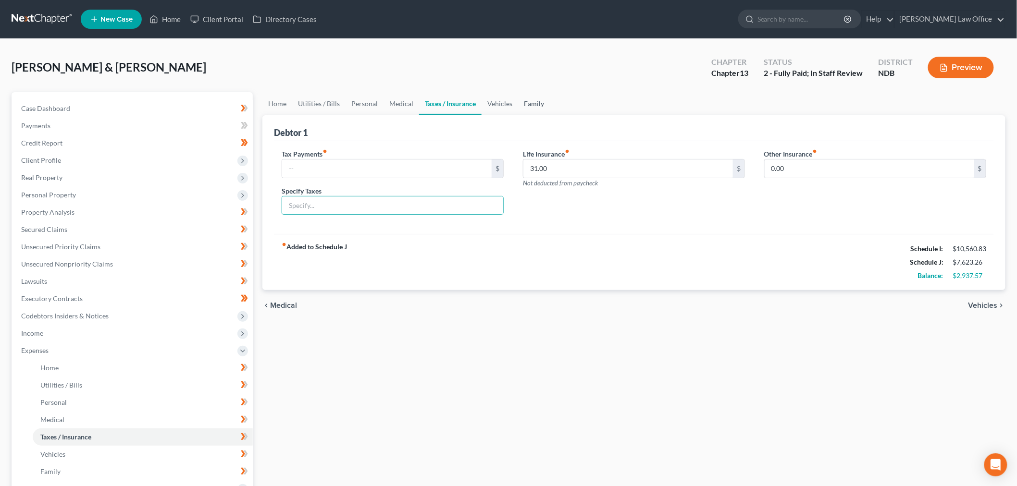
click at [518, 98] on link "Family" at bounding box center [534, 103] width 32 height 23
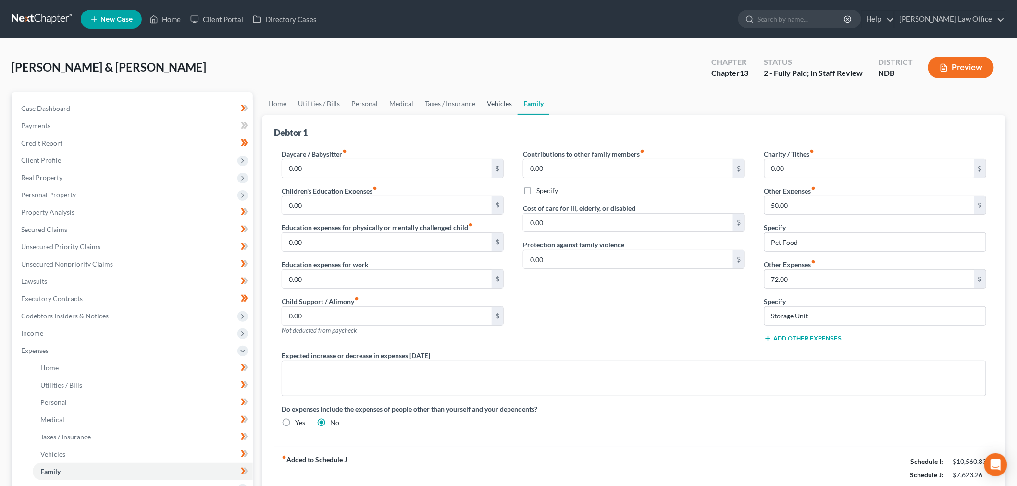
click at [495, 102] on link "Vehicles" at bounding box center [499, 103] width 37 height 23
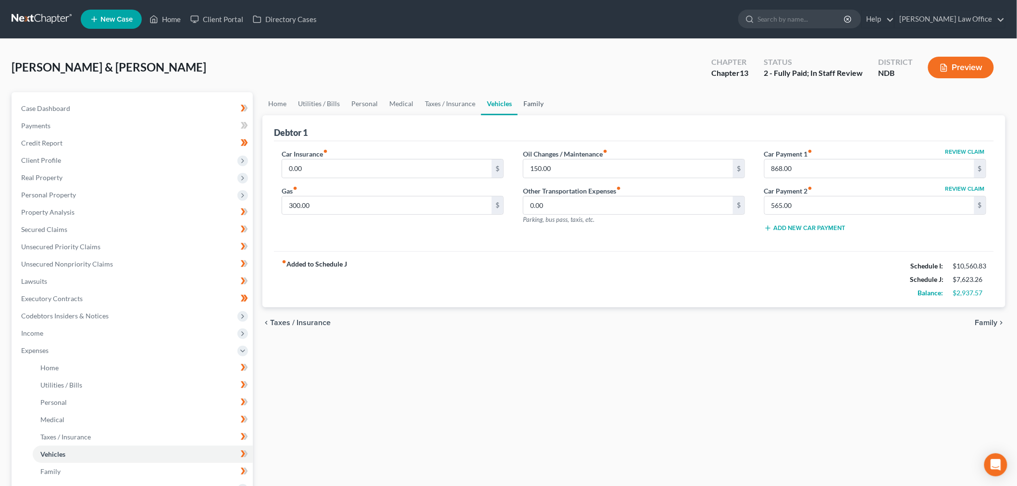
click at [534, 108] on link "Family" at bounding box center [533, 103] width 32 height 23
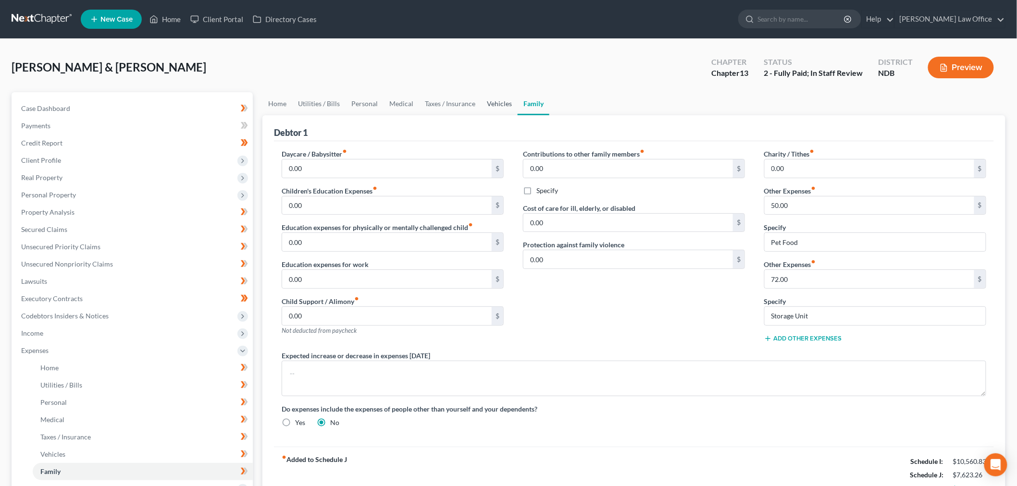
drag, startPoint x: 507, startPoint y: 98, endPoint x: 501, endPoint y: 99, distance: 6.4
click at [508, 98] on link "Vehicles" at bounding box center [499, 103] width 37 height 23
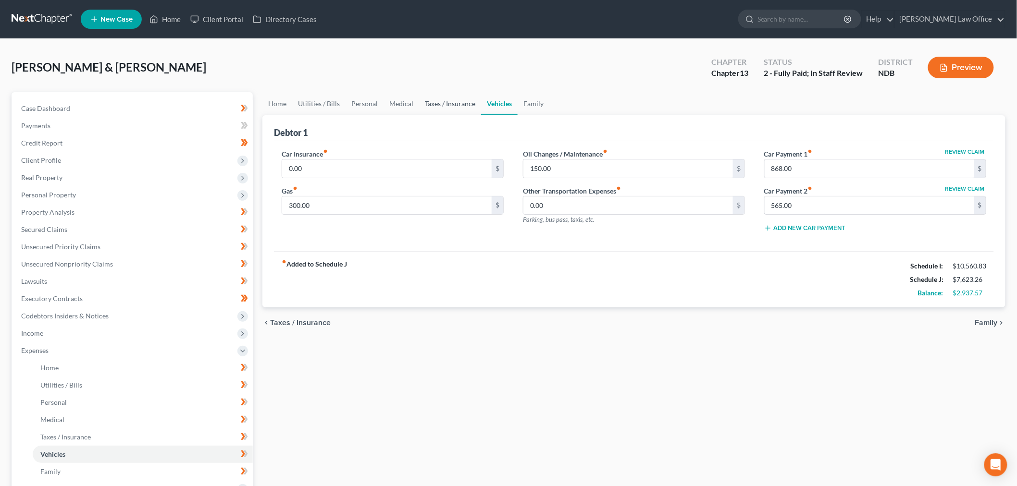
click at [452, 100] on link "Taxes / Insurance" at bounding box center [450, 103] width 62 height 23
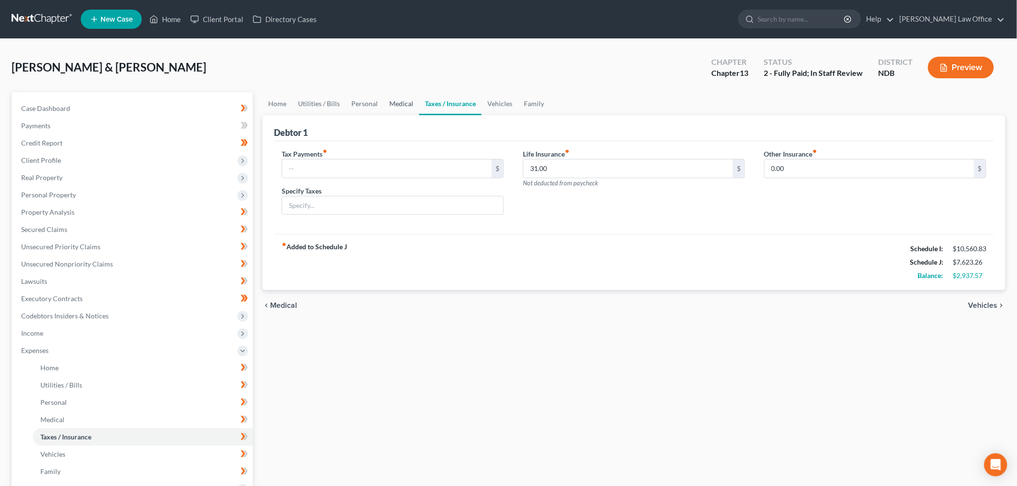
drag, startPoint x: 401, startPoint y: 98, endPoint x: 393, endPoint y: 99, distance: 8.9
click at [402, 98] on link "Medical" at bounding box center [401, 103] width 36 height 23
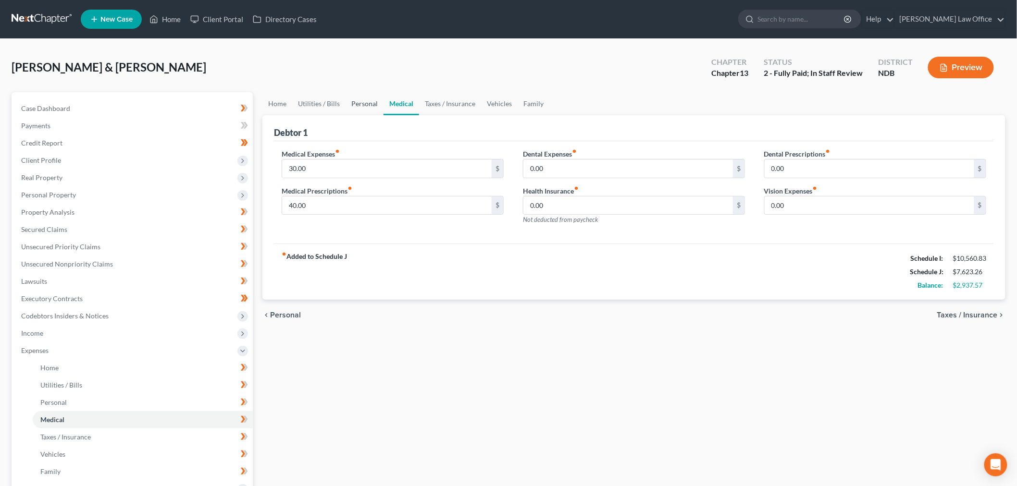
click at [365, 102] on link "Personal" at bounding box center [364, 103] width 38 height 23
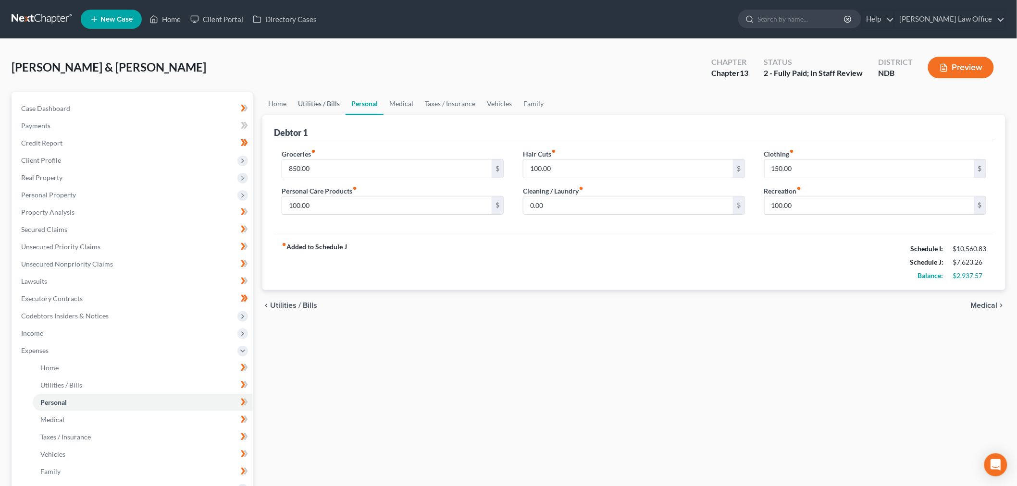
click at [316, 104] on link "Utilities / Bills" at bounding box center [318, 103] width 53 height 23
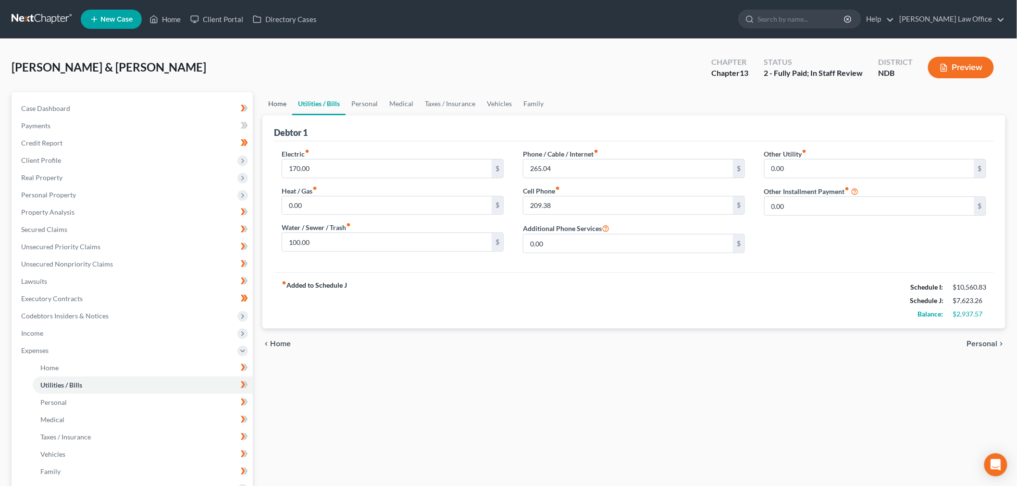
click at [275, 105] on link "Home" at bounding box center [277, 103] width 30 height 23
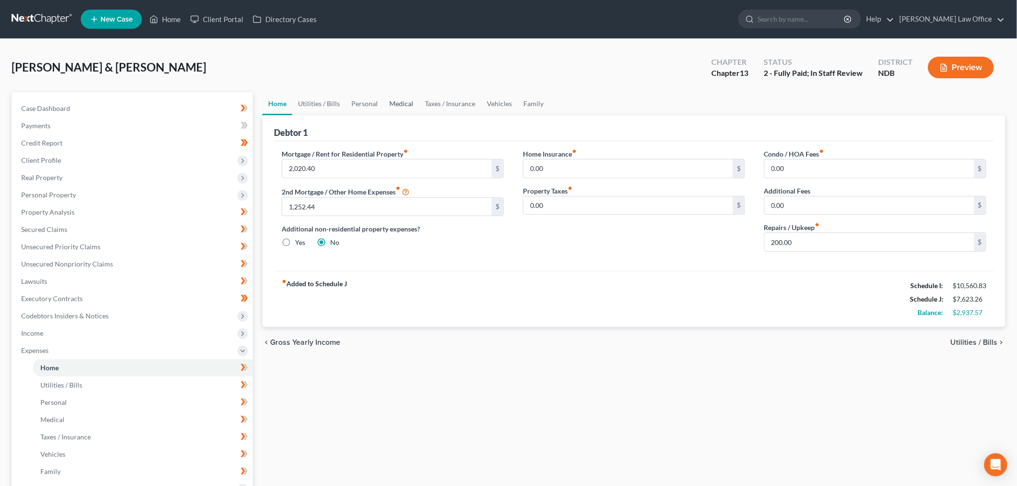
click at [399, 99] on link "Medical" at bounding box center [401, 103] width 36 height 23
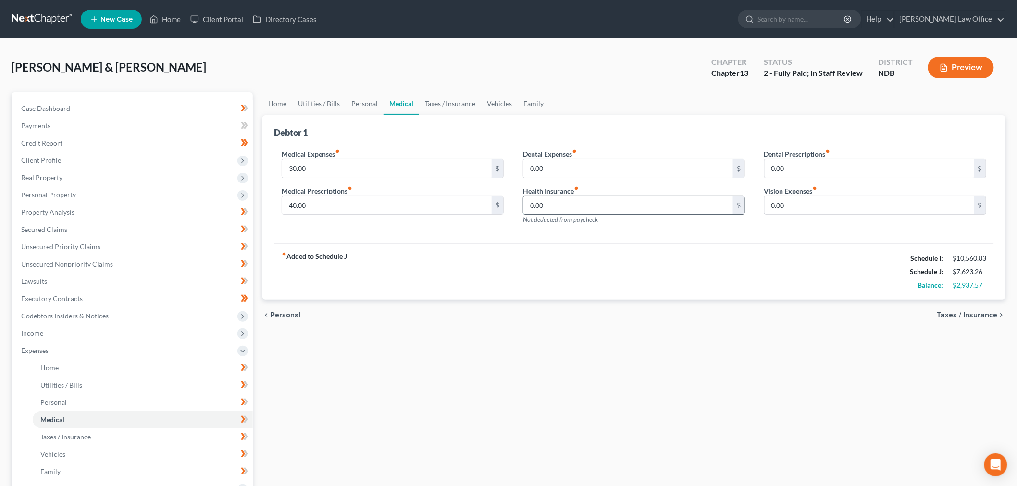
click at [665, 203] on input "0.00" at bounding box center [627, 206] width 209 height 18
type input "3"
click at [69, 106] on span "Case Dashboard" at bounding box center [45, 108] width 49 height 8
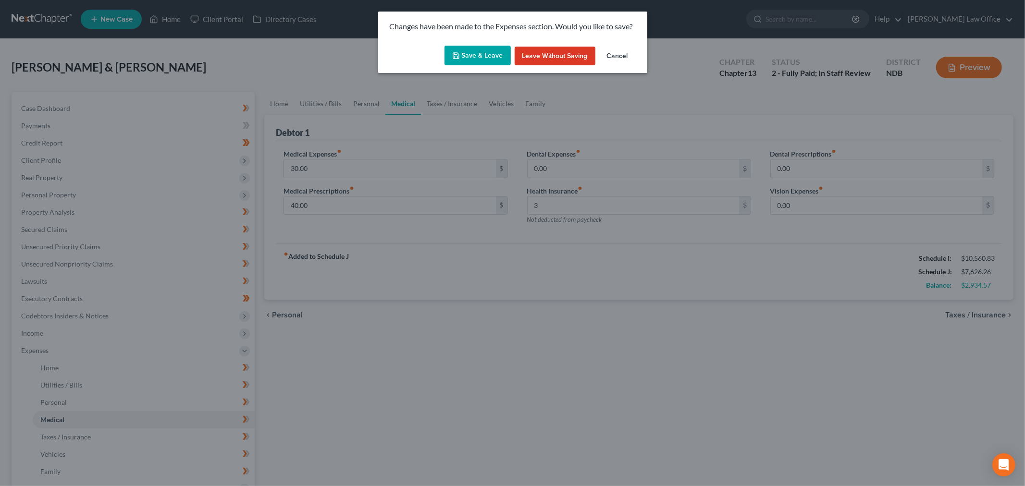
click at [550, 53] on button "Leave without Saving" at bounding box center [555, 56] width 81 height 19
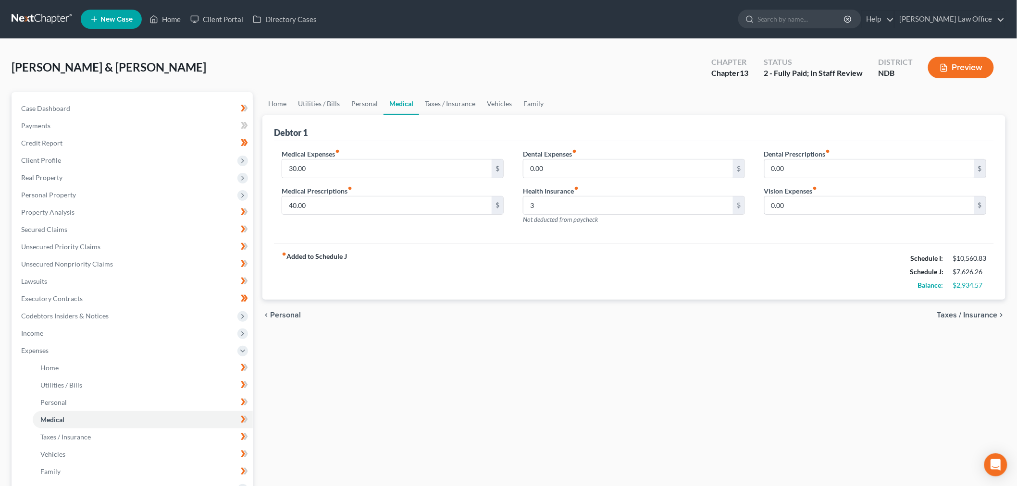
select select "5"
select select "4"
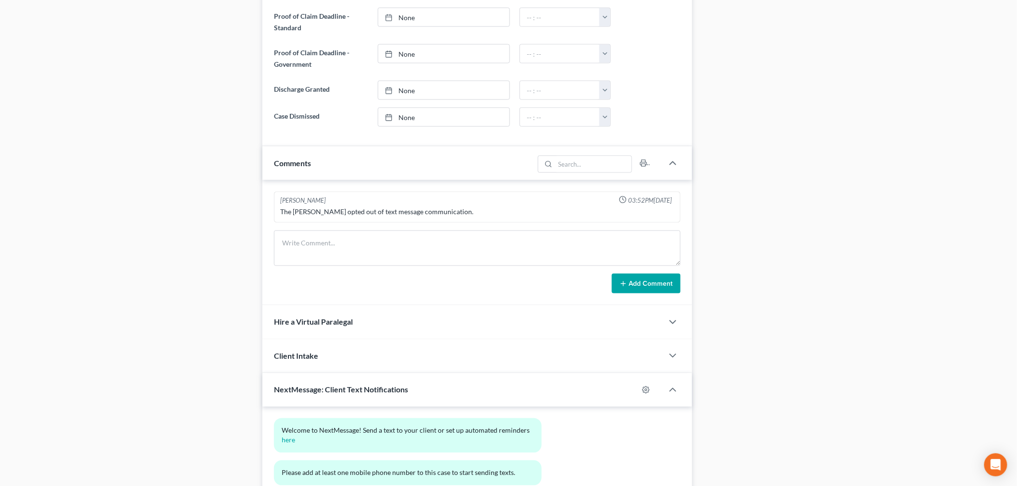
scroll to position [613, 0]
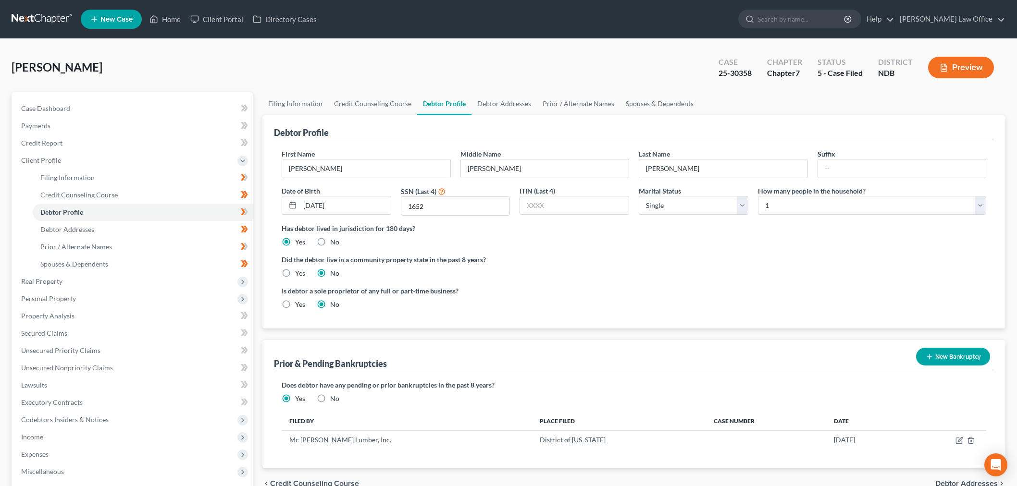
select select "0"
